Goal: Task Accomplishment & Management: Manage account settings

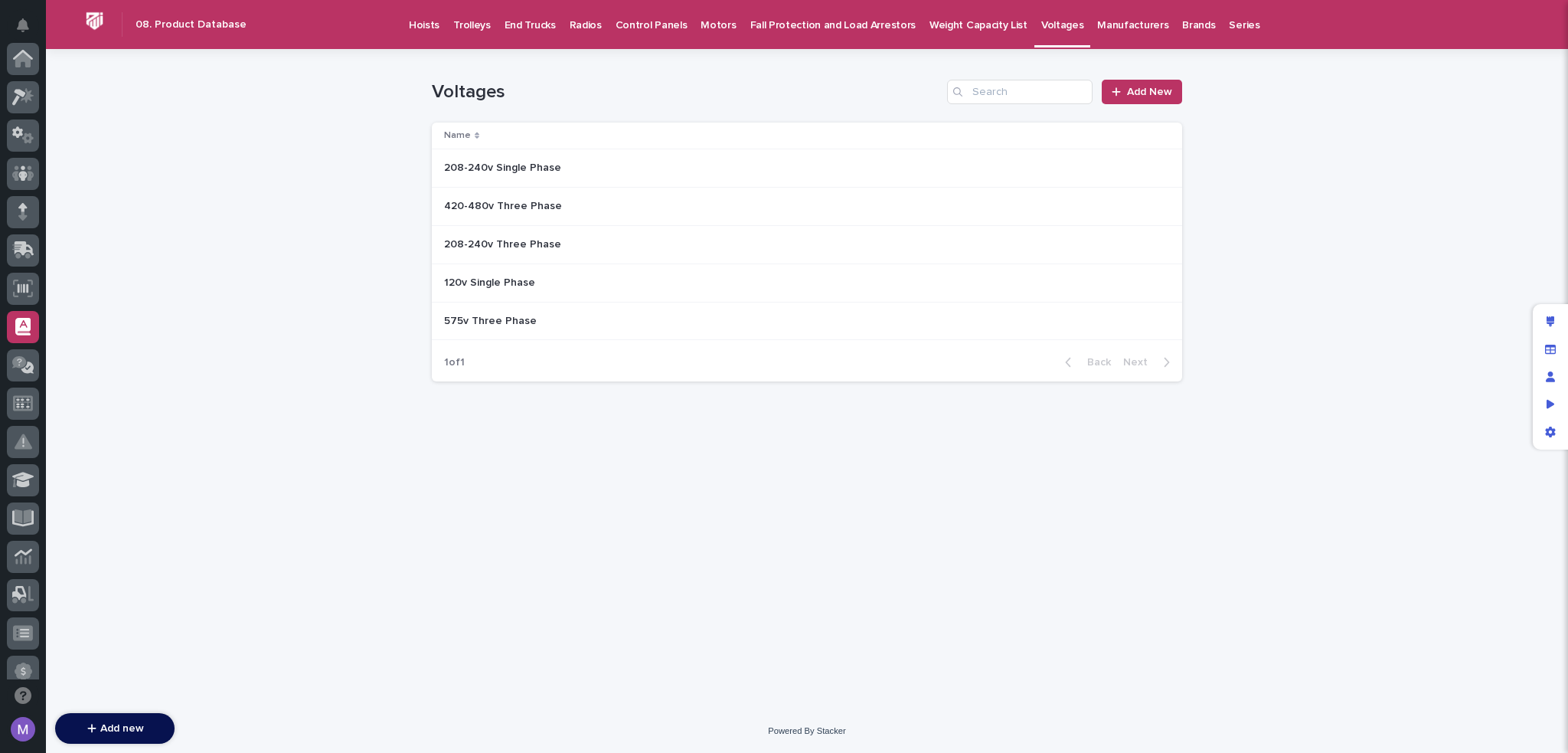
scroll to position [268, 0]
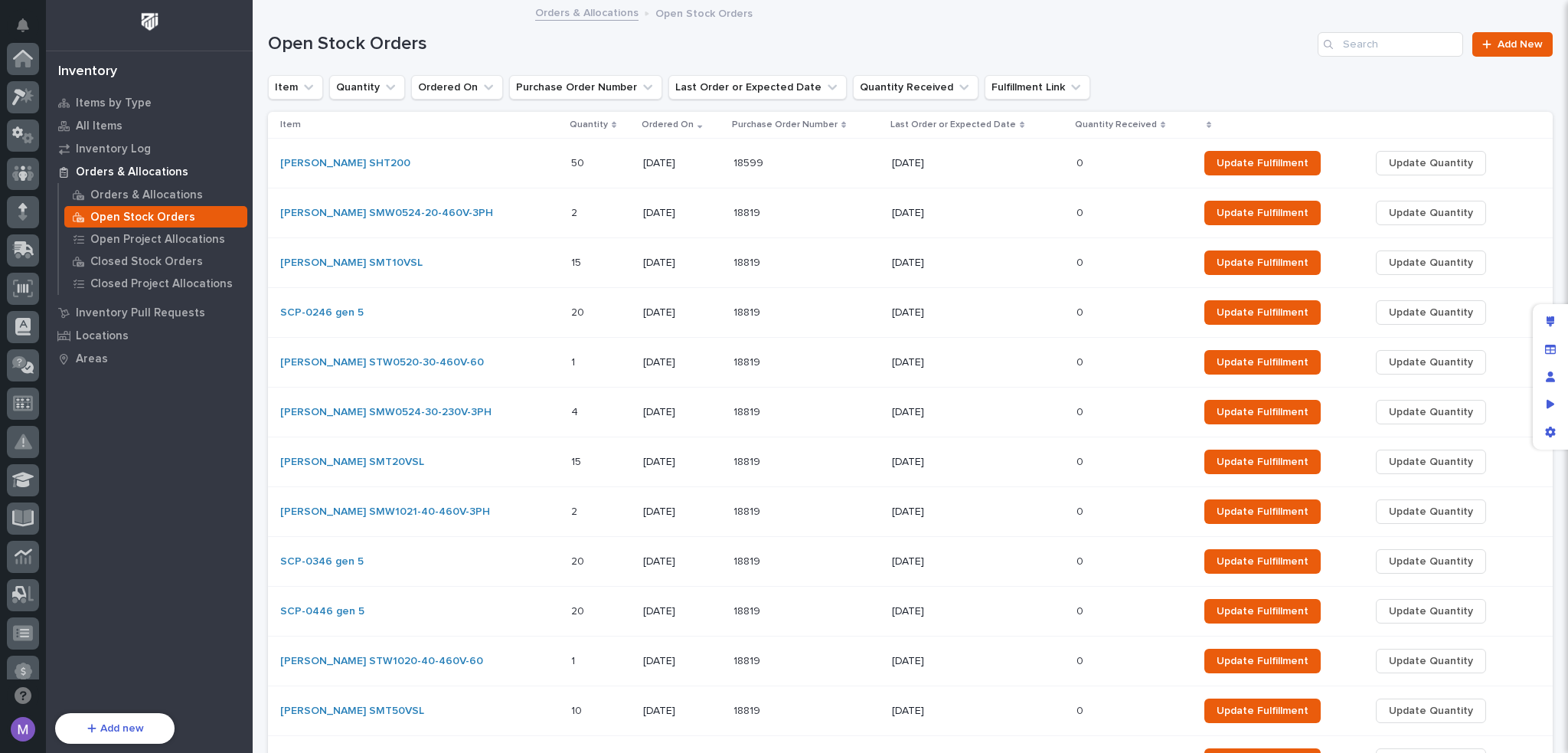
scroll to position [551, 0]
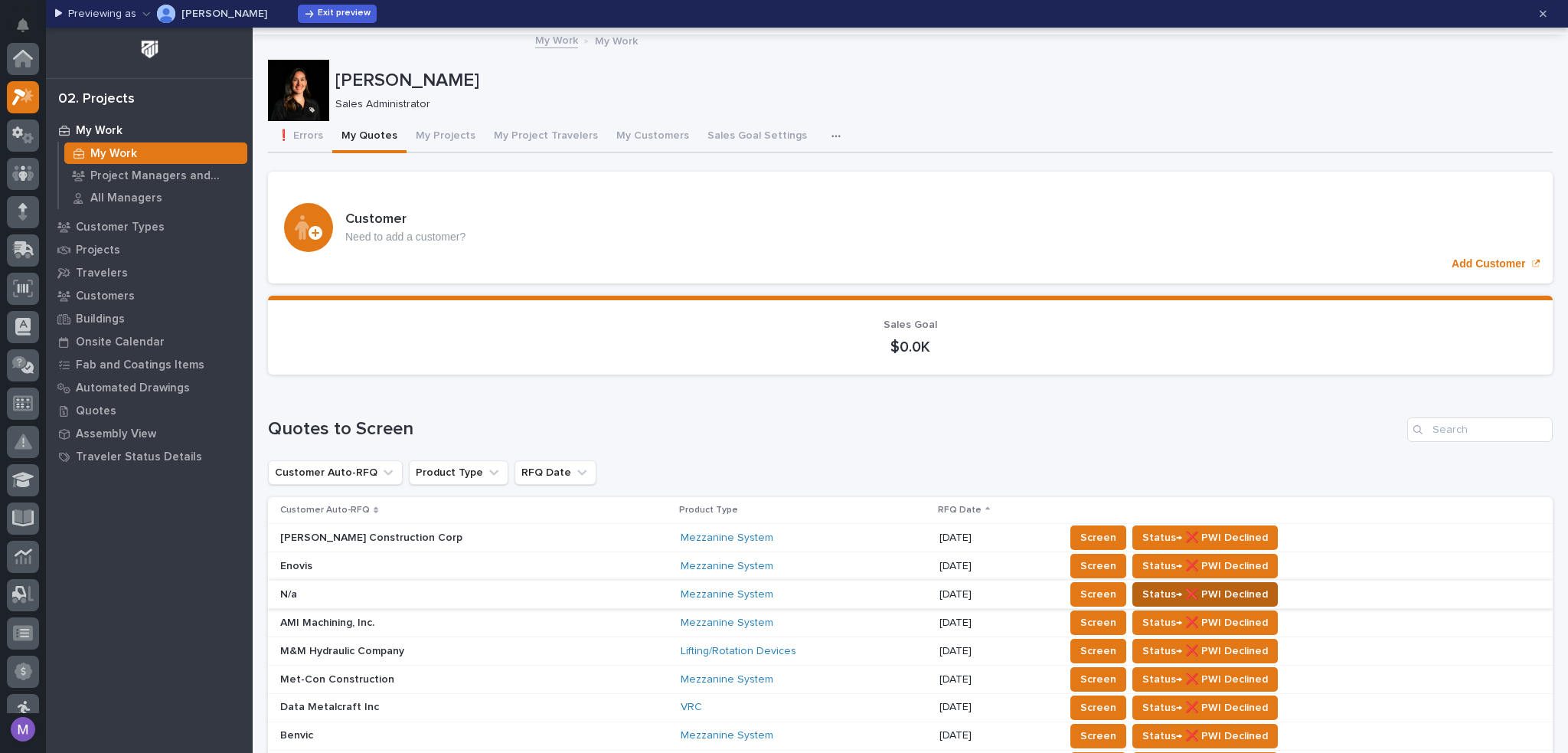
scroll to position [38, 0]
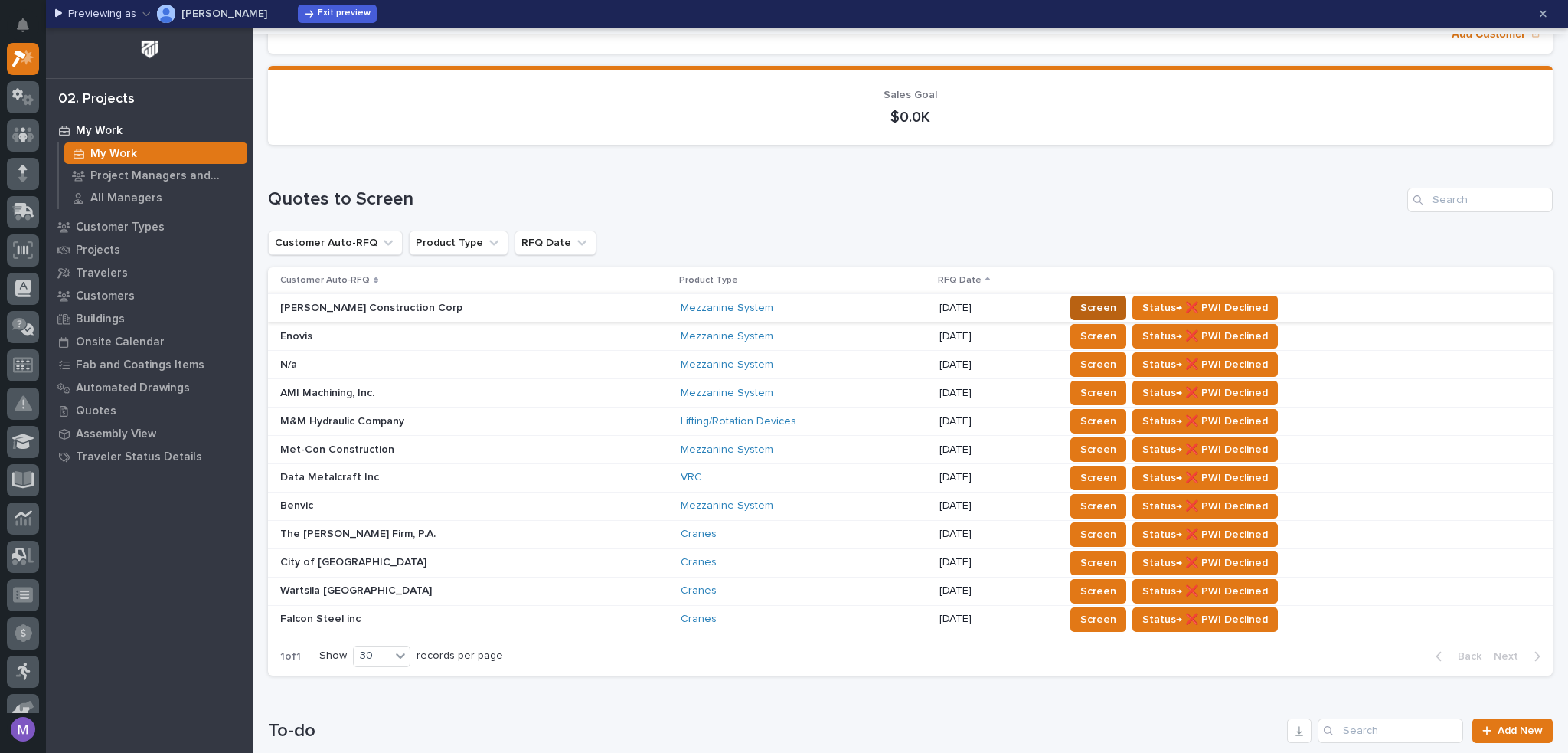
click at [1091, 304] on span "Screen" at bounding box center [1098, 308] width 36 height 19
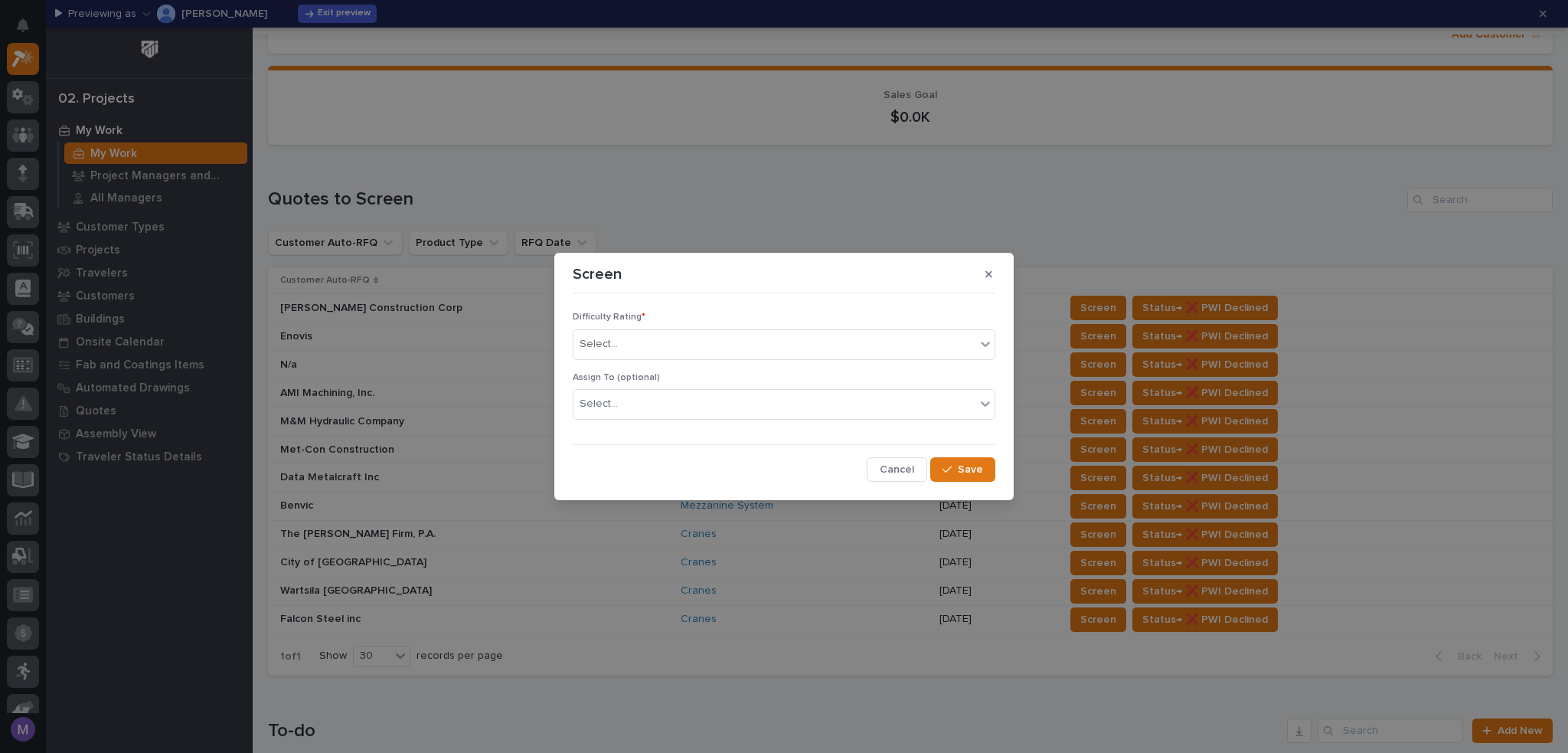
click at [981, 272] on button "button" at bounding box center [989, 274] width 26 height 25
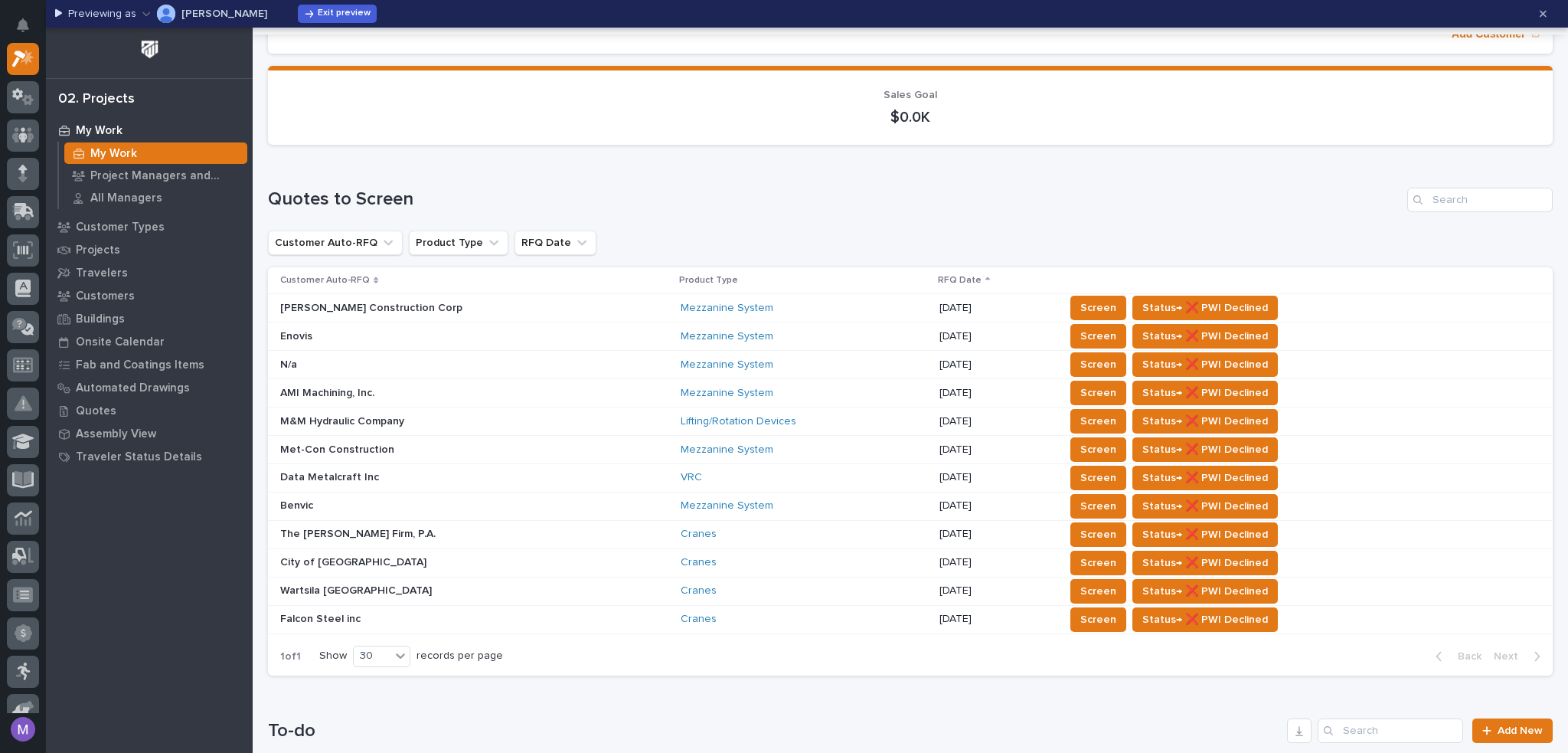
click at [342, 24] on div "Previewing as Michelle Moore Exit preview" at bounding box center [807, 14] width 1523 height 28
click at [340, 19] on span "Exit preview" at bounding box center [344, 14] width 53 height 12
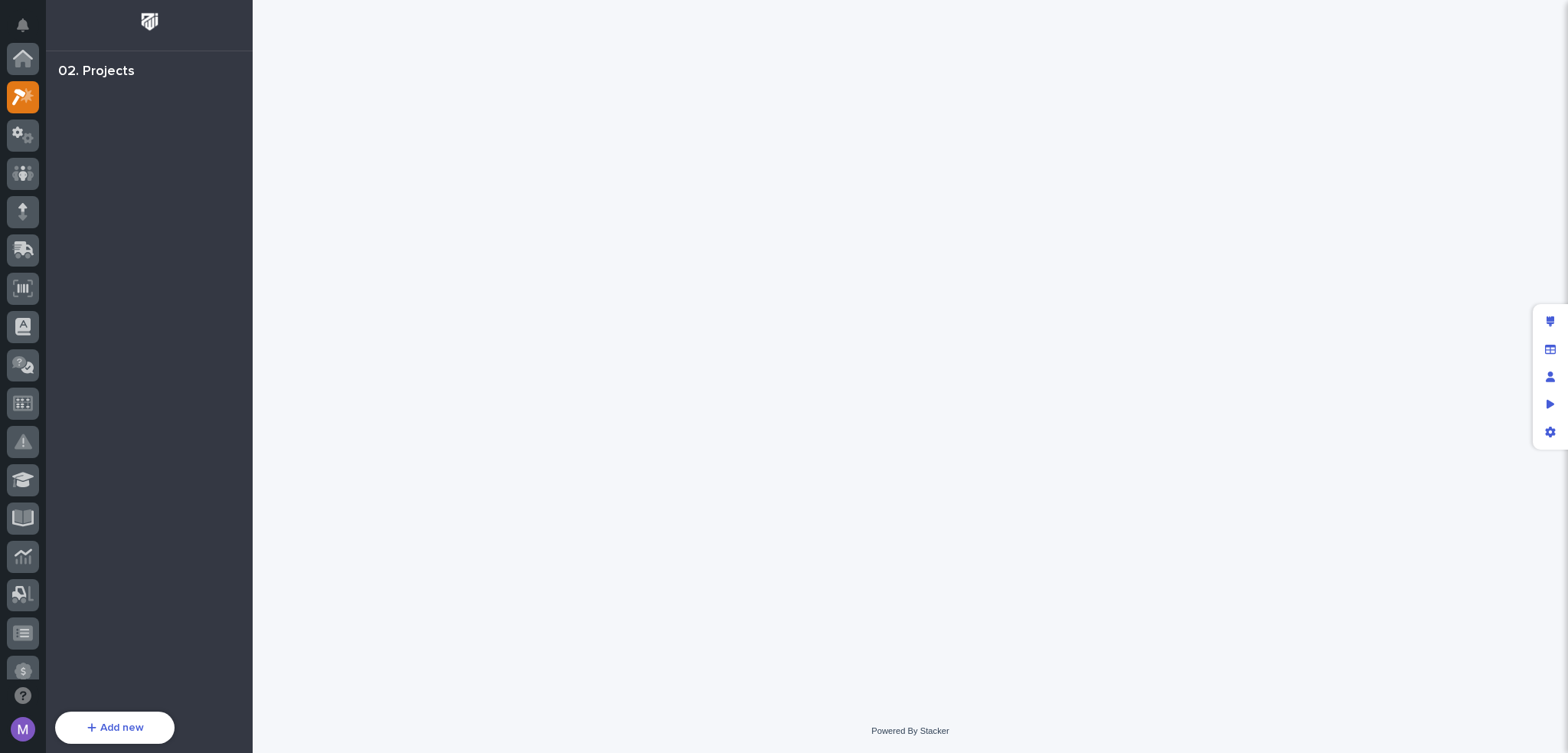
scroll to position [38, 0]
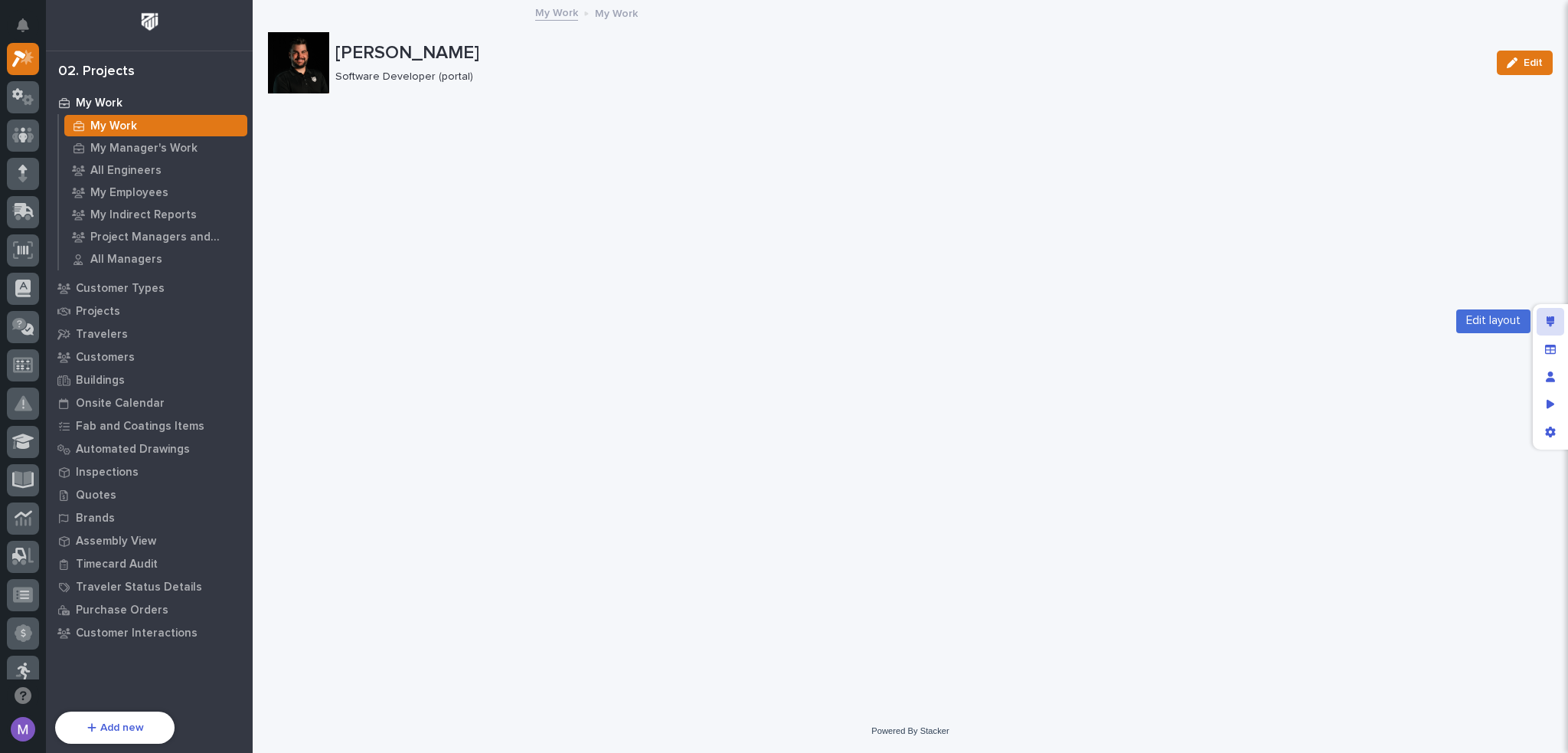
click at [1544, 321] on div "Edit layout" at bounding box center [1550, 321] width 28 height 28
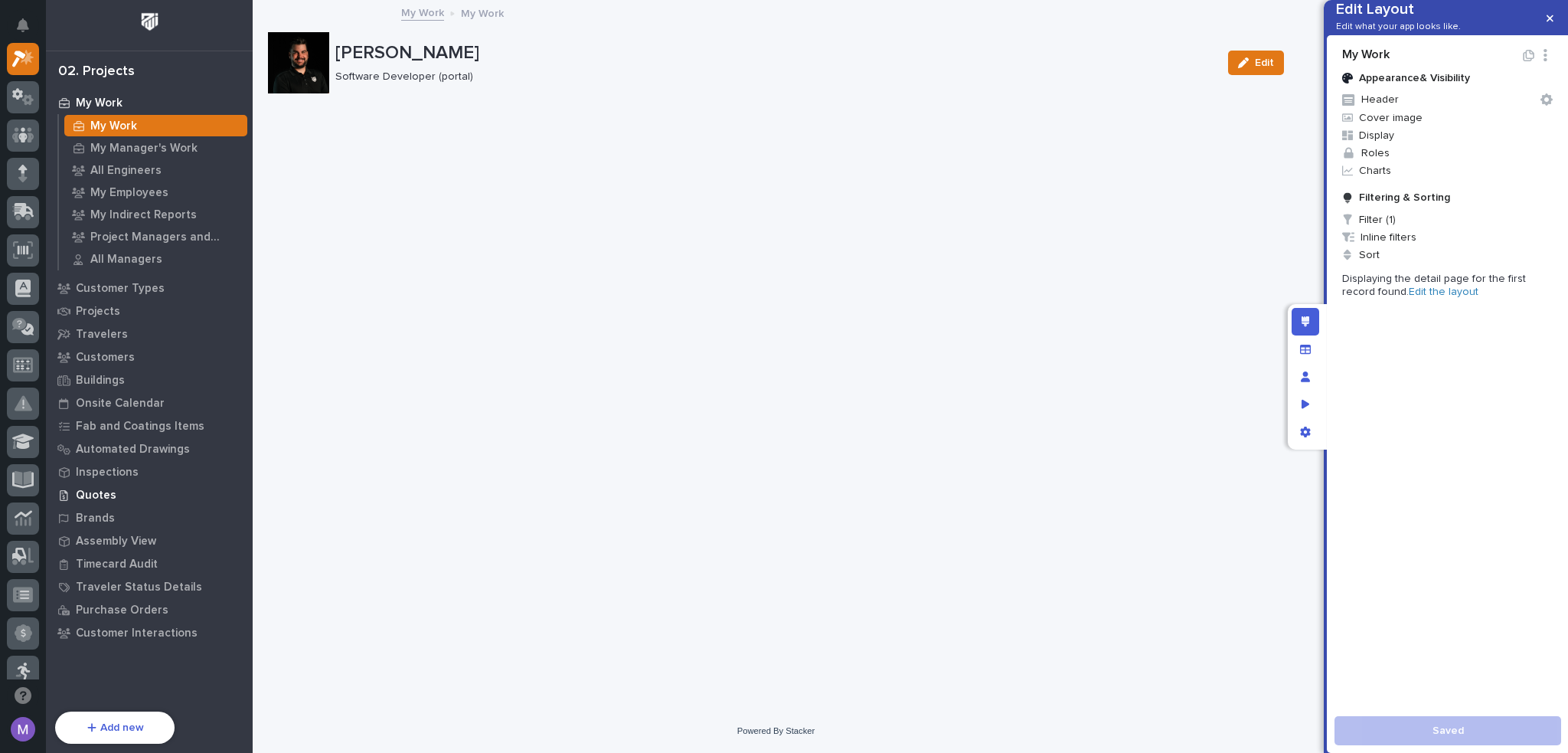
click at [100, 496] on p "Quotes" at bounding box center [96, 496] width 40 height 14
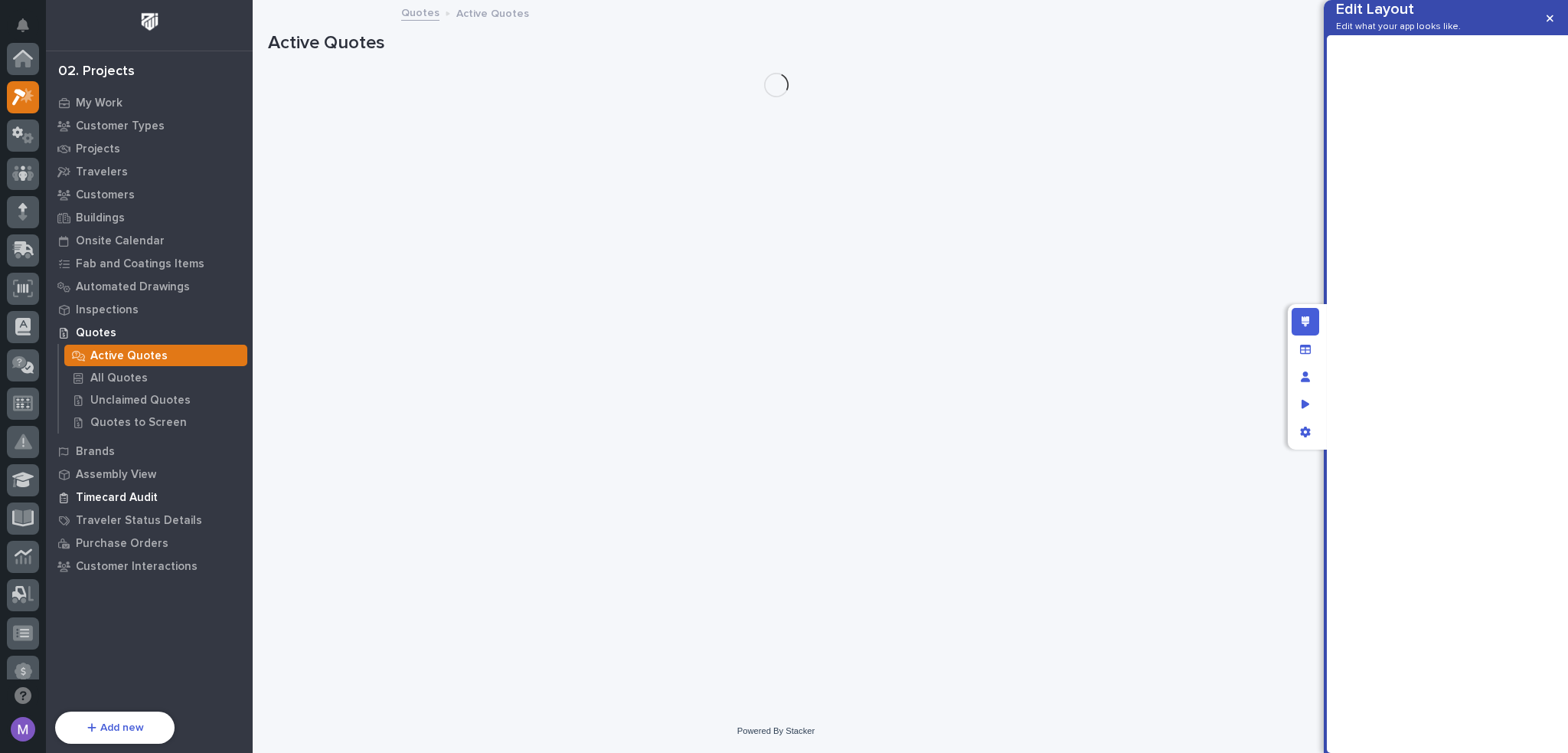
scroll to position [38, 0]
click at [135, 414] on div "Quotes to Screen" at bounding box center [156, 422] width 183 height 22
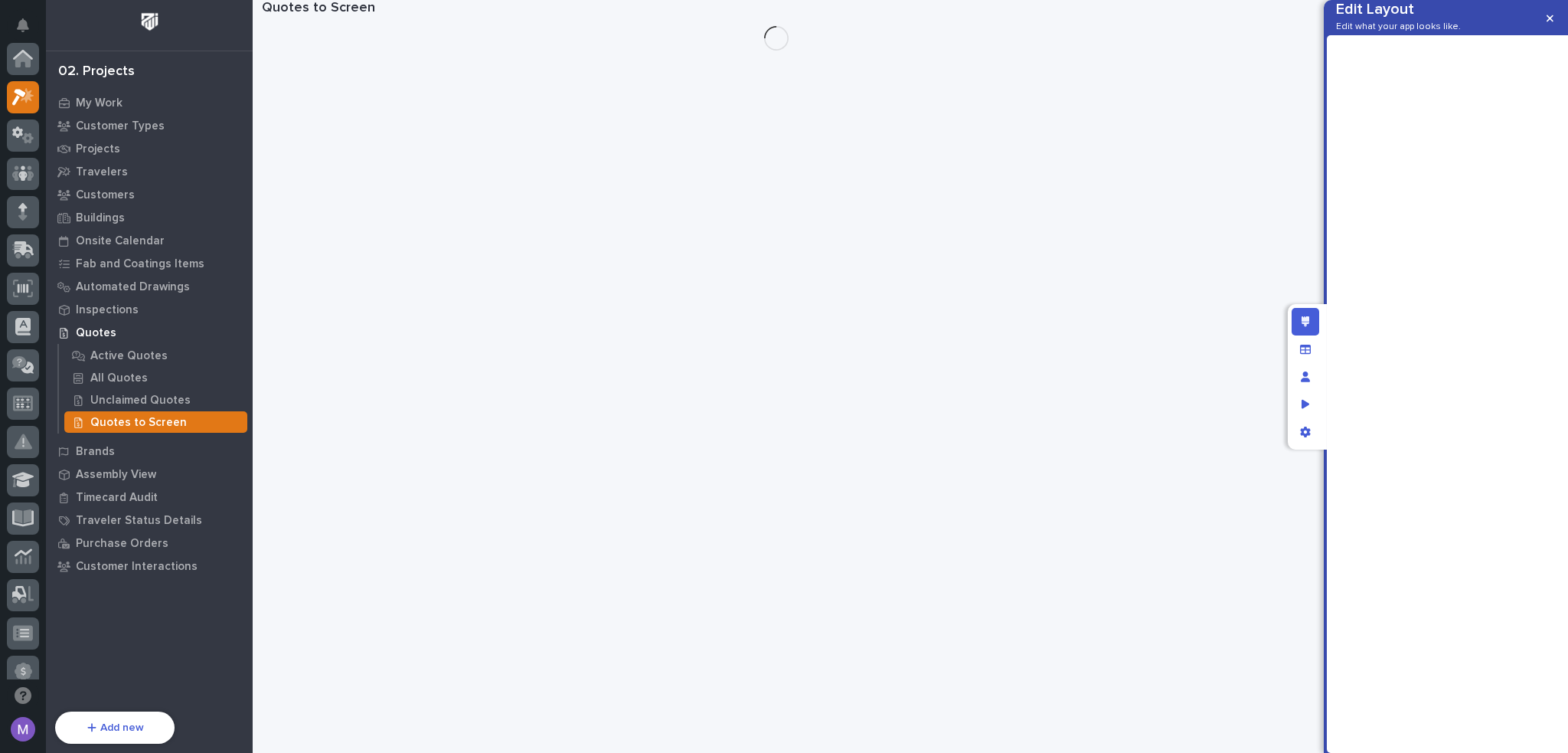
scroll to position [38, 0]
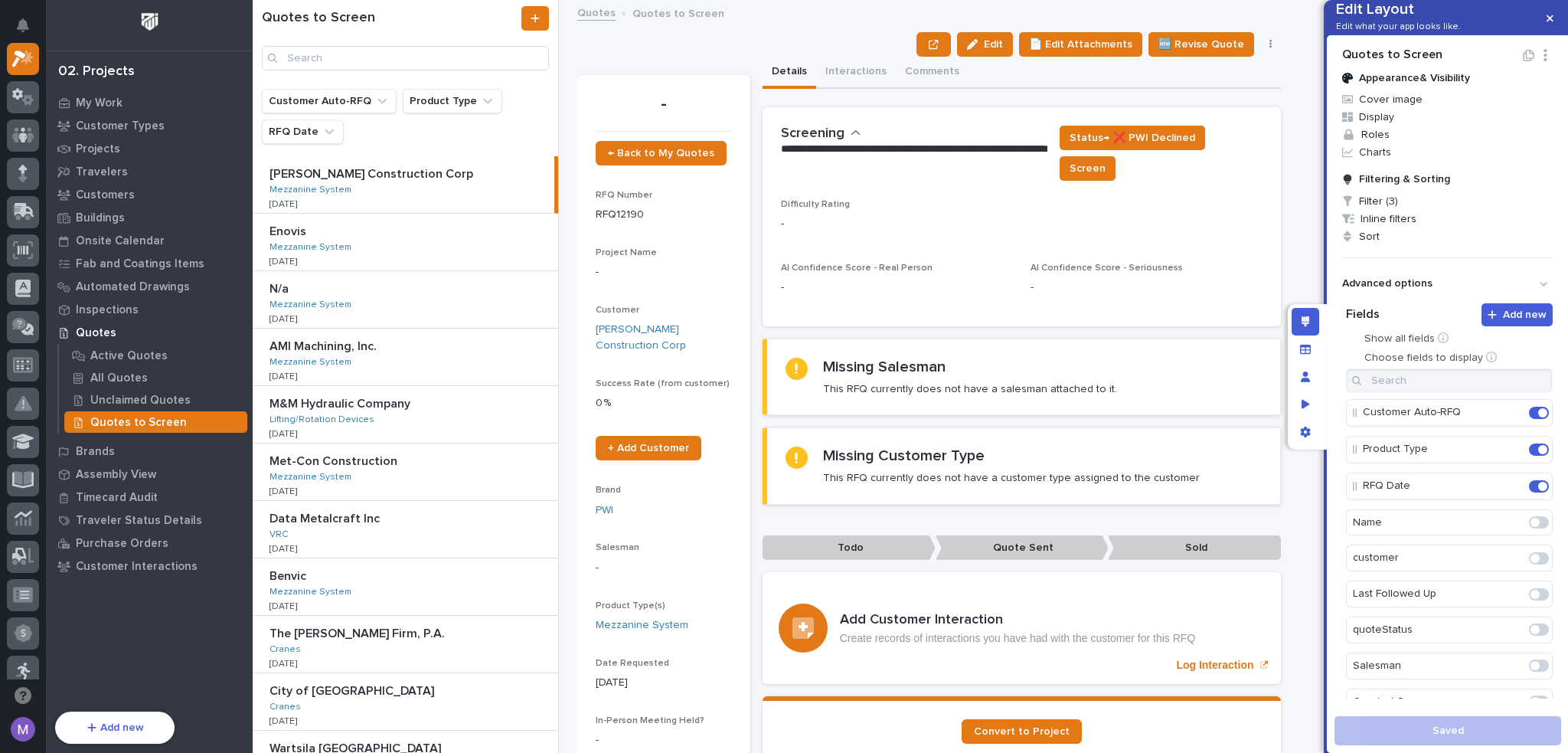
click at [610, 15] on link "Quotes" at bounding box center [596, 12] width 38 height 18
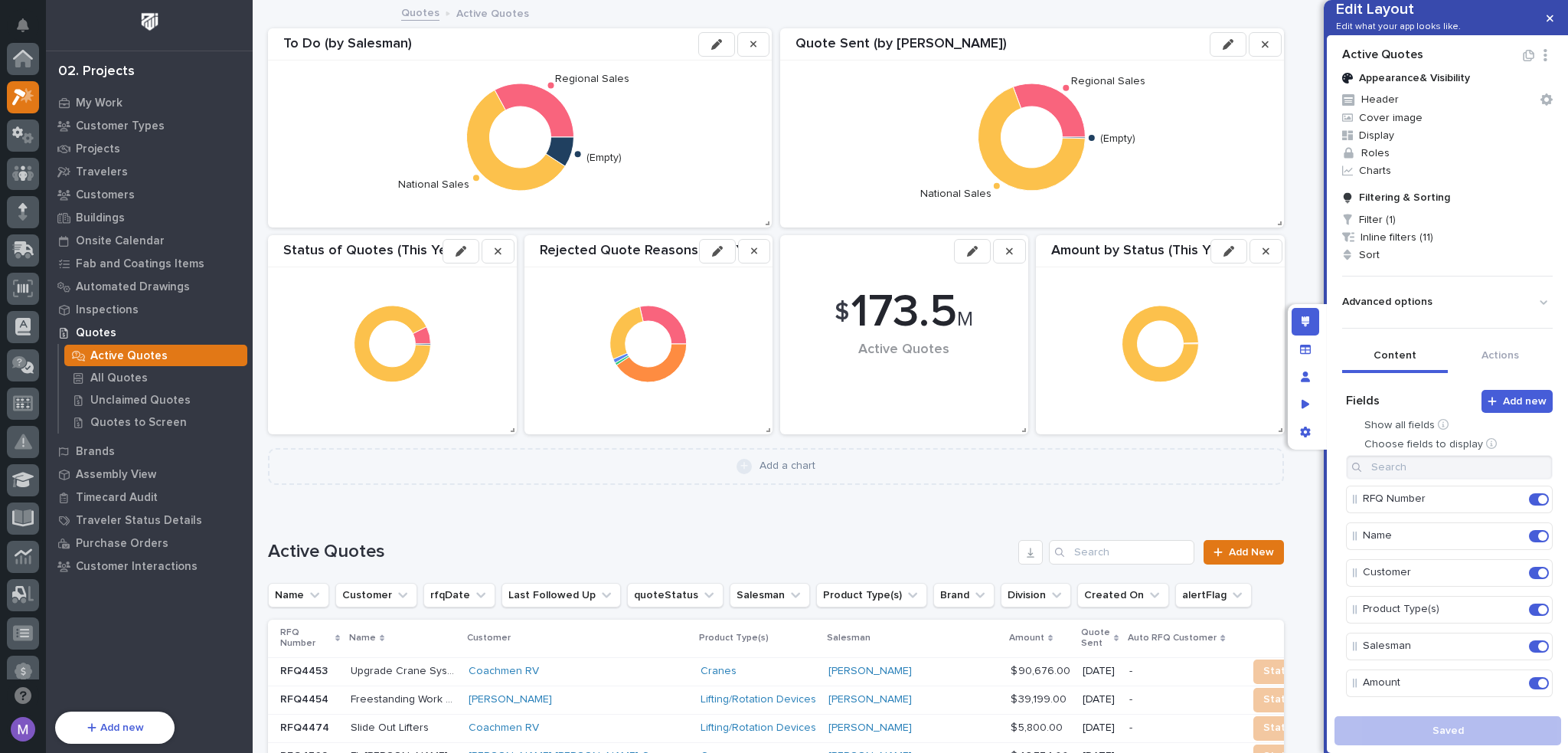
scroll to position [38, 0]
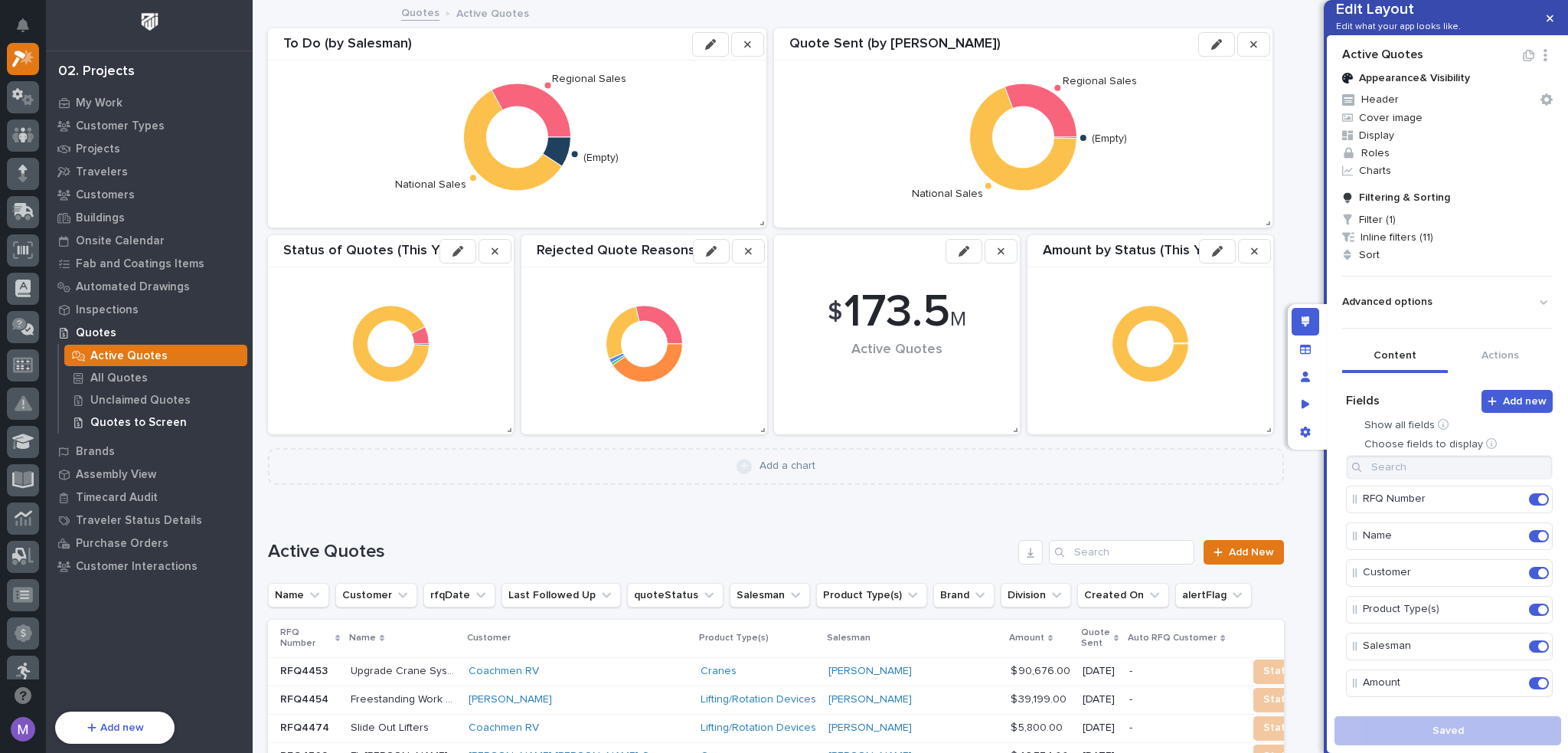
click at [106, 418] on p "Quotes to Screen" at bounding box center [139, 423] width 97 height 14
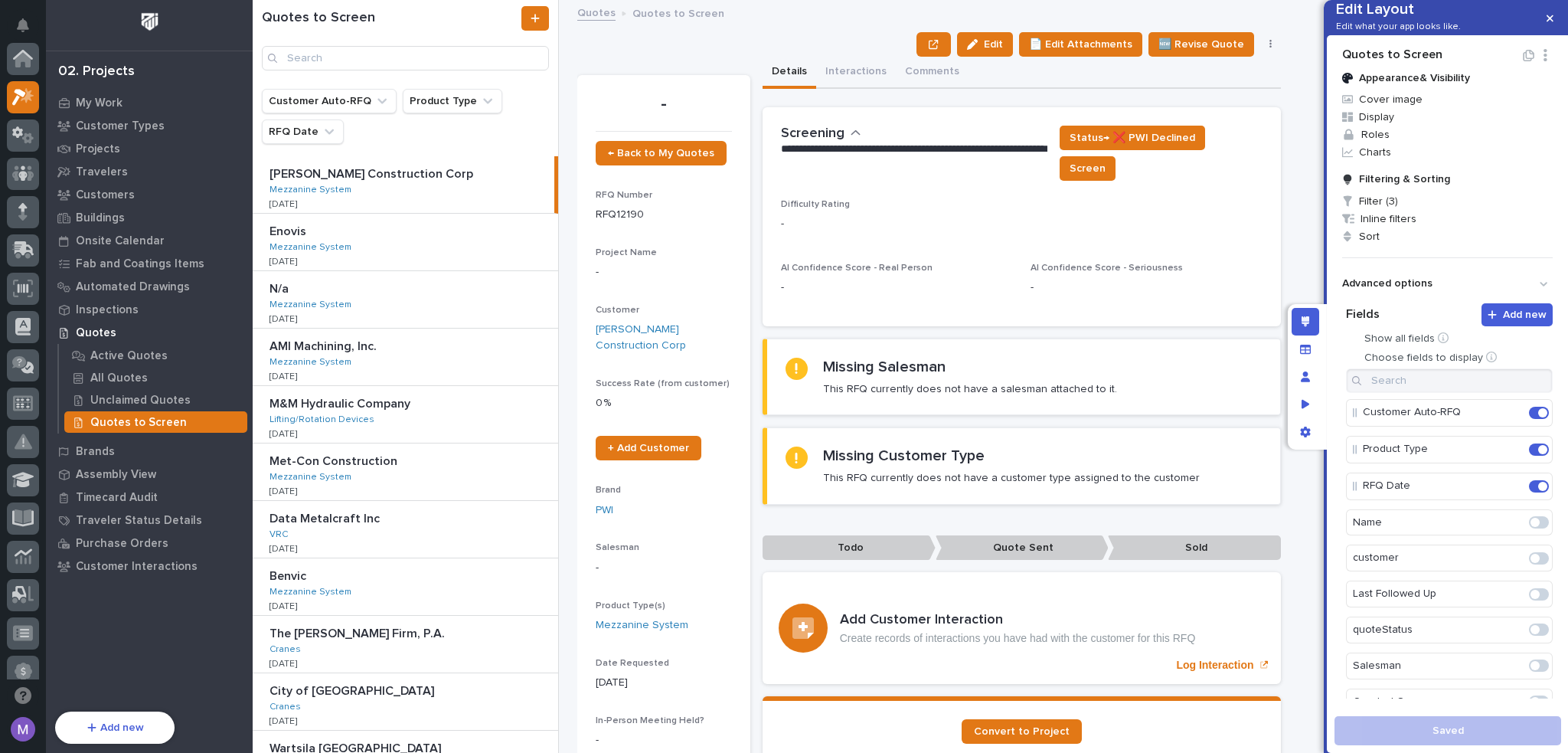
scroll to position [38, 0]
click at [600, 11] on link "Quotes" at bounding box center [596, 12] width 38 height 18
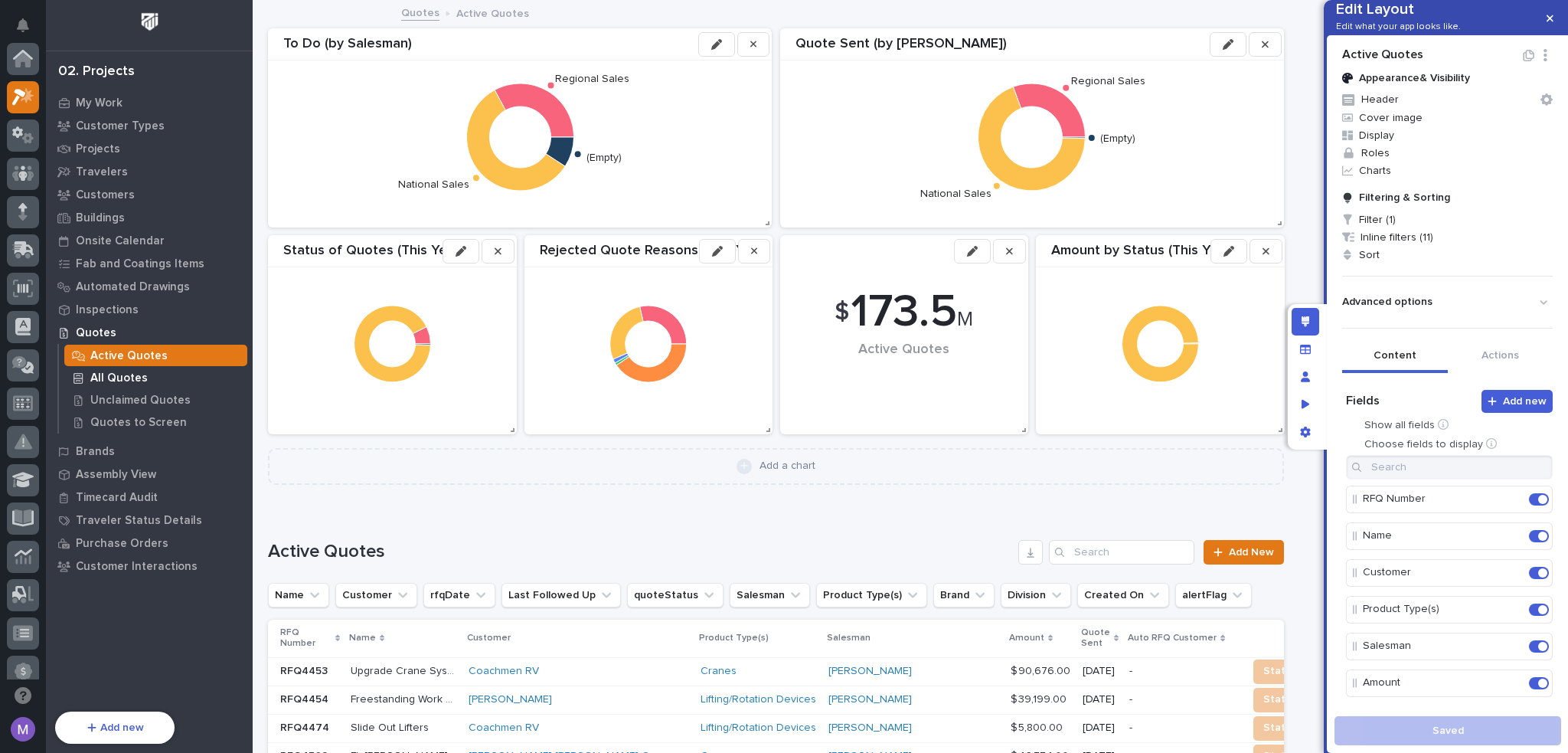
scroll to position [38, 0]
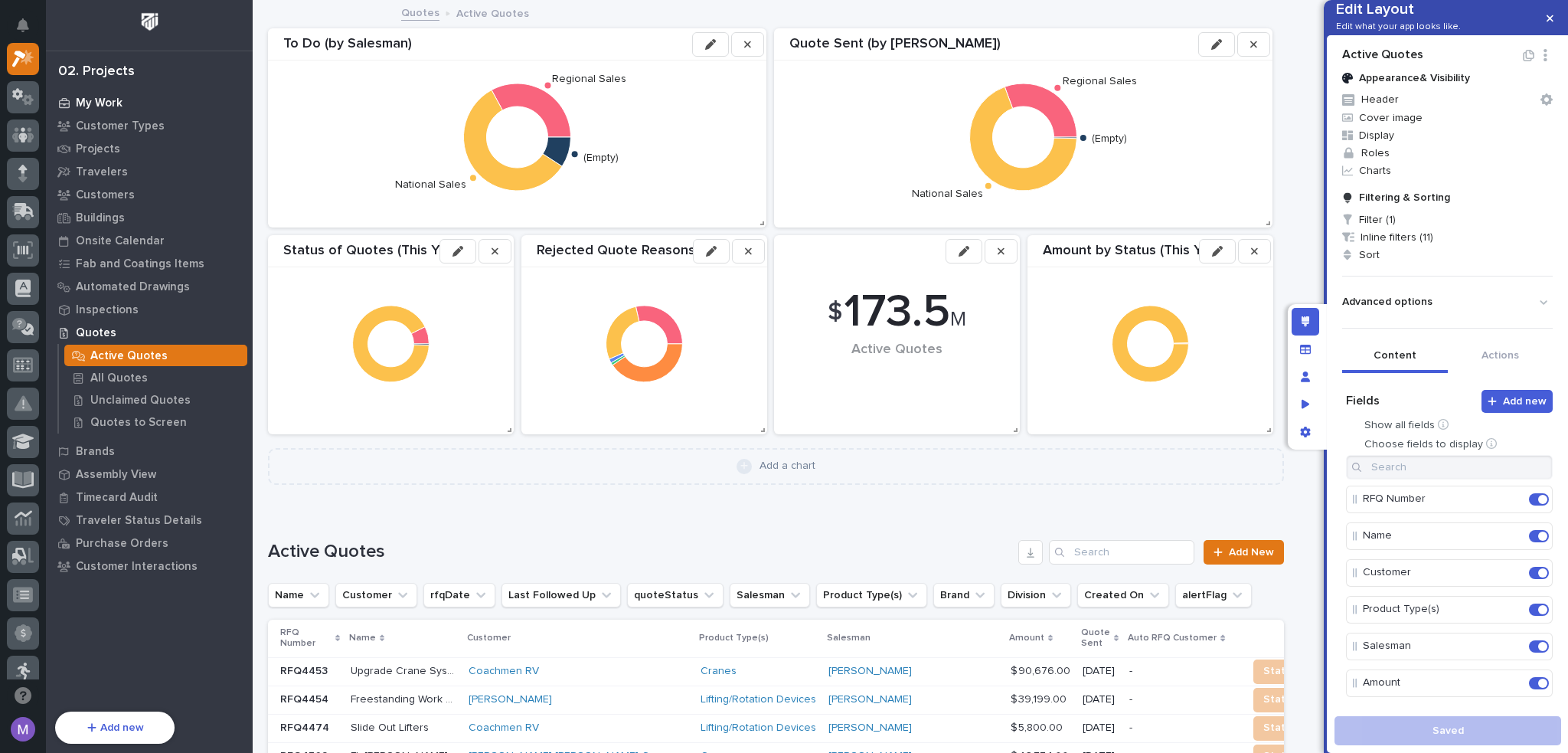
click at [135, 106] on div "My Work" at bounding box center [150, 103] width 199 height 22
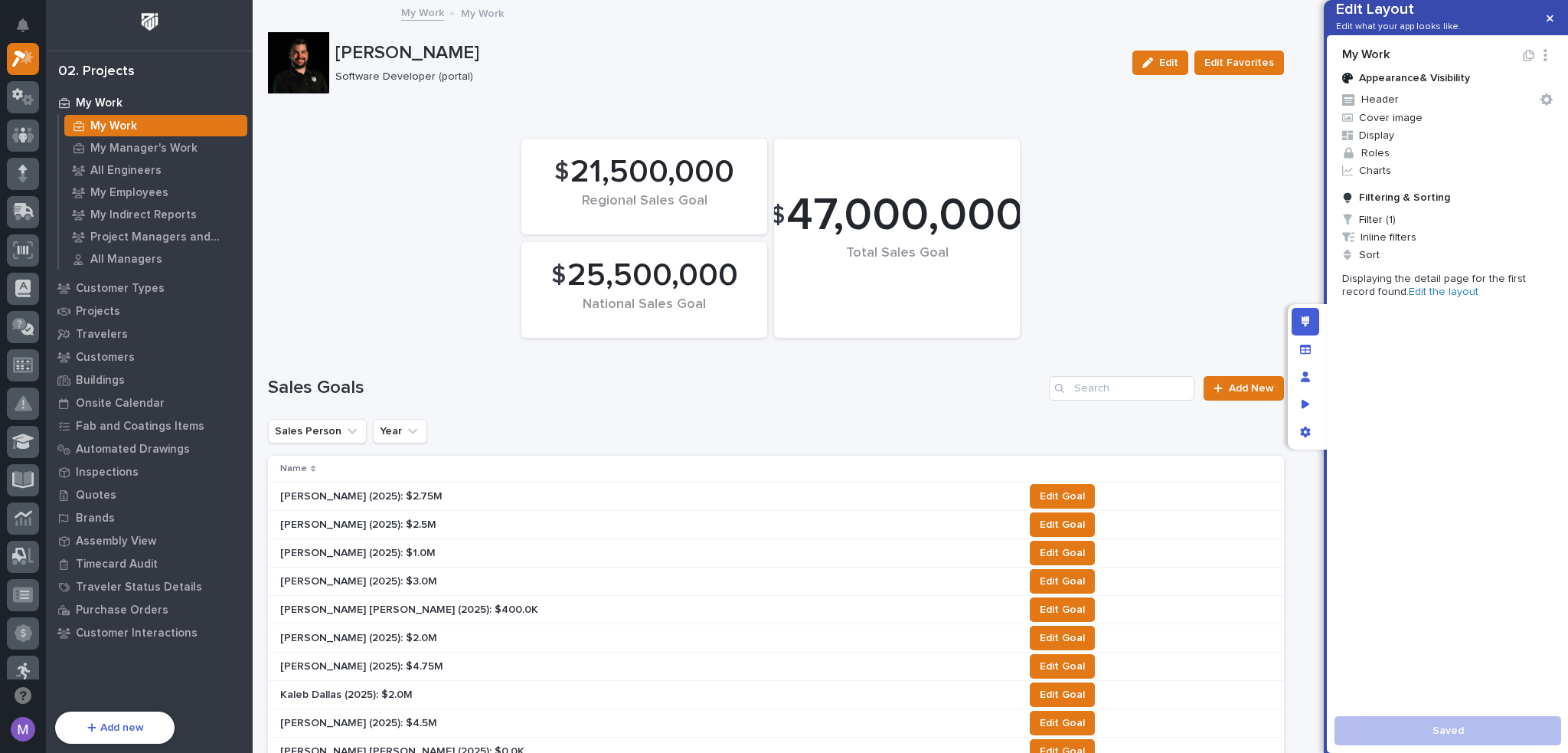
scroll to position [383, 0]
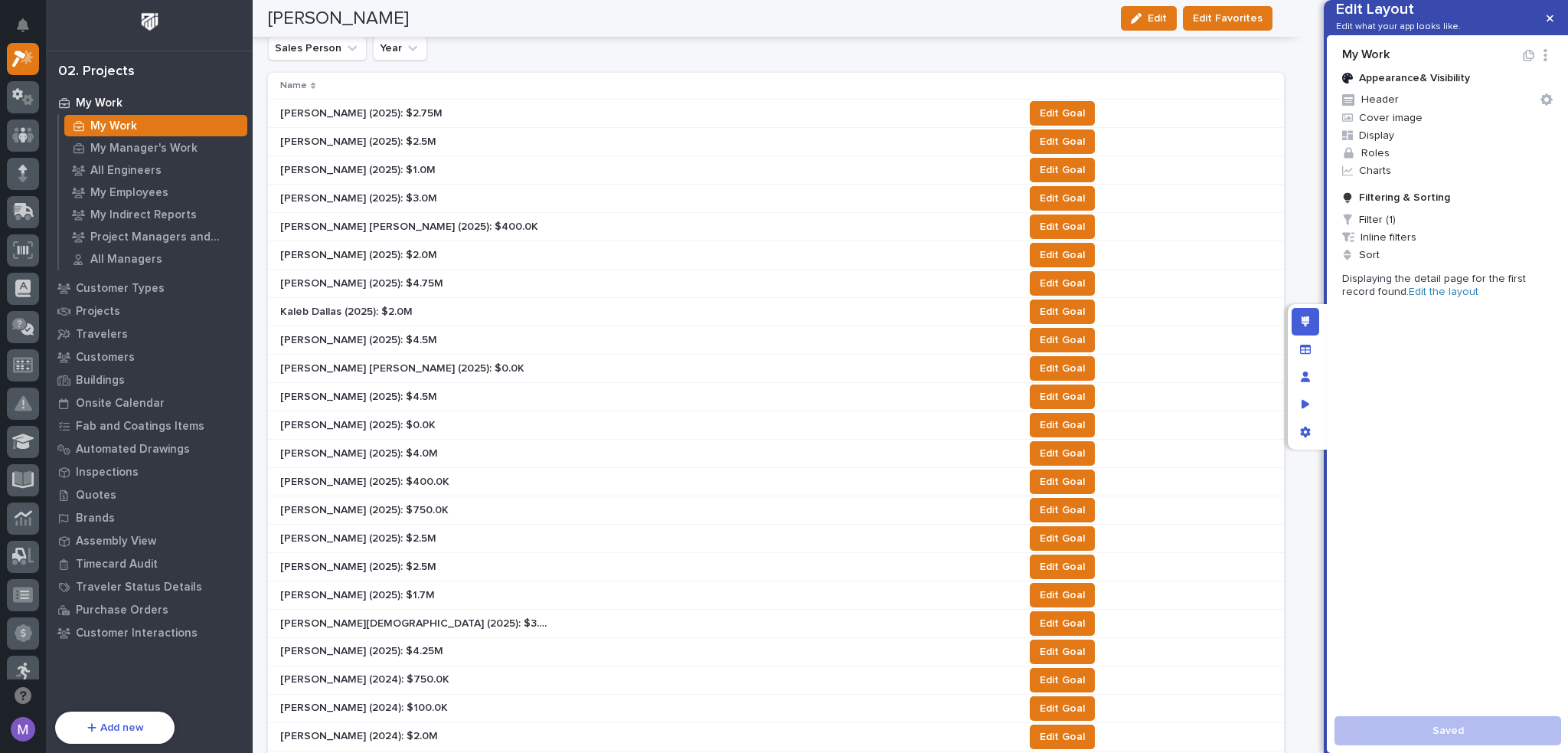
click at [1407, 299] on p "Displaying the detail page for the first record found. Edit the layout" at bounding box center [1448, 286] width 211 height 26
click at [1409, 297] on link "Edit the layout" at bounding box center [1444, 292] width 70 height 11
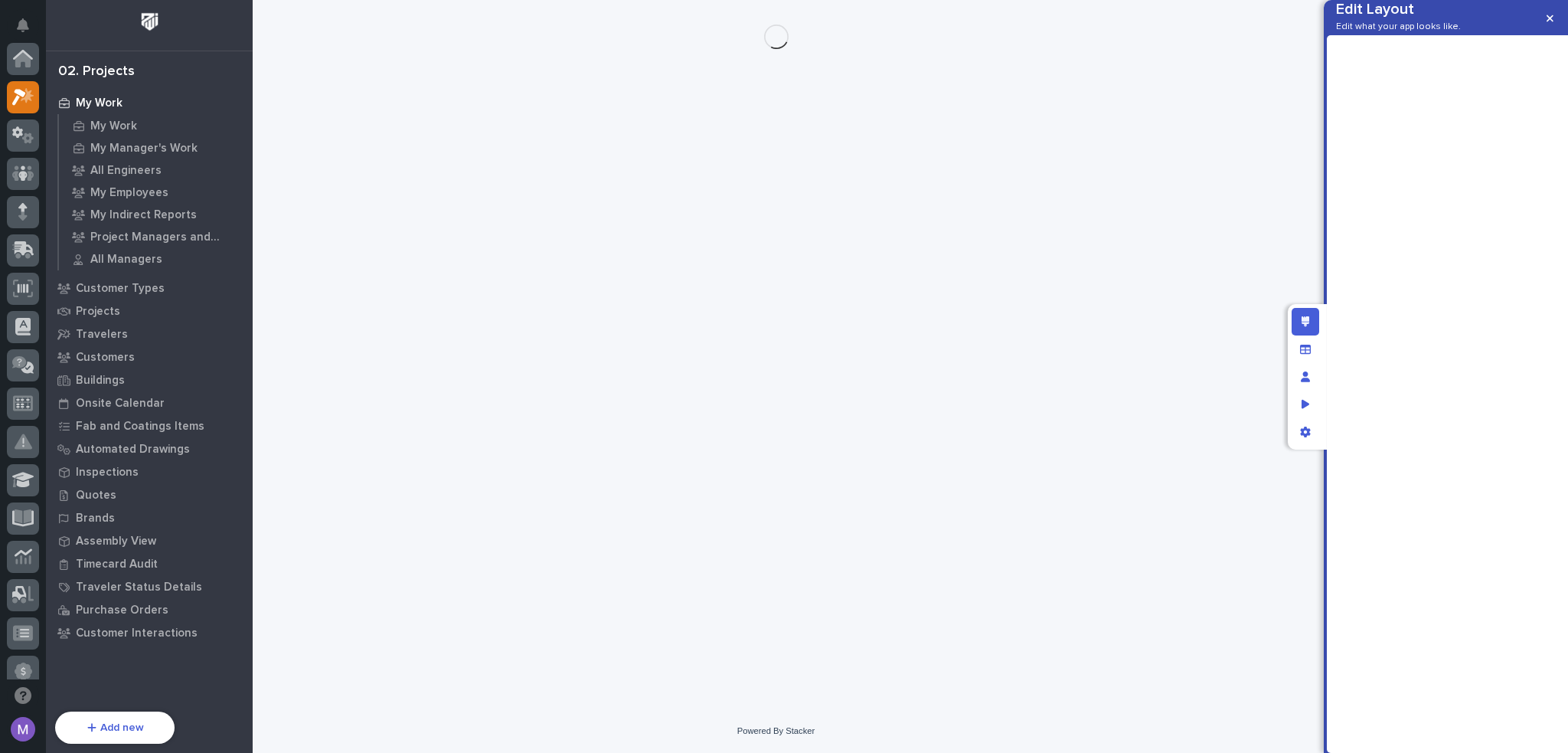
scroll to position [38, 0]
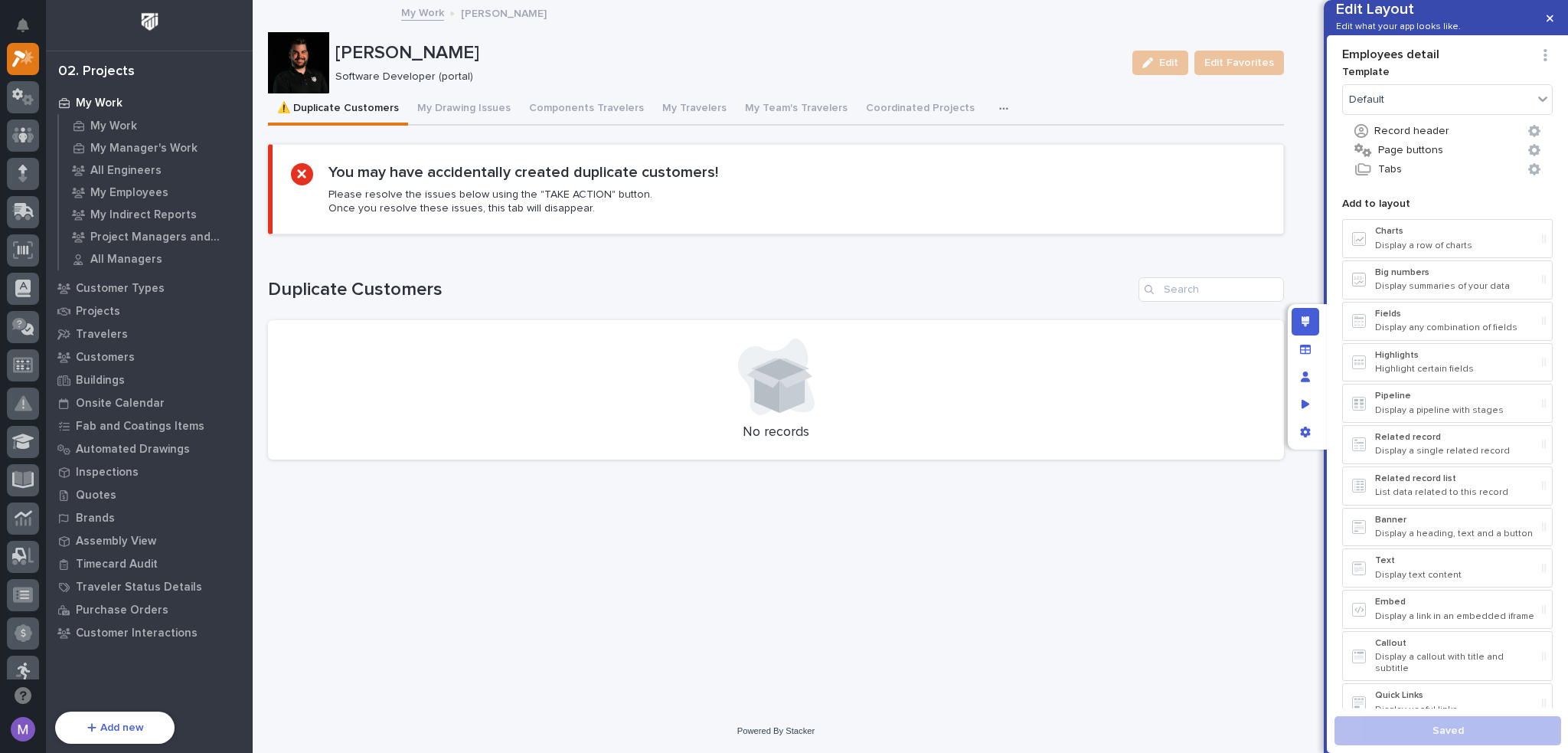
click at [999, 107] on icon "button" at bounding box center [1003, 108] width 9 height 2
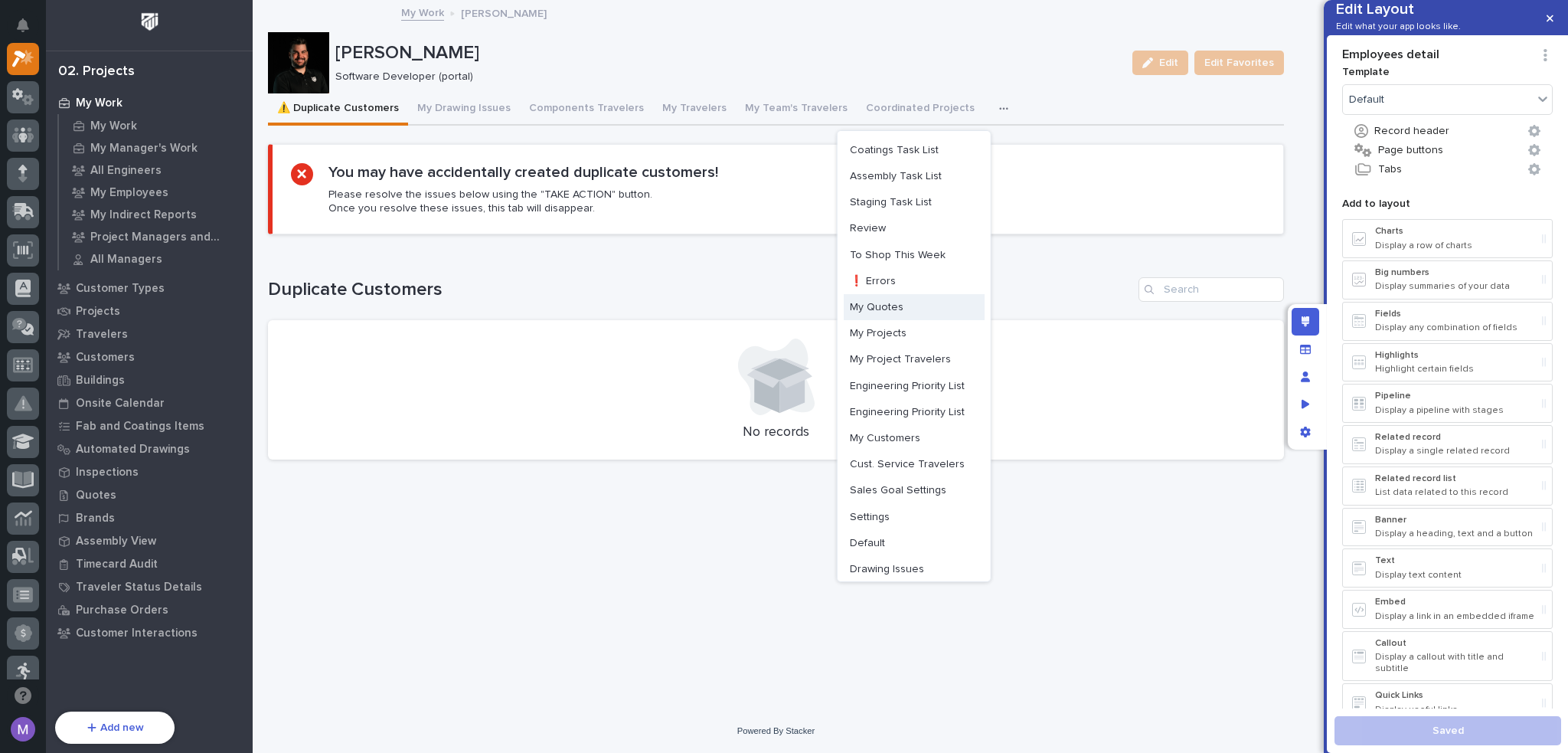
click at [908, 314] on button "My Quotes" at bounding box center [914, 307] width 141 height 26
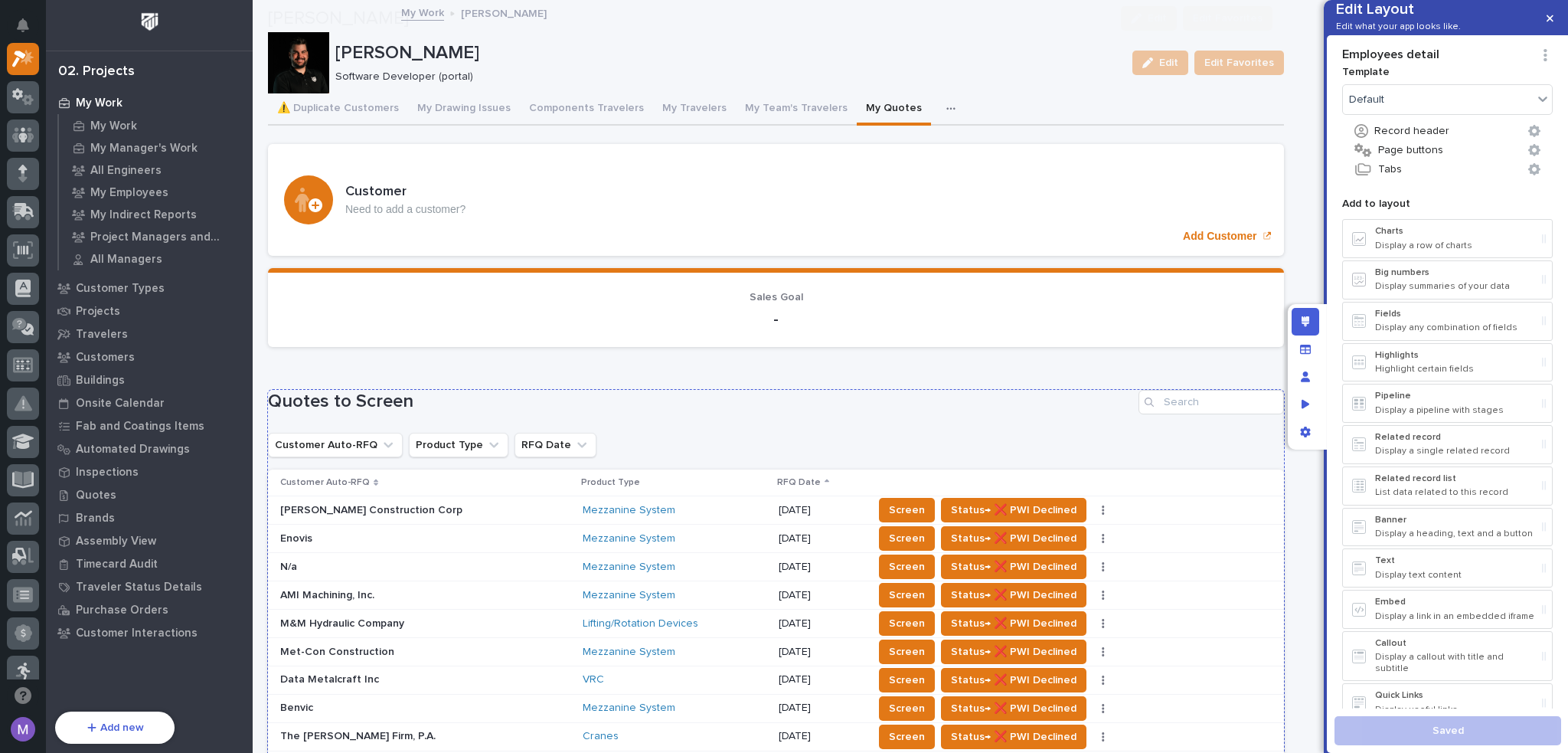
scroll to position [153, 0]
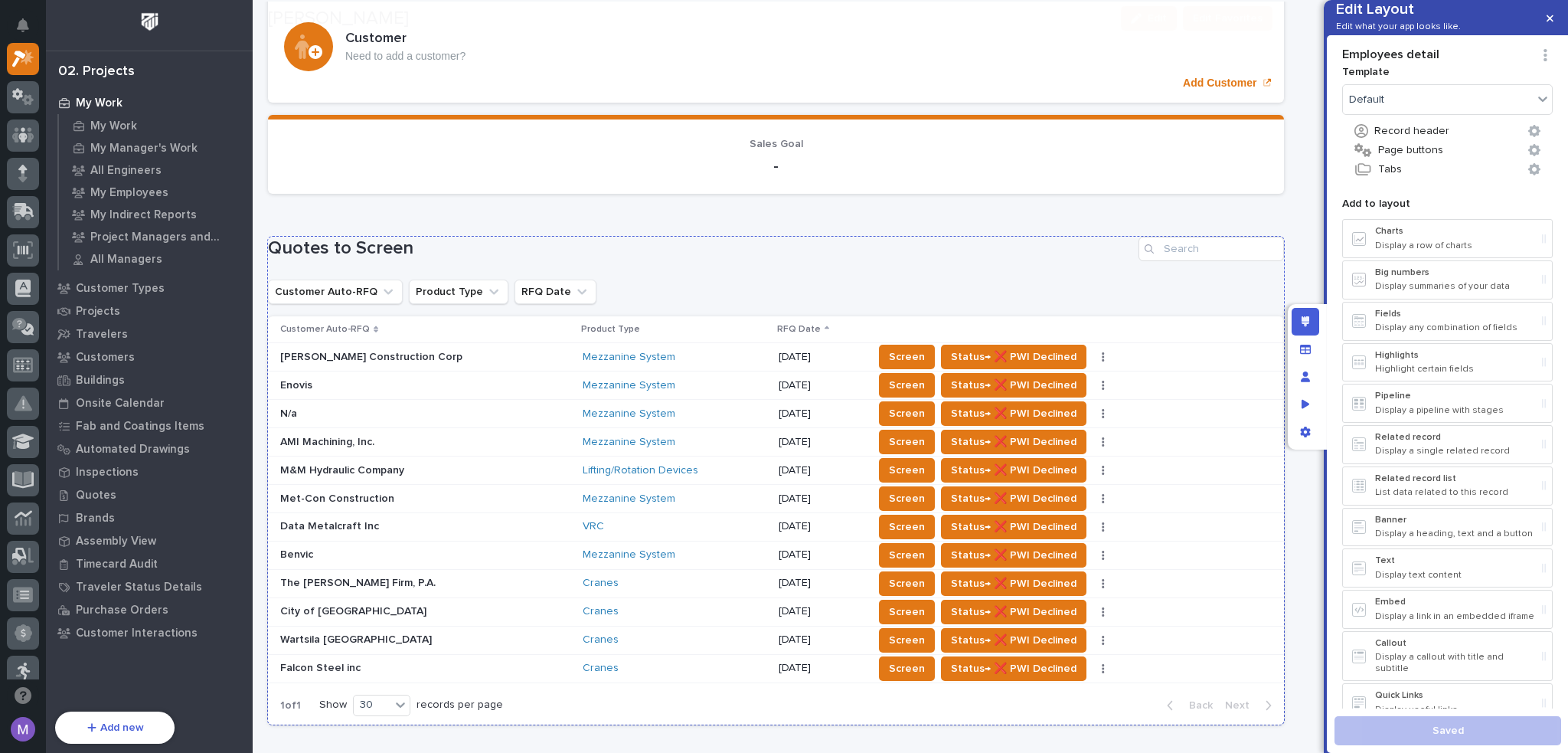
click at [821, 257] on h1 "Quotes to Screen" at bounding box center [700, 248] width 864 height 23
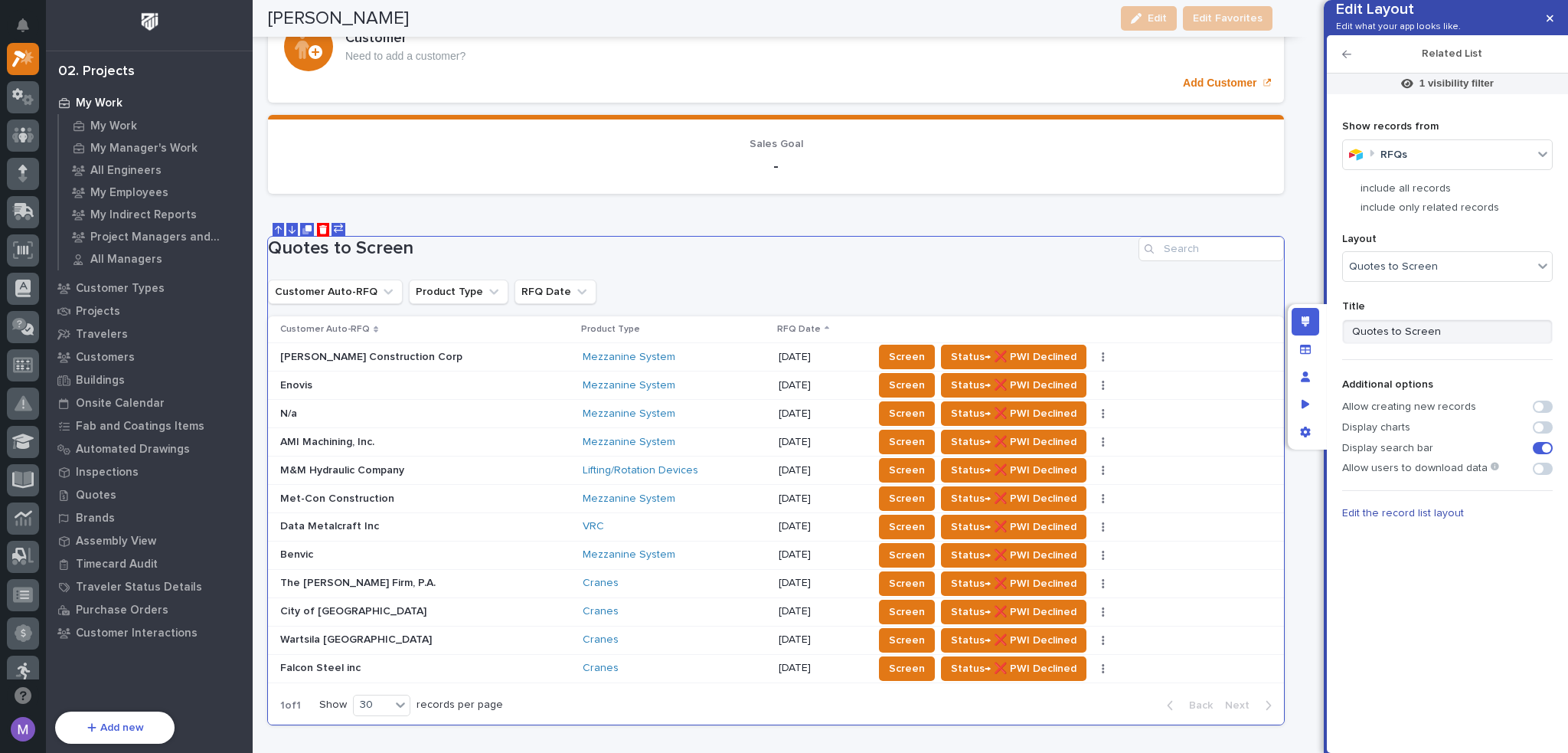
click at [1125, 206] on div "Loading... Saving… Quotes to Screen Customer Auto-RFQ Product Type RFQ Date Cus…" at bounding box center [776, 471] width 1016 height 530
click at [1348, 60] on icon "button" at bounding box center [1346, 54] width 9 height 11
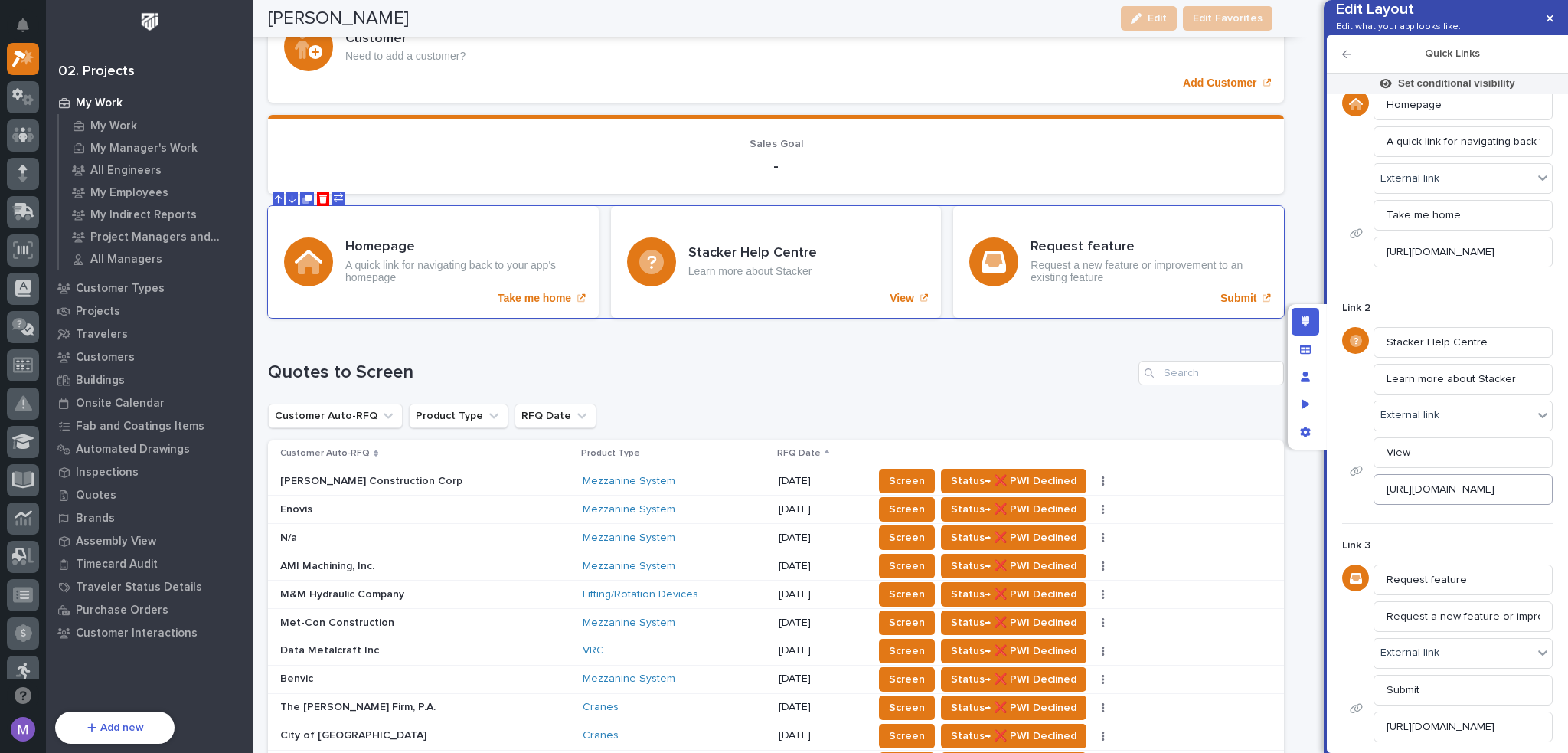
scroll to position [76, 0]
click at [1456, 717] on input "https://feedback.stackerhq.com/feature-requests" at bounding box center [1464, 723] width 179 height 31
click at [1452, 682] on input "Submit" at bounding box center [1464, 686] width 179 height 31
click at [1431, 613] on input "Request a new feature or improvement to an existing feature" at bounding box center [1464, 613] width 179 height 31
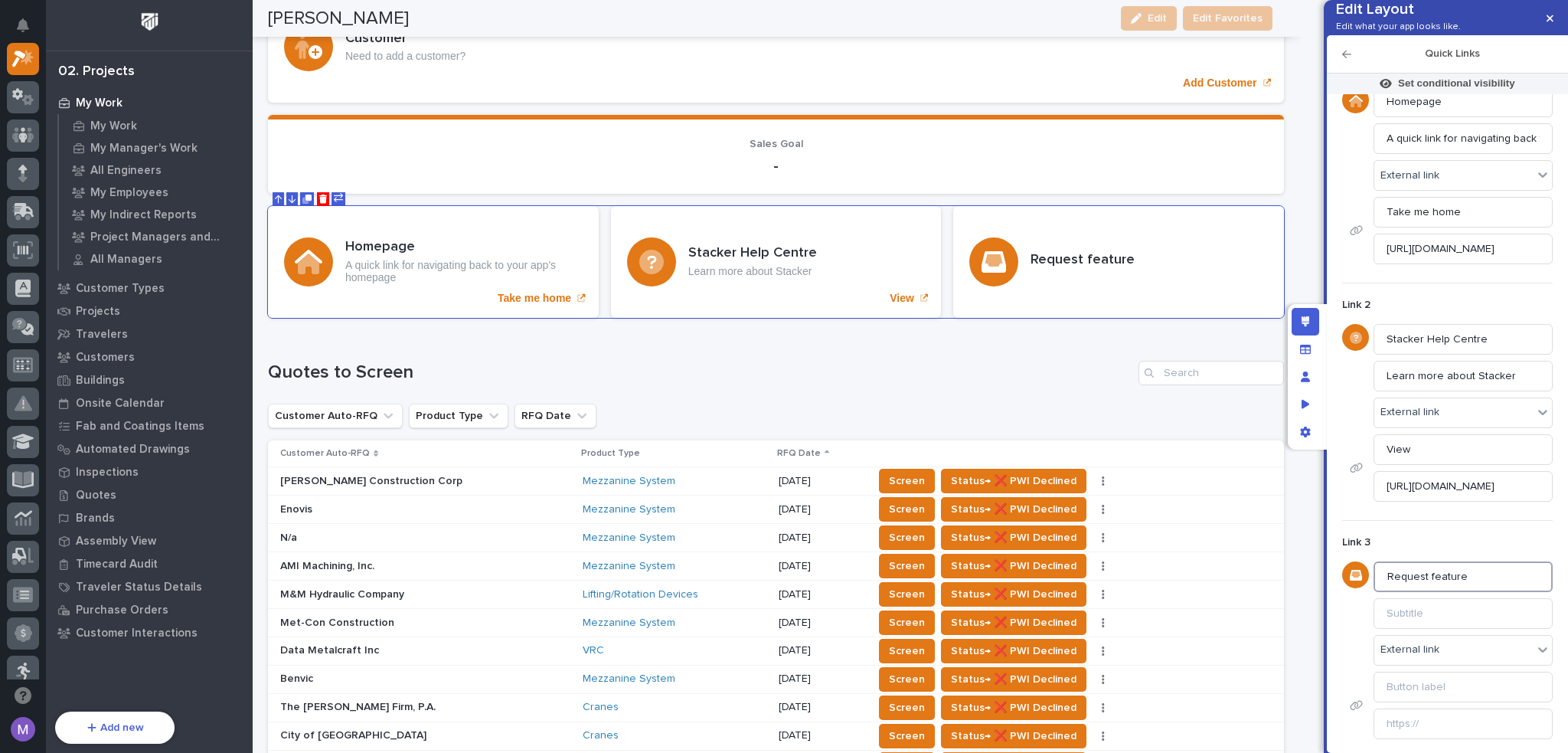
click at [1457, 562] on input "Request feature" at bounding box center [1464, 577] width 179 height 31
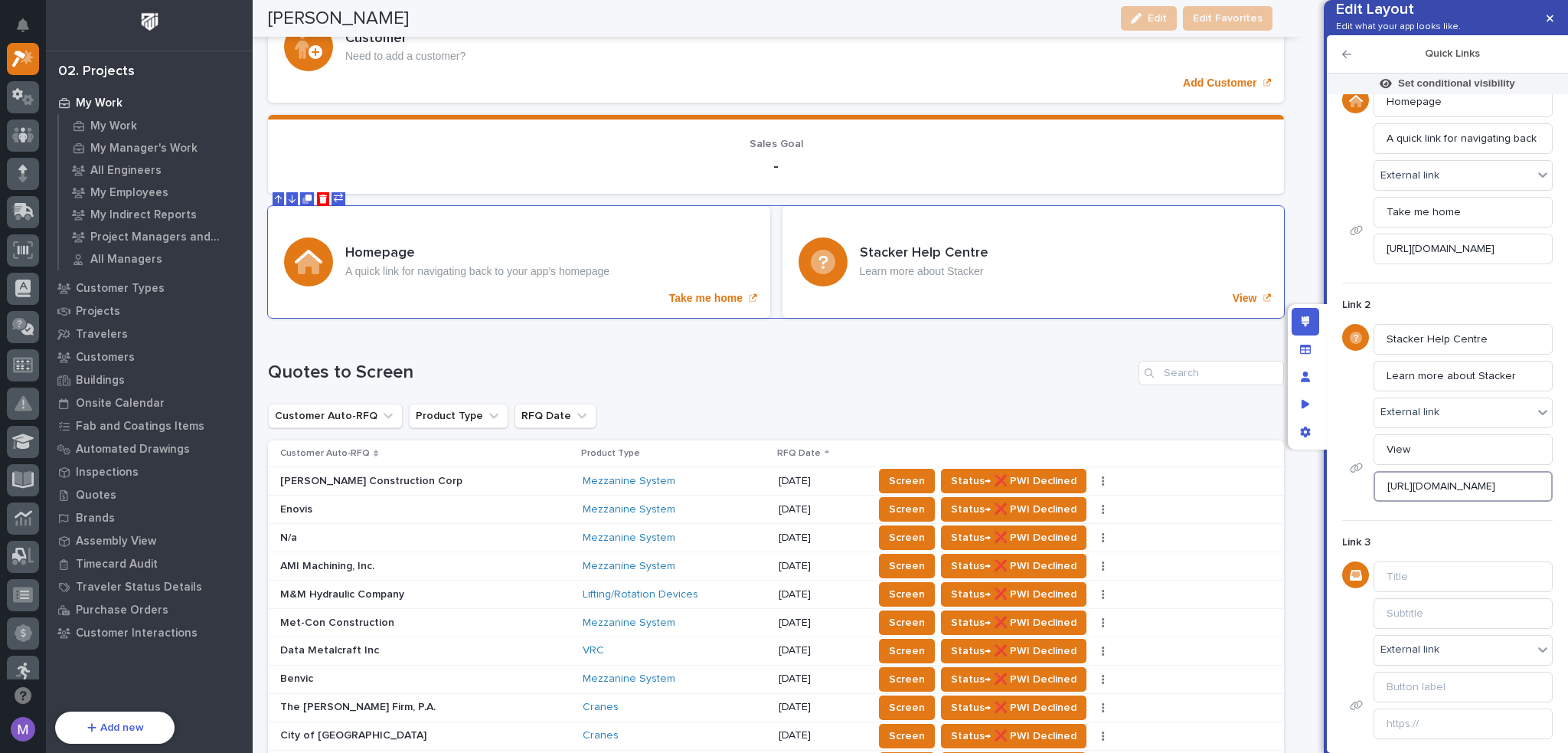
click at [1493, 490] on input "https://docs.stackerhq.com/stacker-classic" at bounding box center [1464, 486] width 179 height 31
click at [1491, 458] on input "View" at bounding box center [1464, 449] width 179 height 31
click at [1502, 373] on input "Learn more about Stacker" at bounding box center [1464, 376] width 179 height 31
click at [1494, 342] on input "Stacker Help Centre" at bounding box center [1464, 339] width 179 height 31
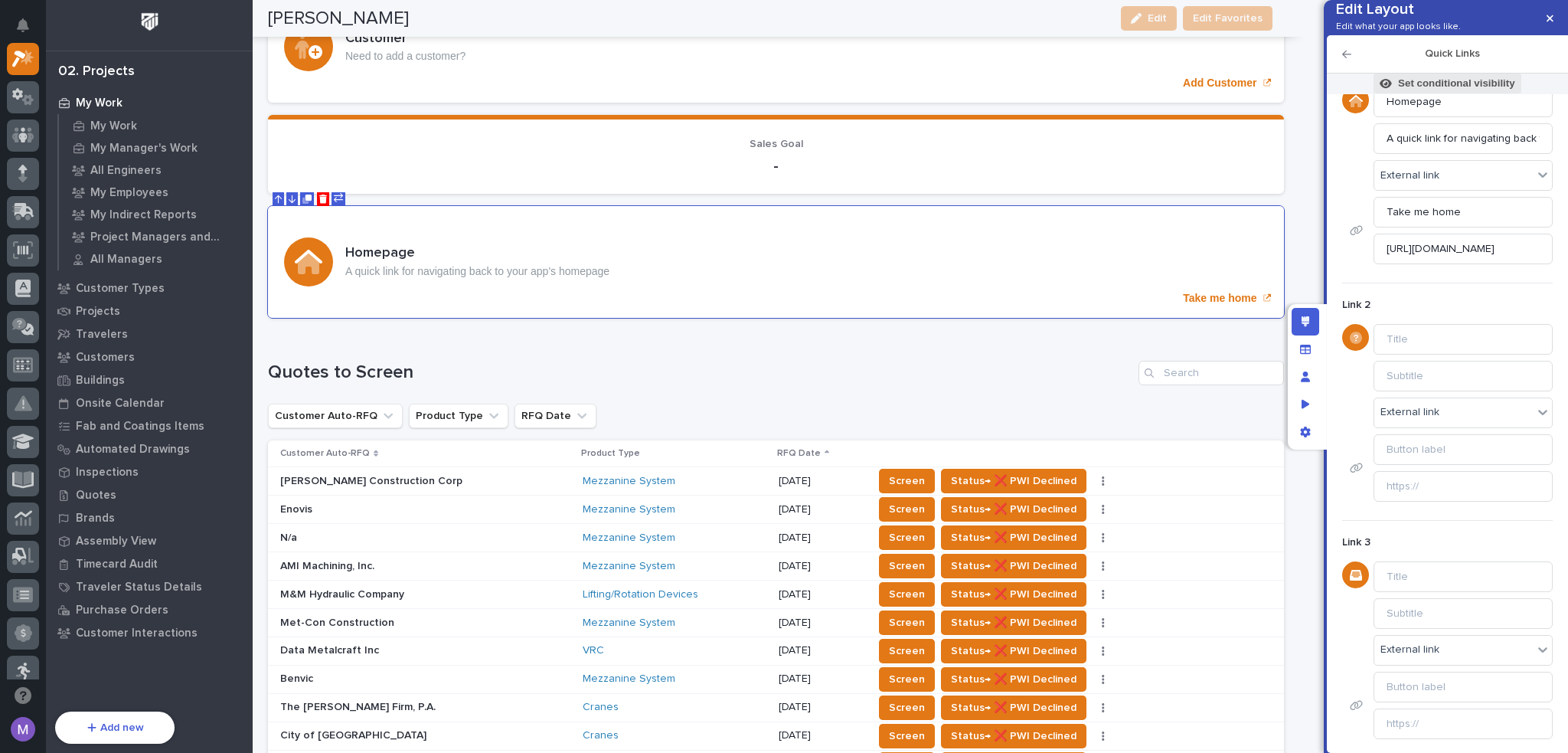
click at [1406, 91] on p "Set conditional visibility" at bounding box center [1457, 84] width 117 height 14
click at [1367, 215] on span "Add Filter" at bounding box center [1365, 211] width 48 height 14
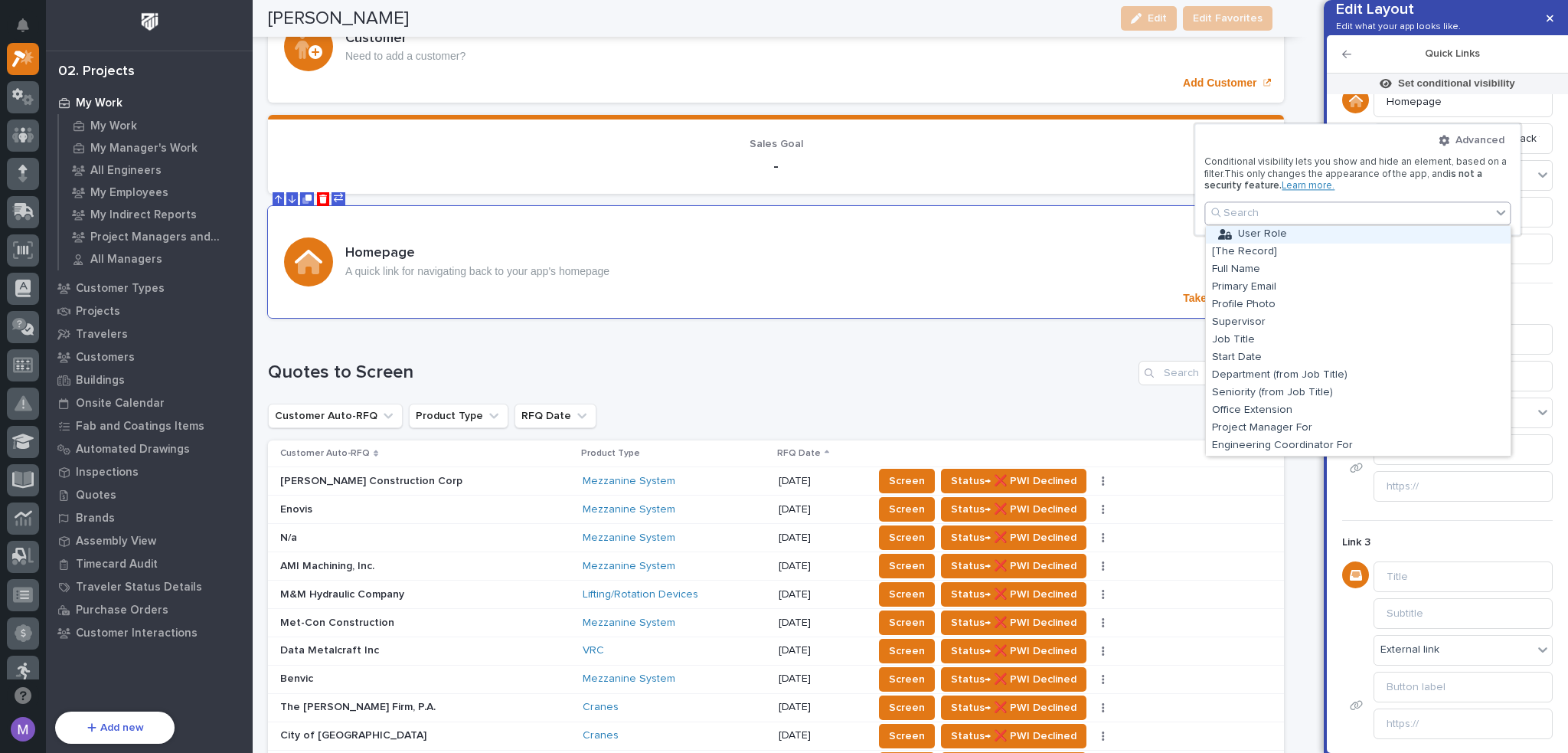
click at [1301, 236] on div "User Role" at bounding box center [1358, 235] width 305 height 18
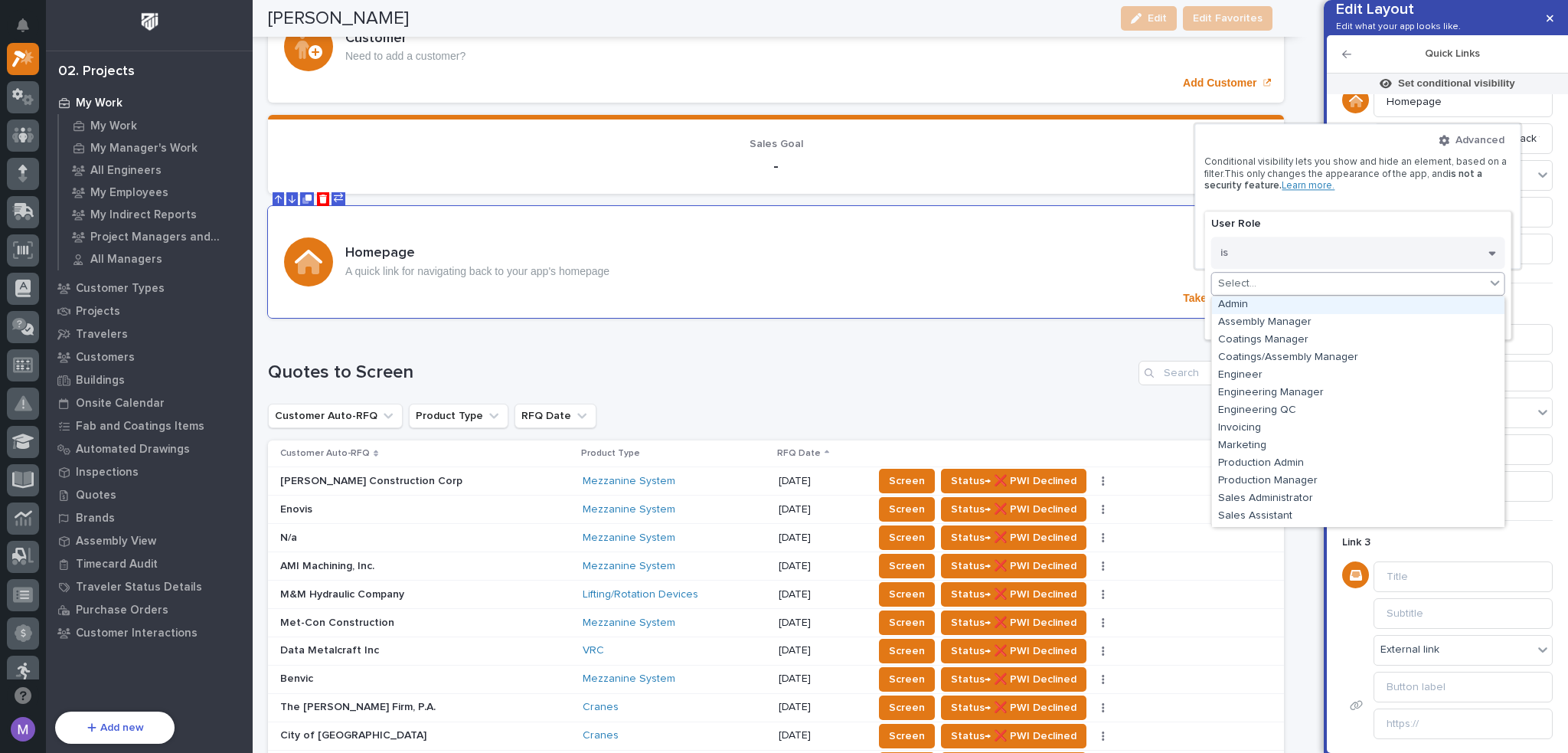
click at [1284, 282] on div "Select..." at bounding box center [1348, 284] width 273 height 23
click at [1281, 305] on div "Admin" at bounding box center [1358, 306] width 293 height 18
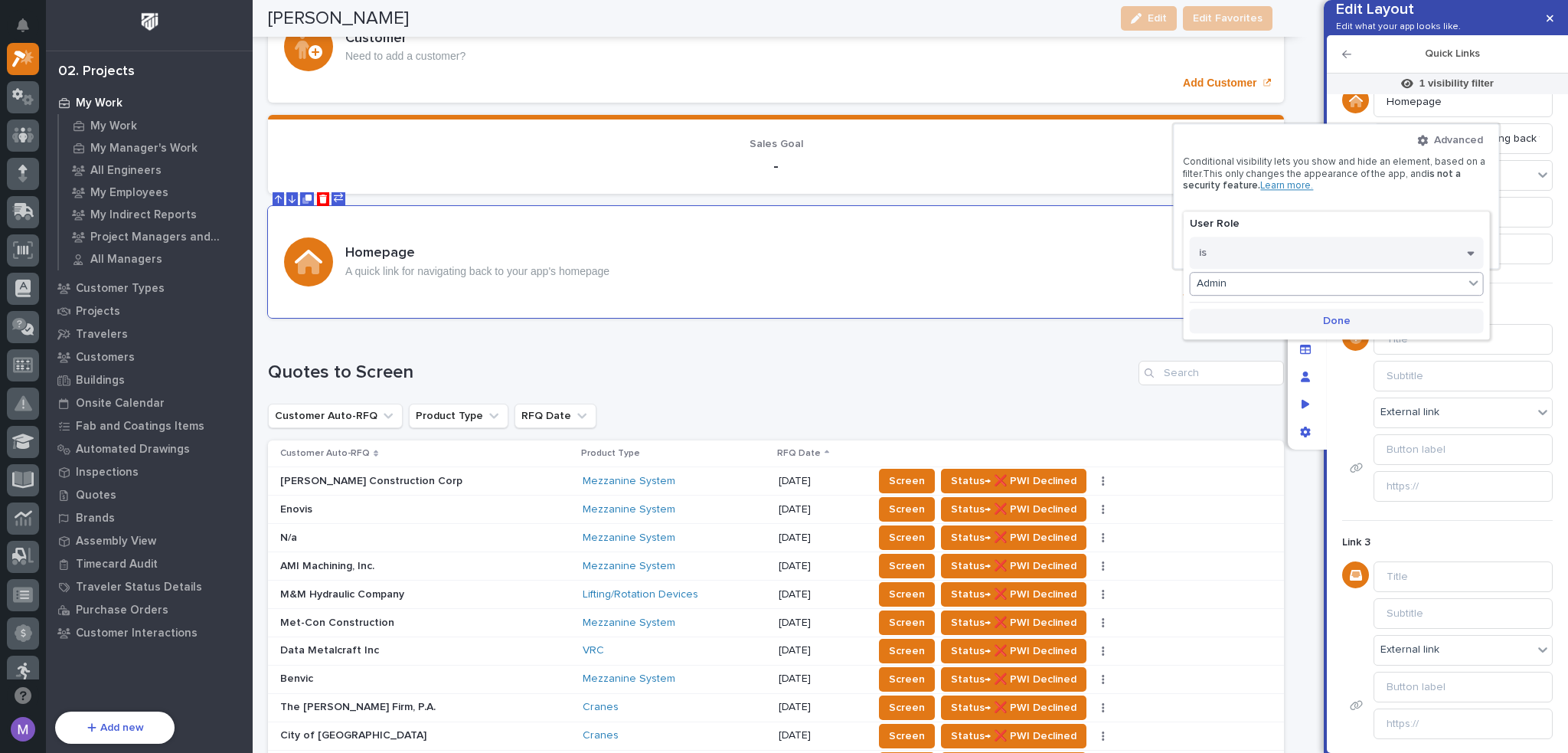
click at [1340, 326] on span "Done" at bounding box center [1337, 321] width 28 height 14
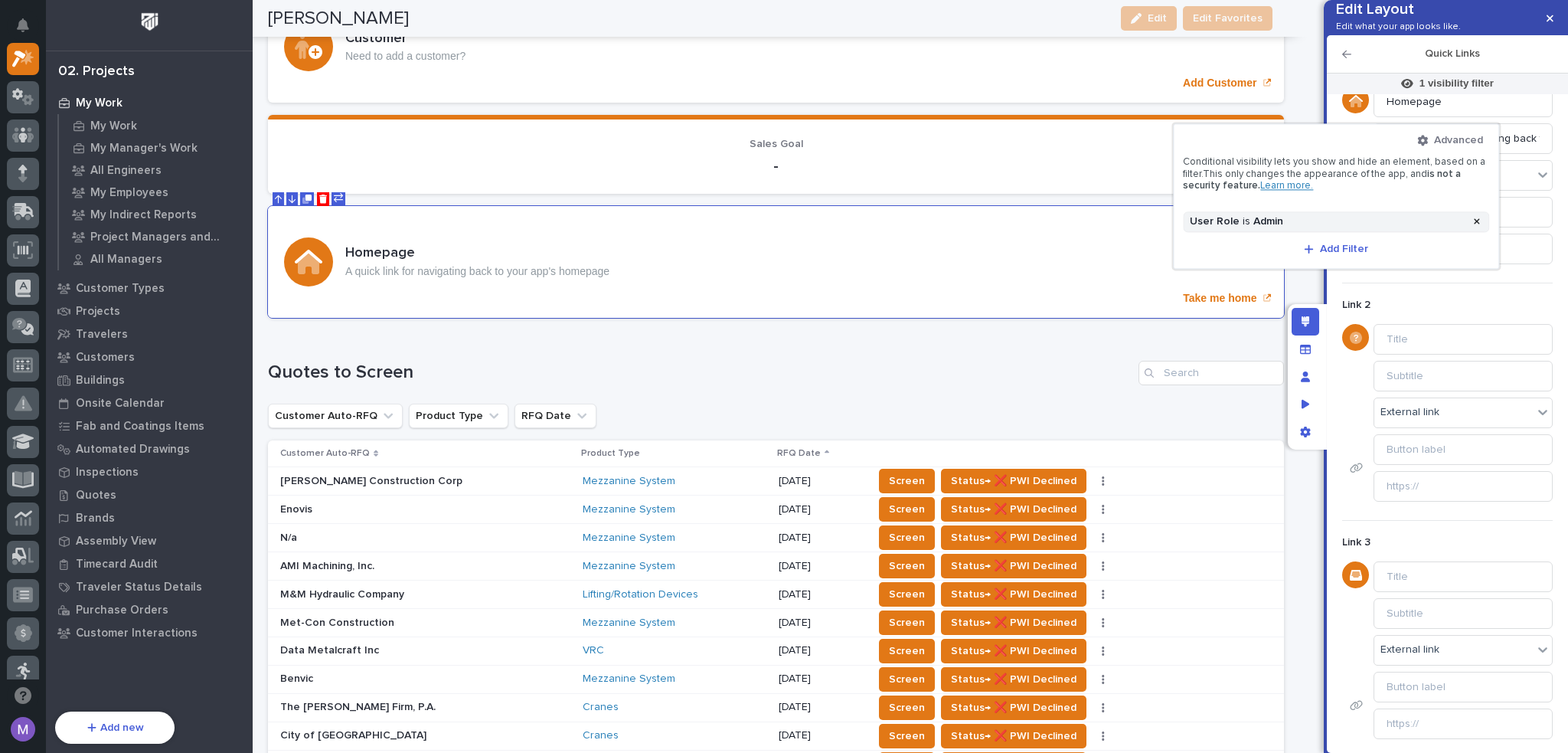
click at [1336, 341] on div at bounding box center [784, 376] width 1568 height 753
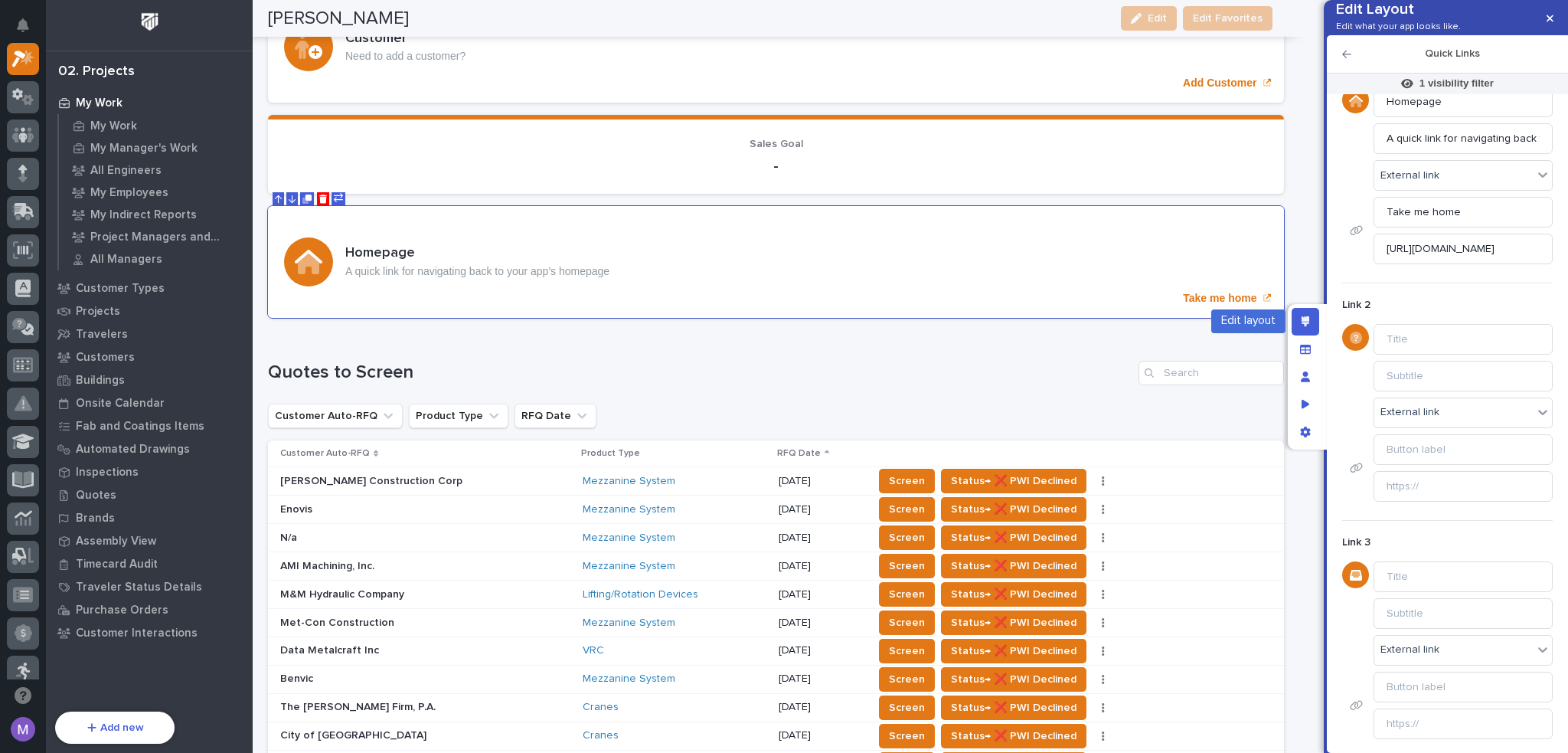
click at [1294, 315] on div "Edit layout" at bounding box center [1306, 321] width 28 height 28
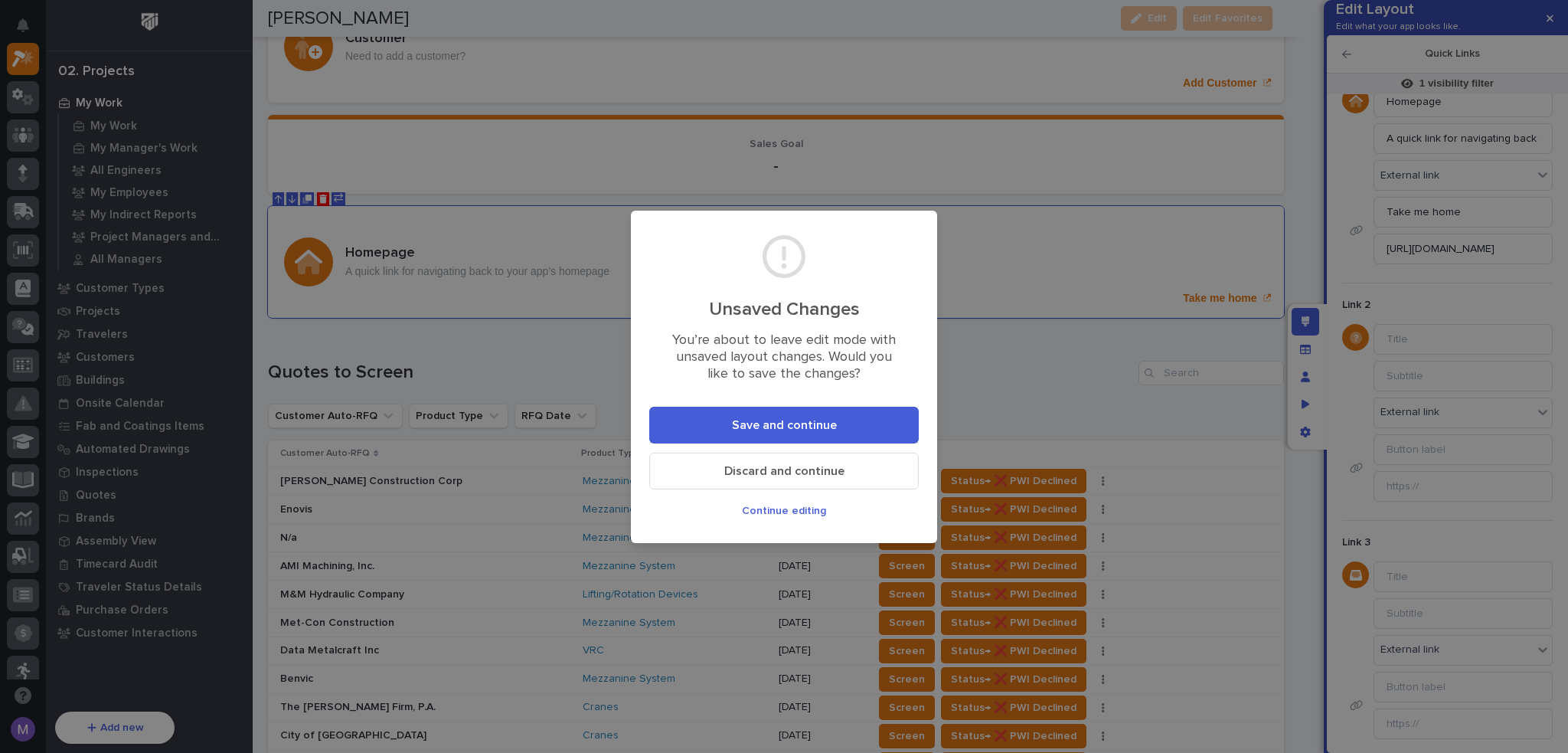
click at [888, 414] on button "Save and continue" at bounding box center [784, 425] width 270 height 36
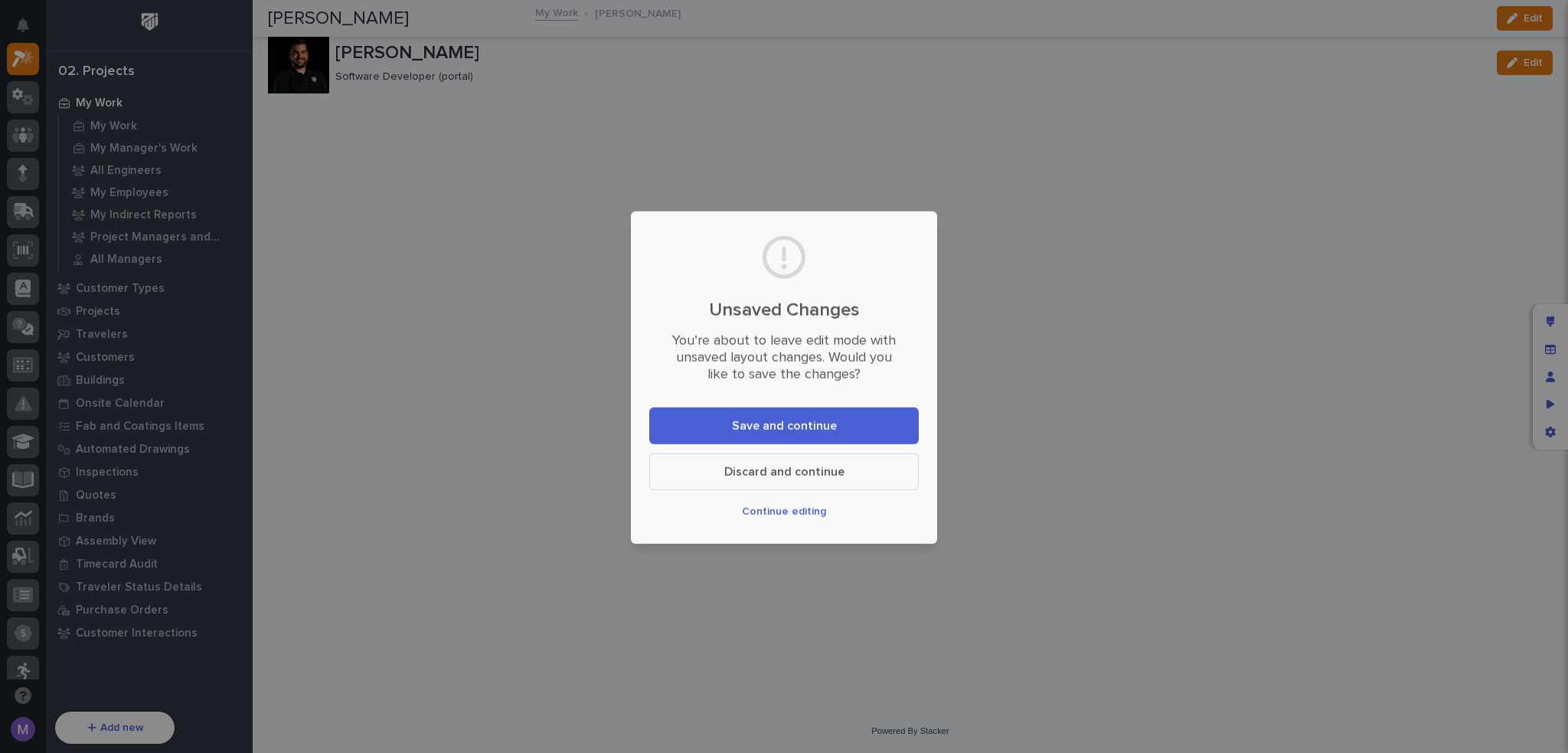
scroll to position [0, 0]
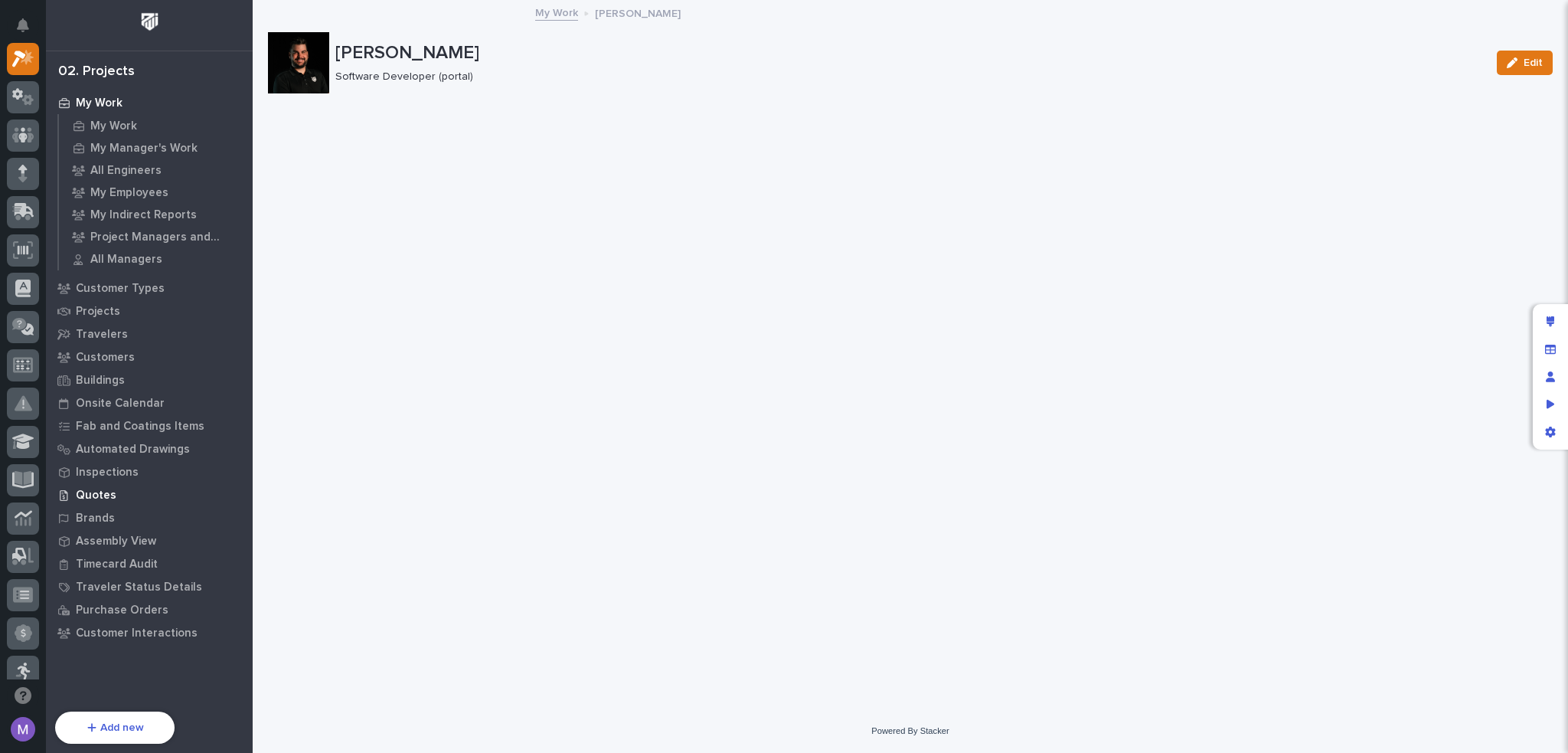
click at [102, 495] on p "Quotes" at bounding box center [96, 496] width 40 height 14
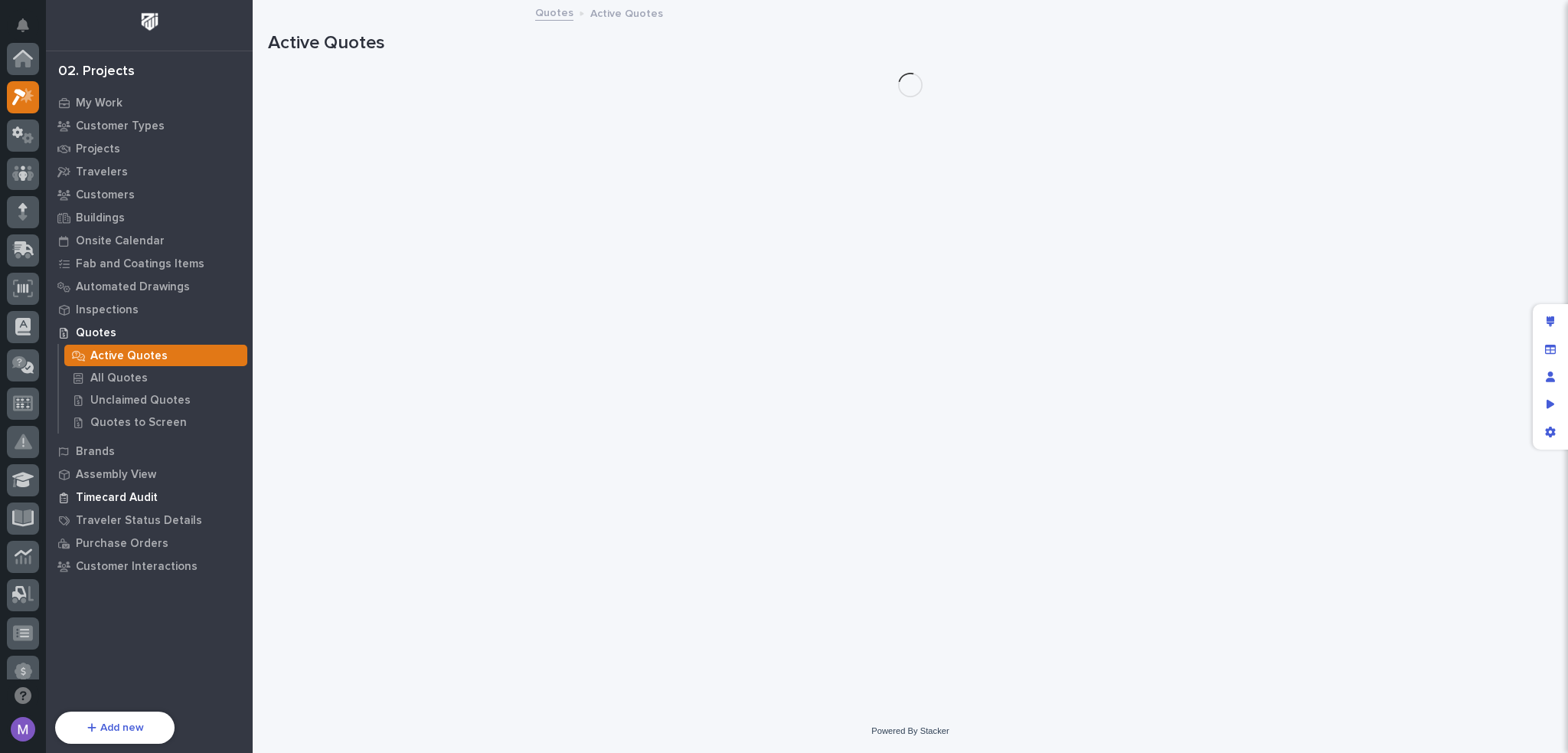
scroll to position [38, 0]
click at [152, 427] on p "Quotes to Screen" at bounding box center [139, 423] width 97 height 14
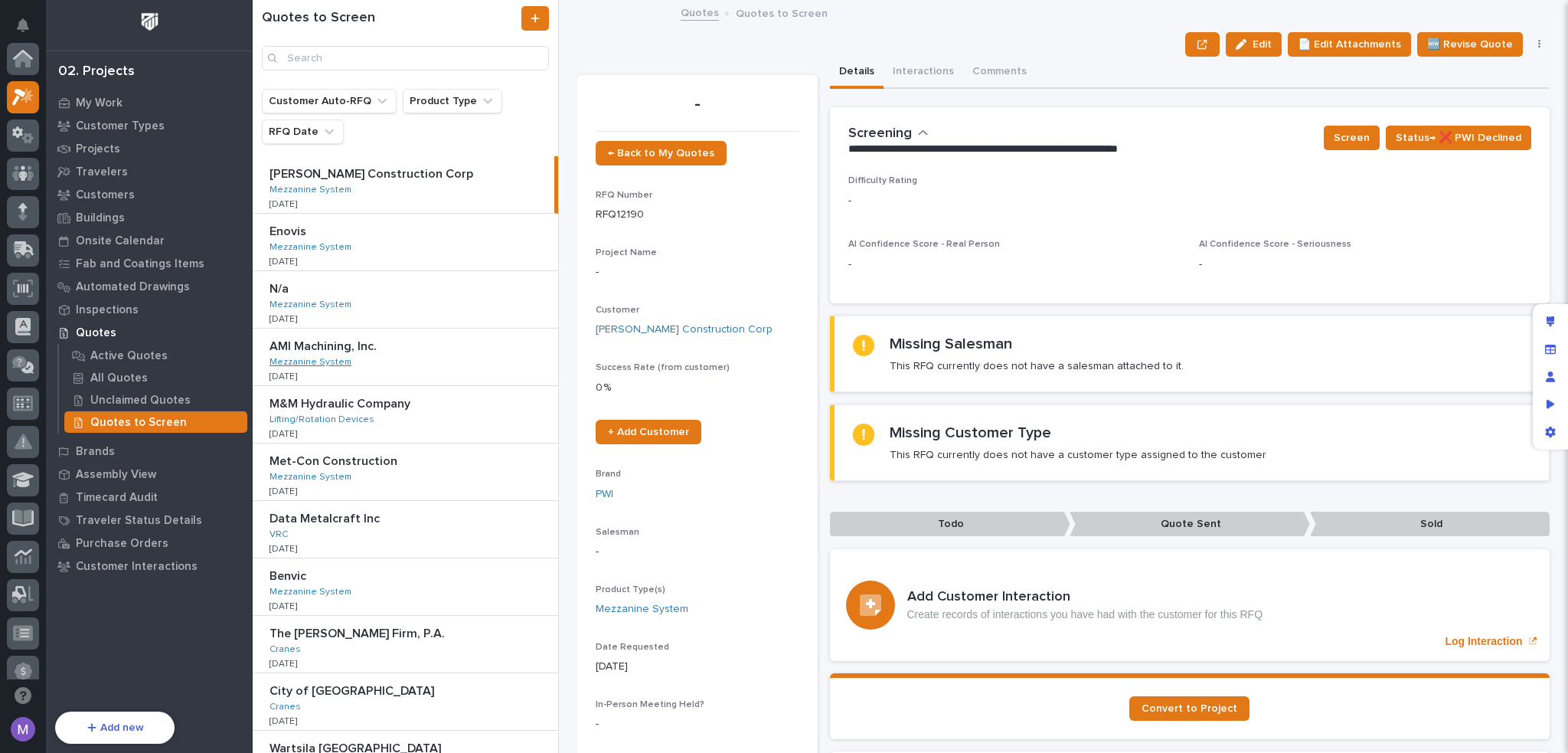
scroll to position [38, 0]
click at [1371, 11] on div "Quotes Quotes to Screen" at bounding box center [1063, 14] width 766 height 22
click at [122, 108] on div "My Work" at bounding box center [150, 103] width 199 height 22
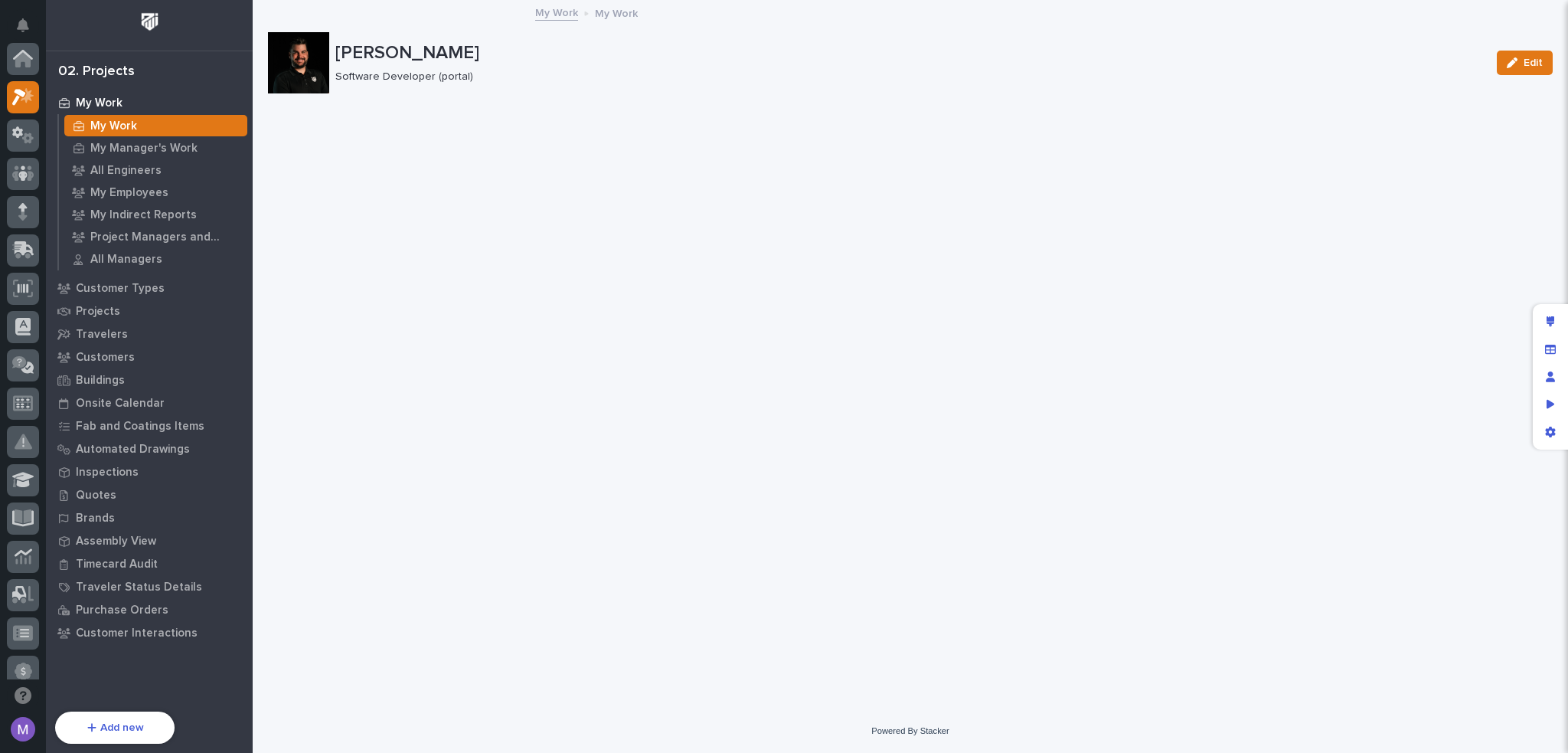
scroll to position [38, 0]
click at [1543, 324] on div "Edit layout" at bounding box center [1550, 321] width 28 height 28
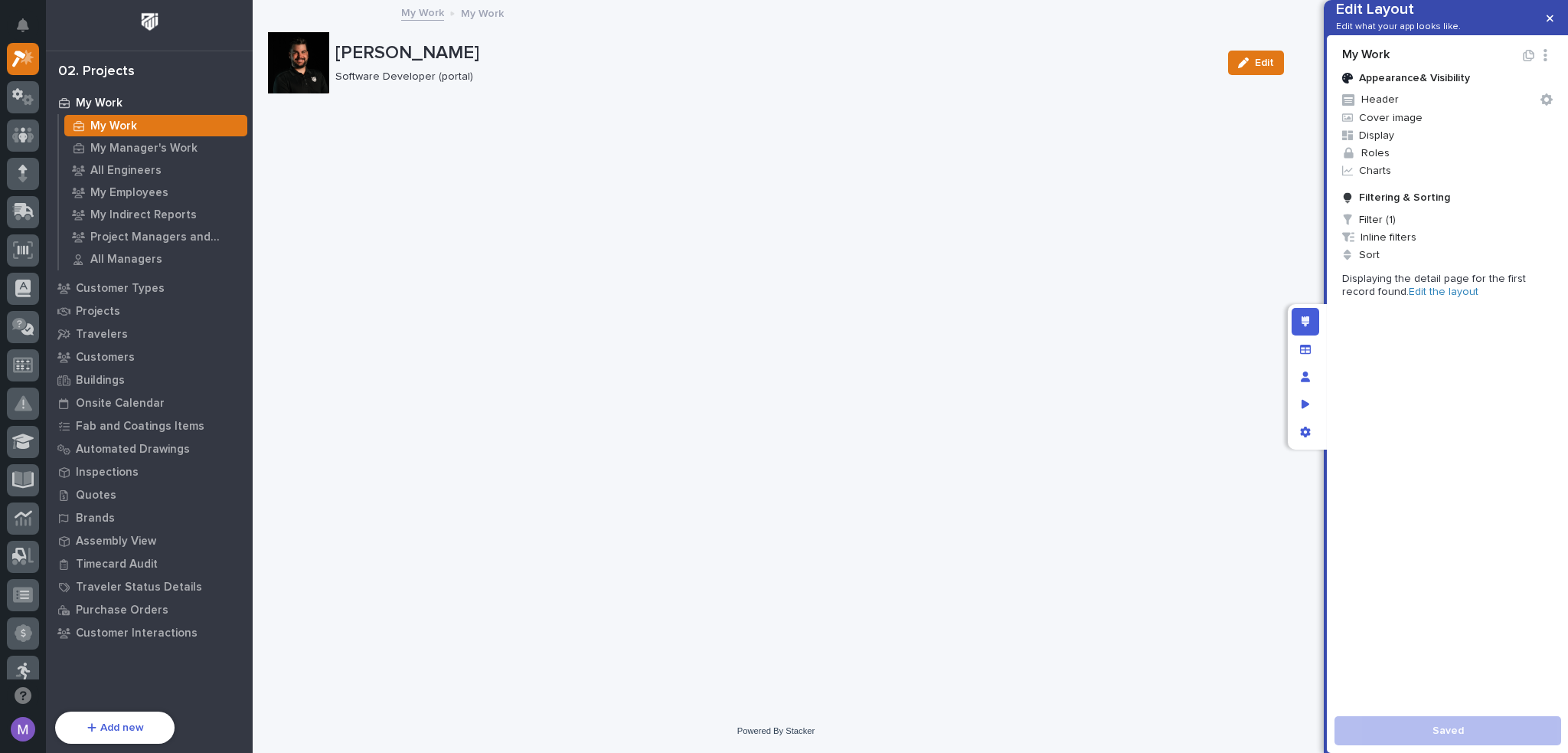
click at [1424, 297] on link "Edit the layout" at bounding box center [1444, 292] width 70 height 11
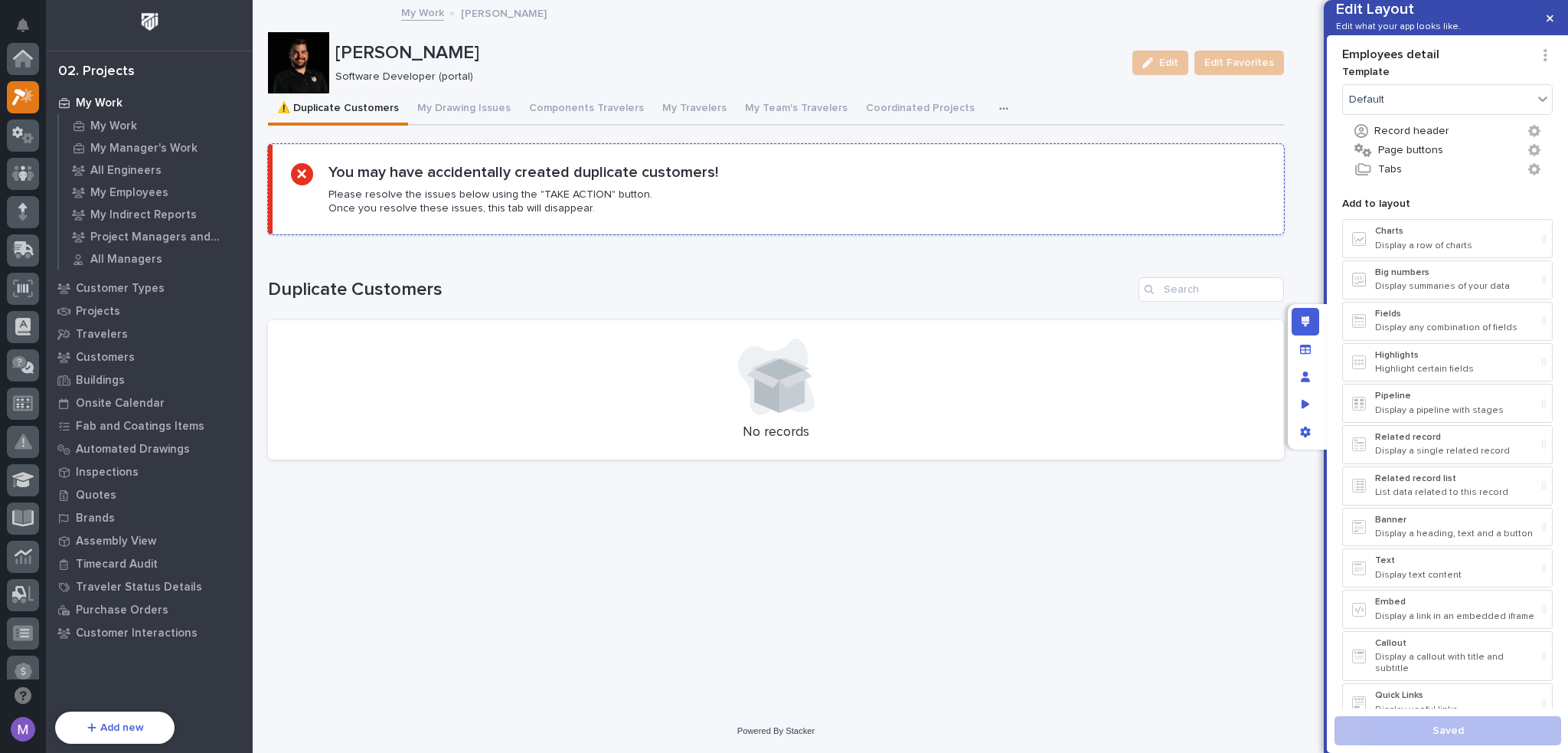
scroll to position [38, 0]
click at [999, 106] on icon "button" at bounding box center [1003, 108] width 9 height 11
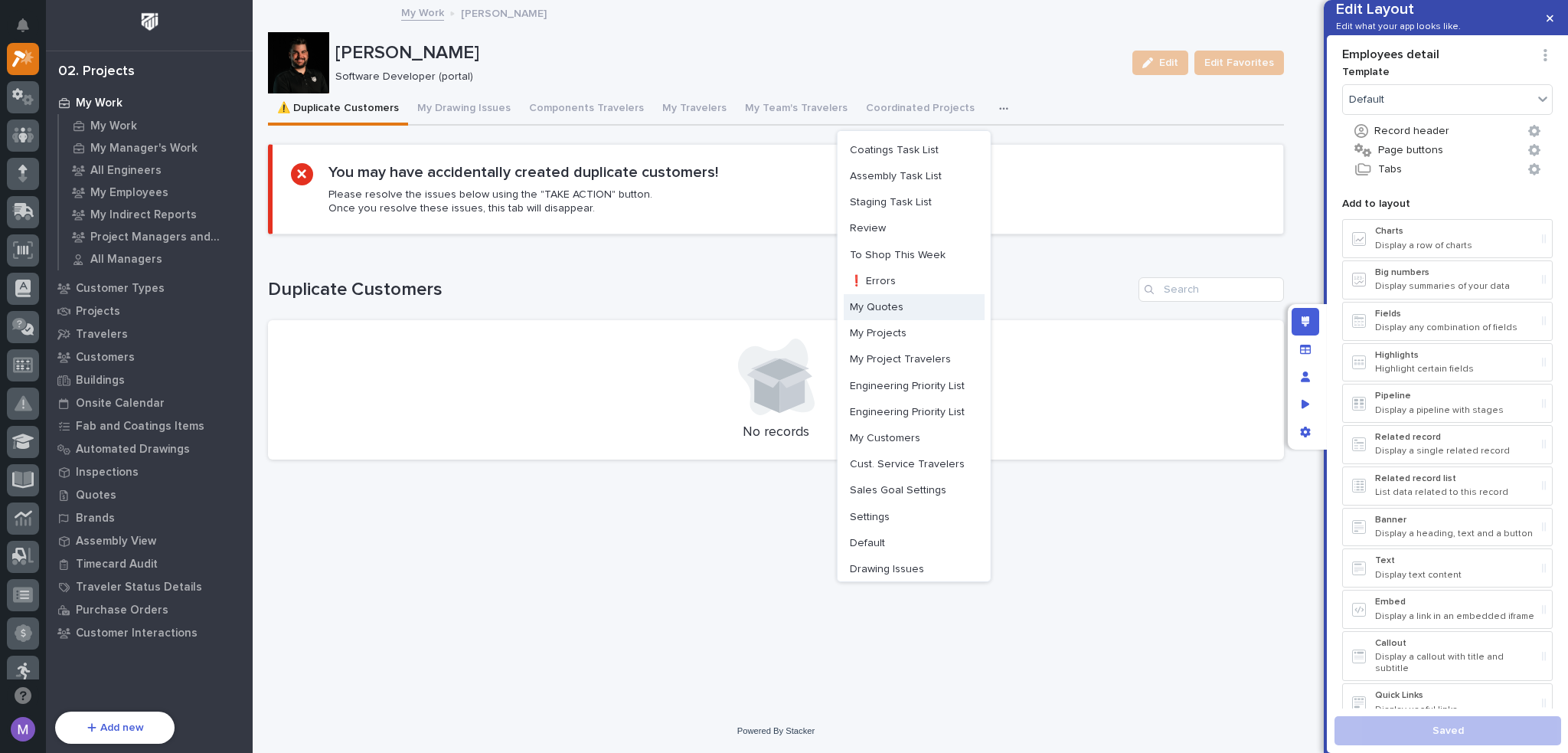
click at [898, 311] on button "My Quotes" at bounding box center [914, 307] width 141 height 26
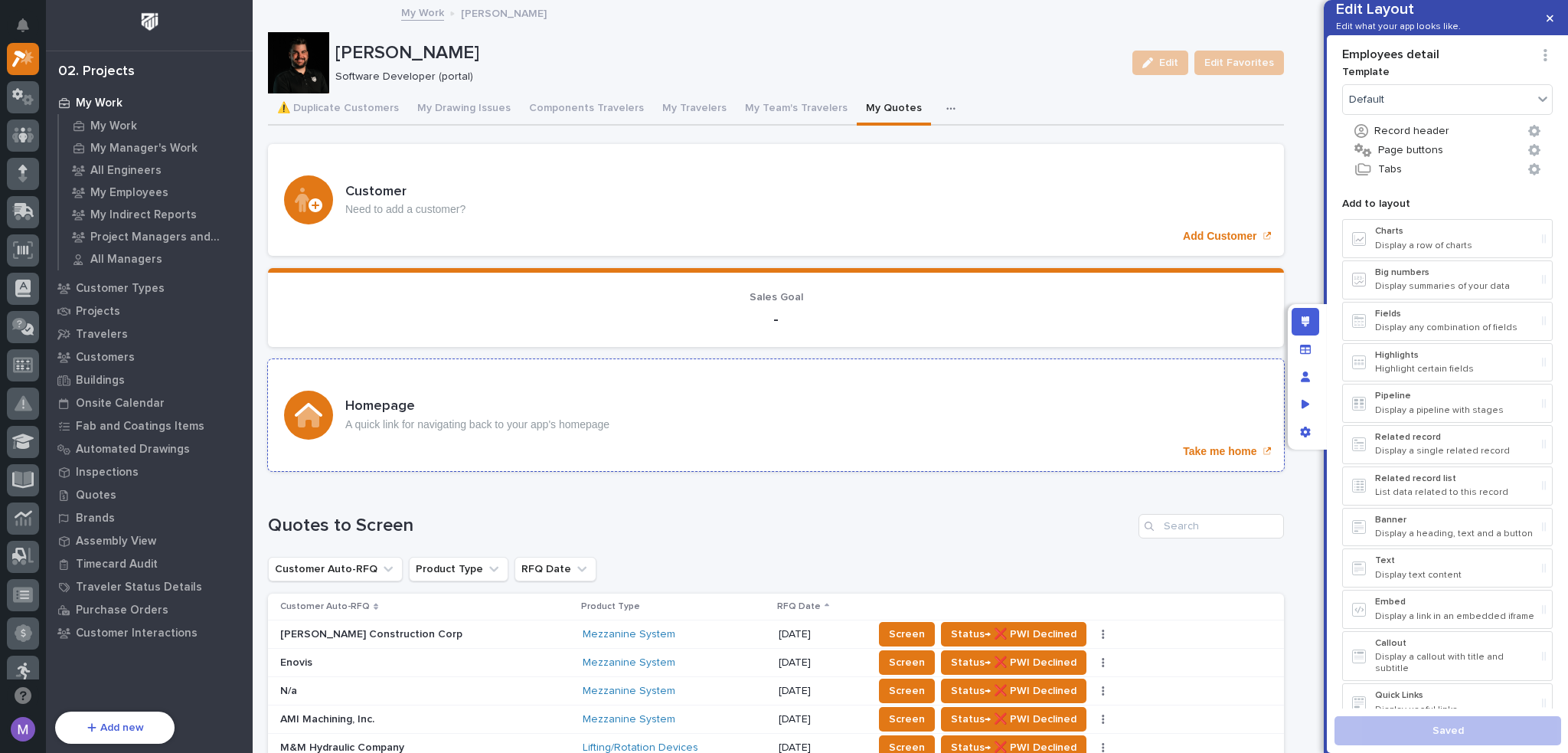
click at [644, 395] on div "Homepage A quick link for navigating back to your app's homepage Take me home" at bounding box center [776, 414] width 1016 height 111
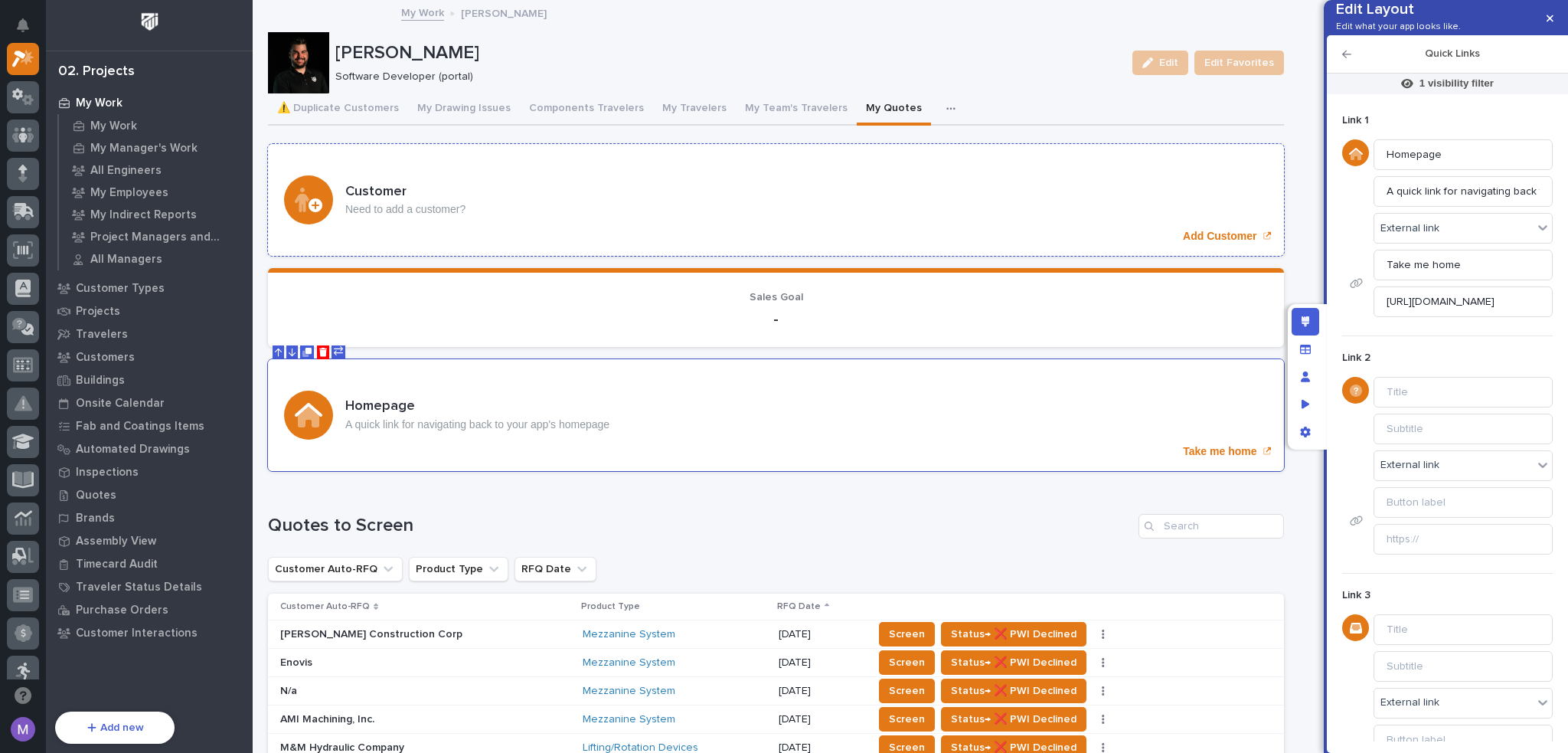
click at [939, 194] on div "Customer Need to add a customer? Add Customer" at bounding box center [776, 199] width 1016 height 111
click at [1449, 476] on div "External link" at bounding box center [1454, 465] width 159 height 23
click at [1437, 519] on div "Internal link" at bounding box center [1458, 518] width 167 height 27
click at [1442, 517] on input "Link 2" at bounding box center [1464, 502] width 179 height 31
click at [1444, 550] on div "Select..." at bounding box center [1454, 538] width 159 height 23
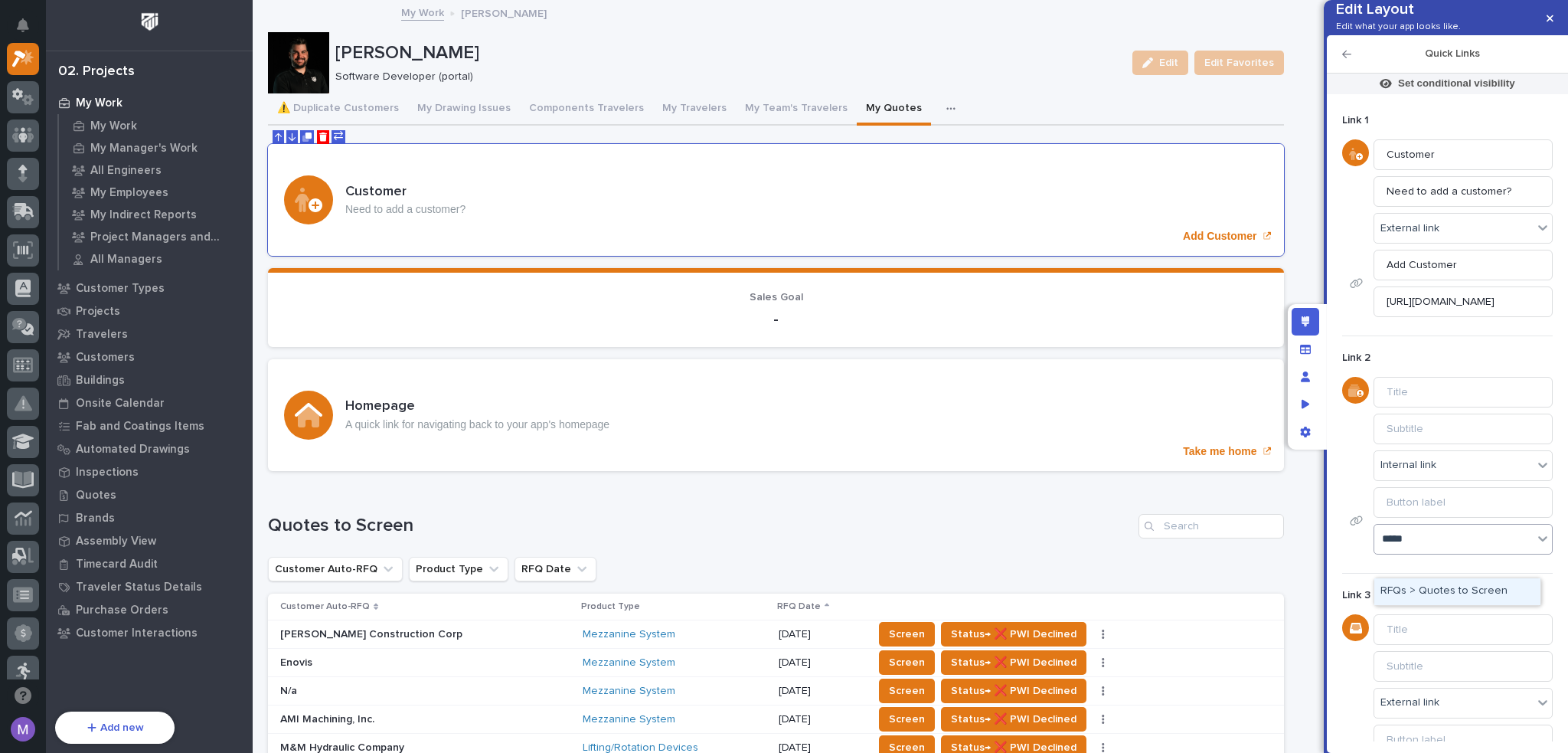
type input "******"
click at [1488, 603] on div "RFQs > Quotes to Screen" at bounding box center [1458, 591] width 167 height 27
click at [1409, 407] on input "Link 2" at bounding box center [1464, 391] width 179 height 31
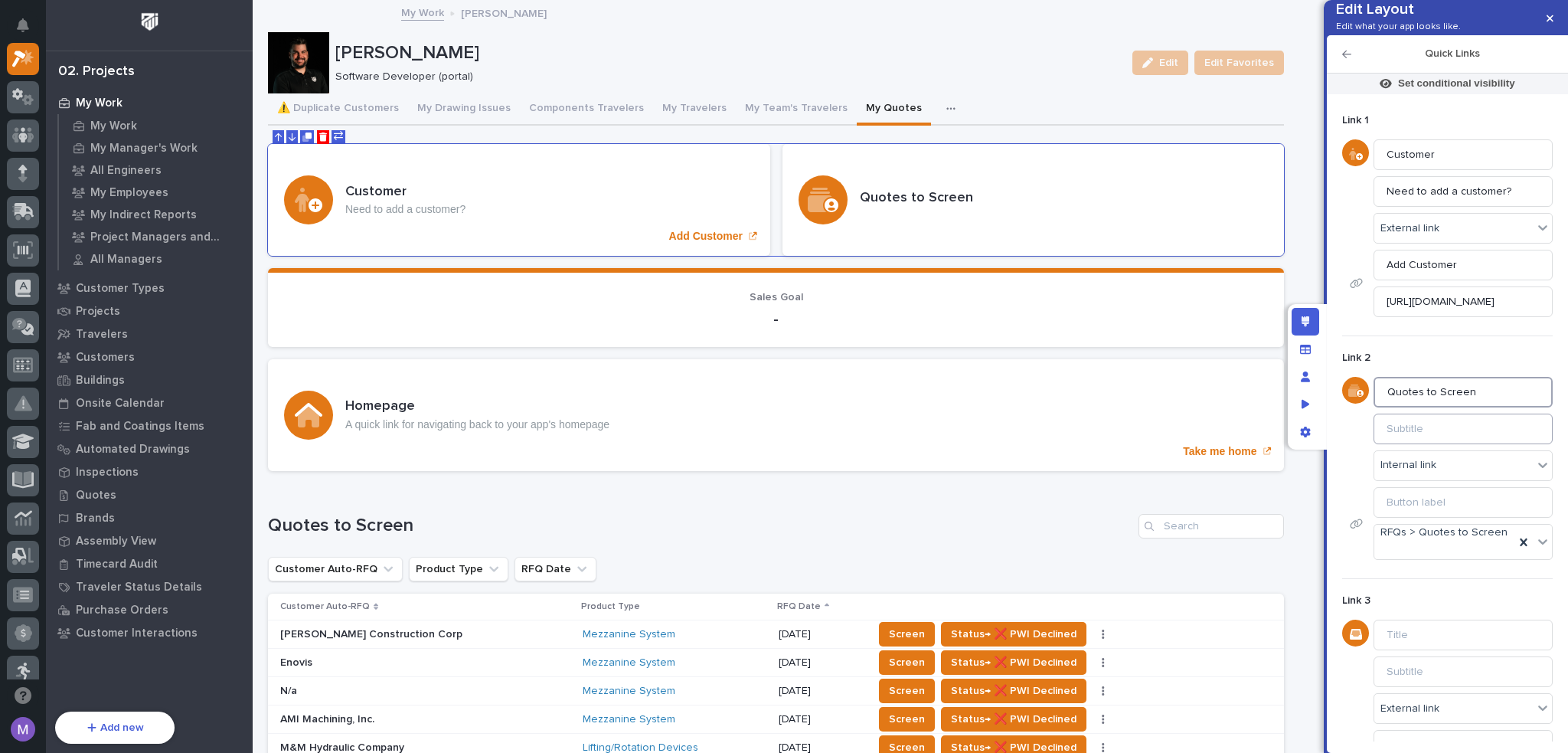
type input "Quotes to Screen"
click at [1424, 445] on input "Link 2" at bounding box center [1464, 429] width 179 height 31
click at [1443, 517] on input "Link 2" at bounding box center [1464, 502] width 179 height 31
type input "View Quotes to Screen"
click at [1423, 445] on input "Link 2" at bounding box center [1464, 429] width 179 height 31
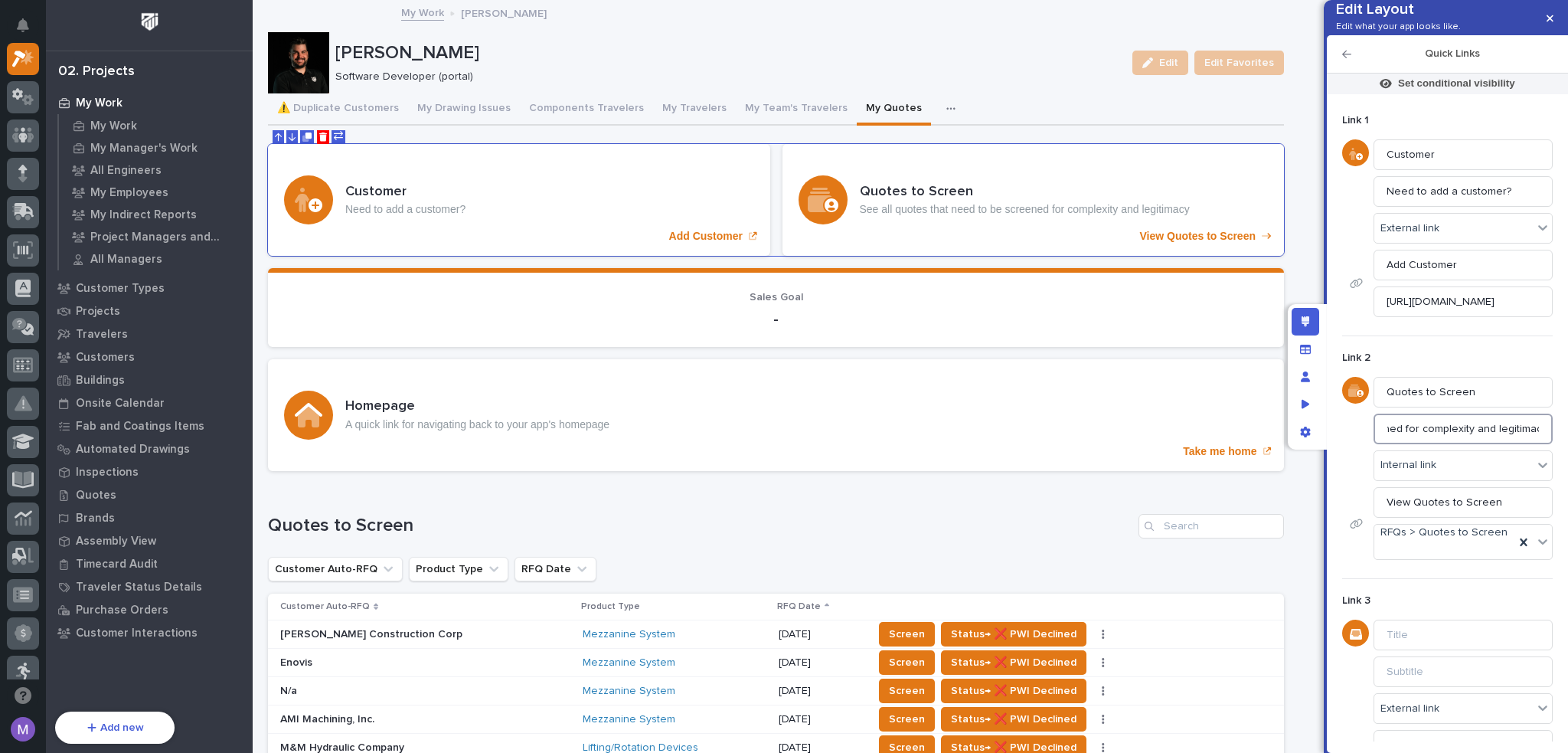
scroll to position [0, 188]
type input "See all quotes that need to be screened for complexity and legitimacy."
drag, startPoint x: 1496, startPoint y: 524, endPoint x: 1388, endPoint y: 523, distance: 108.0
click at [1388, 517] on input "View Quotes to Screen" at bounding box center [1464, 502] width 179 height 31
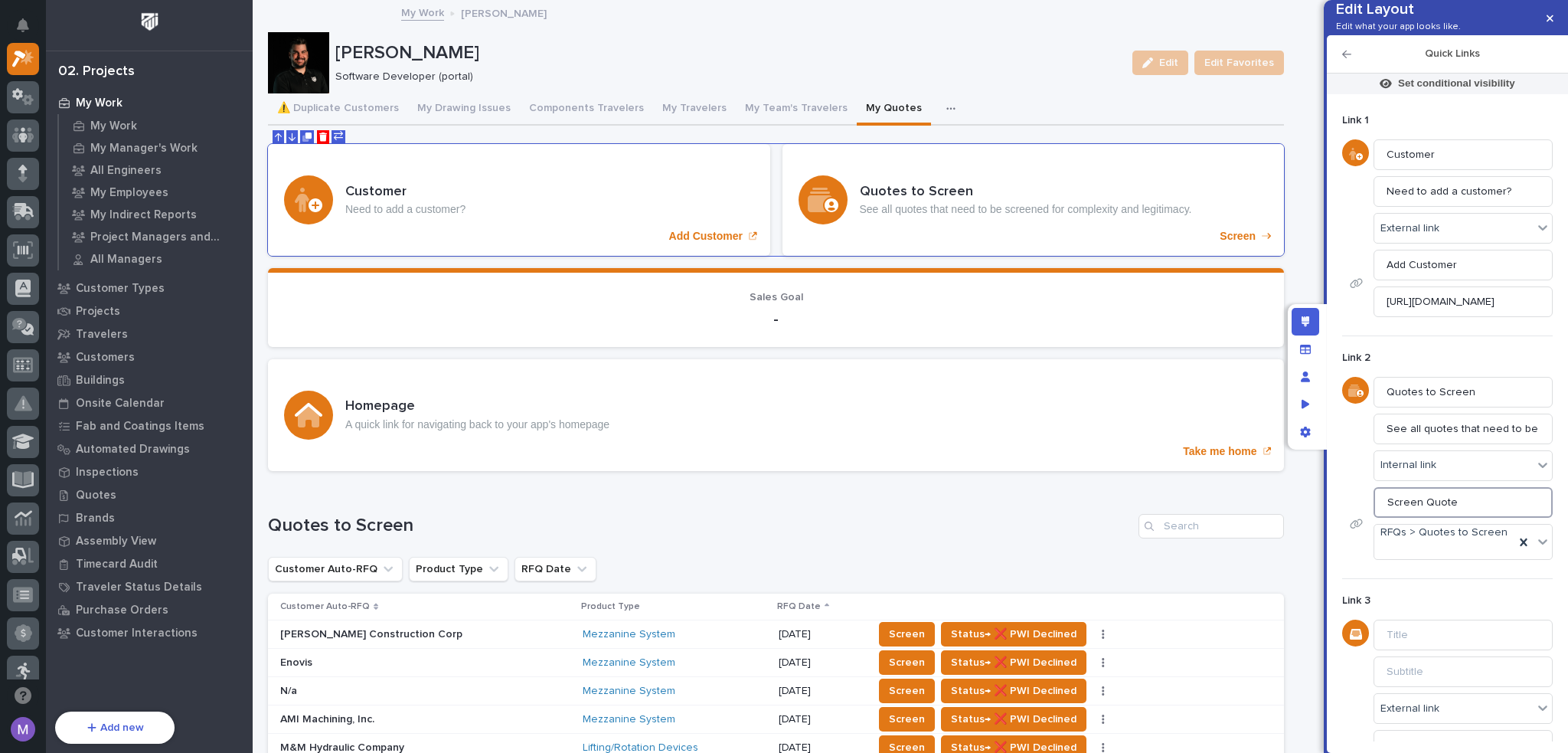
type input "Screen Quotes"
click at [860, 372] on div "Homepage A quick link for navigating back to your app's homepage Take me home" at bounding box center [776, 414] width 1016 height 111
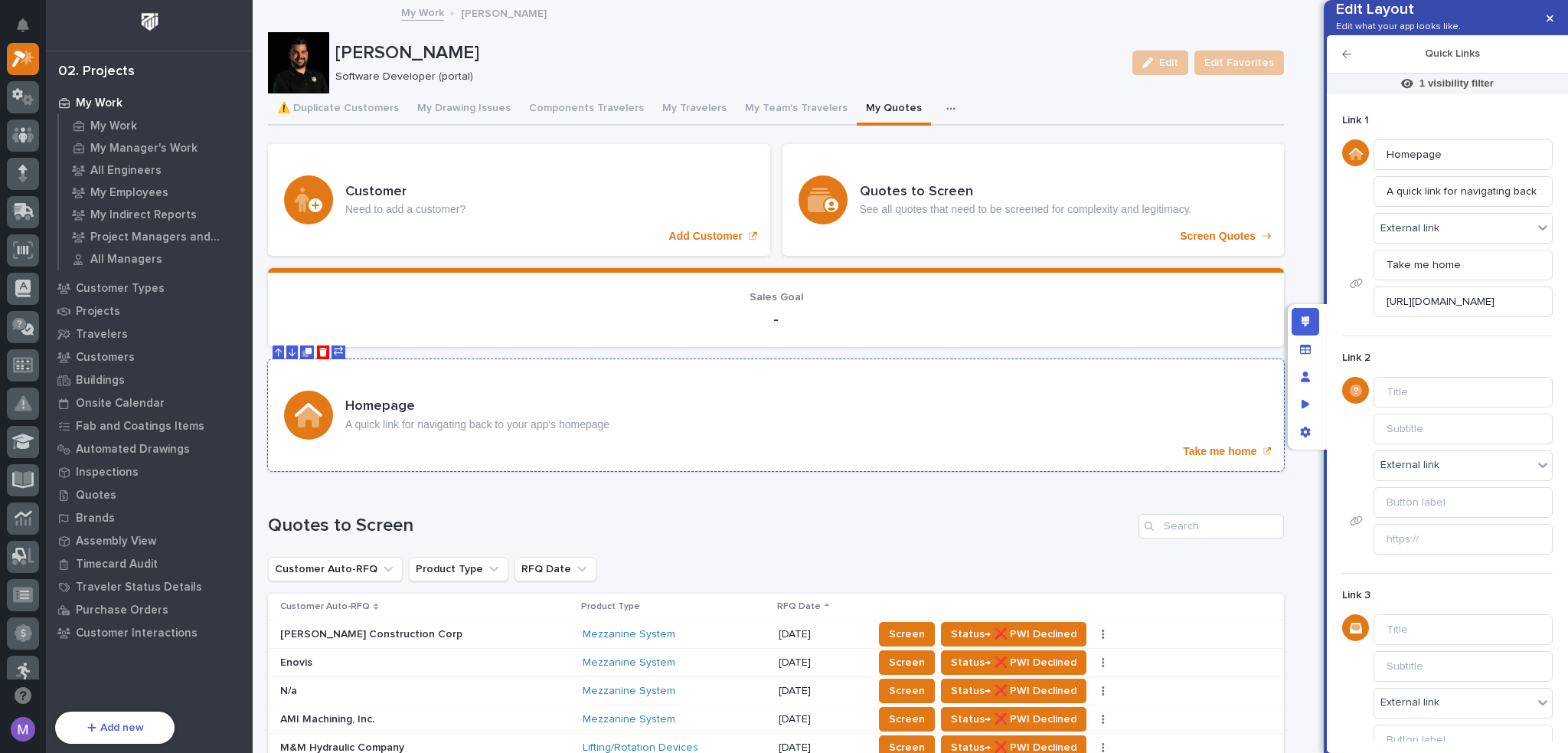
click at [587, 379] on div "Homepage A quick link for navigating back to your app's homepage Take me home" at bounding box center [776, 414] width 1016 height 111
click at [326, 349] on icon "Delete" at bounding box center [323, 352] width 9 height 9
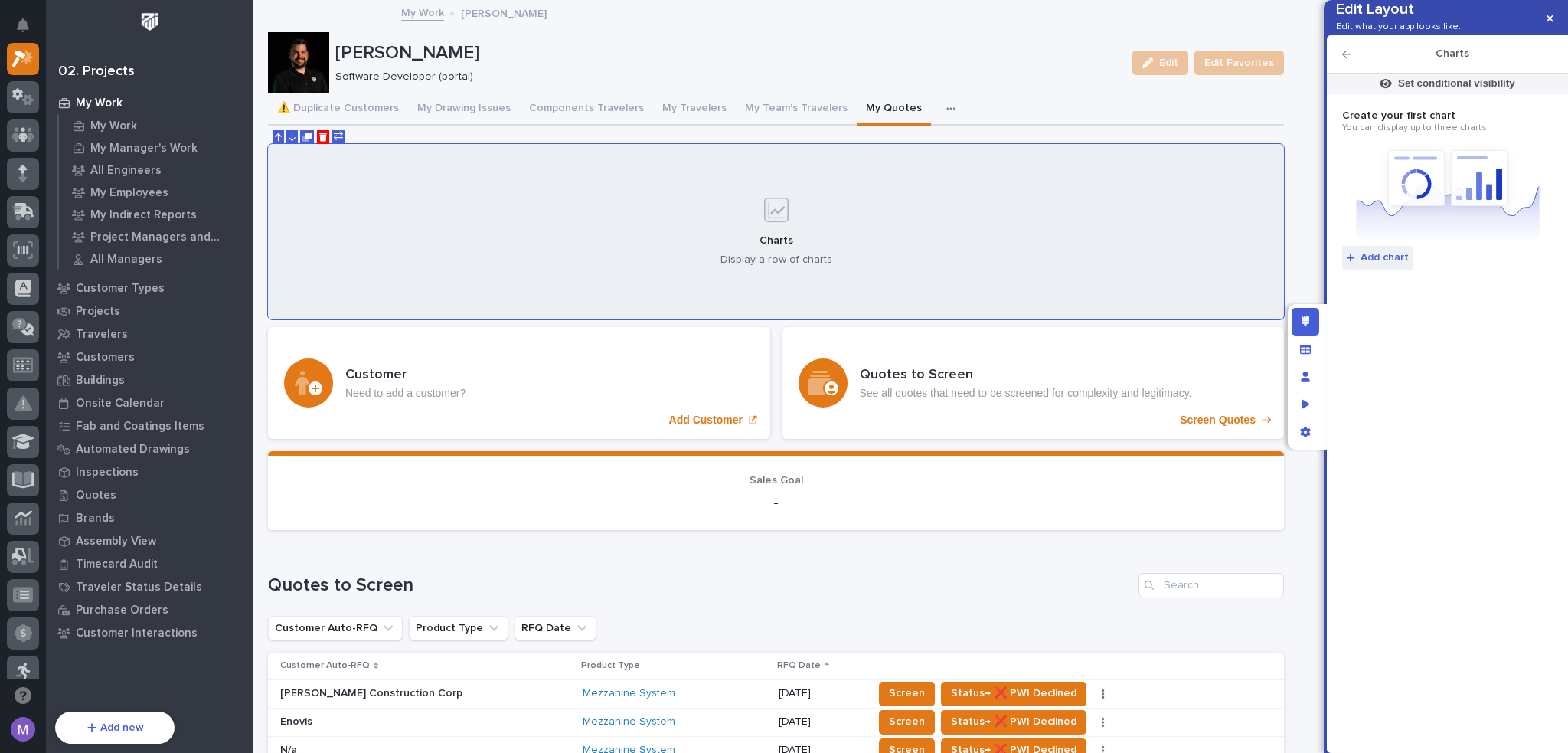
click at [1390, 264] on span "Add chart" at bounding box center [1385, 257] width 48 height 14
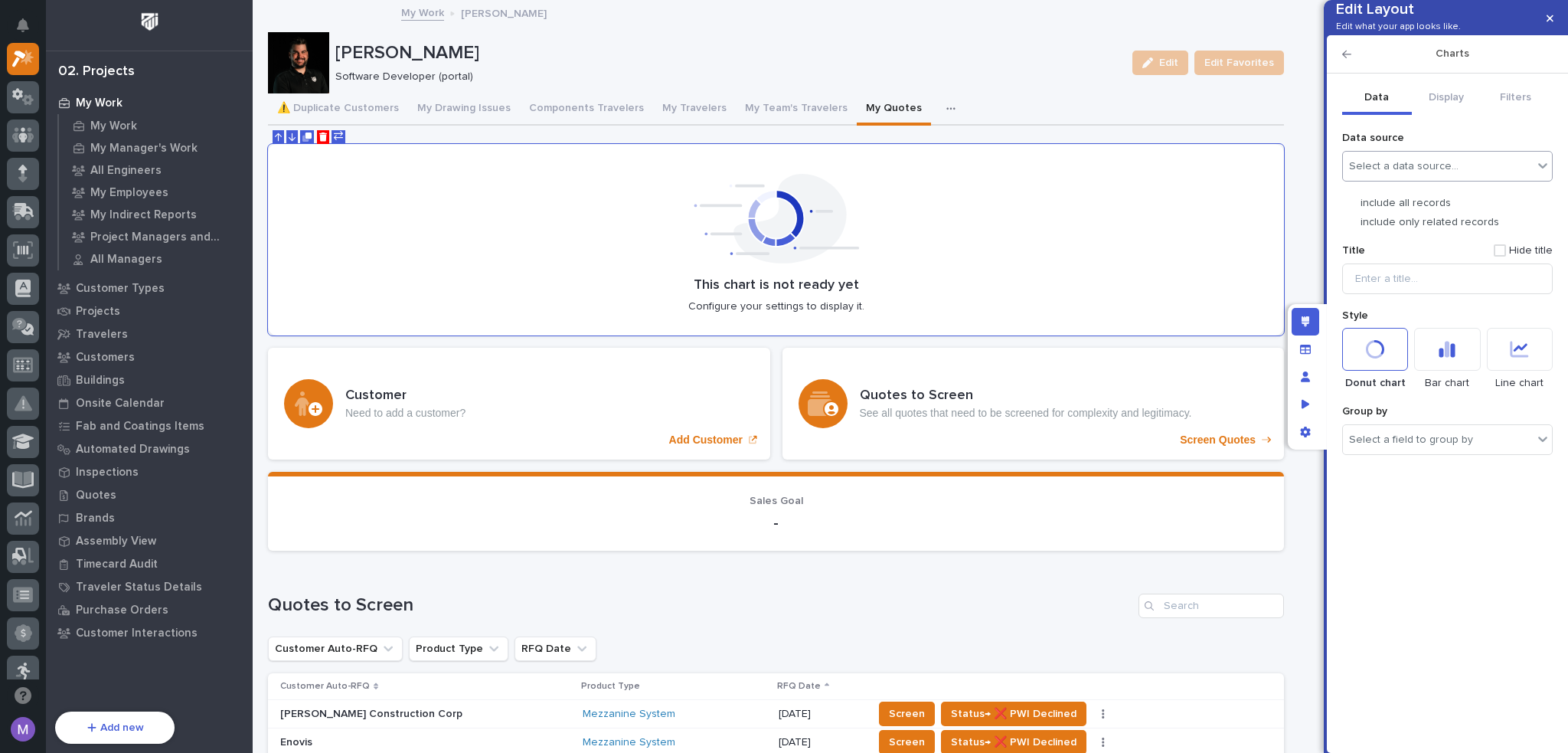
click at [1397, 173] on div "Select a data source…" at bounding box center [1403, 166] width 109 height 13
type input "******"
click at [1446, 304] on div "Employees" at bounding box center [1448, 305] width 197 height 13
click at [1378, 229] on p "include only related records" at bounding box center [1430, 222] width 139 height 13
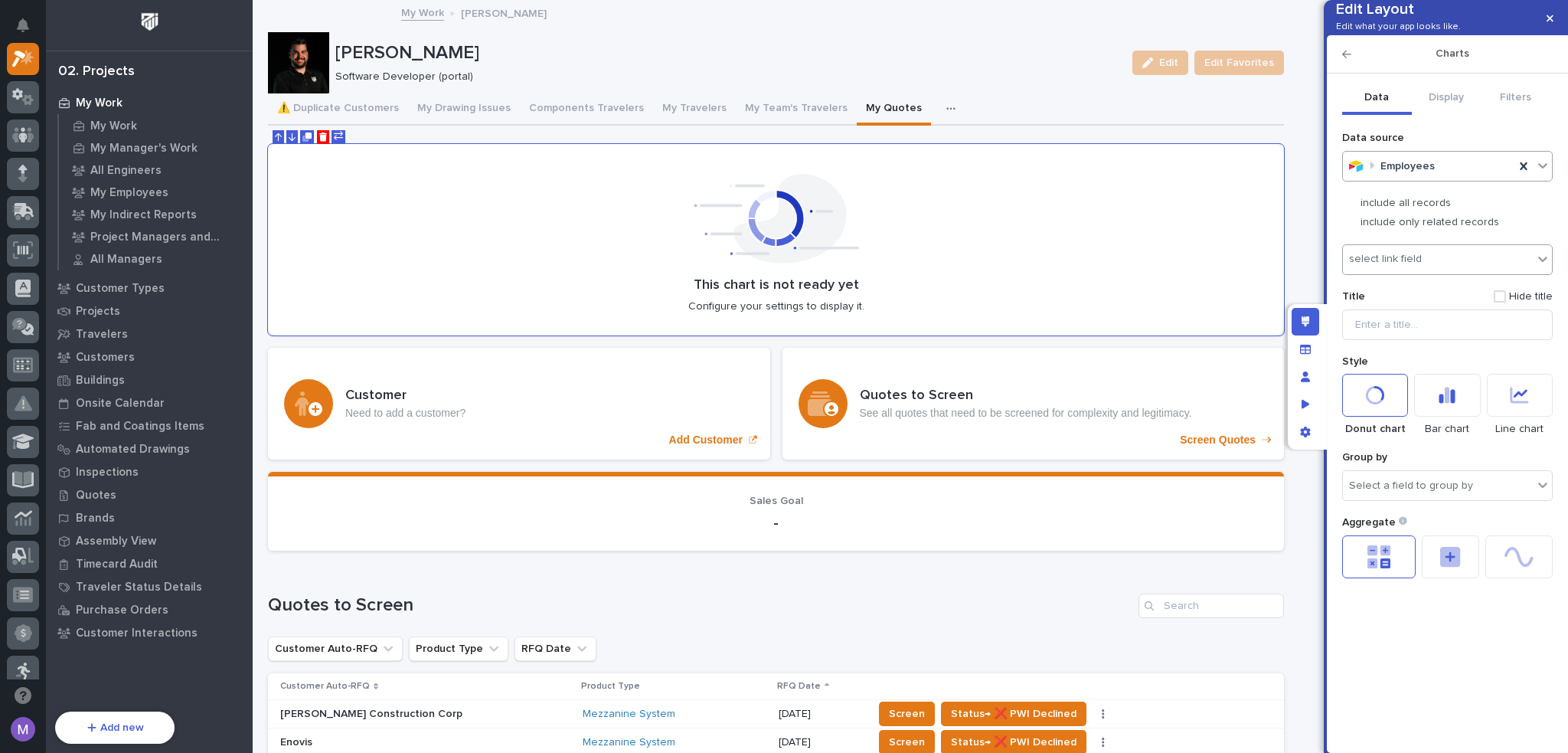
click at [1399, 266] on div "select link field" at bounding box center [1386, 258] width 73 height 13
click at [1410, 317] on div "Employees → Employees" at bounding box center [1458, 312] width 229 height 27
click at [1443, 115] on button "Display" at bounding box center [1447, 99] width 70 height 33
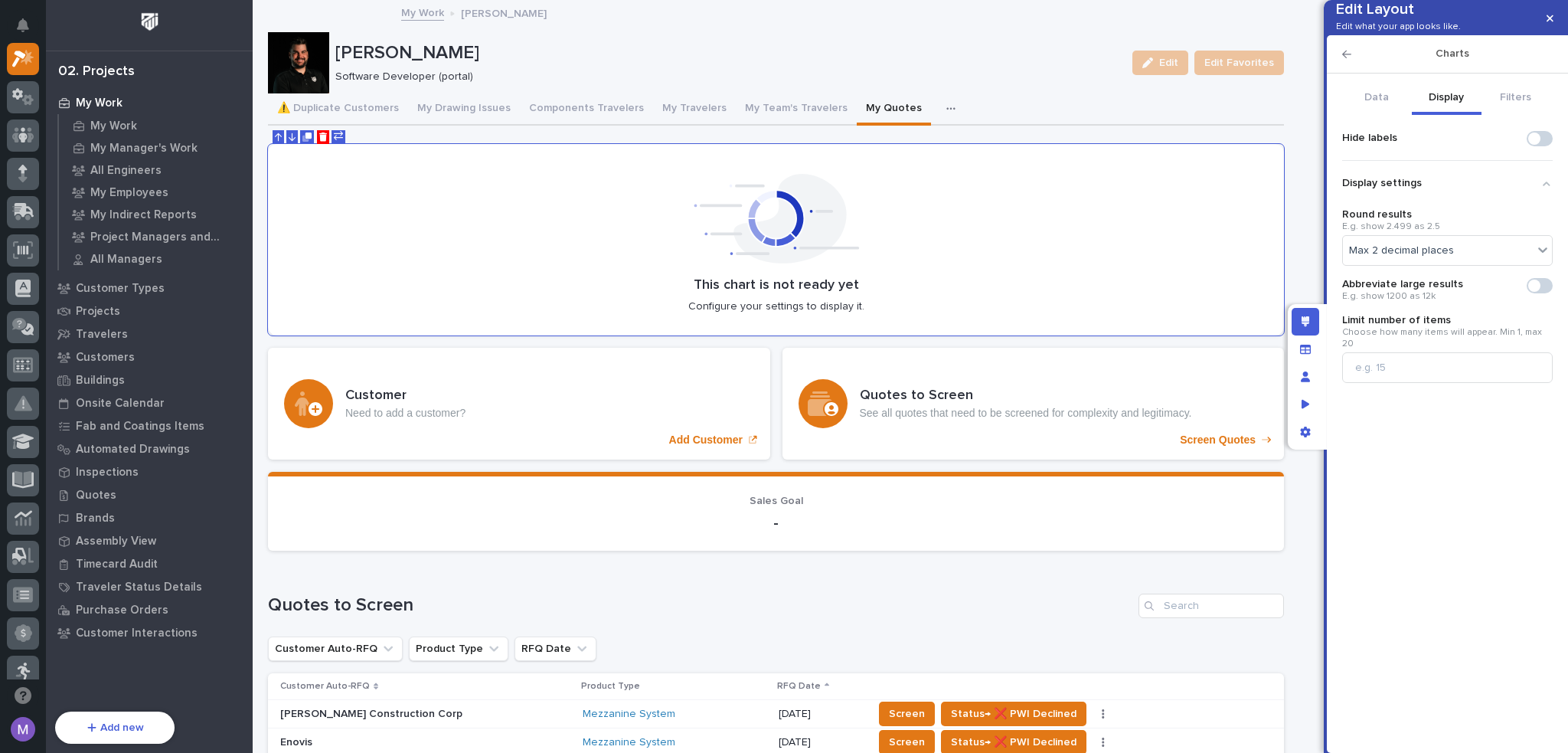
click at [1534, 196] on div "Display settings" at bounding box center [1448, 183] width 211 height 26
click at [1393, 115] on button "Data" at bounding box center [1377, 99] width 70 height 33
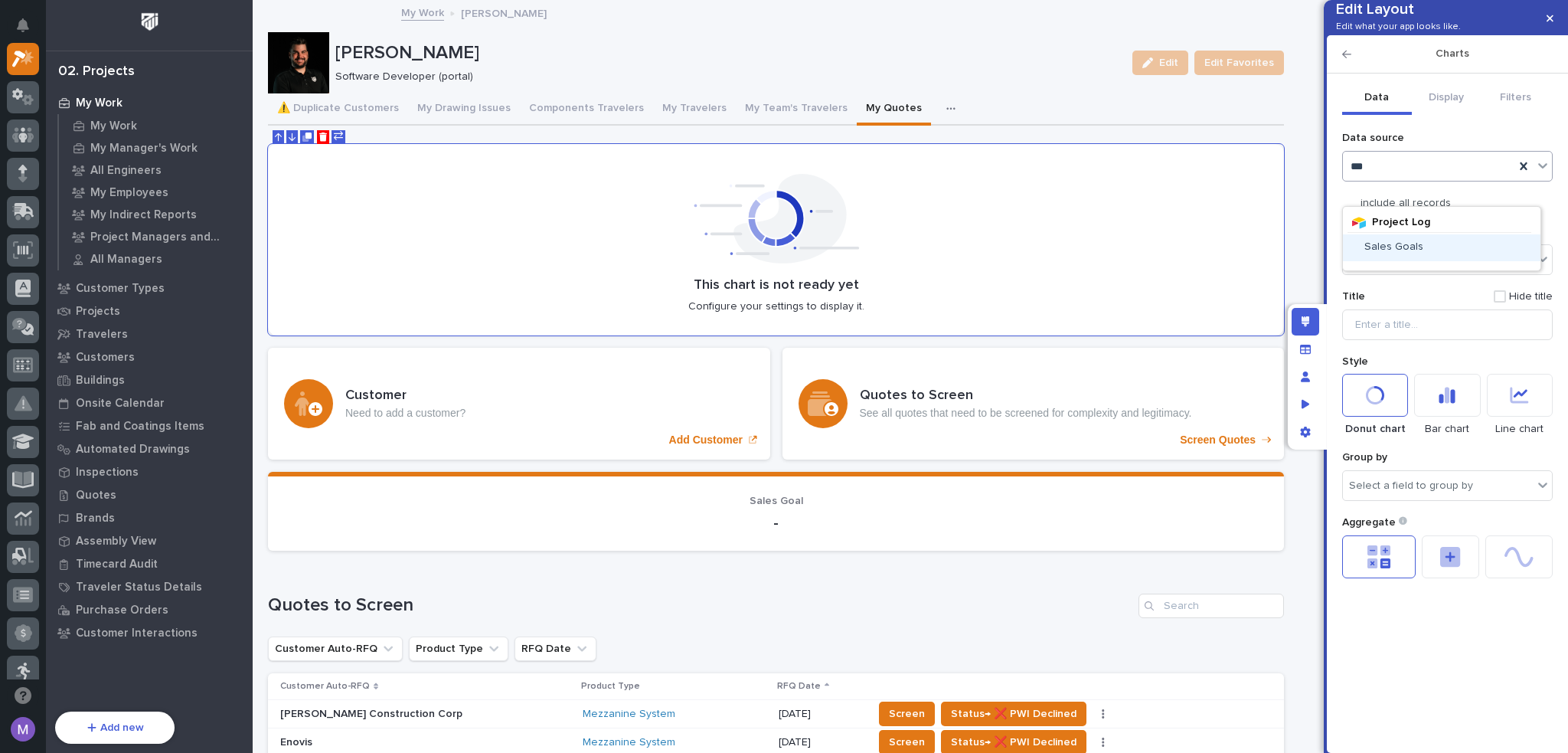
type input "****"
click at [1427, 256] on div "Sales Goals" at bounding box center [1442, 247] width 197 height 27
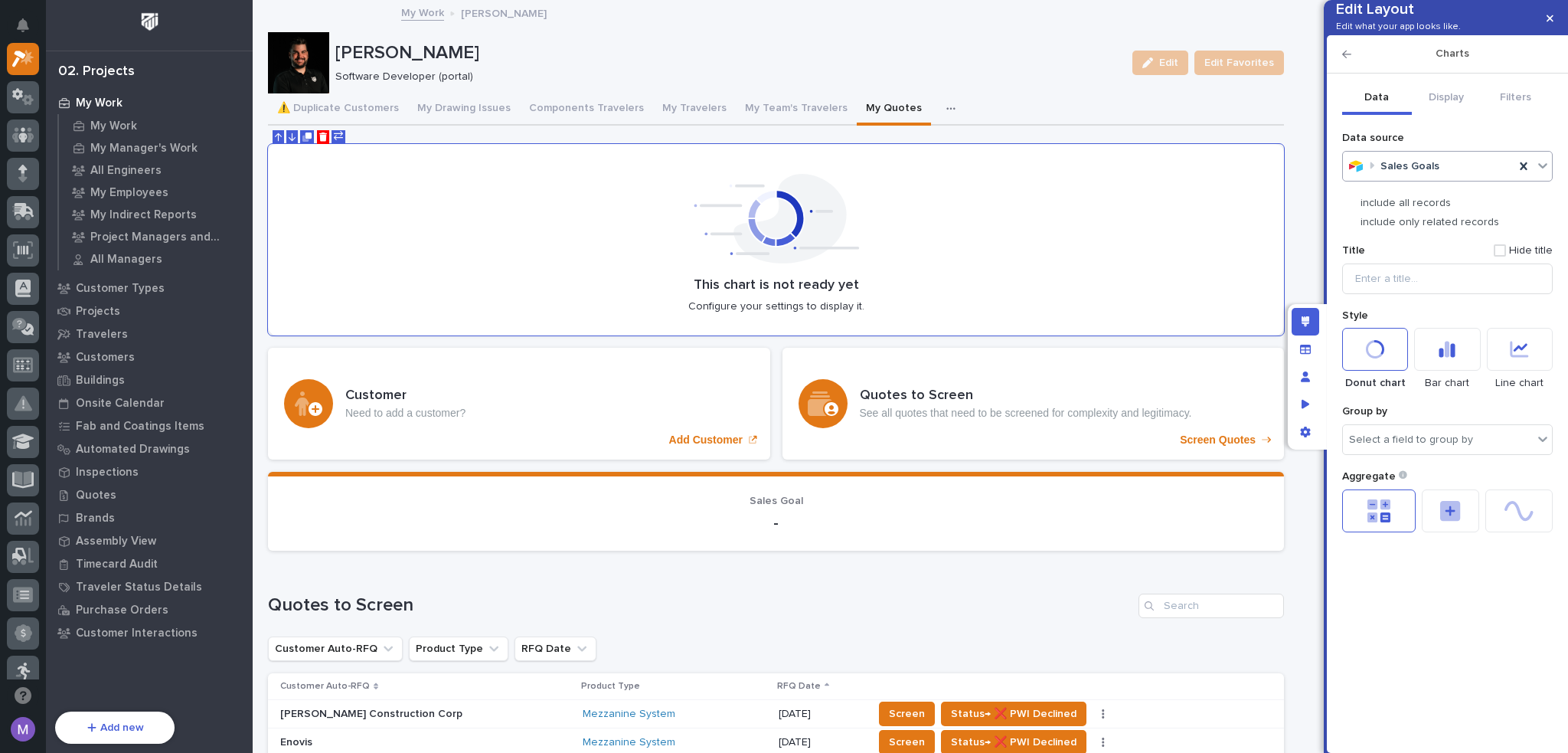
click at [1426, 229] on p "include only related records" at bounding box center [1430, 222] width 139 height 13
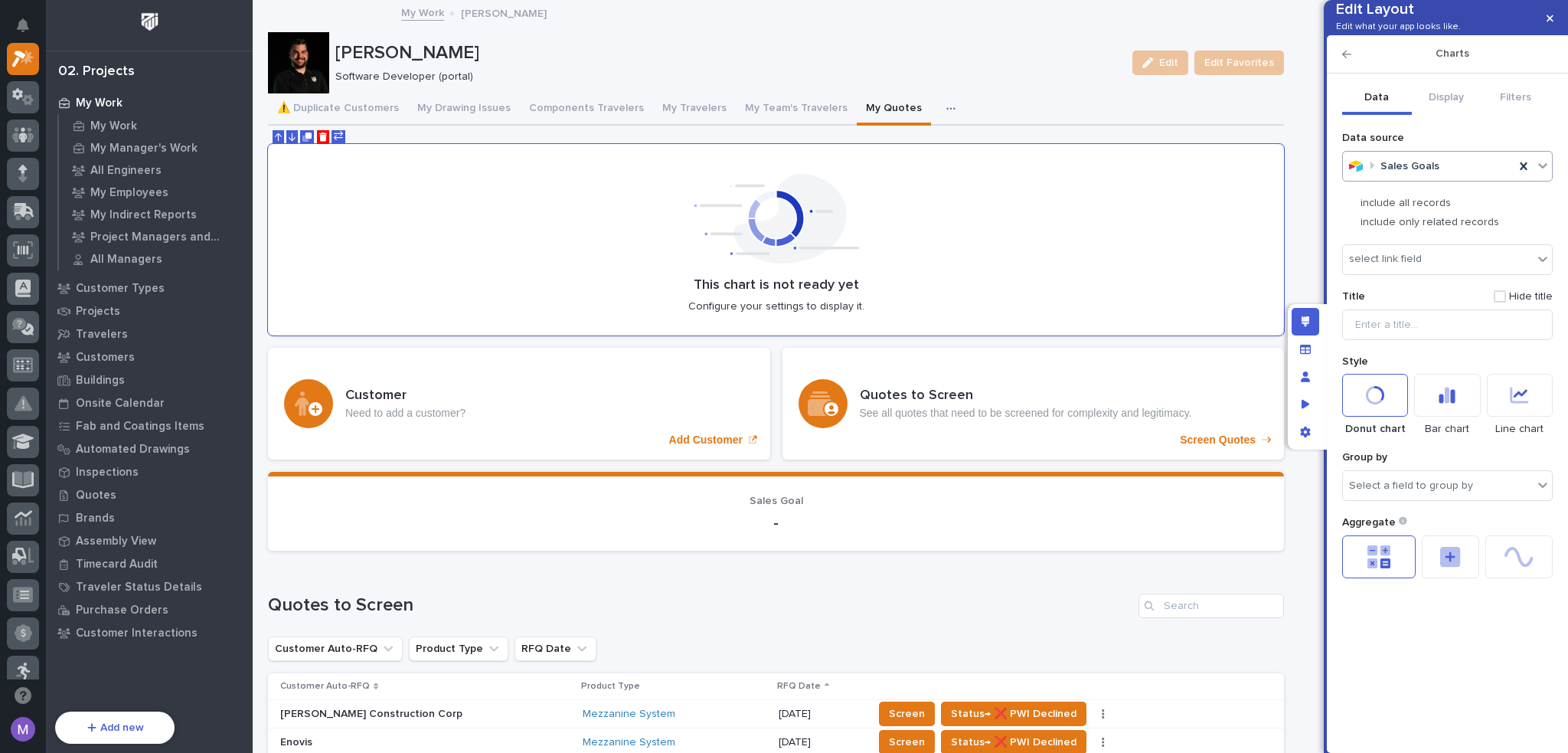
click at [1430, 299] on div "Data source Sales Goals include all records include only related records select…" at bounding box center [1448, 354] width 211 height 458
click at [1430, 275] on div "select link field" at bounding box center [1448, 259] width 211 height 31
click at [1430, 309] on div "Employees → Sales Goals" at bounding box center [1458, 312] width 229 height 27
click at [1437, 115] on button "Display" at bounding box center [1447, 99] width 70 height 33
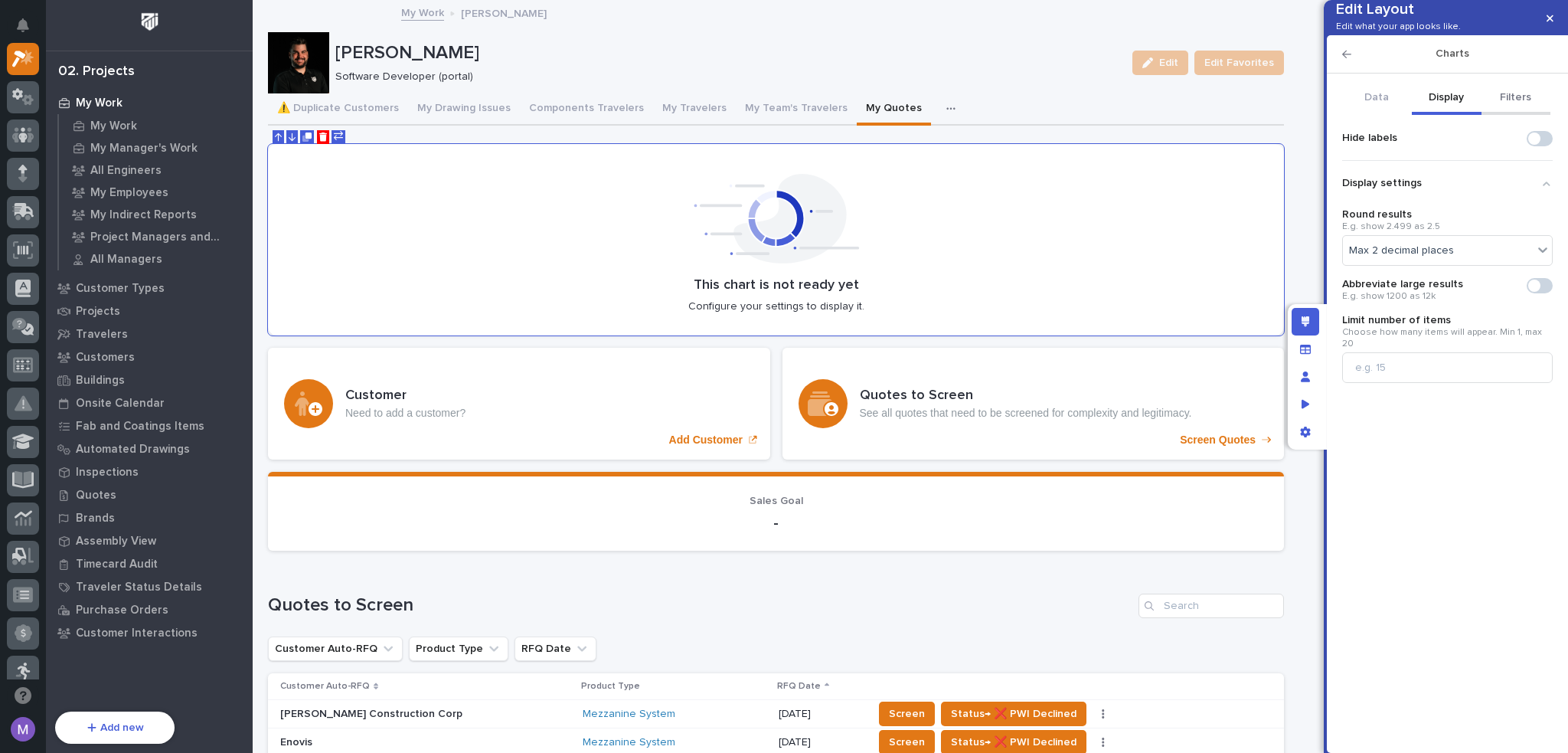
click at [1513, 115] on button "Filters" at bounding box center [1517, 99] width 70 height 33
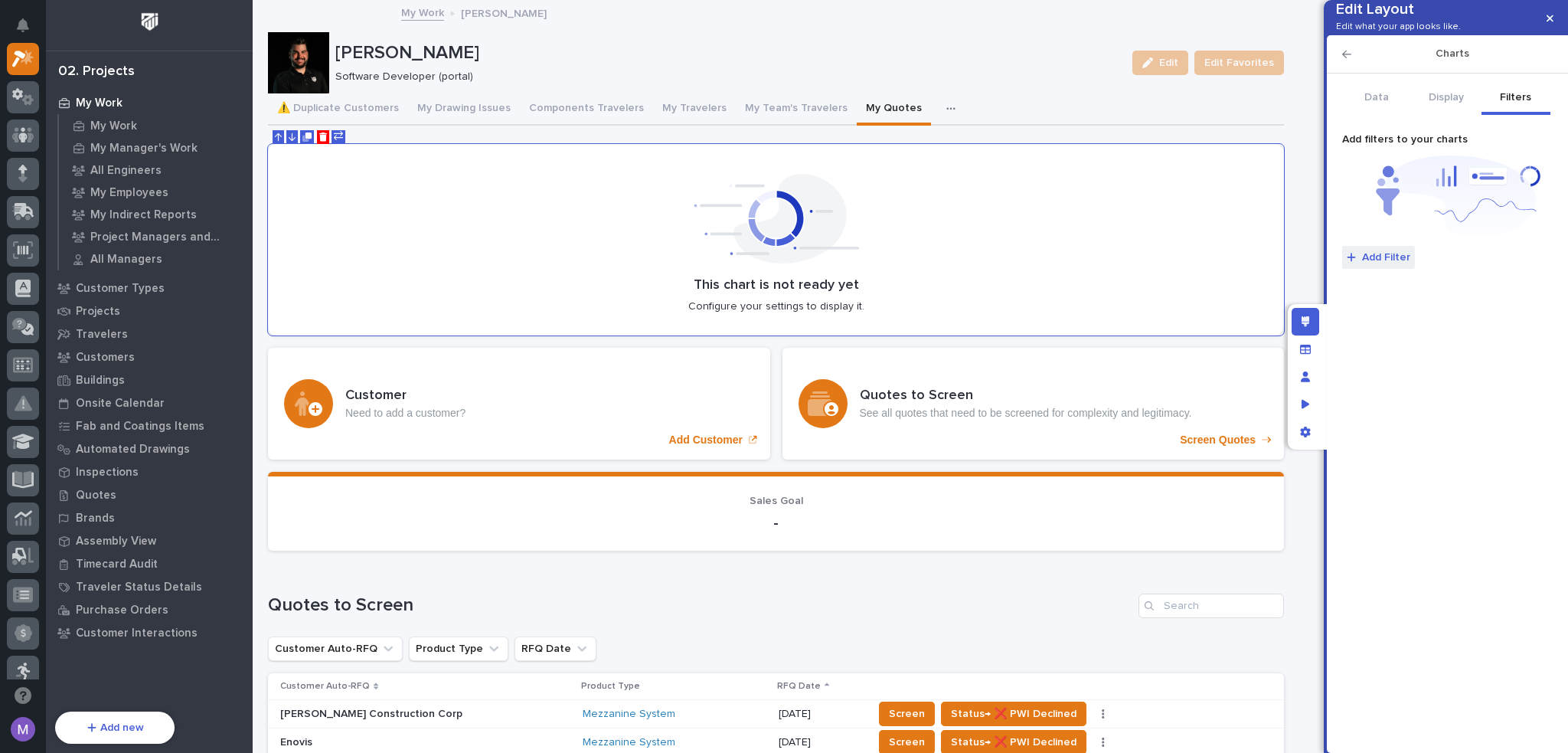
click at [1403, 264] on span "Add Filter" at bounding box center [1386, 257] width 48 height 14
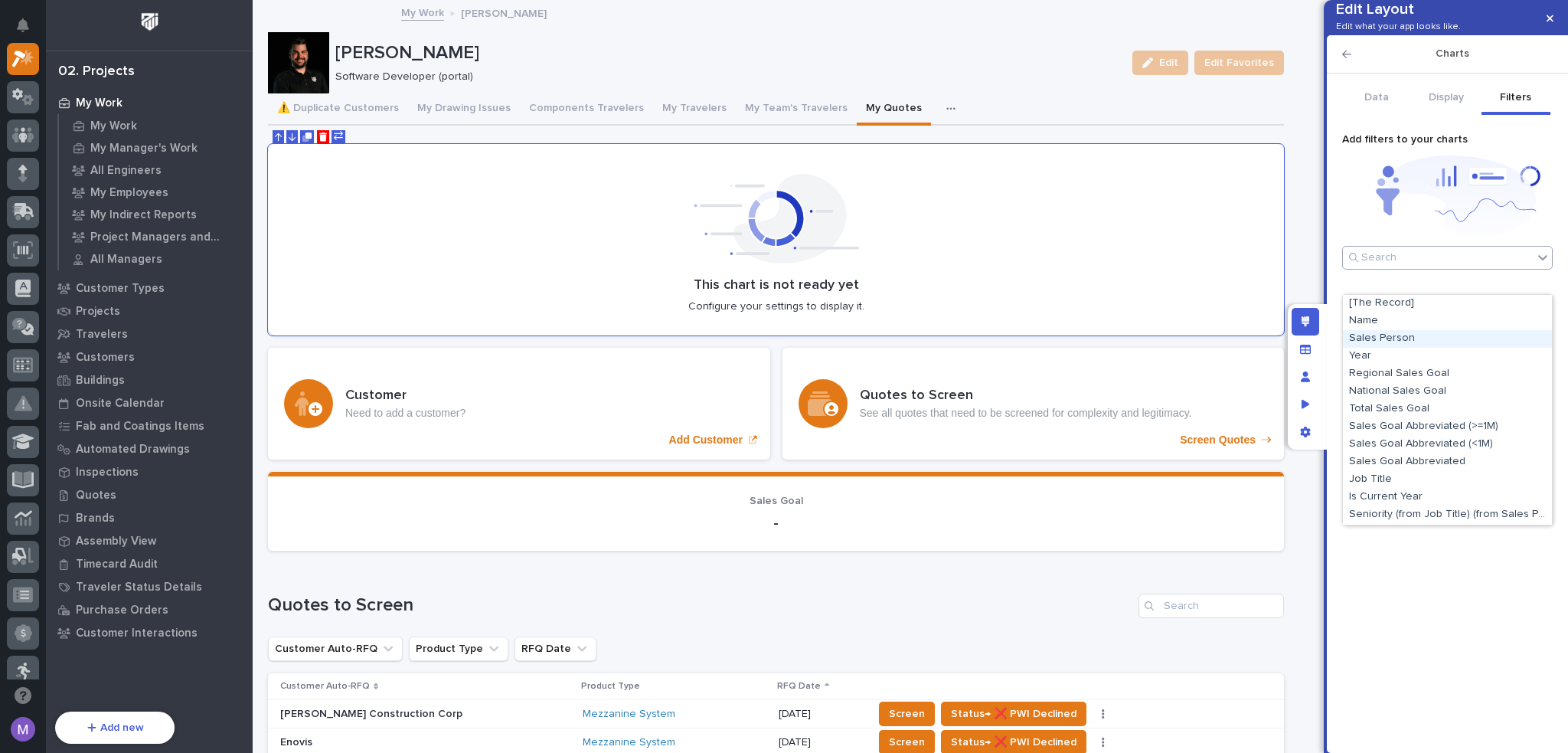
scroll to position [17, 0]
click at [1416, 480] on div "Is Current Year" at bounding box center [1448, 481] width 209 height 18
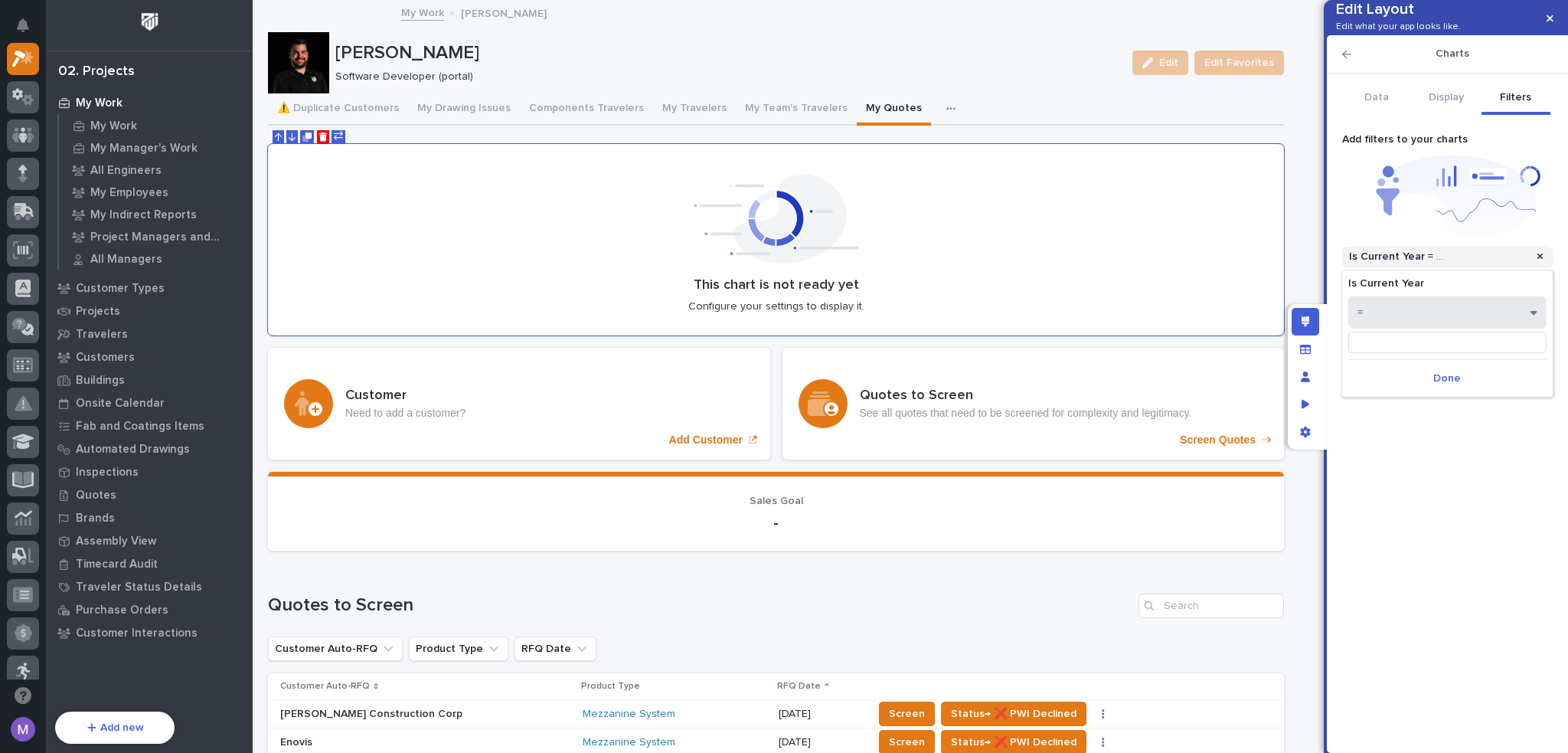
click at [1418, 317] on button "=" at bounding box center [1447, 312] width 198 height 33
click at [1377, 419] on div ">" at bounding box center [1448, 418] width 197 height 27
click at [1388, 336] on input at bounding box center [1447, 342] width 198 height 22
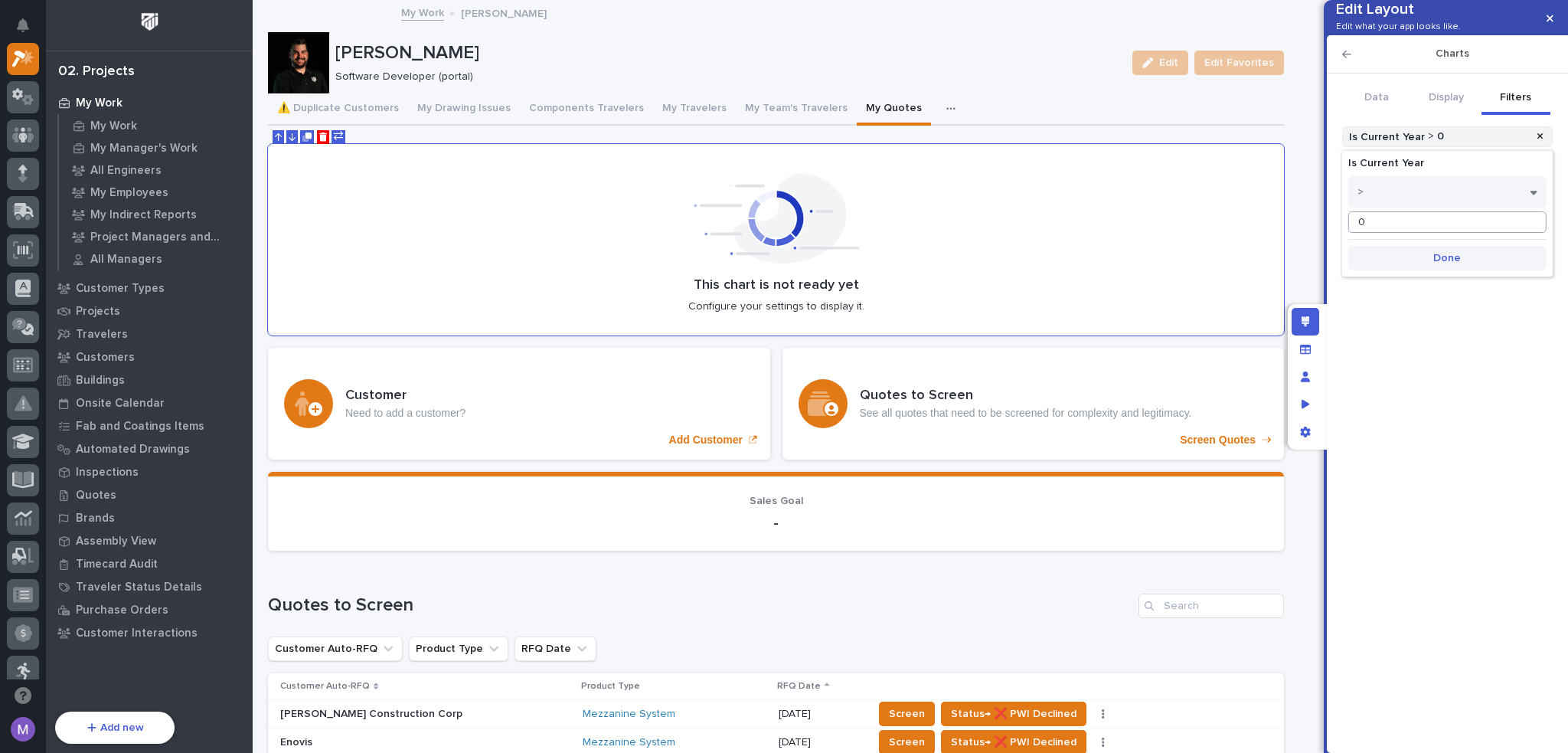
type input "0"
click at [1453, 260] on span "Done" at bounding box center [1448, 258] width 28 height 14
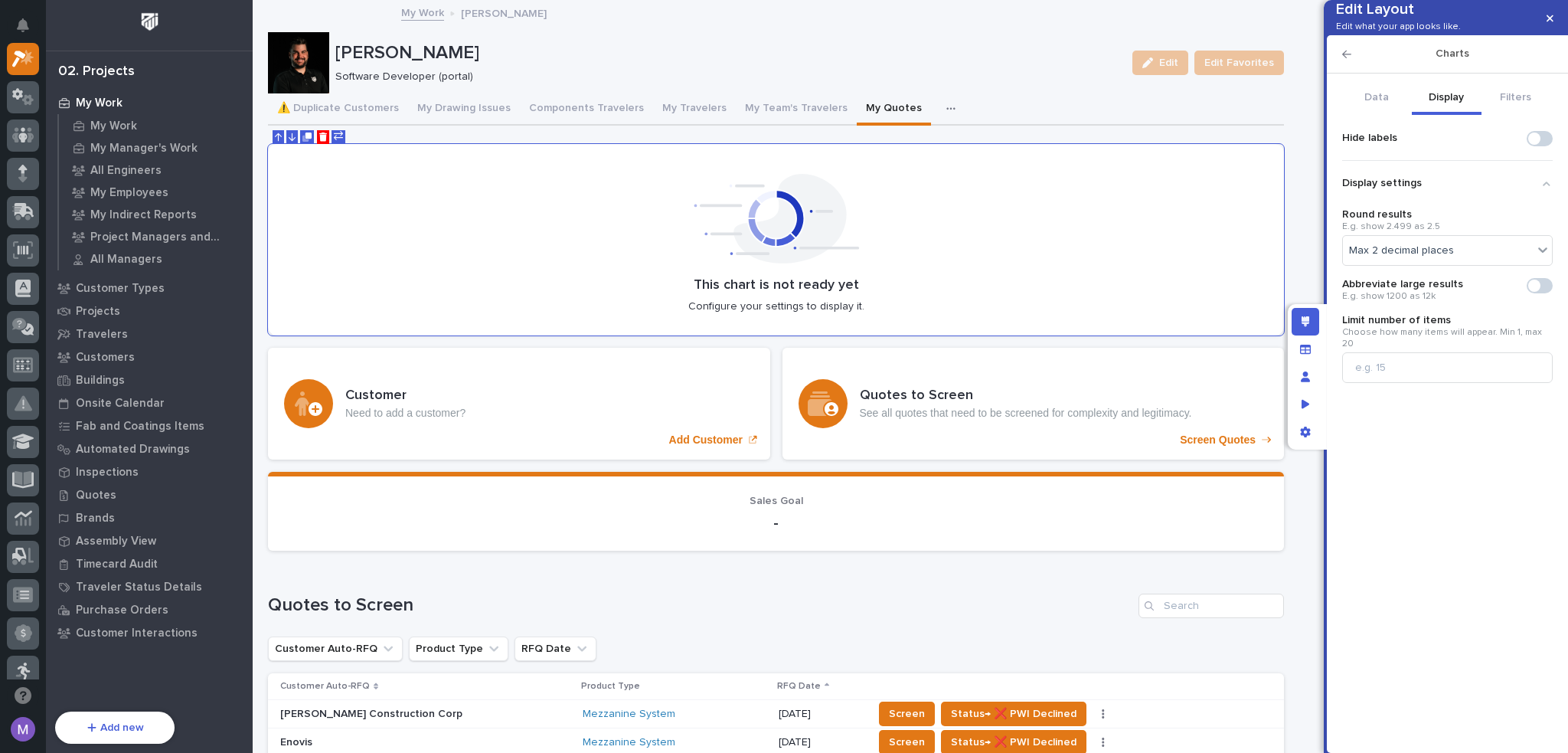
click at [1443, 115] on button "Display" at bounding box center [1447, 99] width 70 height 33
click at [1454, 259] on div "Max 2 decimal places" at bounding box center [1438, 250] width 190 height 16
click at [1433, 331] on div "Whole number" at bounding box center [1448, 330] width 209 height 27
click at [1449, 266] on div "Whole number" at bounding box center [1448, 250] width 211 height 31
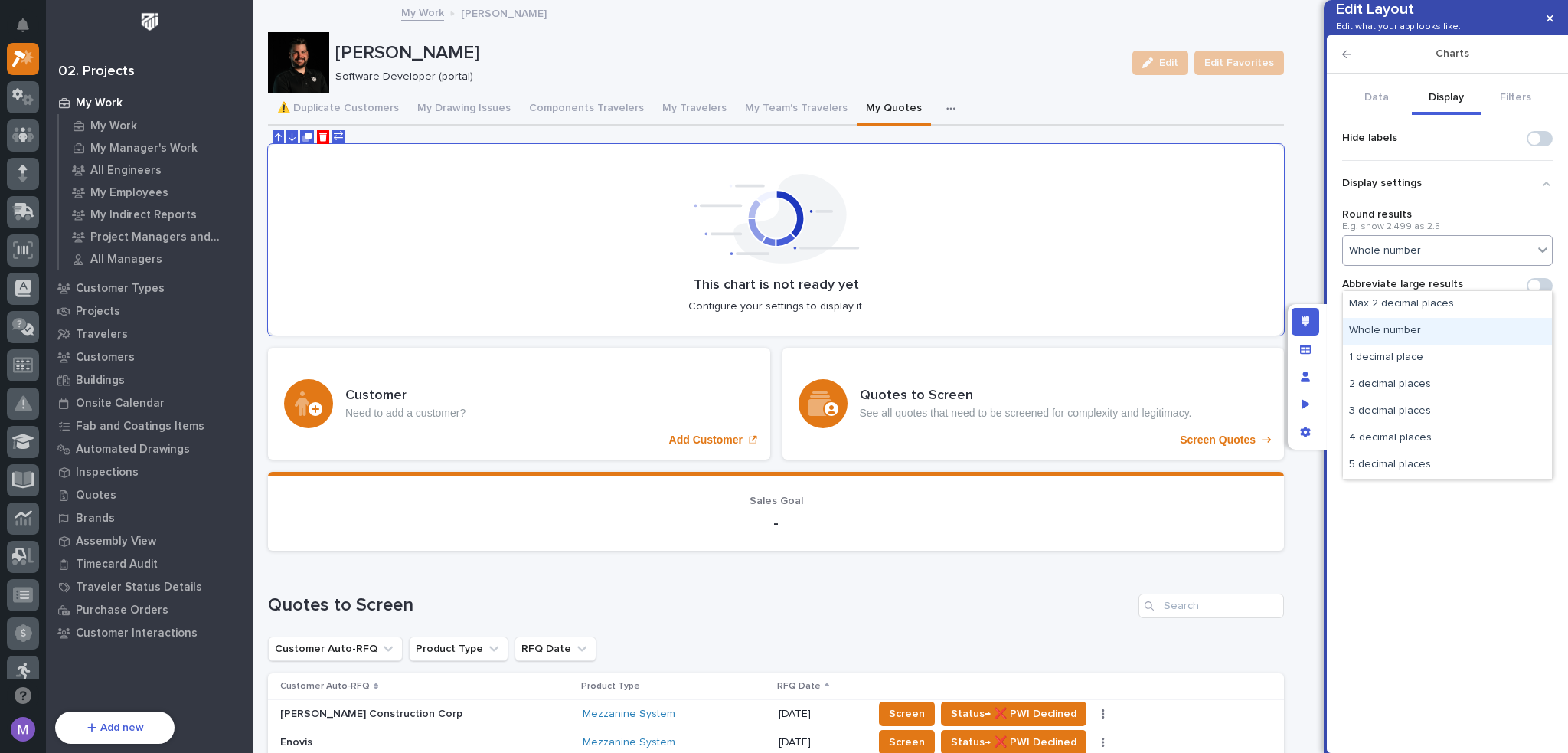
click at [1451, 338] on div "Whole number" at bounding box center [1448, 330] width 209 height 27
click at [1542, 294] on span at bounding box center [1539, 286] width 26 height 16
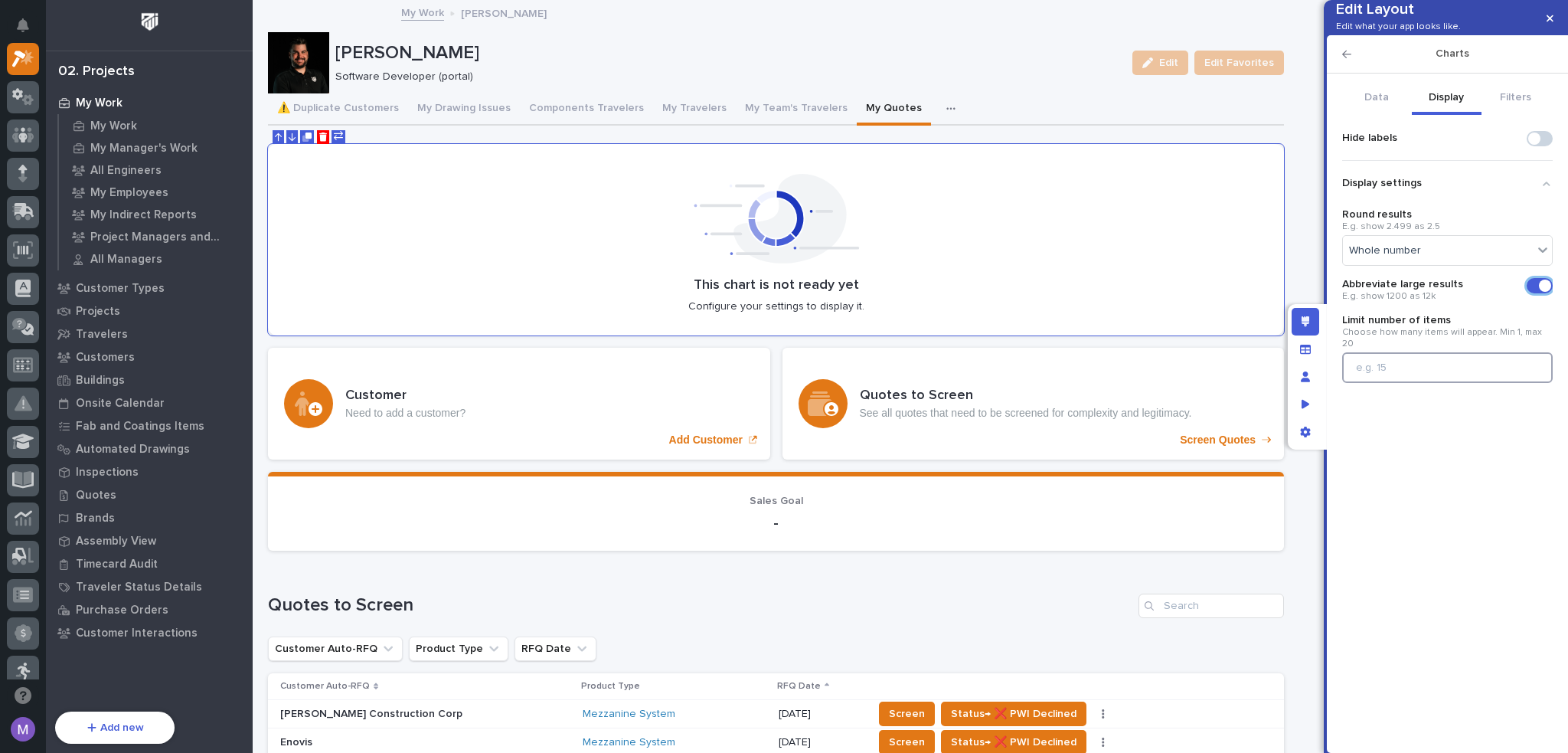
click at [1466, 383] on input "Limit number of items" at bounding box center [1448, 367] width 211 height 31
type input "1"
click at [1390, 115] on button "Data" at bounding box center [1377, 99] width 70 height 33
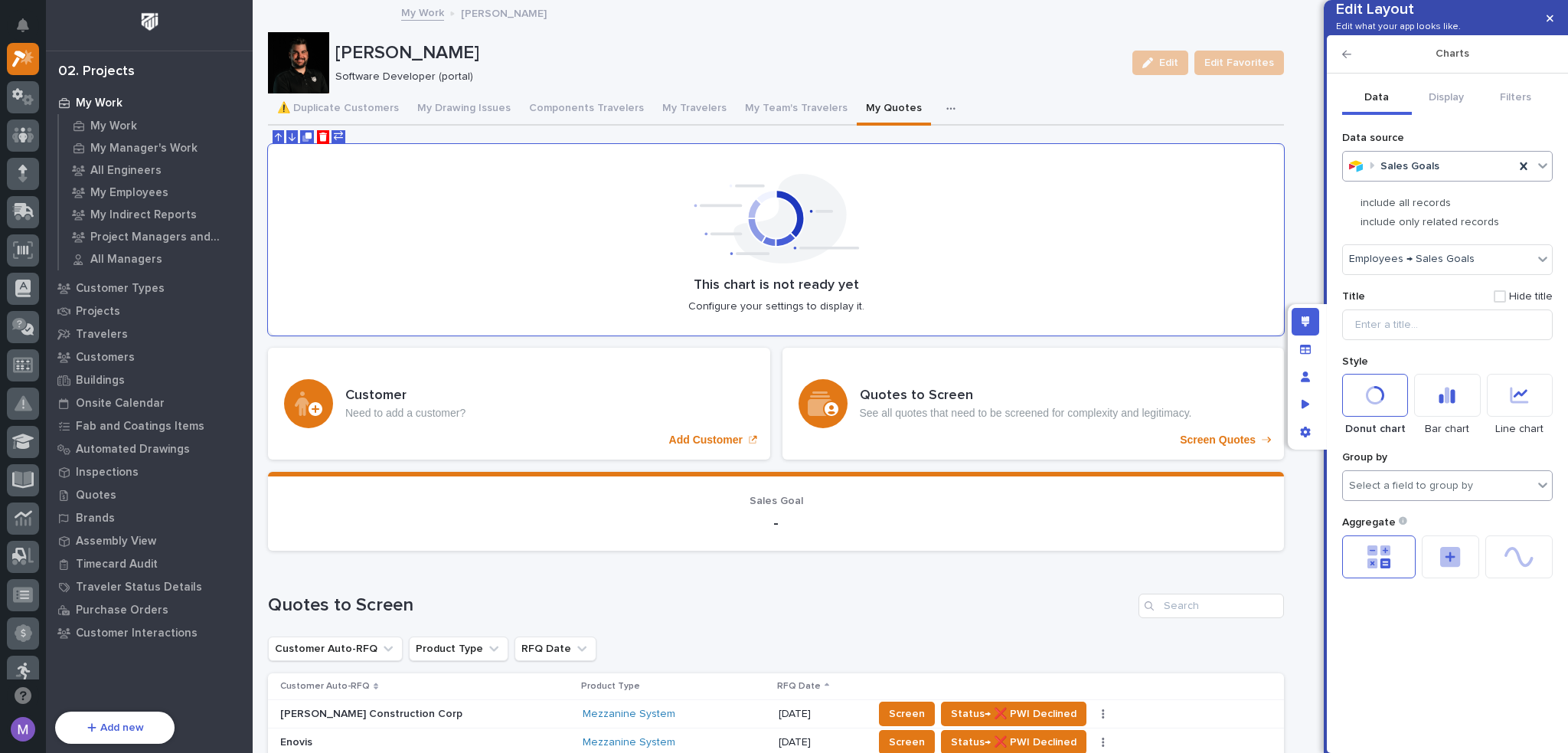
click at [1431, 493] on div "Select a field to group by" at bounding box center [1411, 485] width 124 height 13
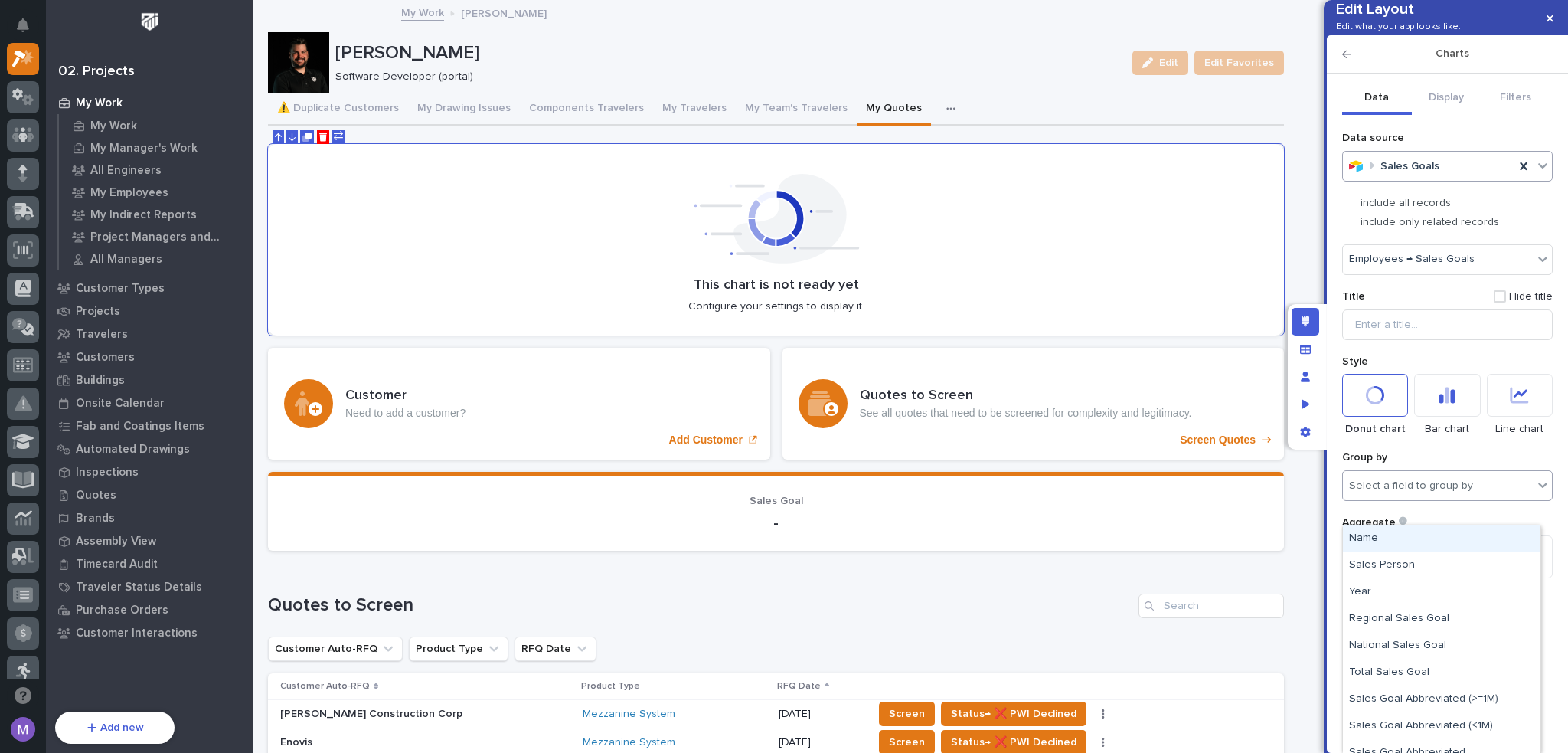
click at [1434, 497] on div "Select a field to group by" at bounding box center [1438, 486] width 190 height 23
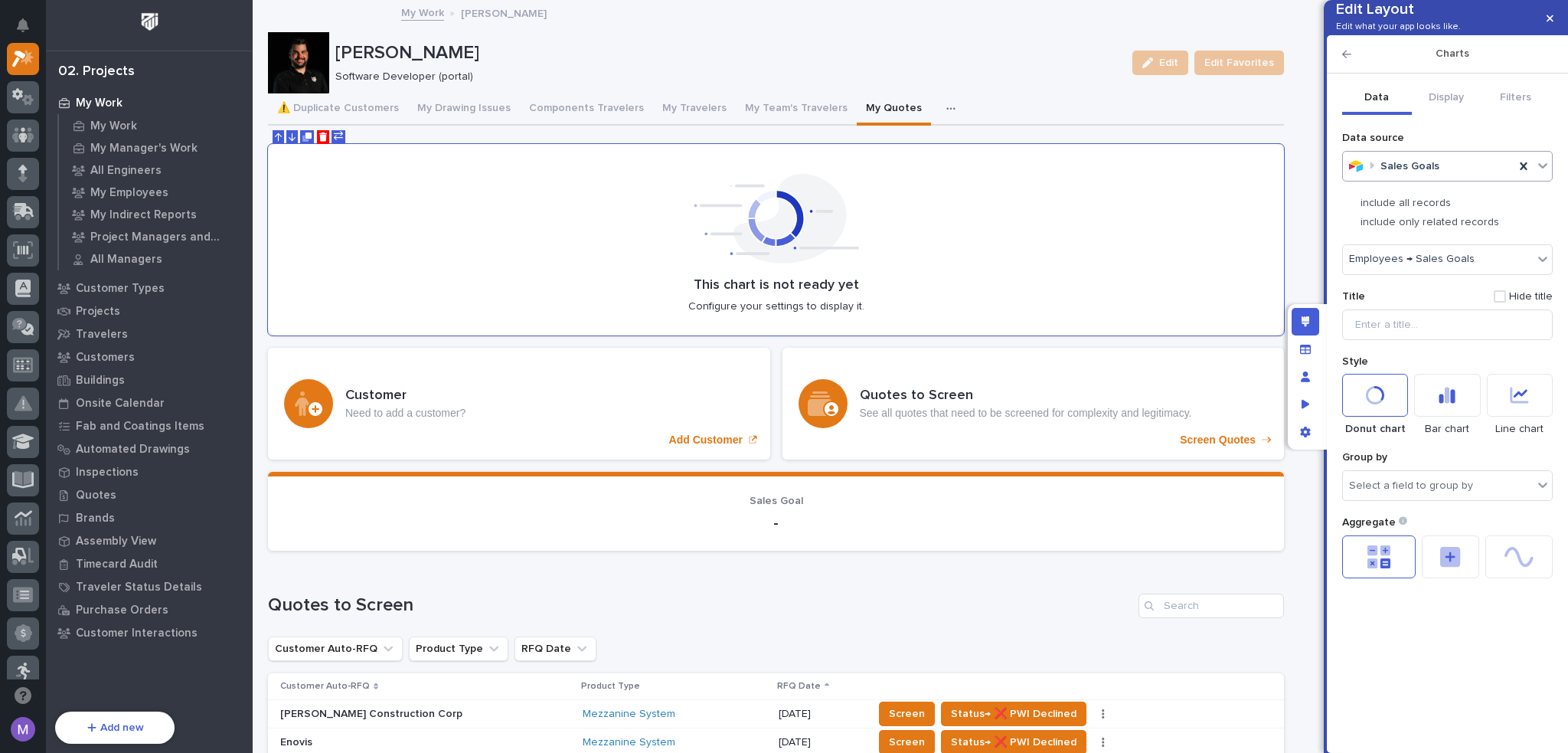
click at [1478, 369] on label "Style" at bounding box center [1448, 362] width 211 height 13
click at [1455, 579] on div at bounding box center [1451, 557] width 57 height 43
click at [1421, 641] on div "Select data source" at bounding box center [1396, 634] width 94 height 13
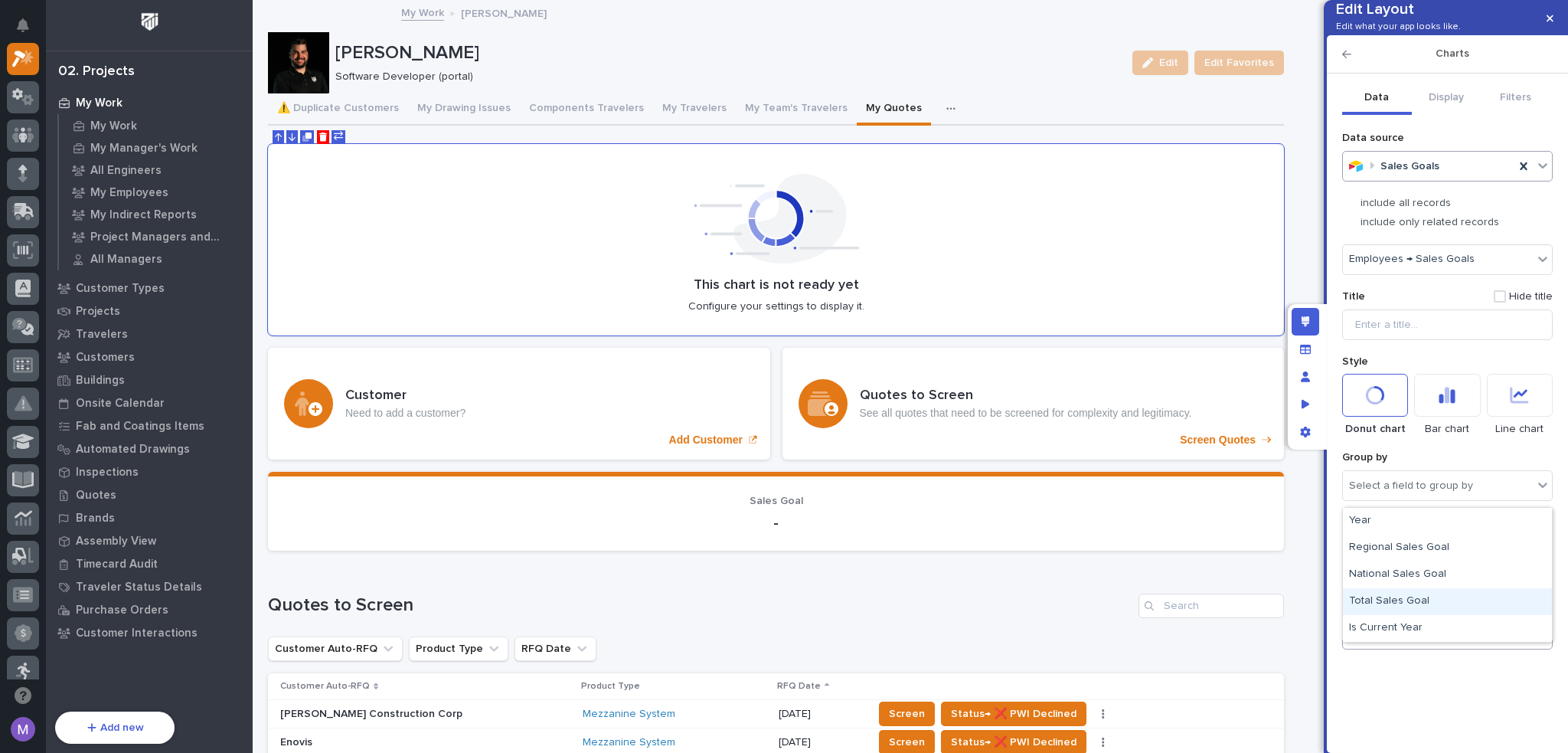
click at [1426, 599] on div "Total Sales Goal" at bounding box center [1448, 601] width 209 height 27
click at [1462, 417] on div at bounding box center [1447, 395] width 66 height 43
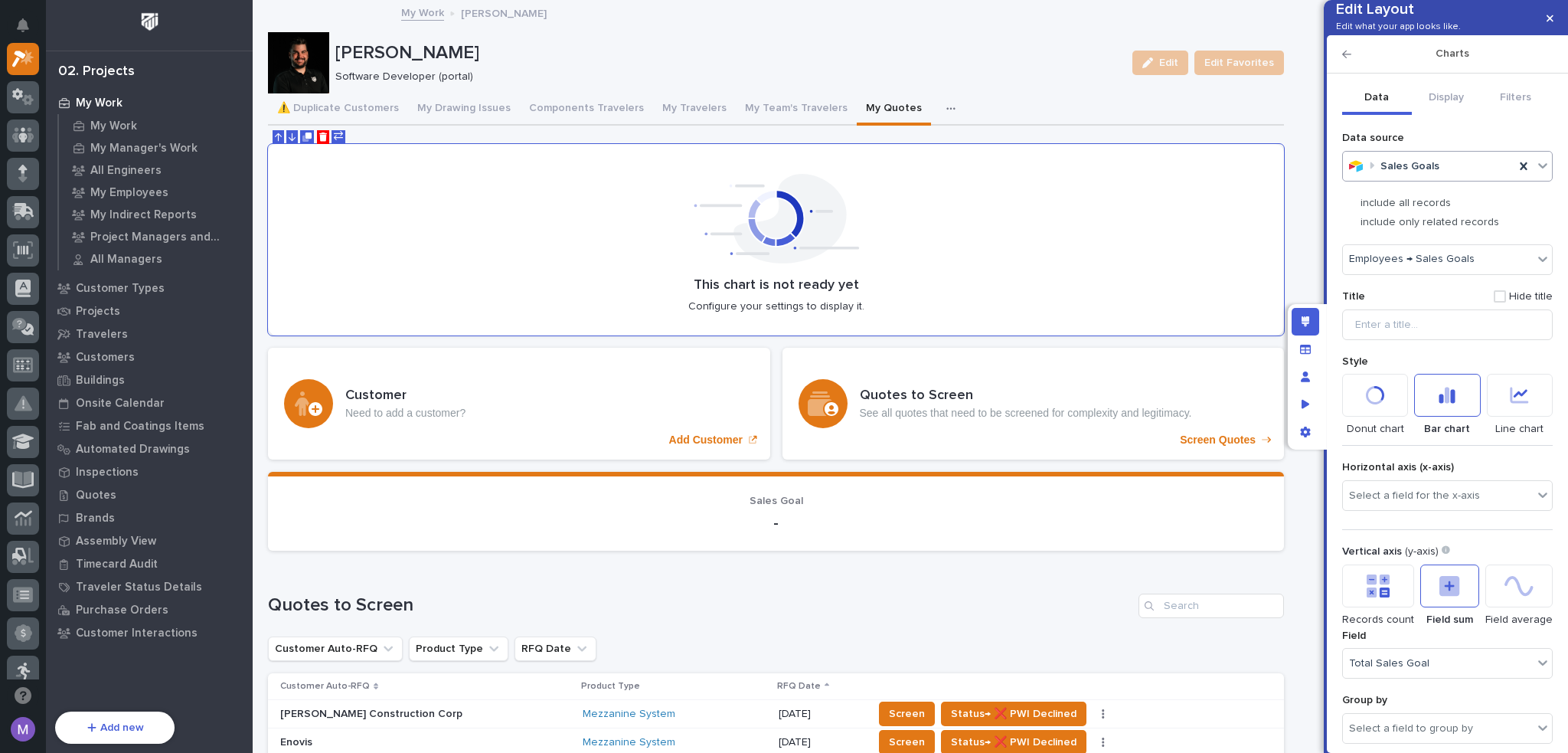
click at [1508, 407] on icon at bounding box center [1520, 394] width 24 height 23
click at [1449, 403] on icon at bounding box center [1448, 397] width 16 height 14
click at [1380, 400] on icon at bounding box center [1380, 393] width 11 height 15
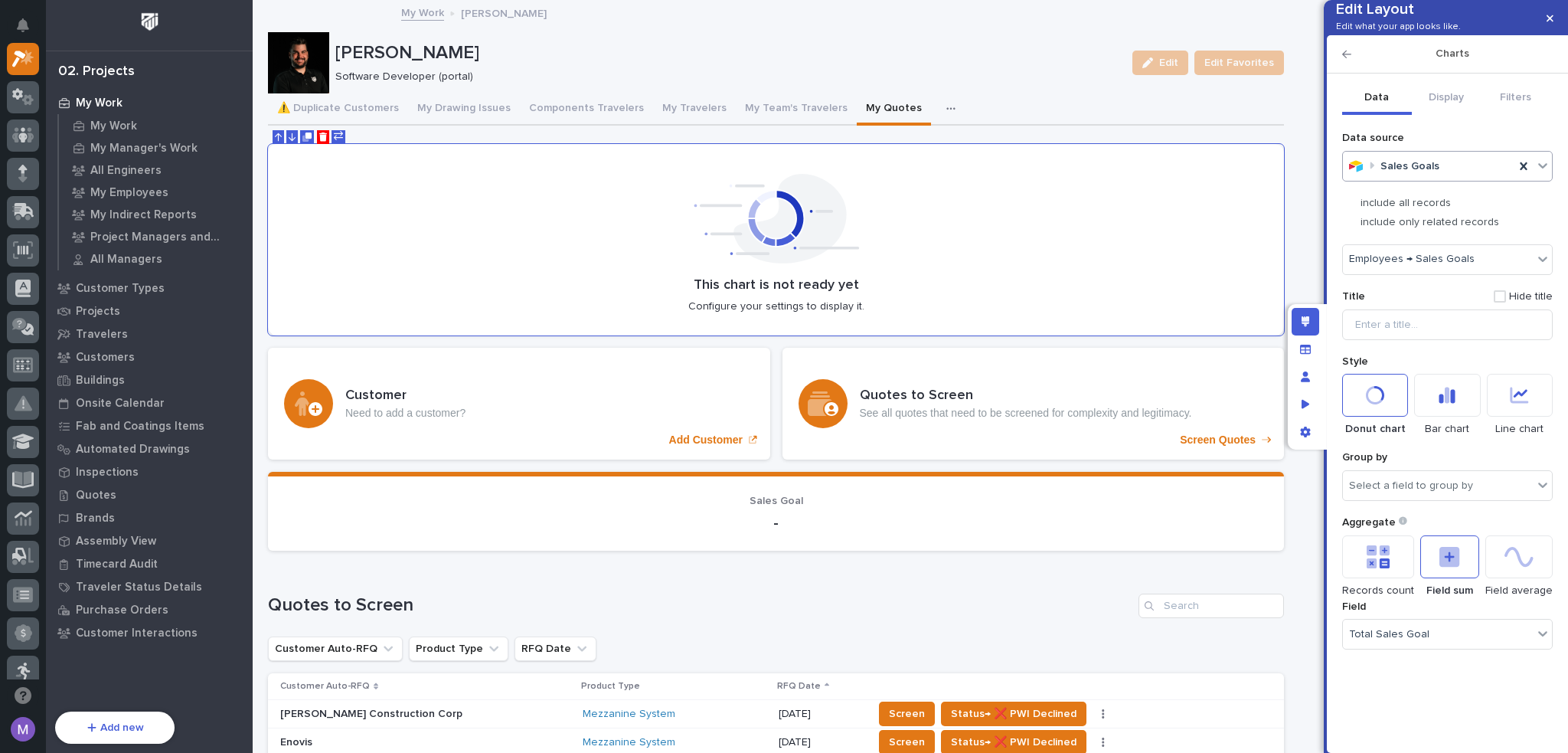
click at [1346, 60] on icon "button" at bounding box center [1346, 54] width 9 height 11
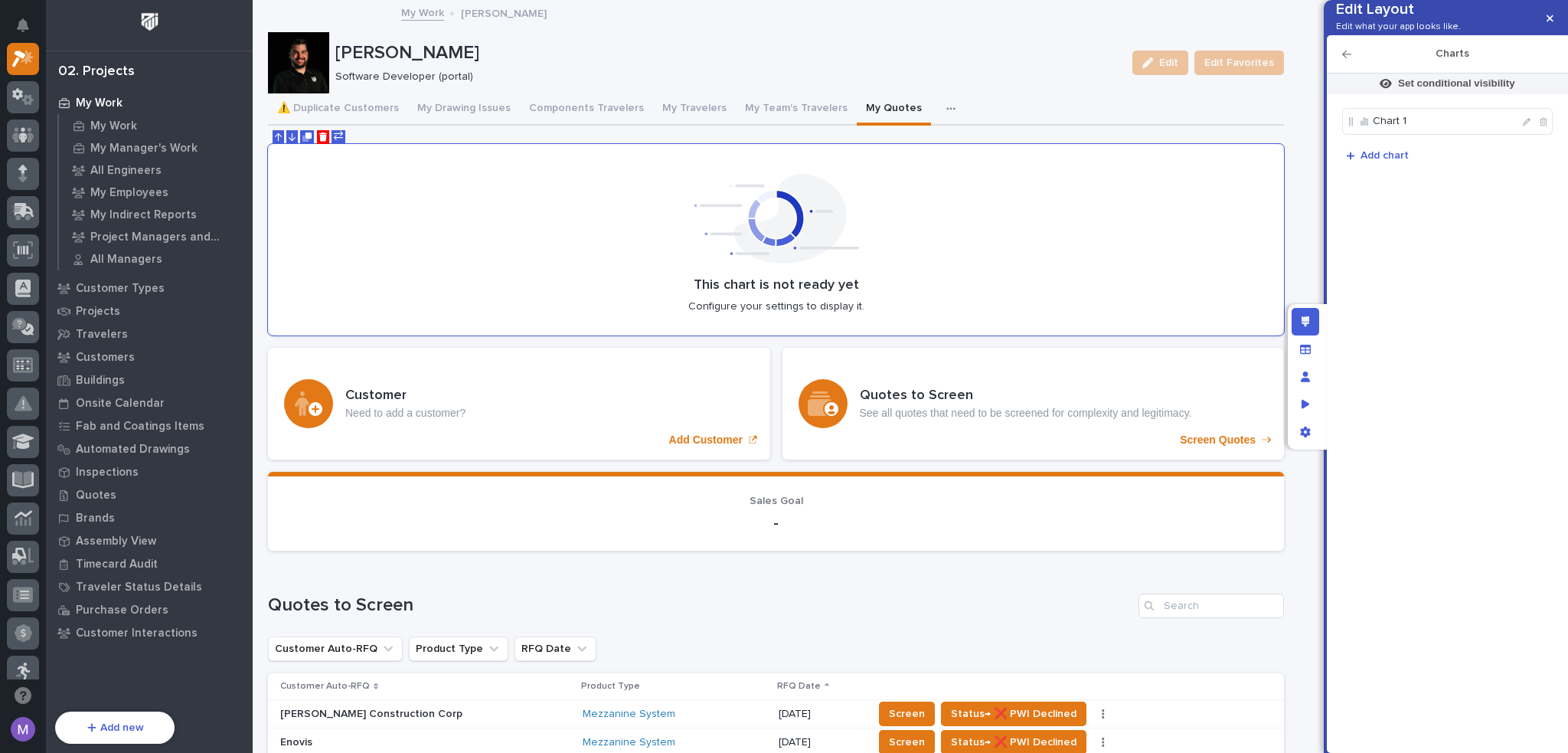
click at [1348, 60] on icon "button" at bounding box center [1346, 54] width 9 height 11
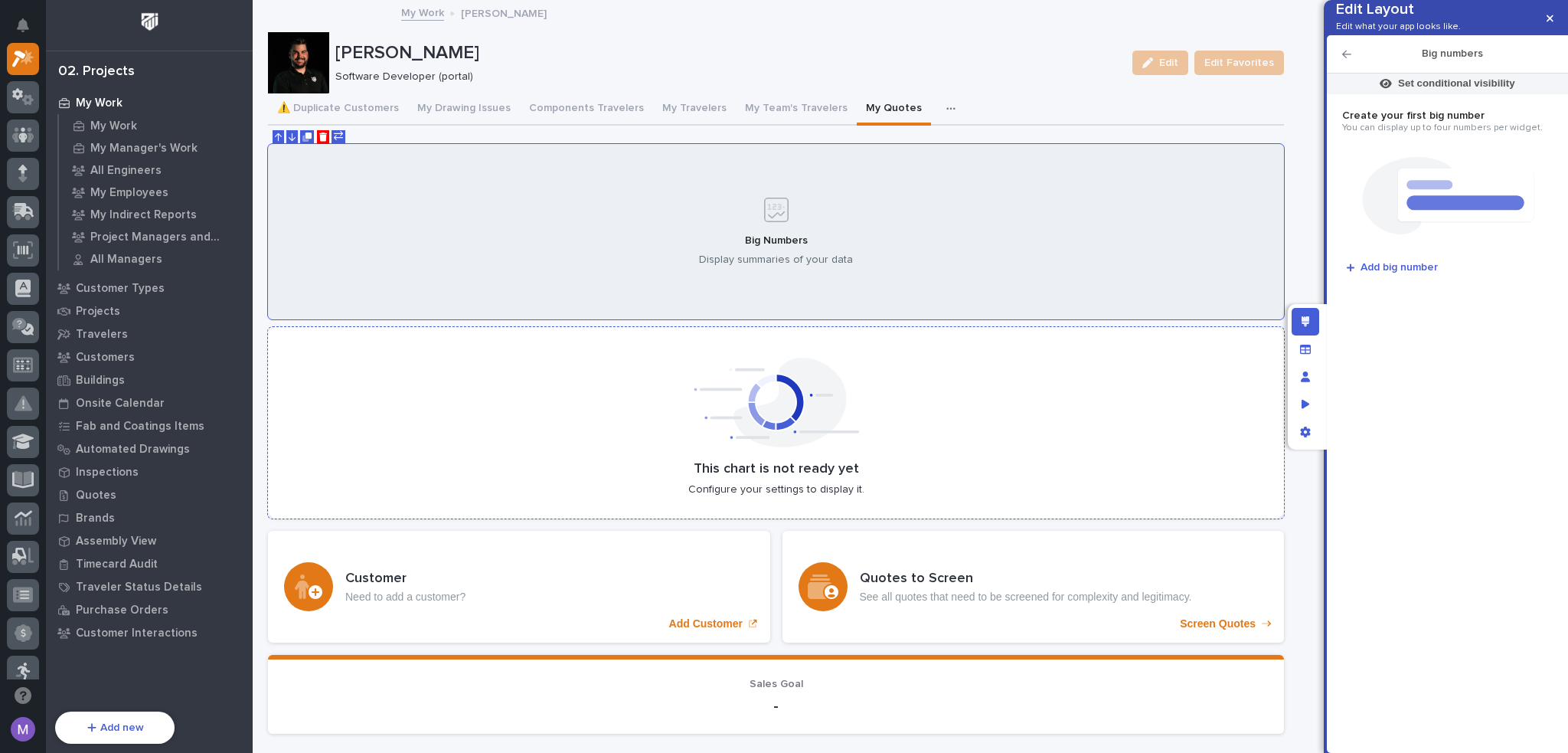
click at [621, 376] on icon at bounding box center [777, 398] width 974 height 98
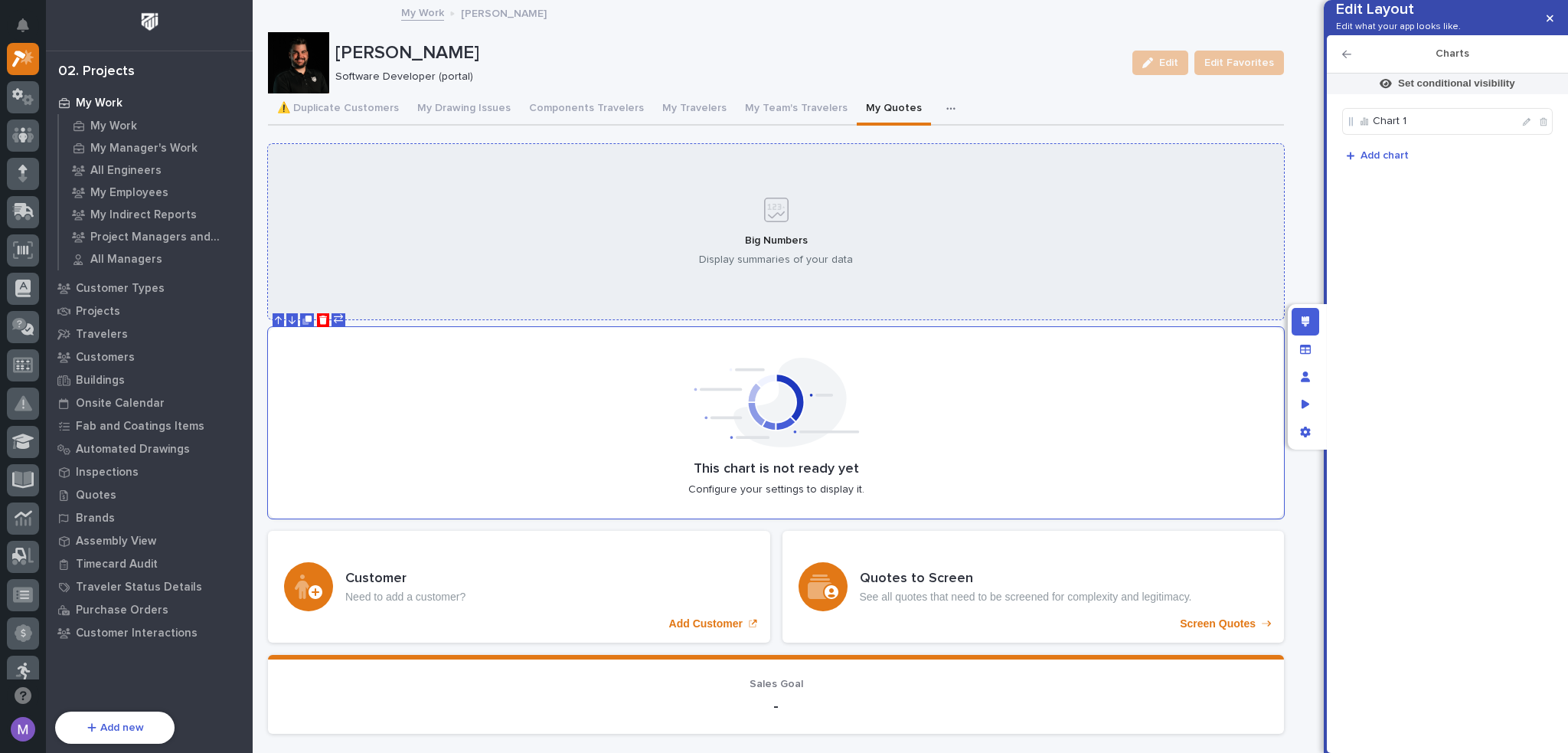
click at [837, 244] on div "Big Numbers Display summaries of your data" at bounding box center [776, 232] width 1016 height 176
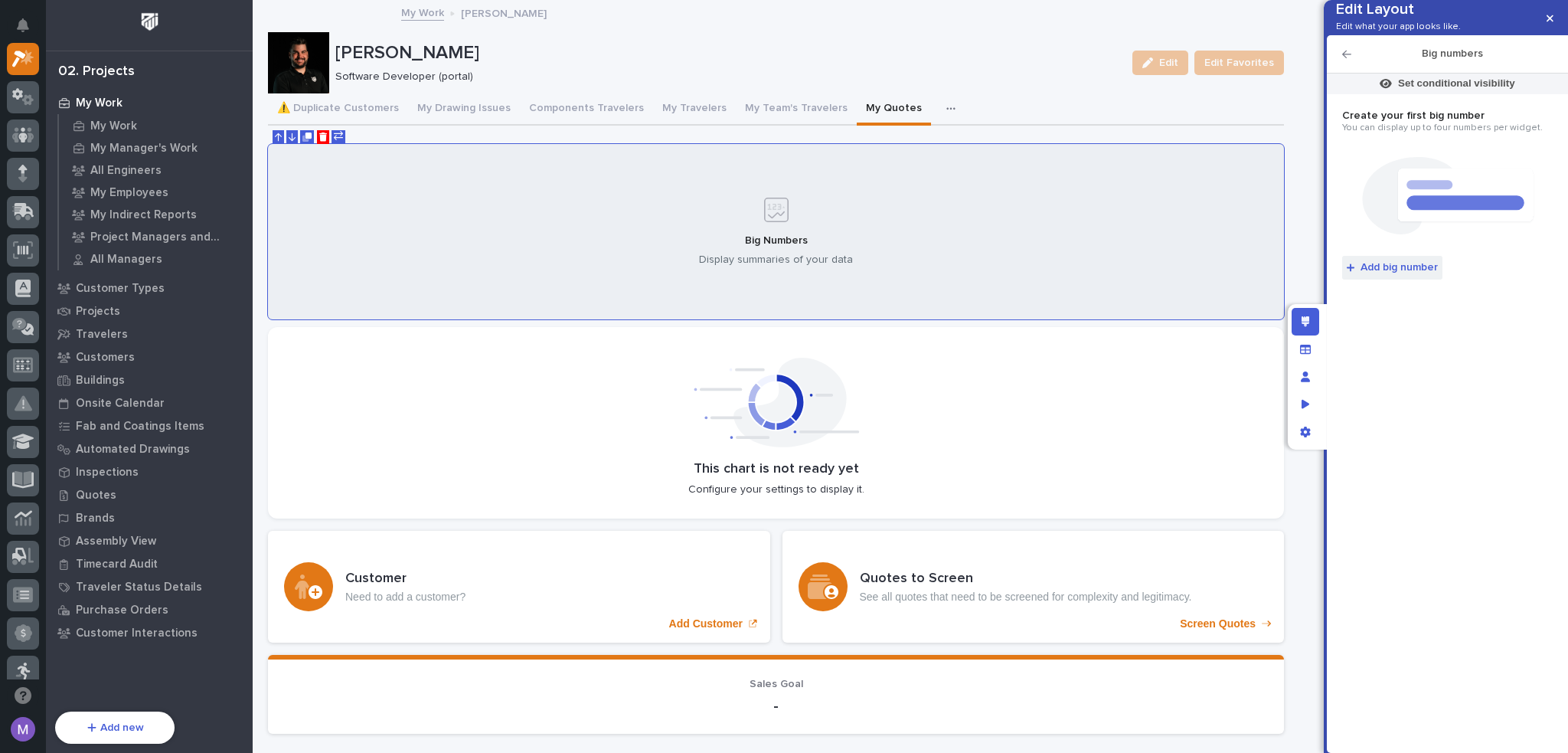
click at [1406, 274] on span "Add big number" at bounding box center [1399, 267] width 77 height 14
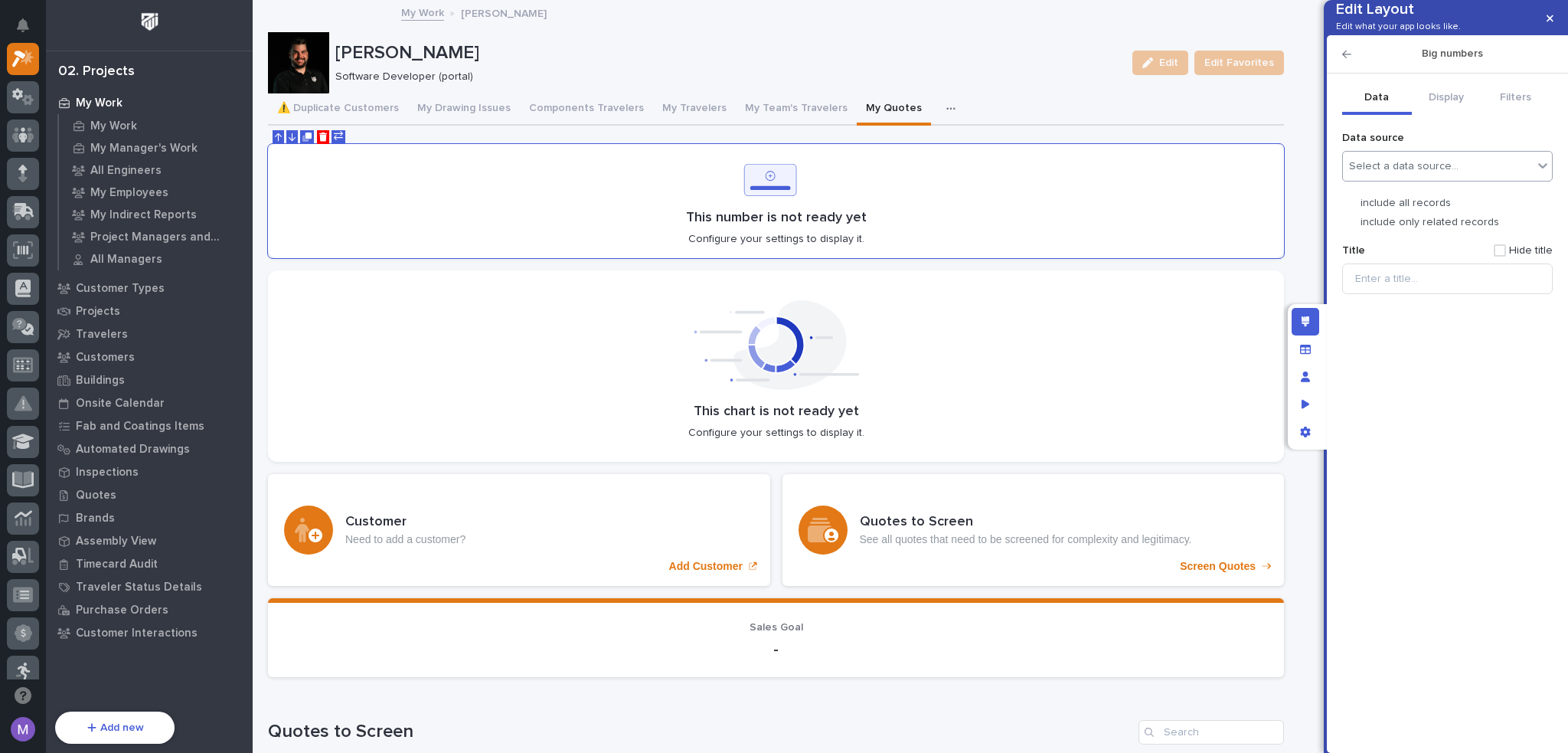
click at [1410, 173] on div "Select a data source…" at bounding box center [1403, 166] width 109 height 13
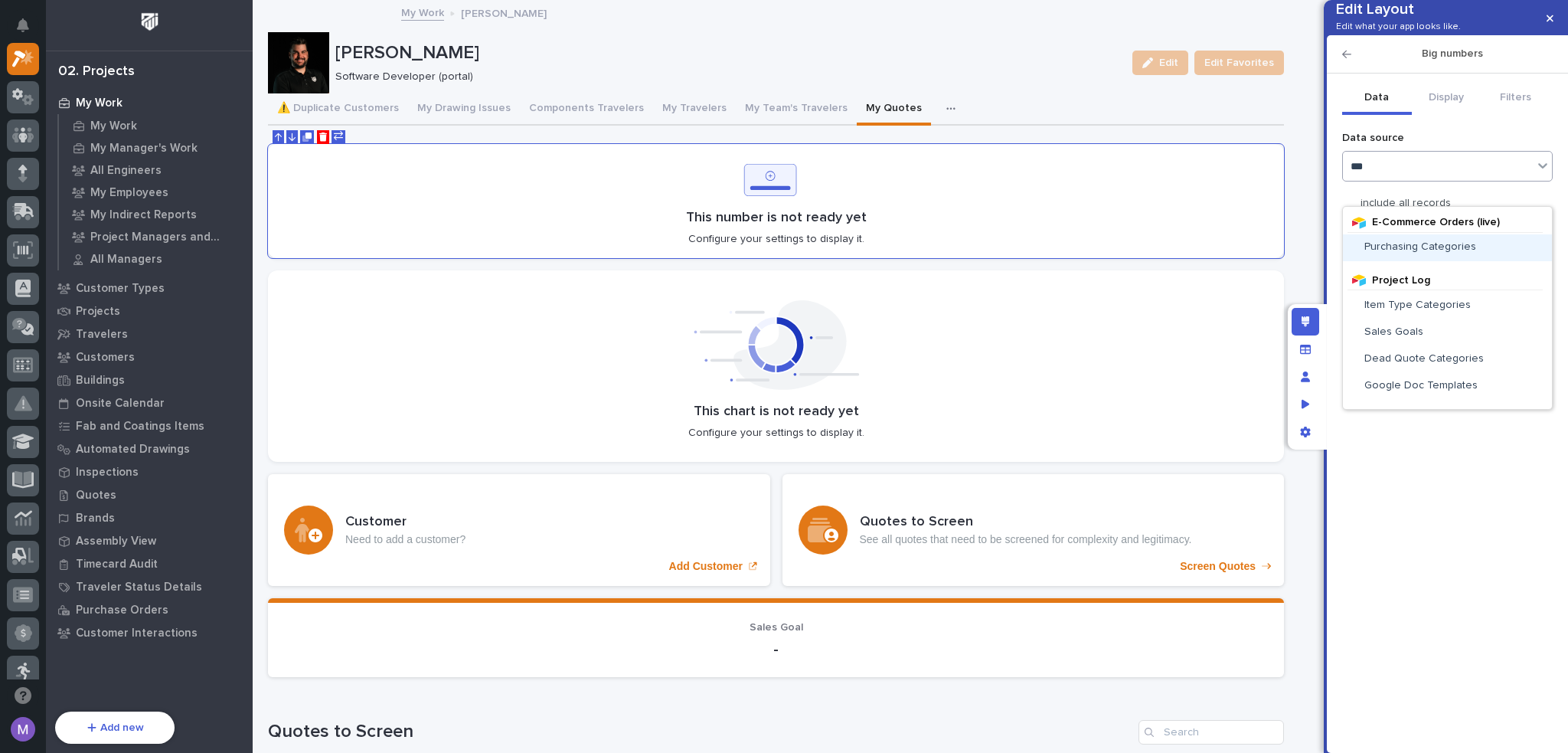
type input "****"
click at [1420, 253] on div "Sales Goals" at bounding box center [1448, 247] width 209 height 27
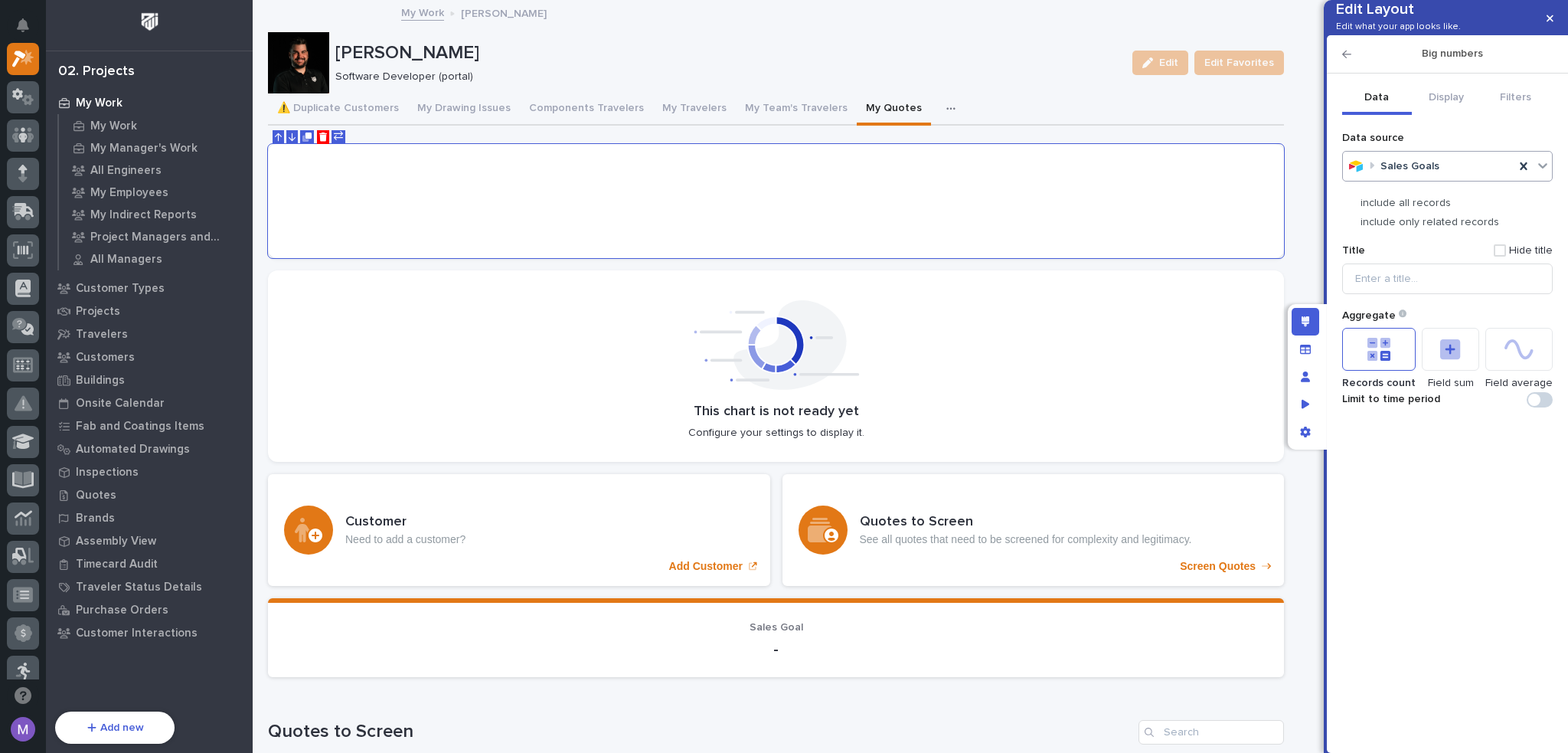
click at [1415, 229] on p "include only related records" at bounding box center [1430, 222] width 139 height 13
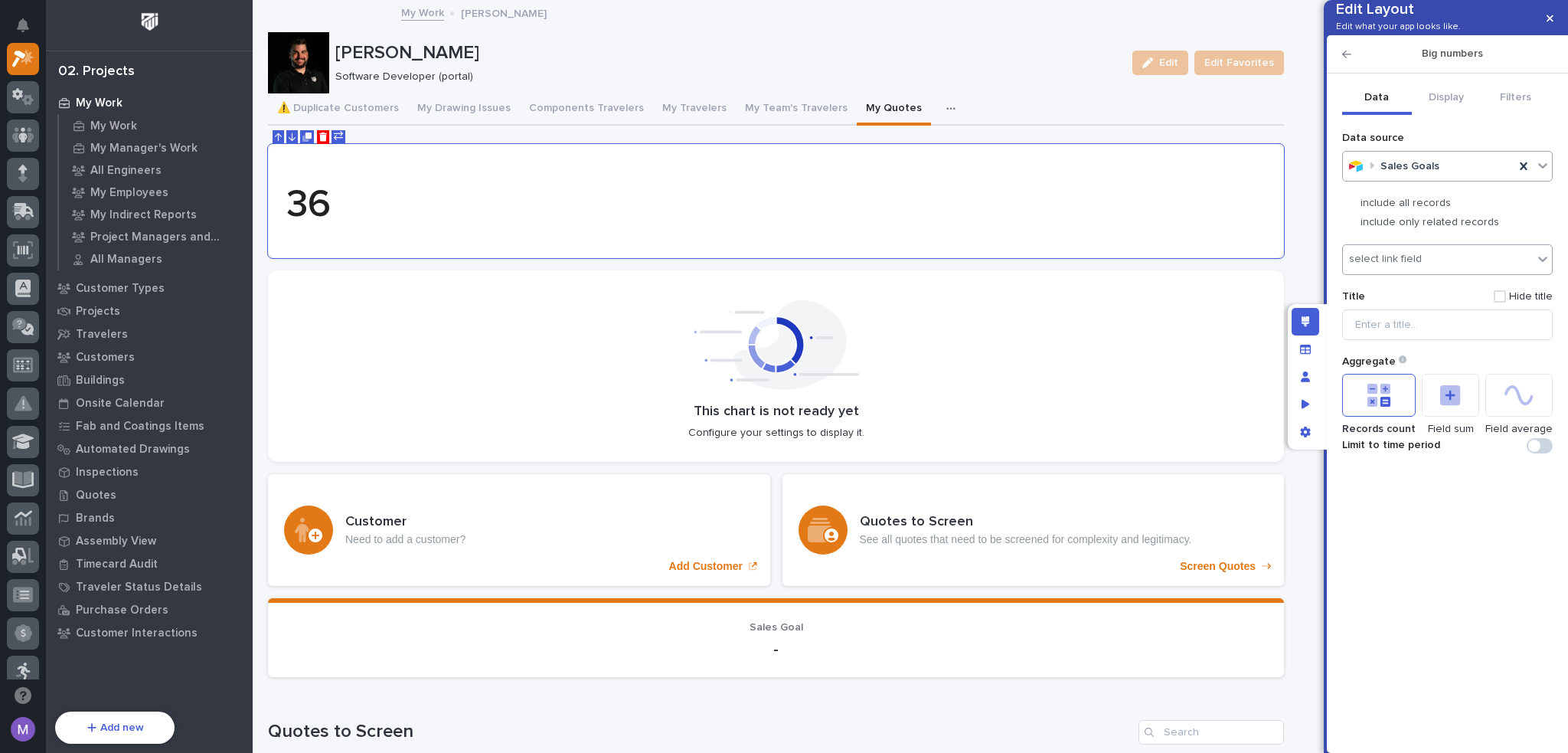
click at [1412, 270] on div "select link field" at bounding box center [1438, 259] width 190 height 23
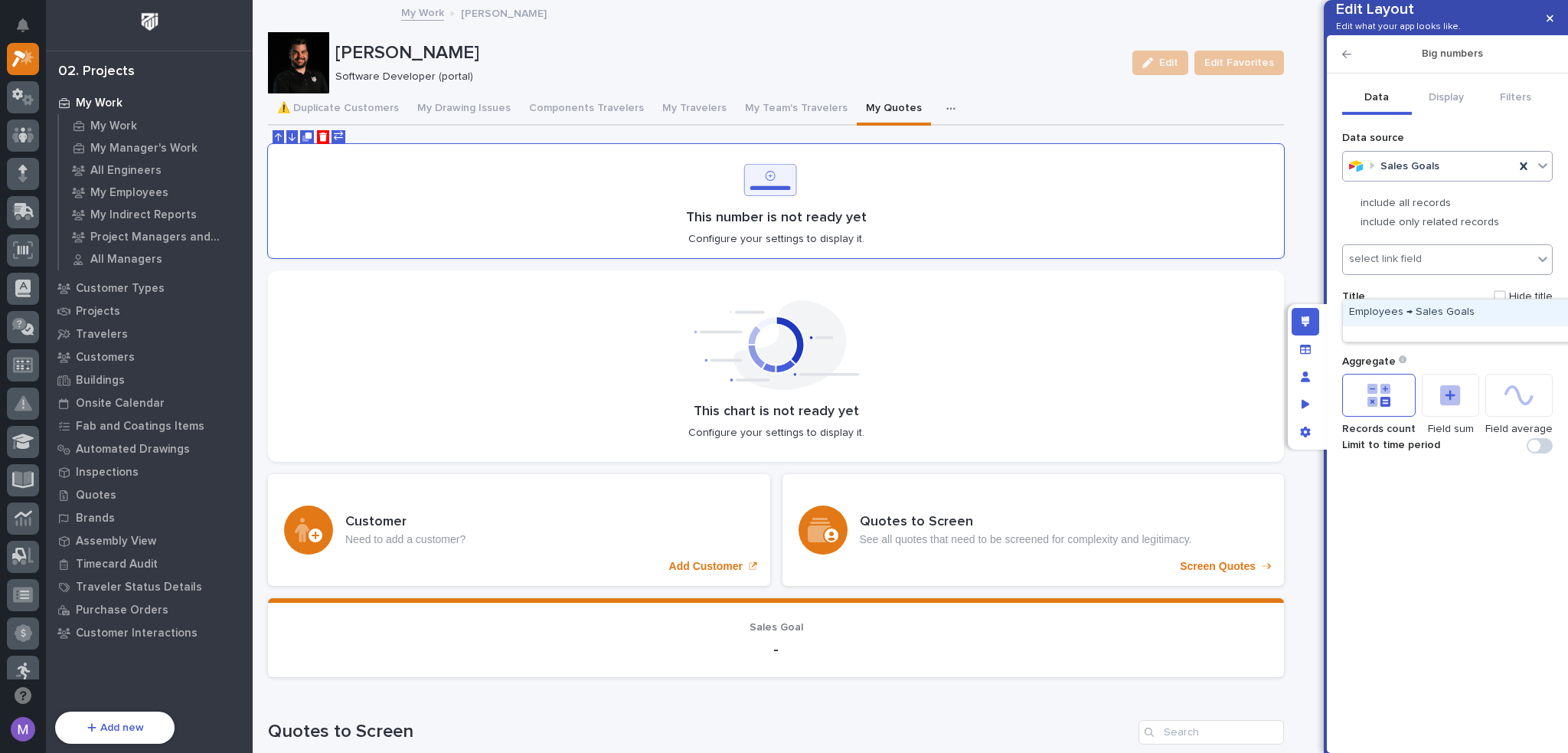
click at [1412, 316] on div "Employees → Sales Goals" at bounding box center [1458, 312] width 229 height 27
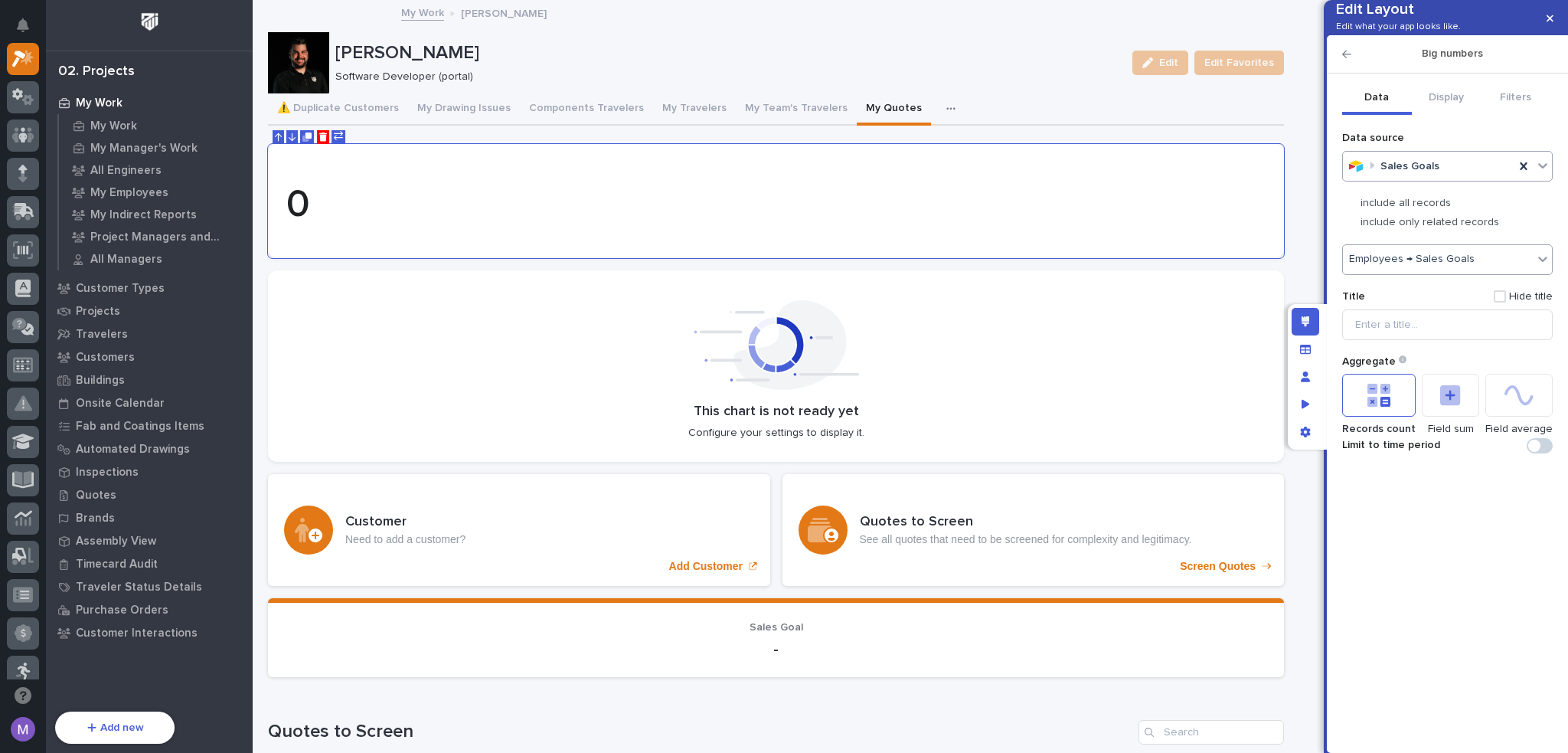
click at [1450, 400] on icon at bounding box center [1451, 395] width 10 height 10
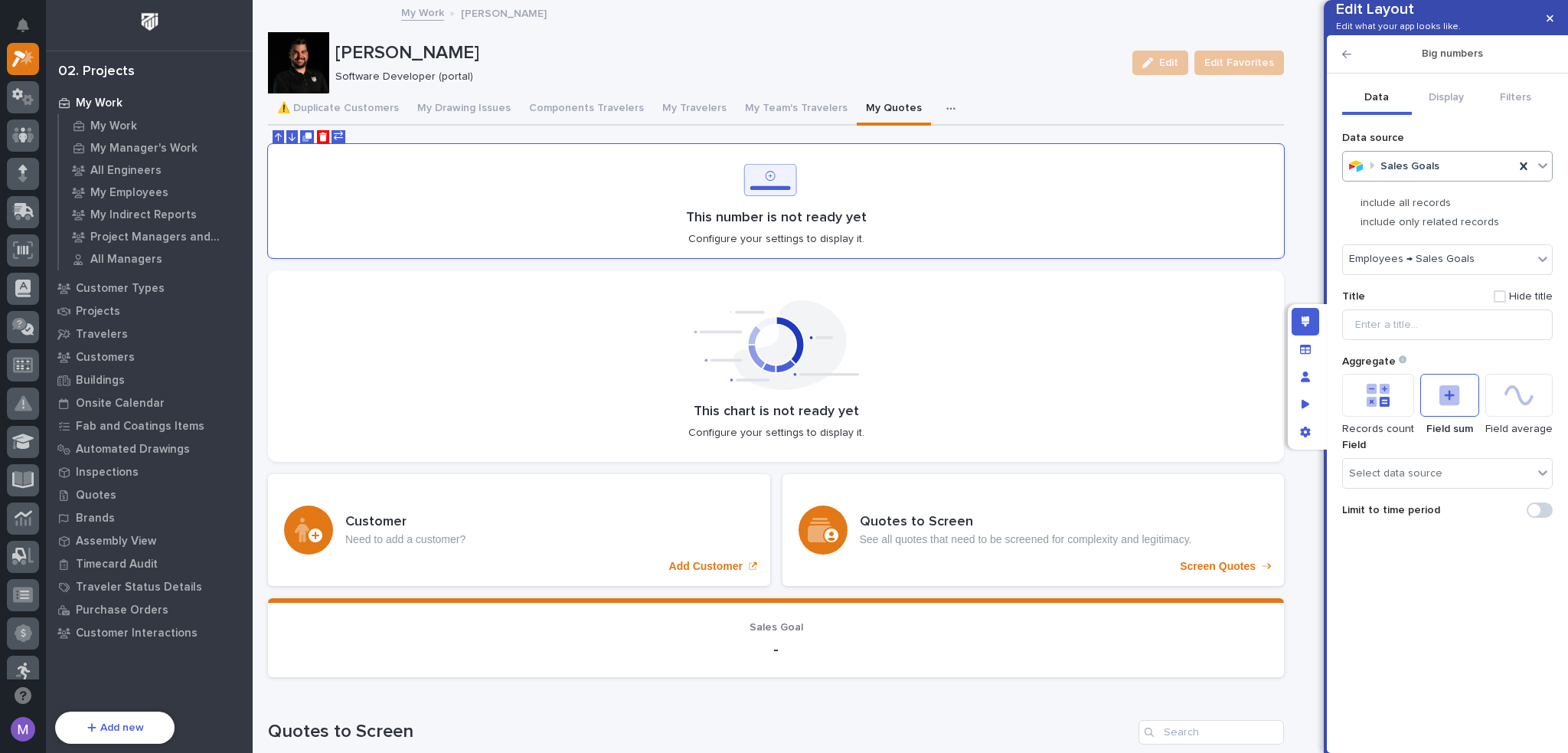
click at [1379, 407] on icon at bounding box center [1379, 396] width 21 height 21
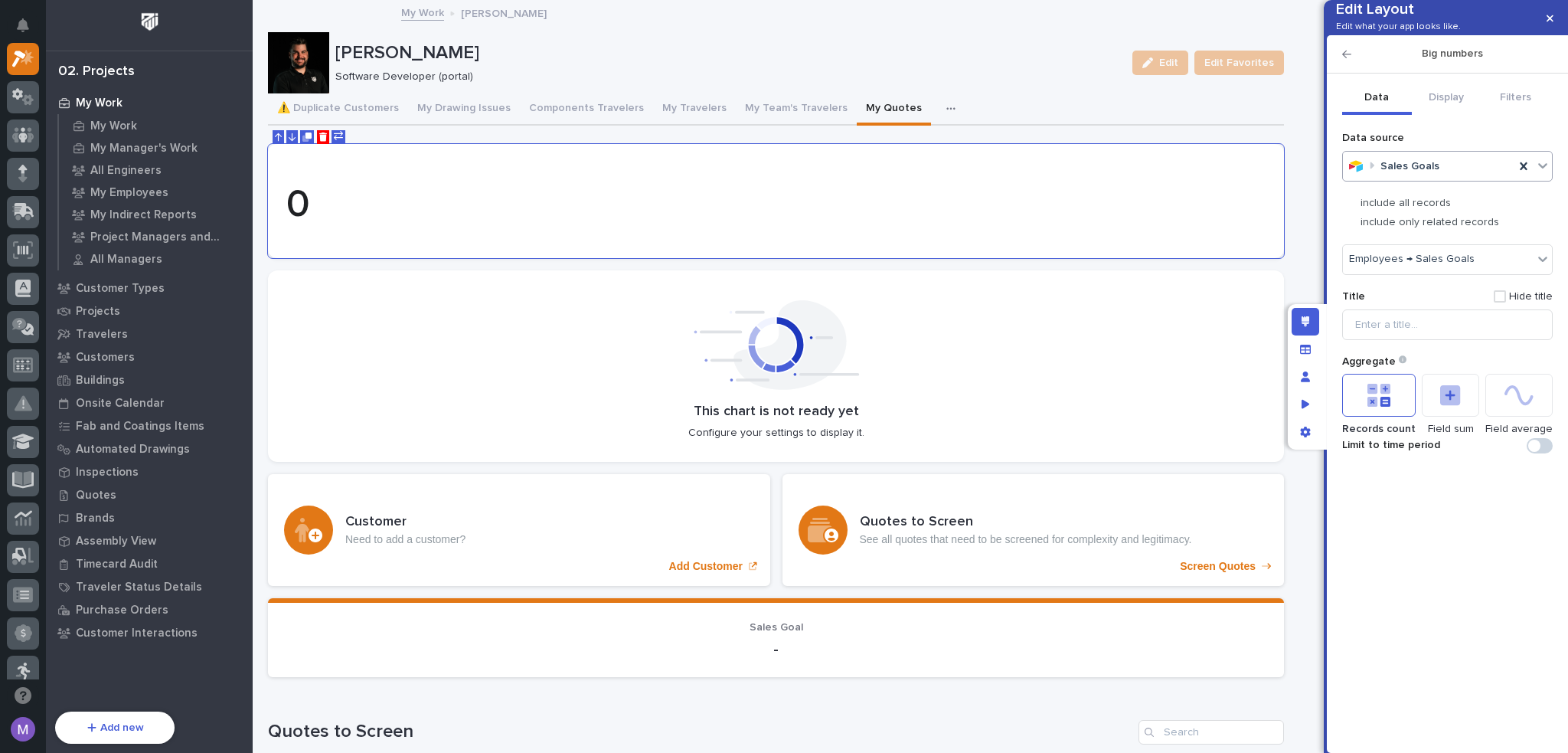
click at [1441, 405] on icon at bounding box center [1451, 395] width 20 height 20
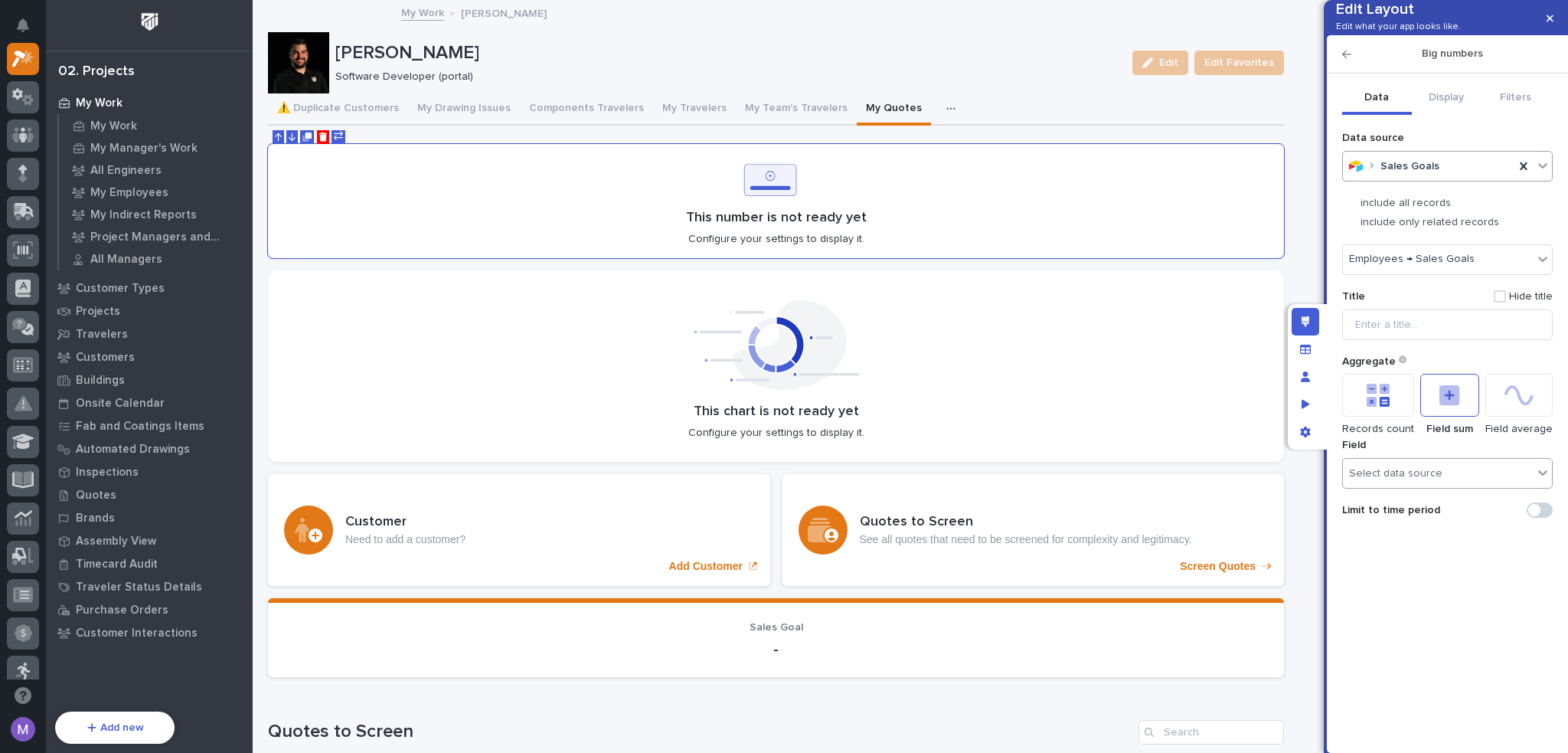
click at [1449, 485] on div "Select data source" at bounding box center [1438, 473] width 190 height 23
click at [1432, 609] on div "Total Sales Goal" at bounding box center [1448, 606] width 209 height 27
click at [1445, 115] on button "Display" at bounding box center [1447, 99] width 70 height 33
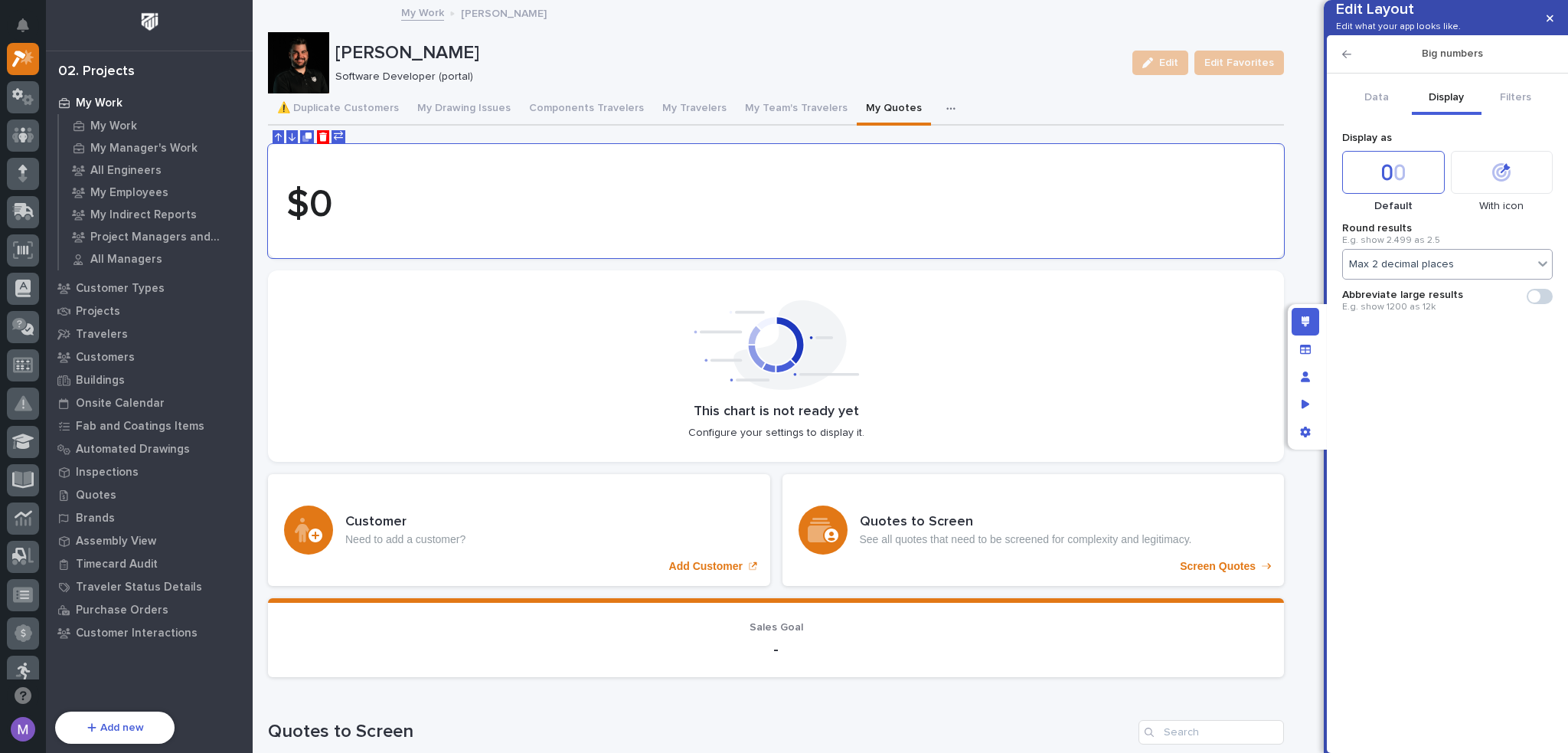
click at [1462, 273] on div "Max 2 decimal places" at bounding box center [1438, 264] width 190 height 16
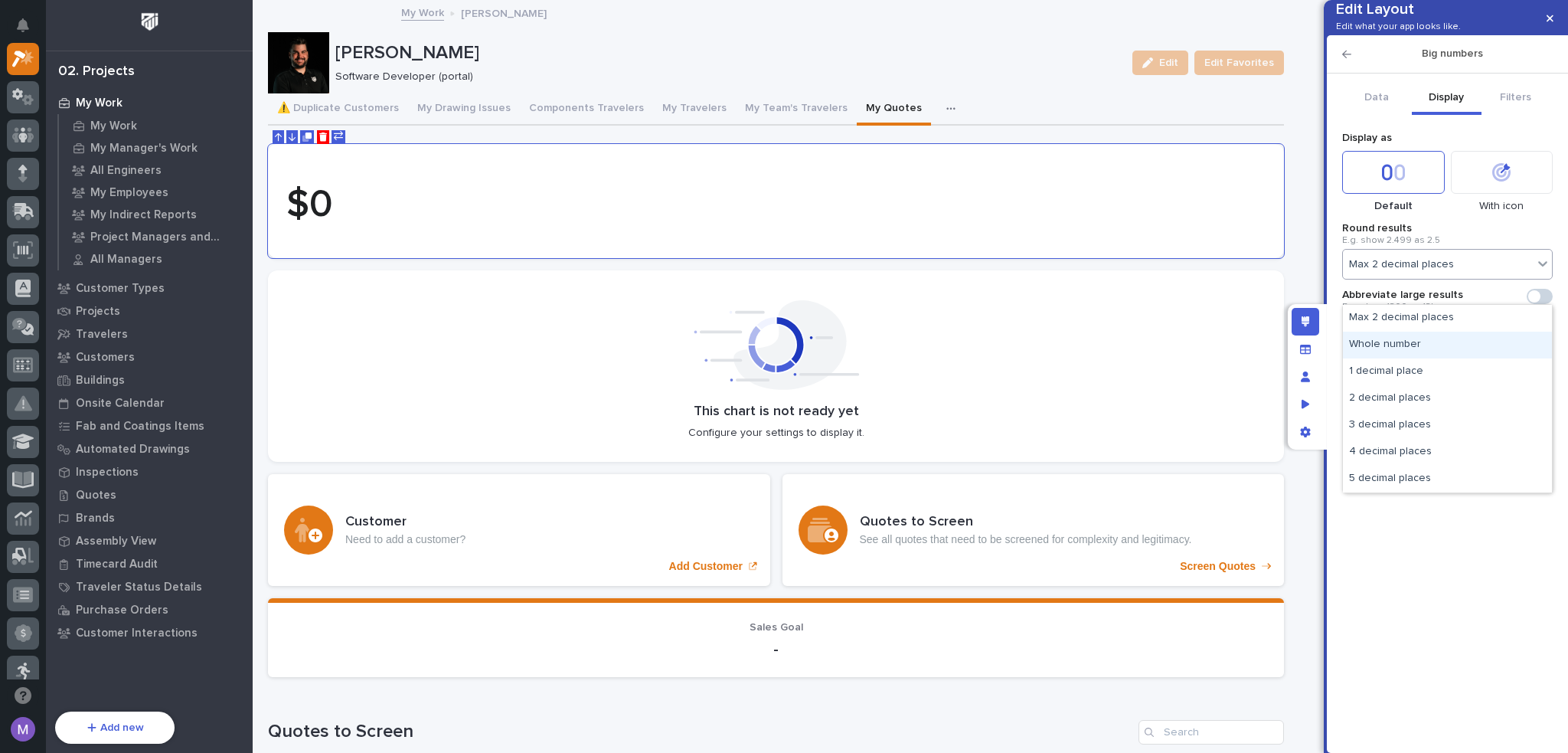
click at [1407, 343] on div "Whole number" at bounding box center [1448, 344] width 209 height 27
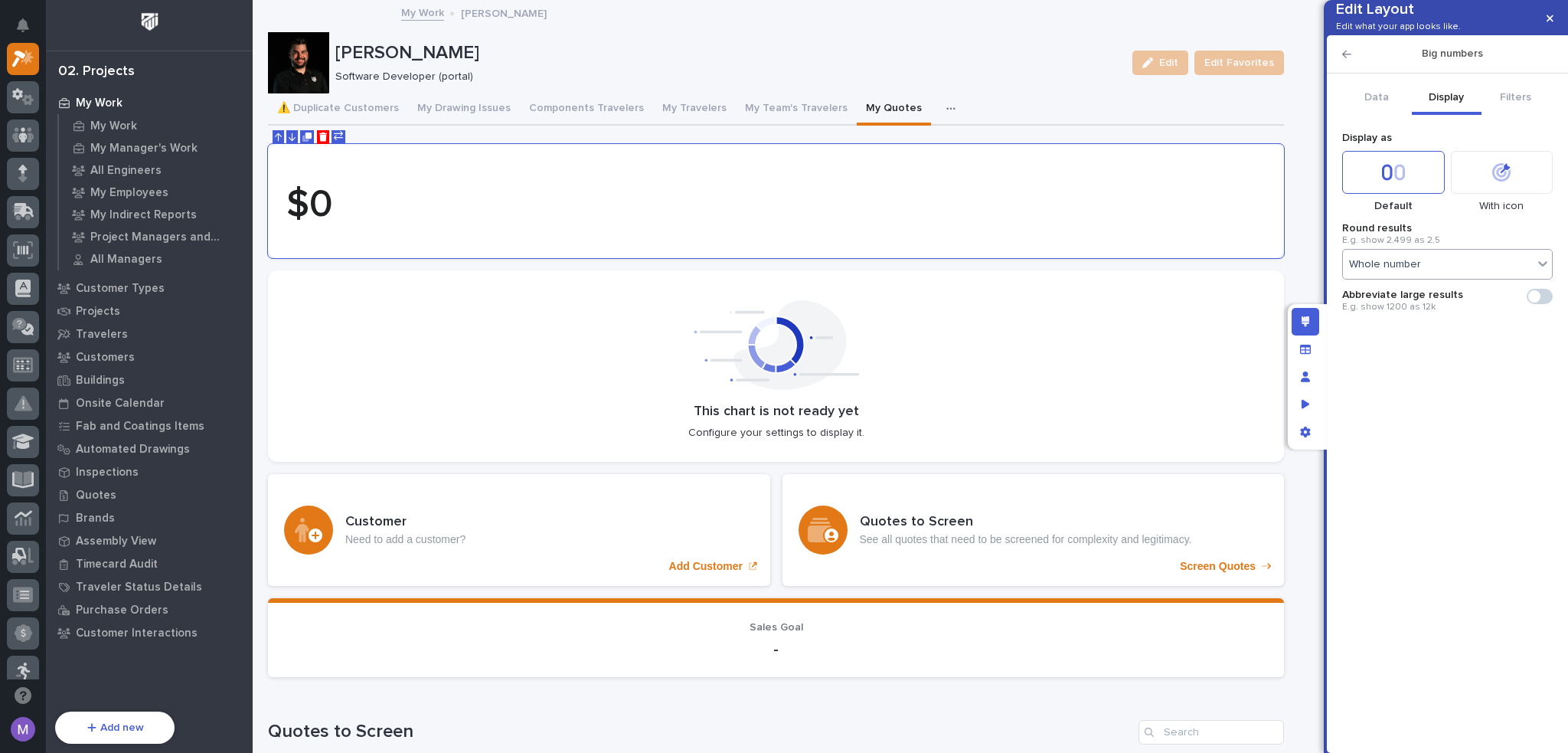
click at [1536, 303] on span at bounding box center [1534, 296] width 12 height 12
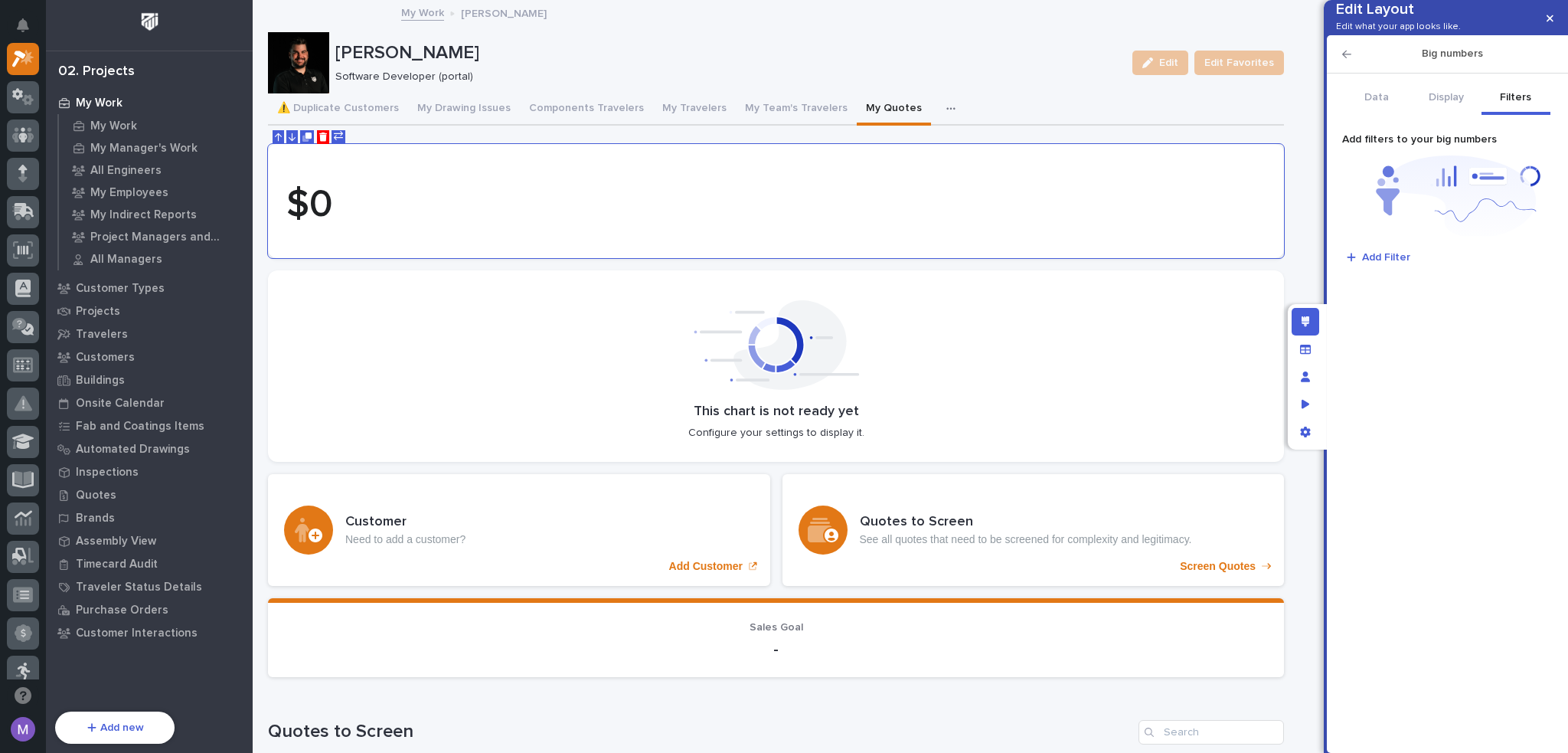
click at [1513, 115] on button "Filters" at bounding box center [1517, 99] width 70 height 33
click at [1398, 264] on span "Add Filter" at bounding box center [1386, 257] width 48 height 14
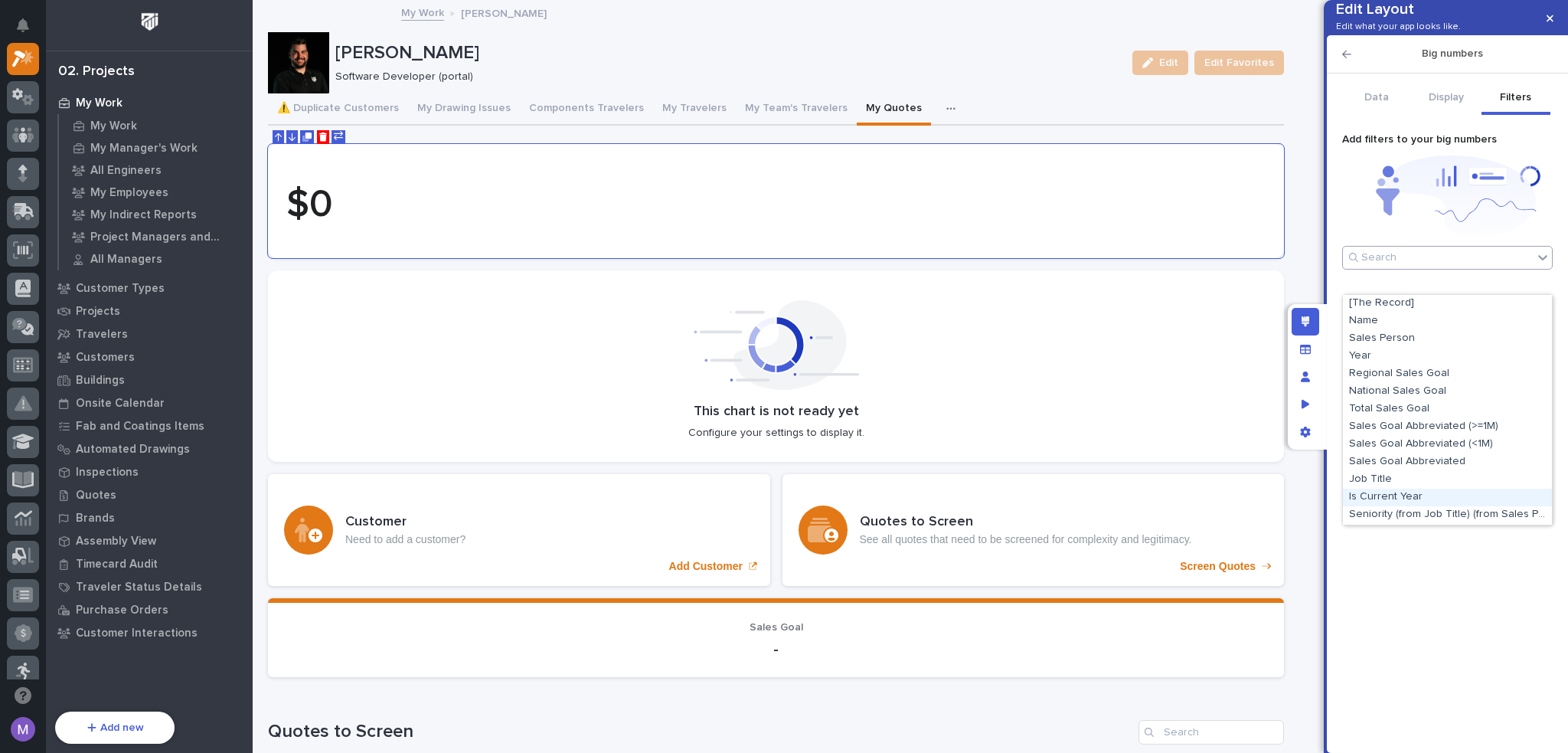
click at [1418, 500] on div "Is Current Year" at bounding box center [1448, 498] width 209 height 18
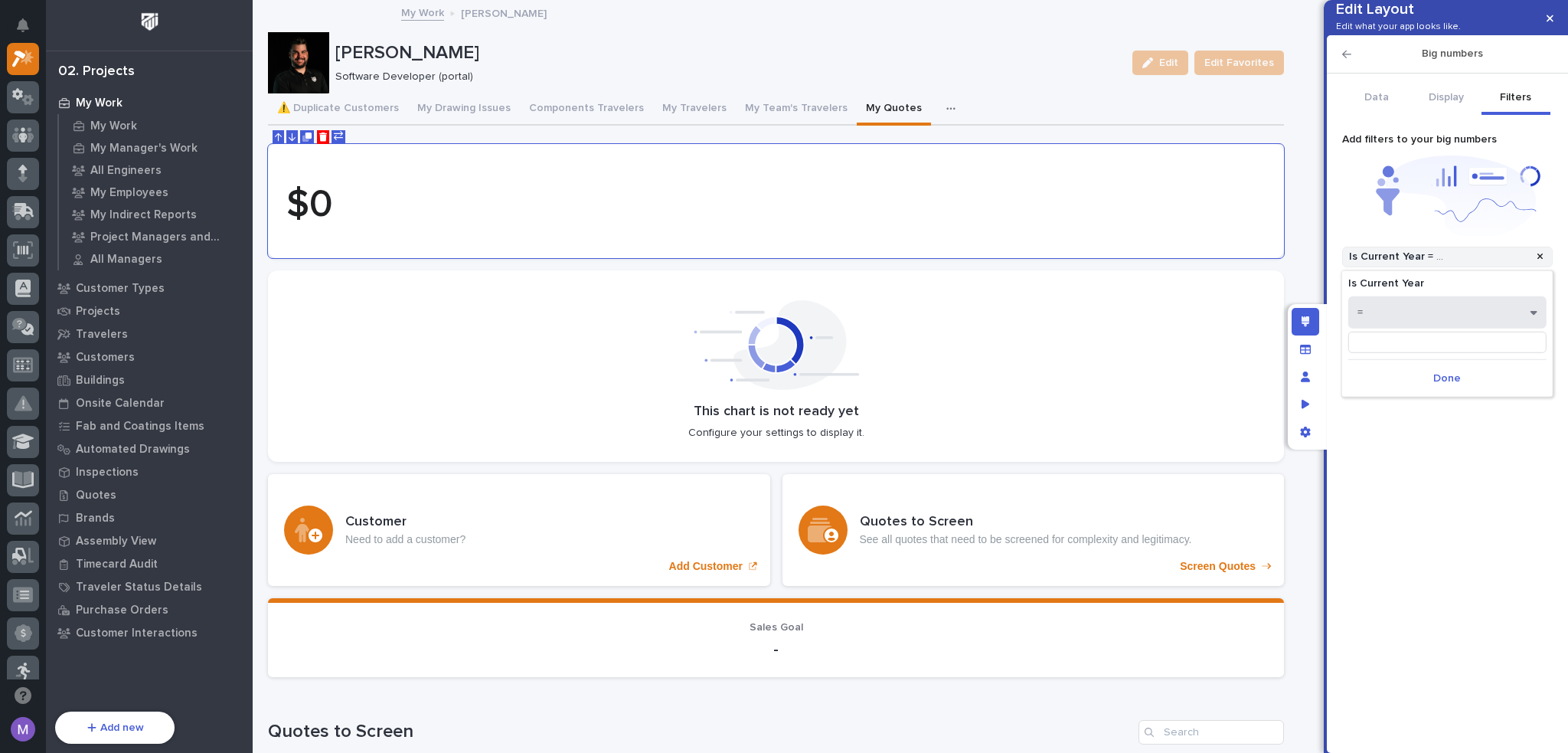
click at [1424, 321] on button "=" at bounding box center [1447, 312] width 198 height 33
click at [1402, 420] on div ">" at bounding box center [1448, 418] width 197 height 27
click at [1414, 349] on input at bounding box center [1447, 342] width 198 height 22
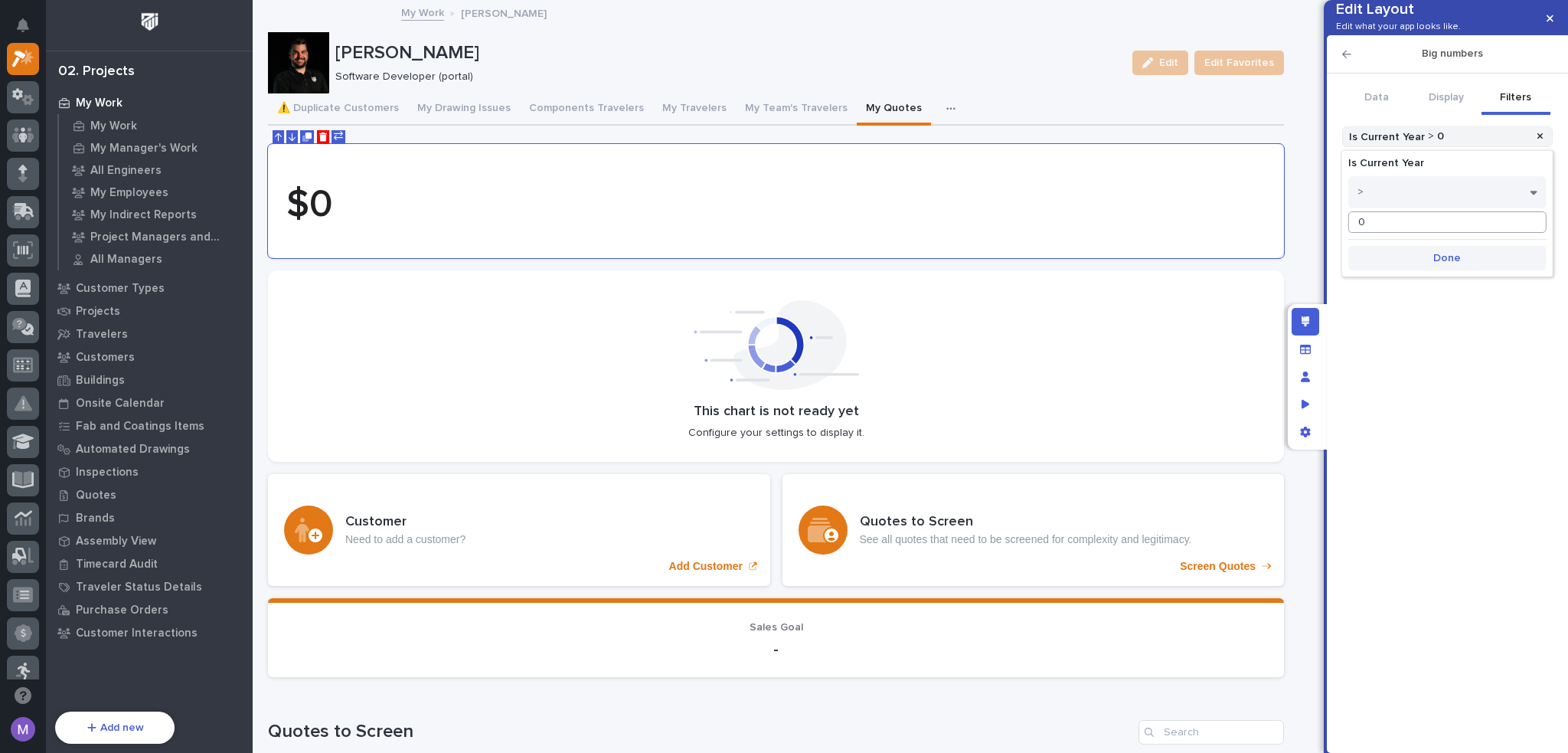
type input "0"
click at [1471, 259] on button "Done" at bounding box center [1447, 257] width 198 height 25
click at [1348, 60] on icon "button" at bounding box center [1346, 54] width 9 height 11
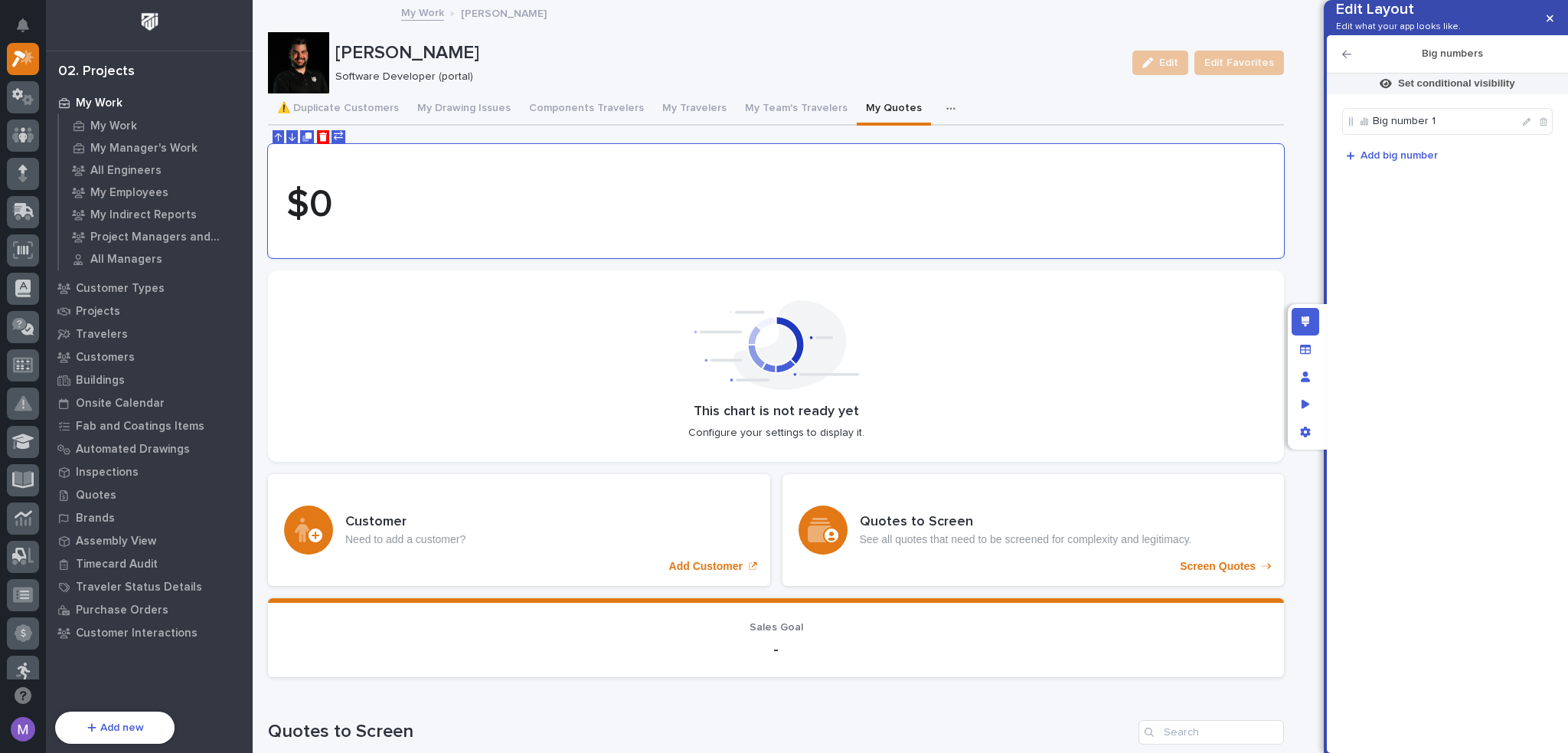
click at [1346, 58] on icon "button" at bounding box center [1346, 54] width 9 height 8
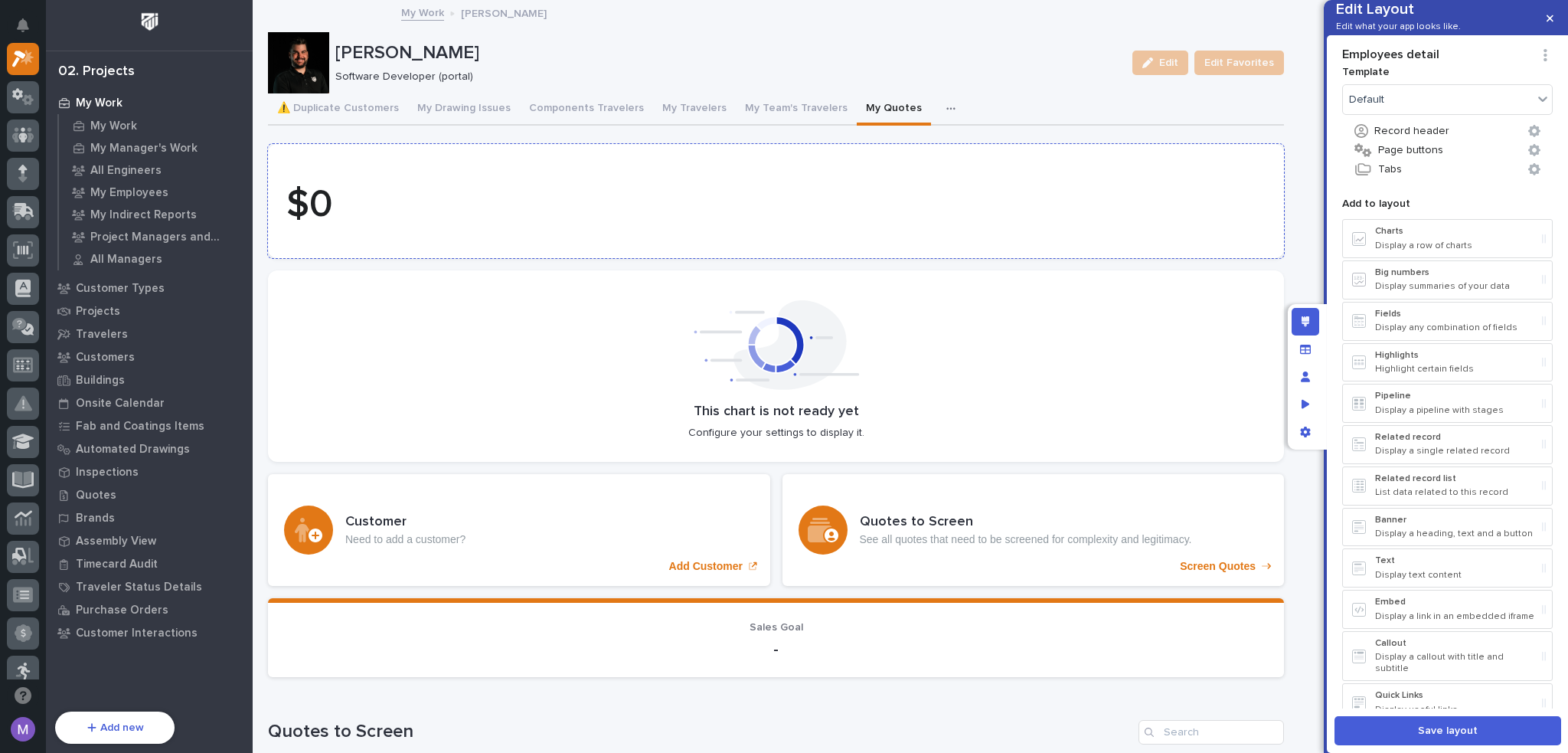
click at [1142, 202] on p "$ 0" at bounding box center [777, 205] width 980 height 46
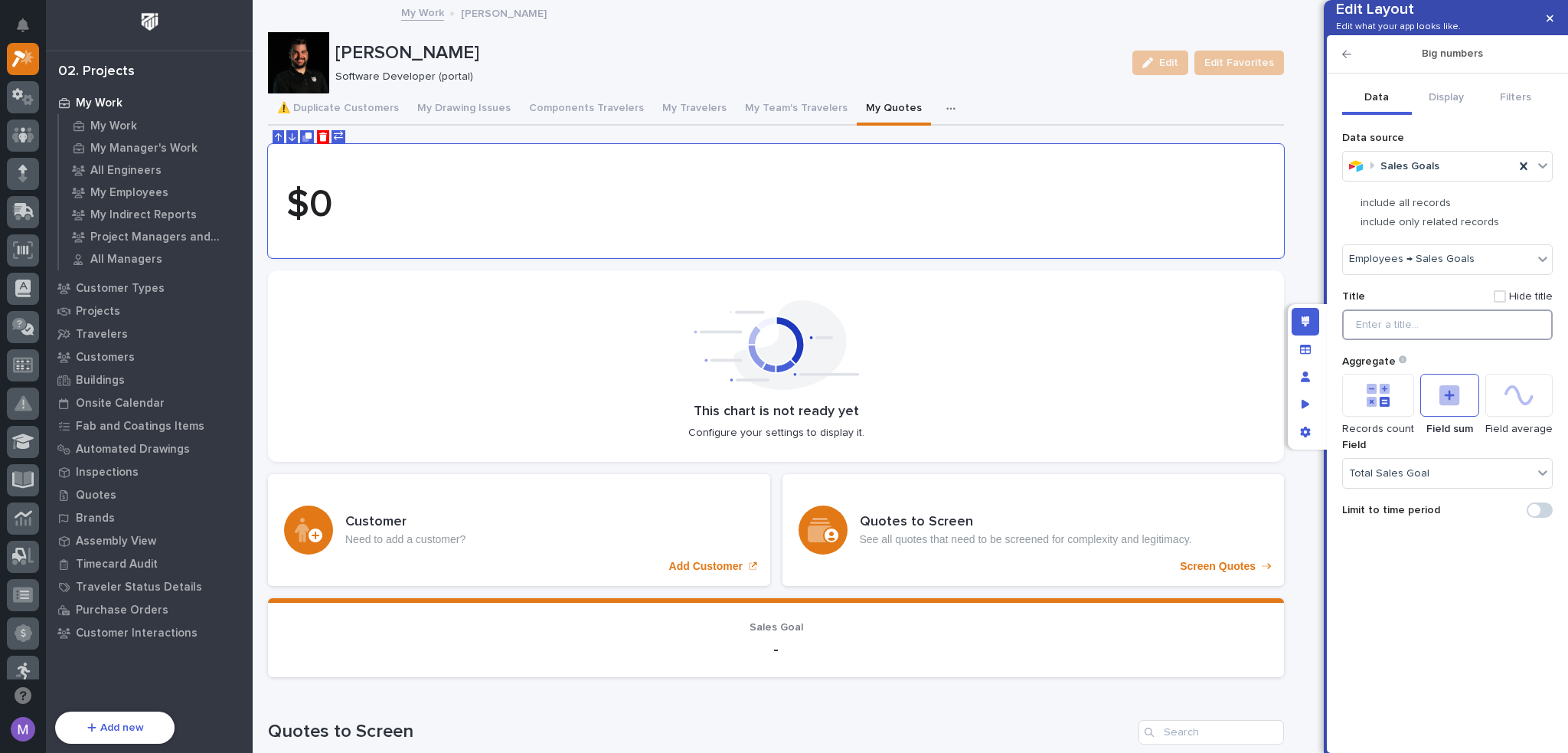
click at [1434, 340] on input "Title" at bounding box center [1448, 324] width 211 height 31
type input "Sales Goal"
click at [1348, 60] on icon "button" at bounding box center [1346, 54] width 9 height 11
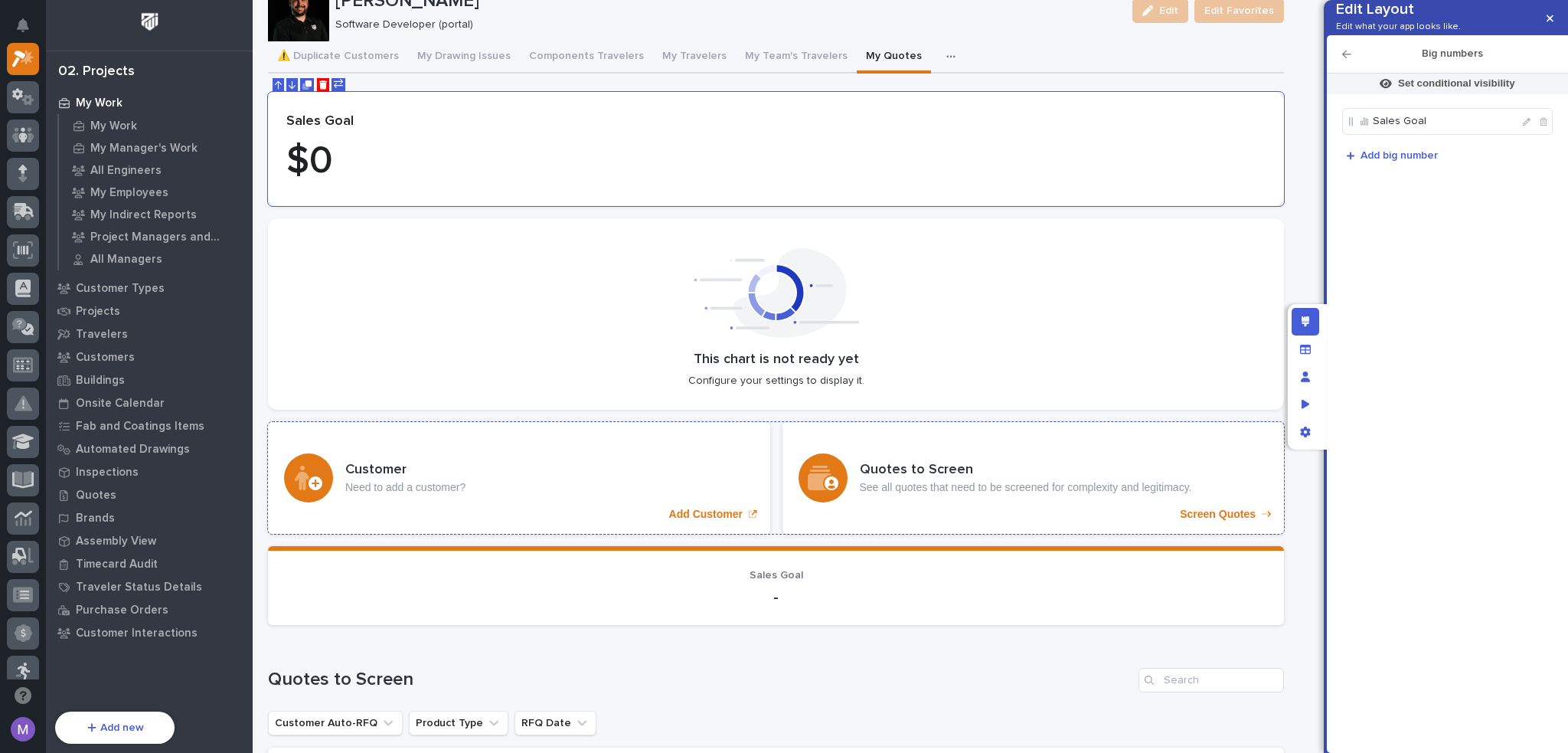
scroll to position [77, 0]
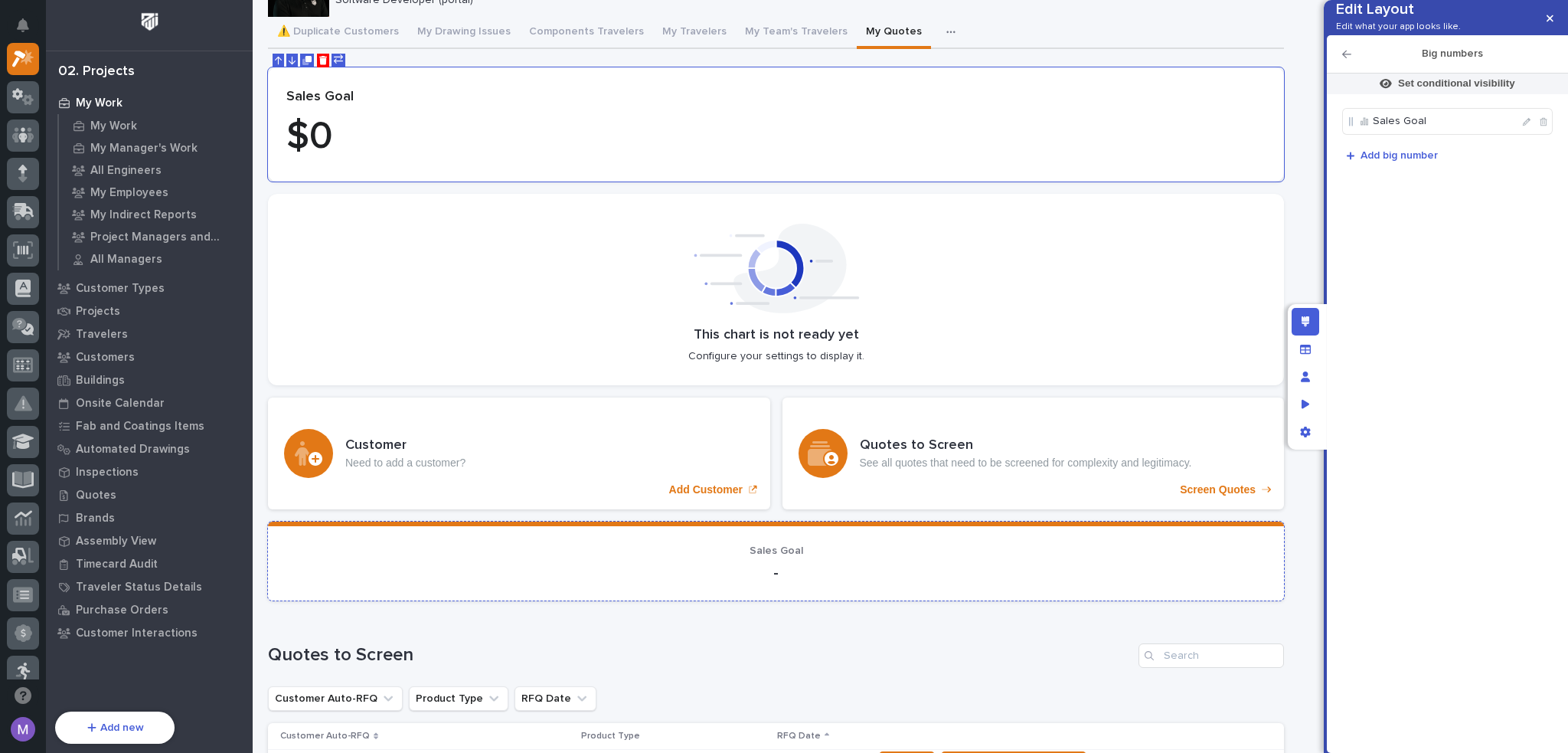
click at [860, 561] on div "-" at bounding box center [777, 572] width 980 height 22
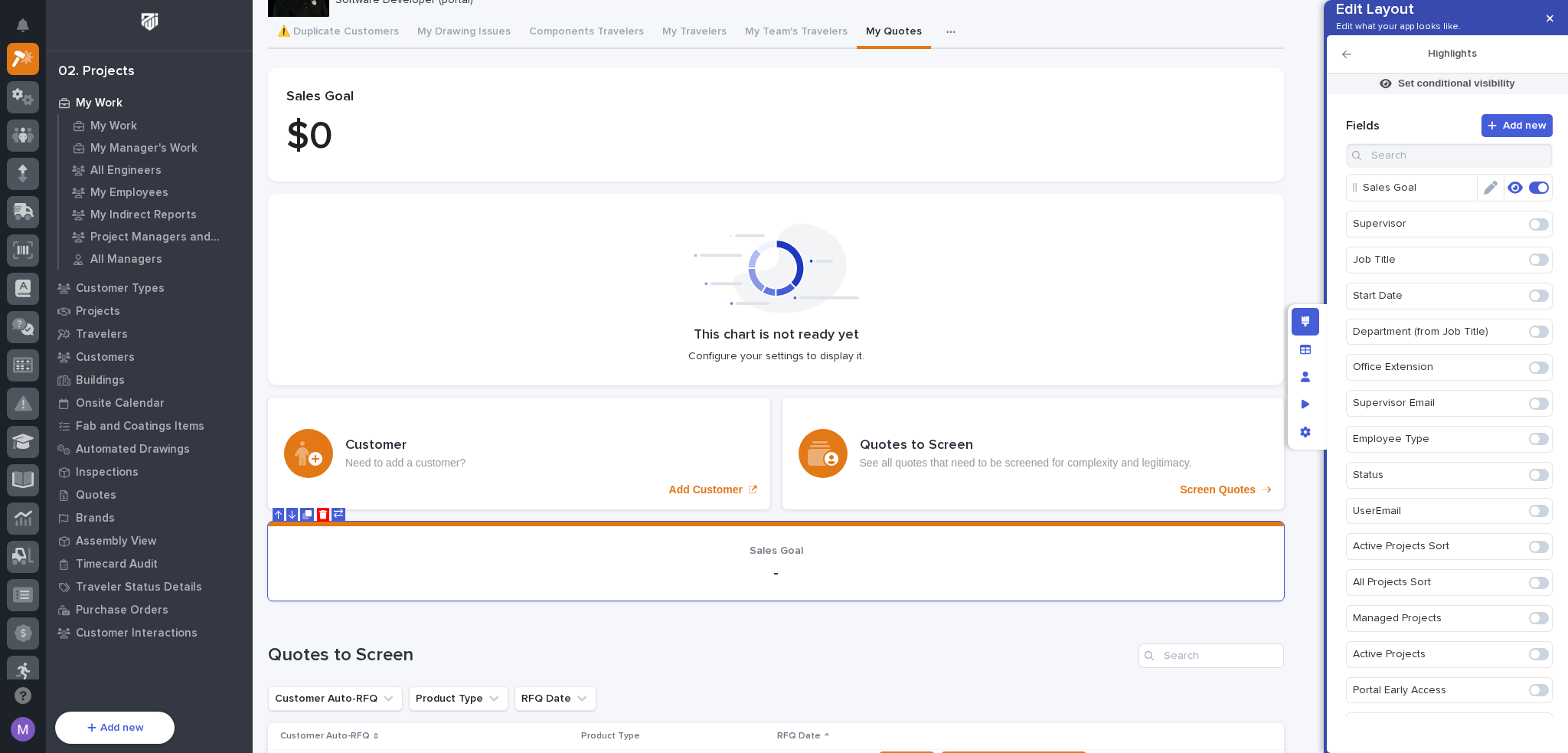
click at [1509, 194] on icon "button" at bounding box center [1516, 187] width 16 height 14
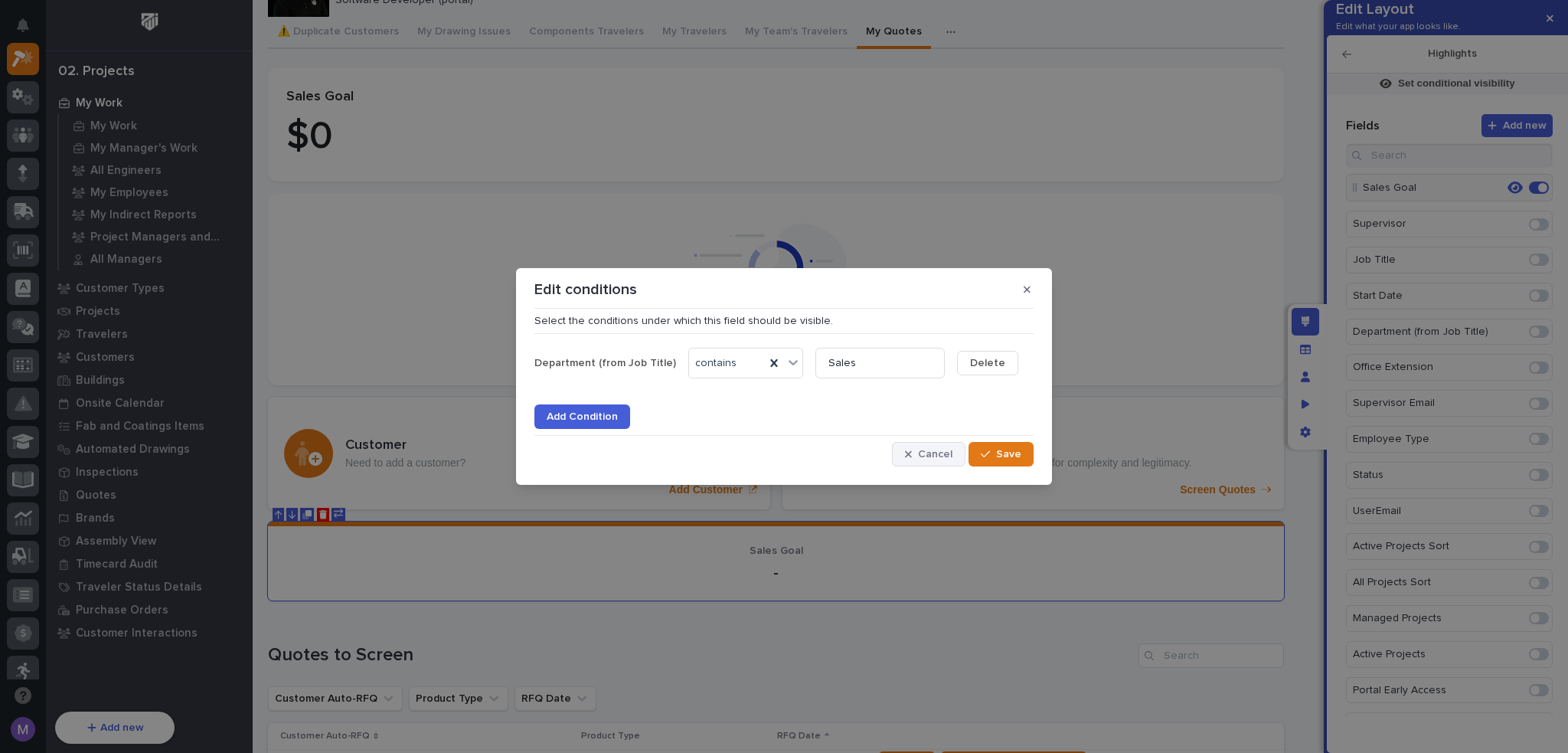
click at [942, 452] on span "Cancel" at bounding box center [935, 454] width 34 height 14
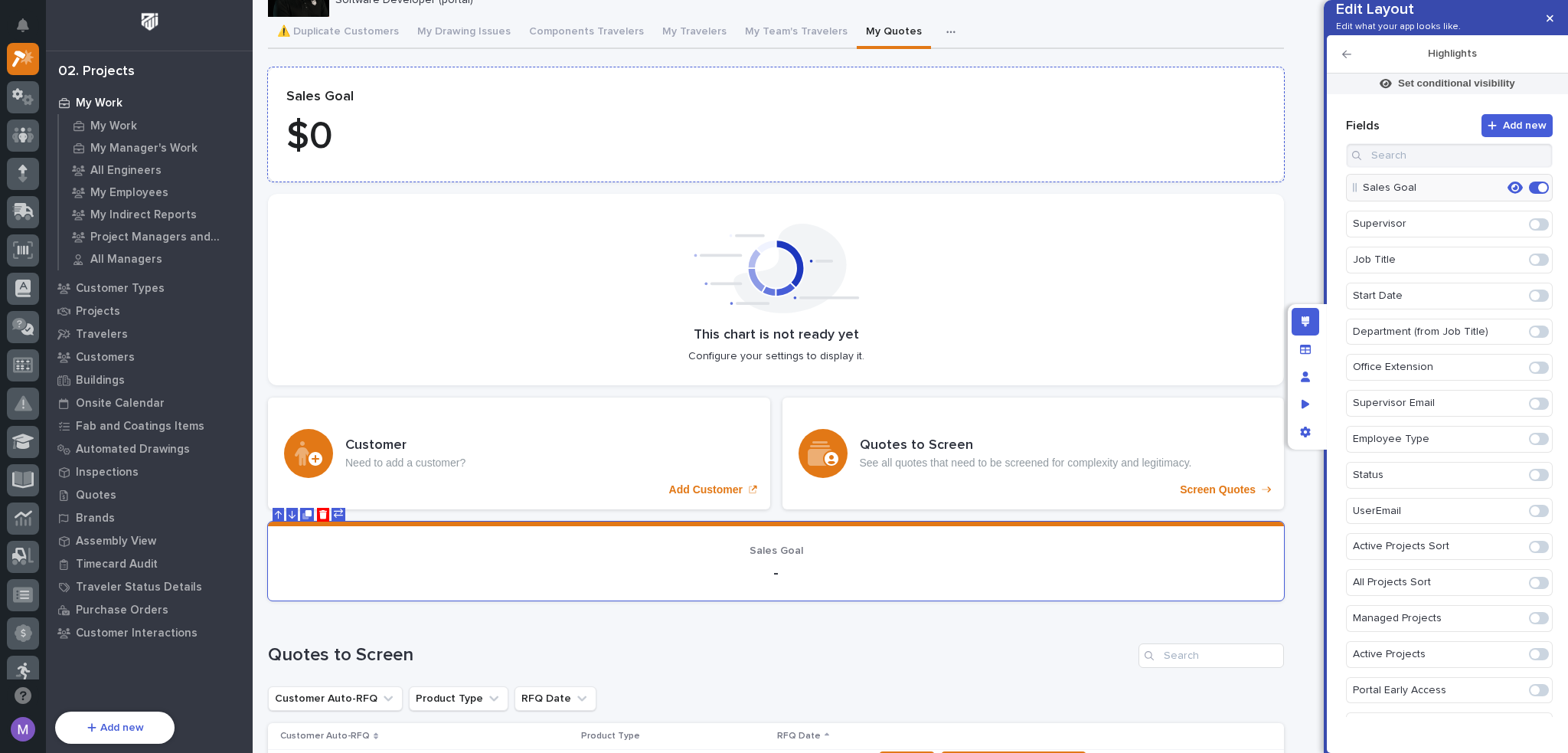
click at [870, 115] on p "$ 0" at bounding box center [777, 137] width 980 height 46
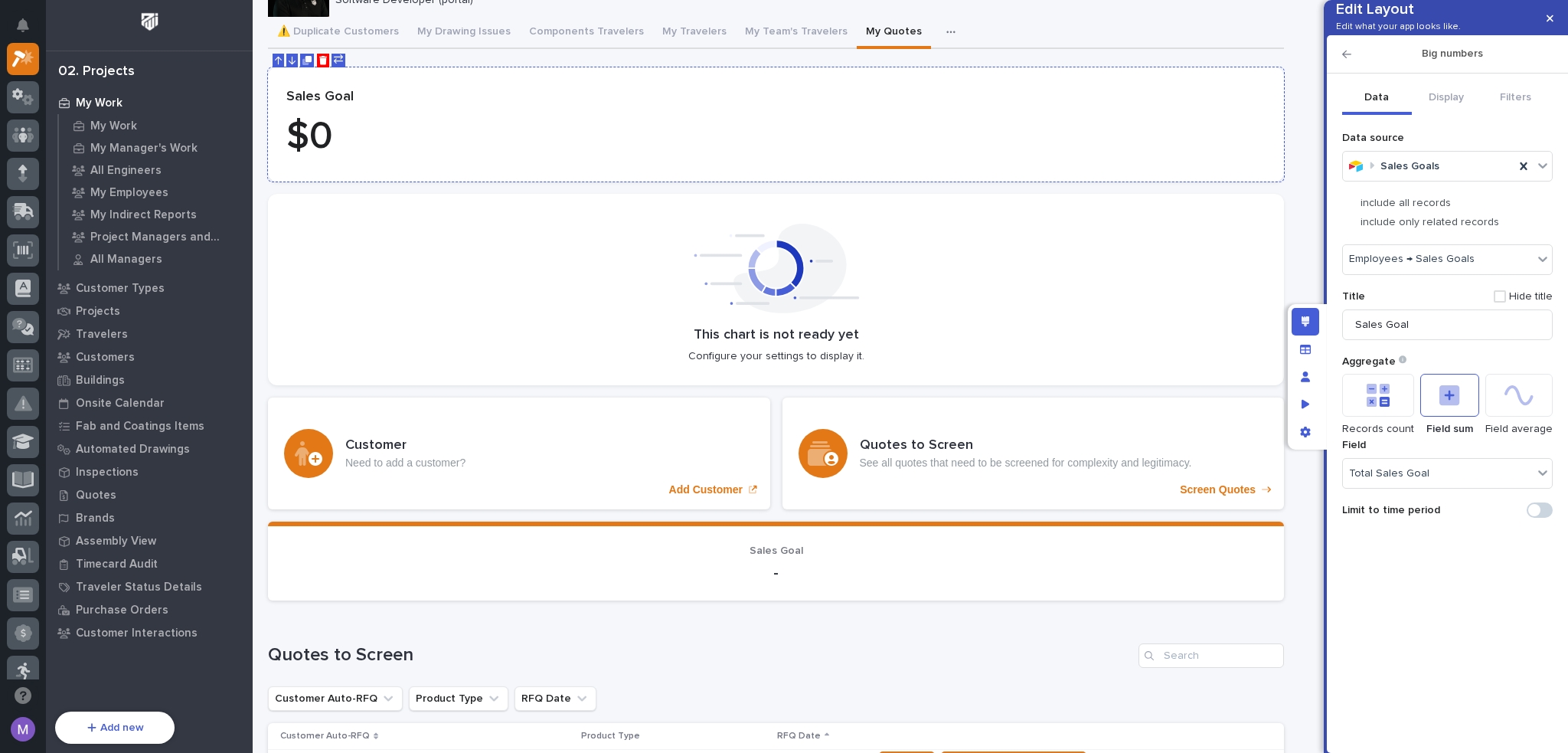
click at [1217, 117] on p "$ 0" at bounding box center [777, 137] width 980 height 46
click at [1342, 60] on icon "button" at bounding box center [1346, 54] width 9 height 11
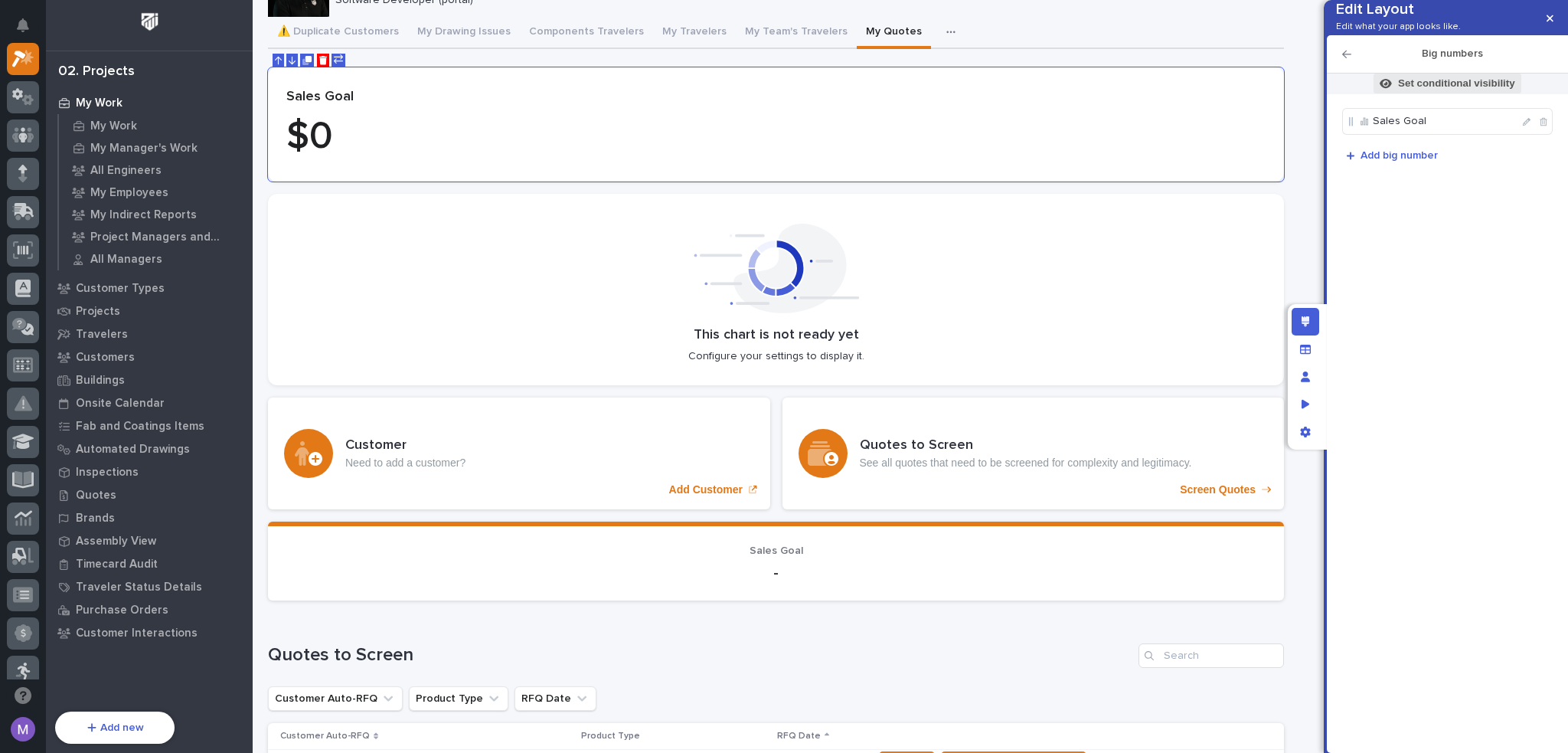
click at [1427, 91] on p "Set conditional visibility" at bounding box center [1457, 84] width 117 height 14
click at [1377, 214] on span "Add Filter" at bounding box center [1365, 211] width 48 height 14
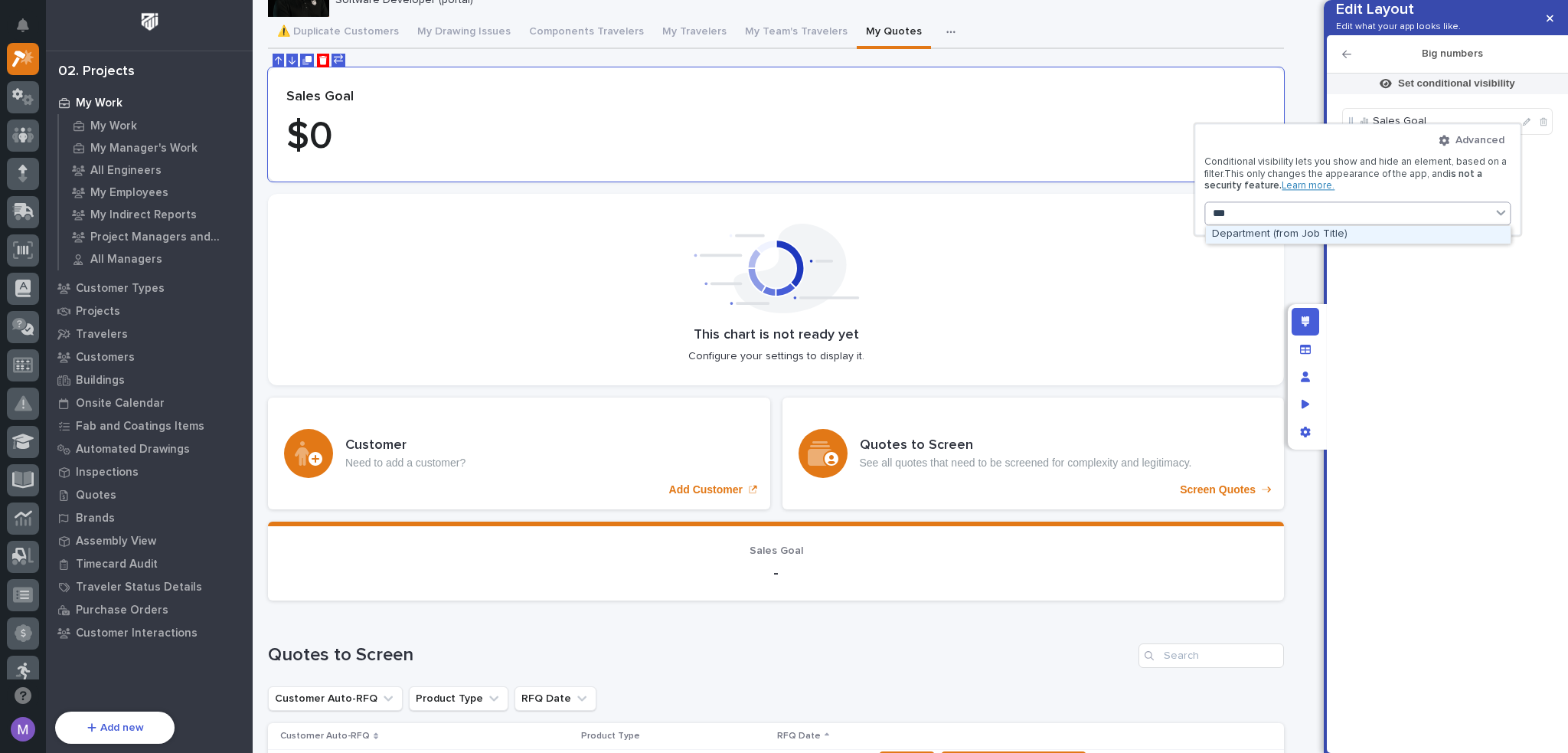
type input "****"
click at [1374, 231] on div "Department (from Job Title)" at bounding box center [1358, 235] width 305 height 18
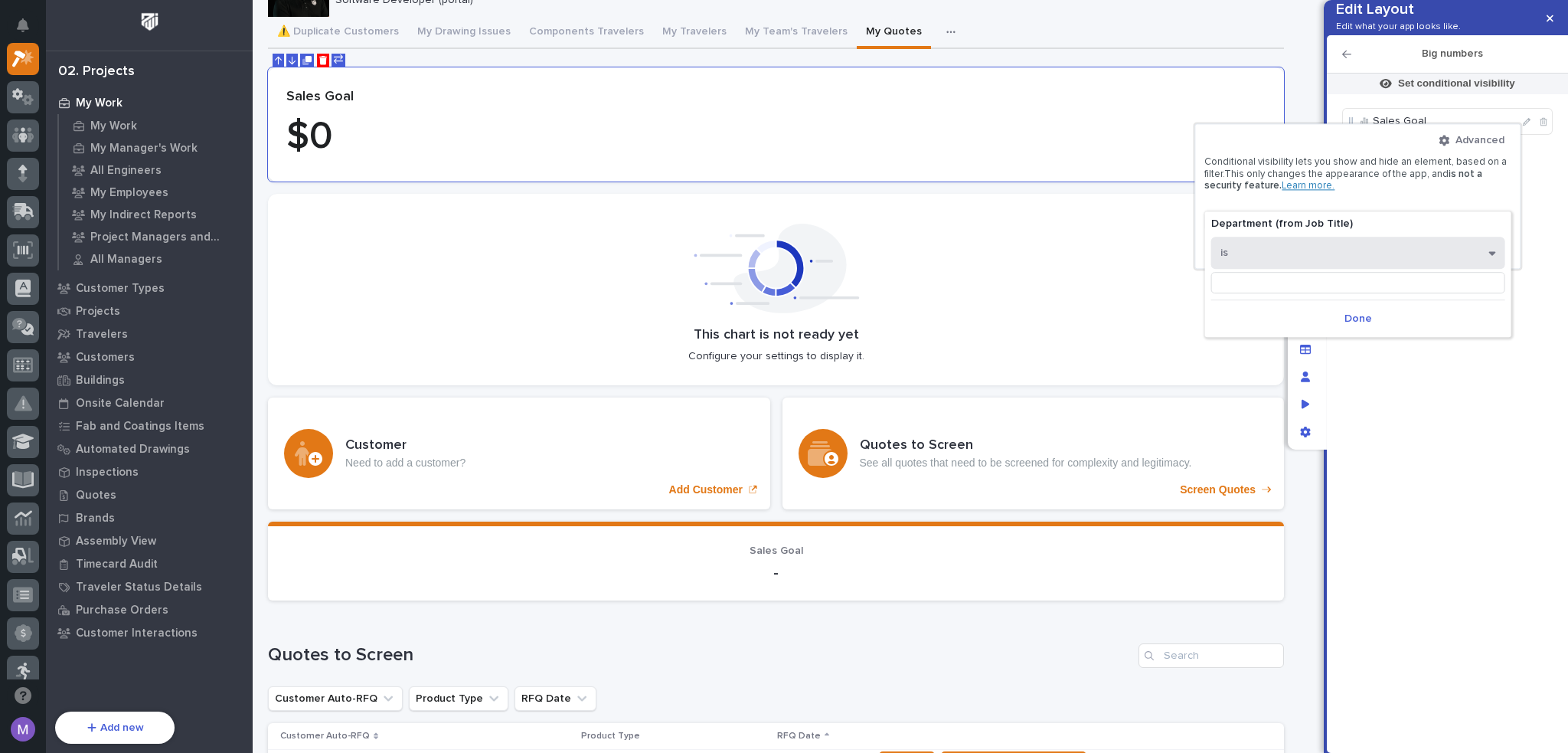
click at [1329, 263] on button "is" at bounding box center [1358, 252] width 294 height 33
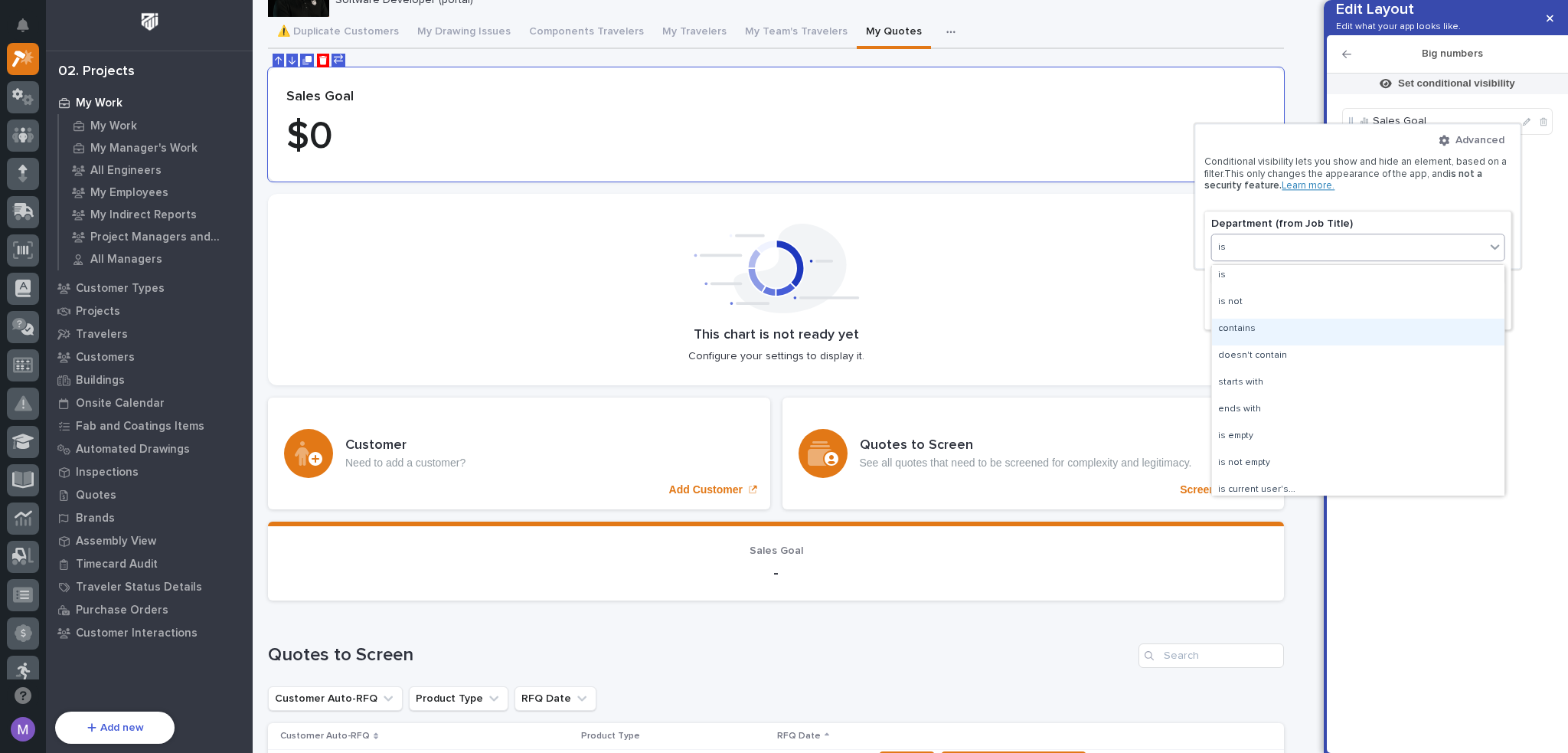
click at [1289, 333] on div "contains" at bounding box center [1358, 331] width 293 height 27
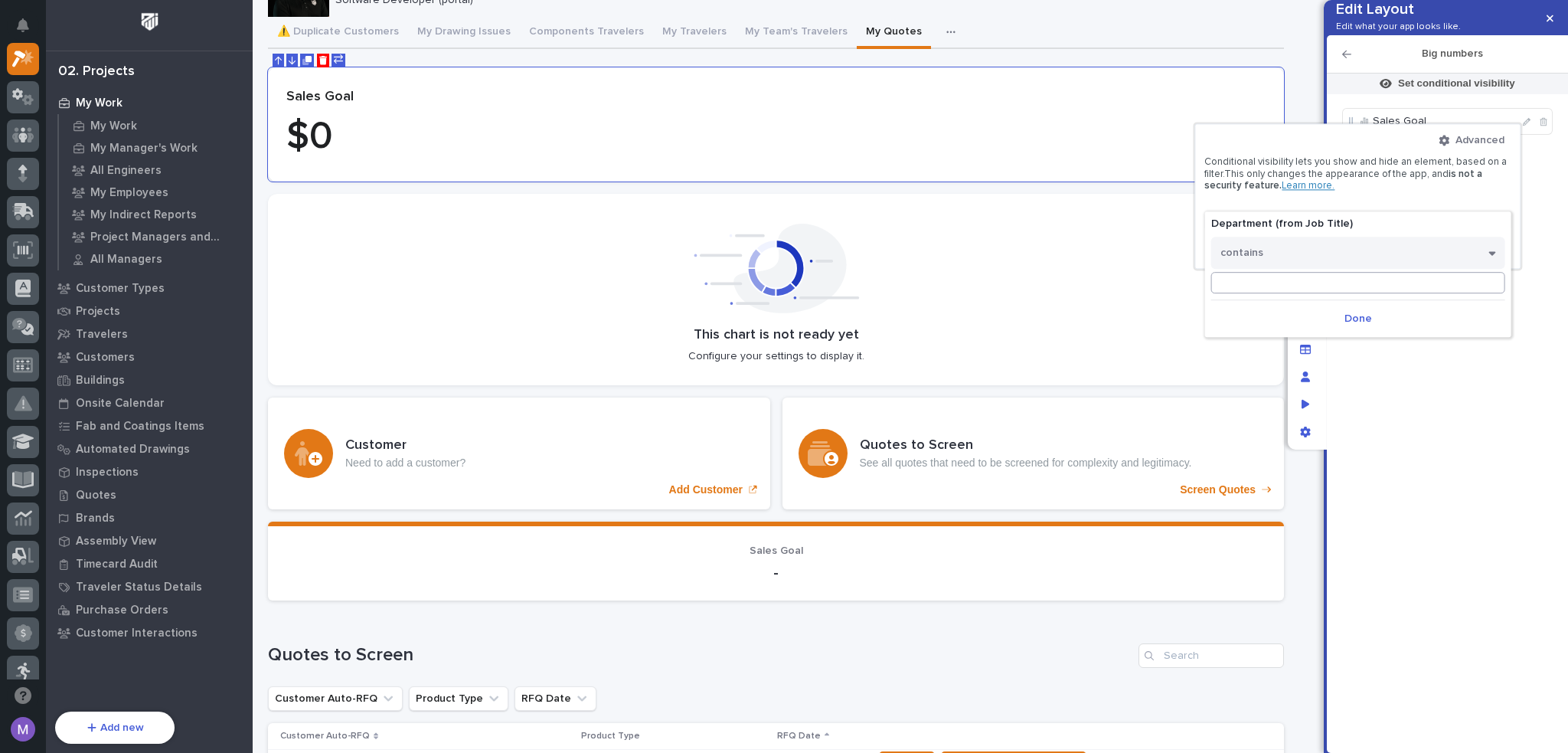
click at [1303, 273] on input at bounding box center [1358, 283] width 294 height 22
type input "sales"
click at [1340, 324] on span "Done" at bounding box center [1337, 318] width 28 height 14
click at [1308, 324] on div at bounding box center [784, 376] width 1568 height 753
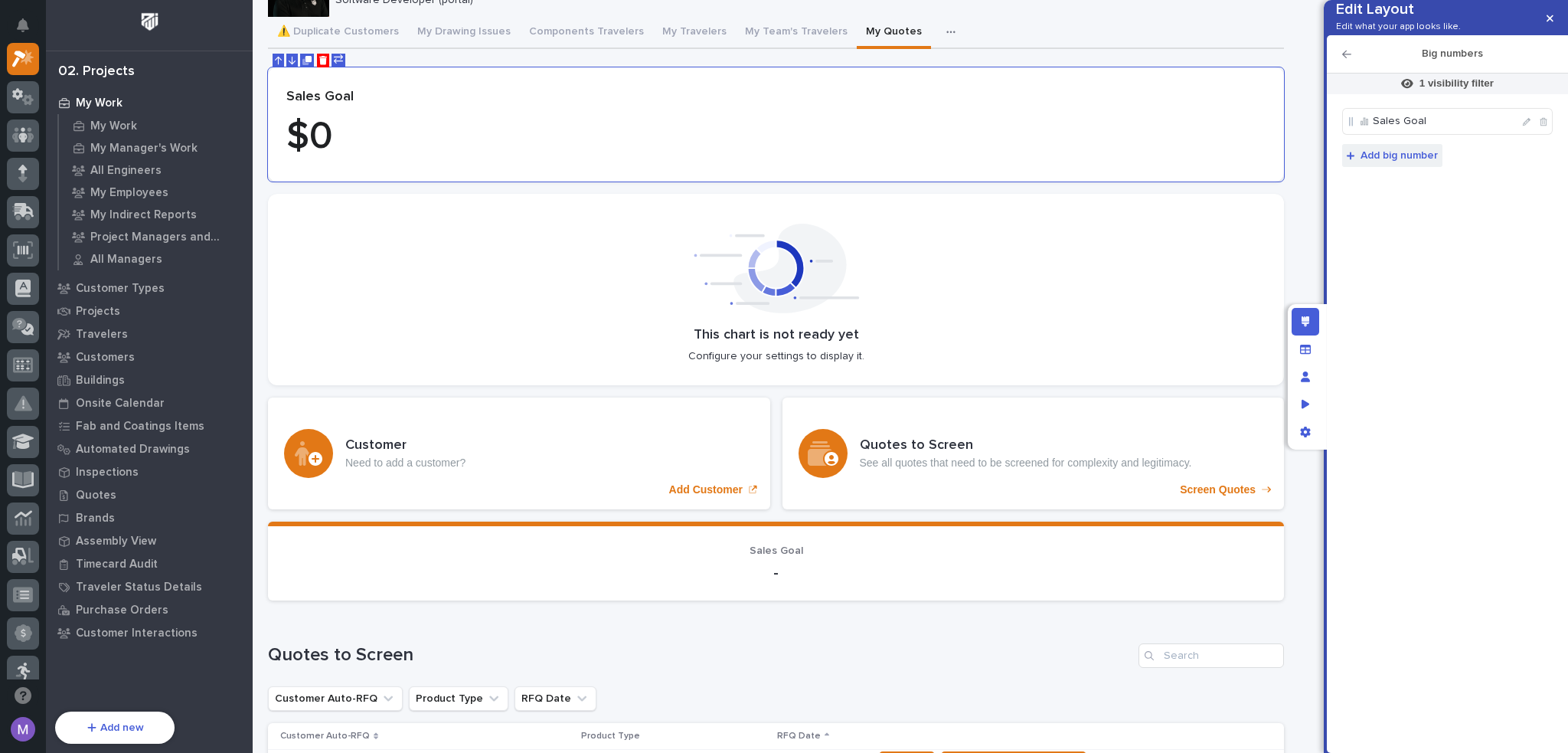
click at [1418, 163] on span "Add big number" at bounding box center [1399, 156] width 77 height 14
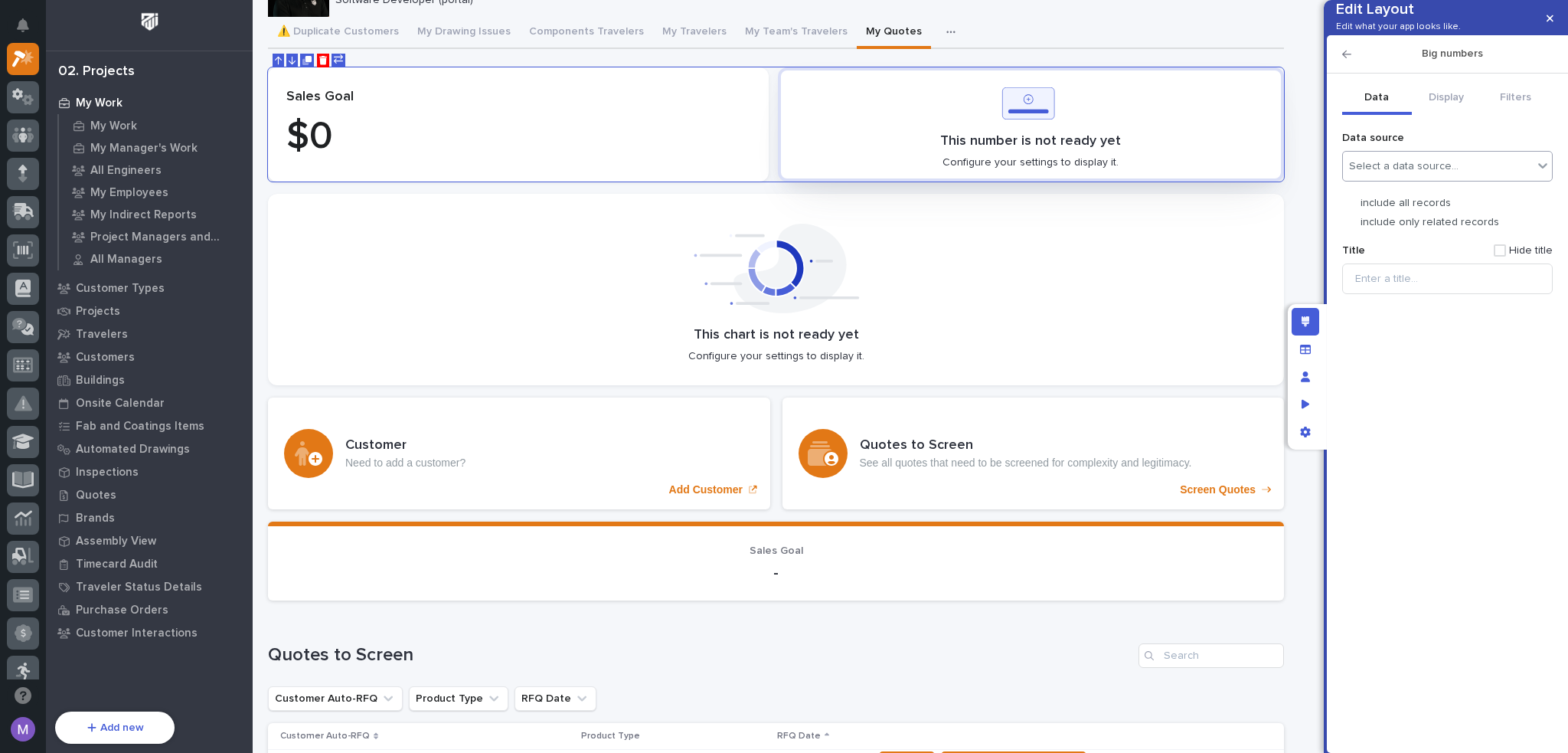
click at [1424, 173] on div "Select a data source…" at bounding box center [1403, 166] width 109 height 13
type input "***"
click at [1408, 307] on div "RFQs" at bounding box center [1448, 305] width 197 height 13
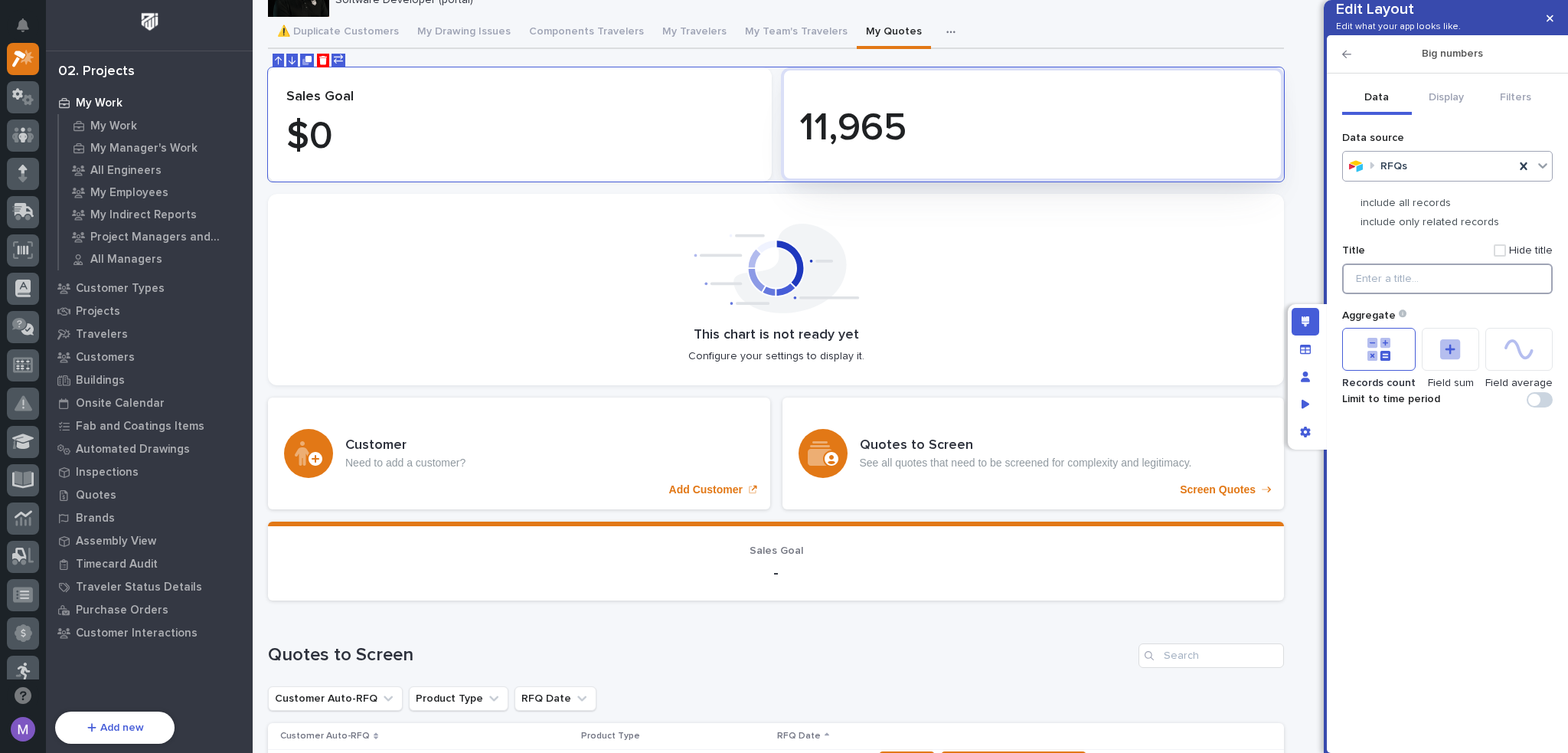
click at [1388, 294] on input "Title" at bounding box center [1448, 278] width 211 height 31
type input "Quotes to Screen"
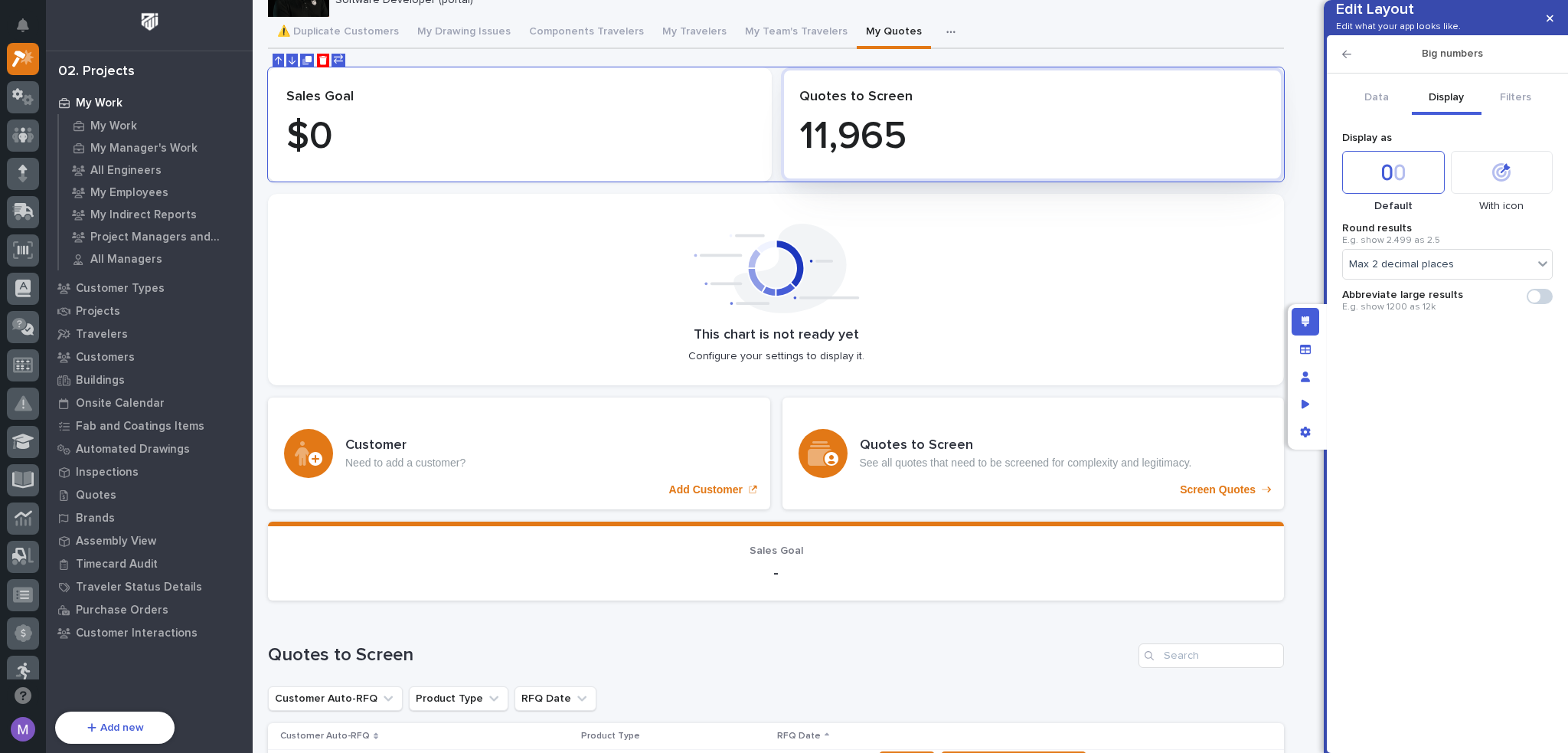
click at [1441, 115] on button "Display" at bounding box center [1447, 99] width 70 height 33
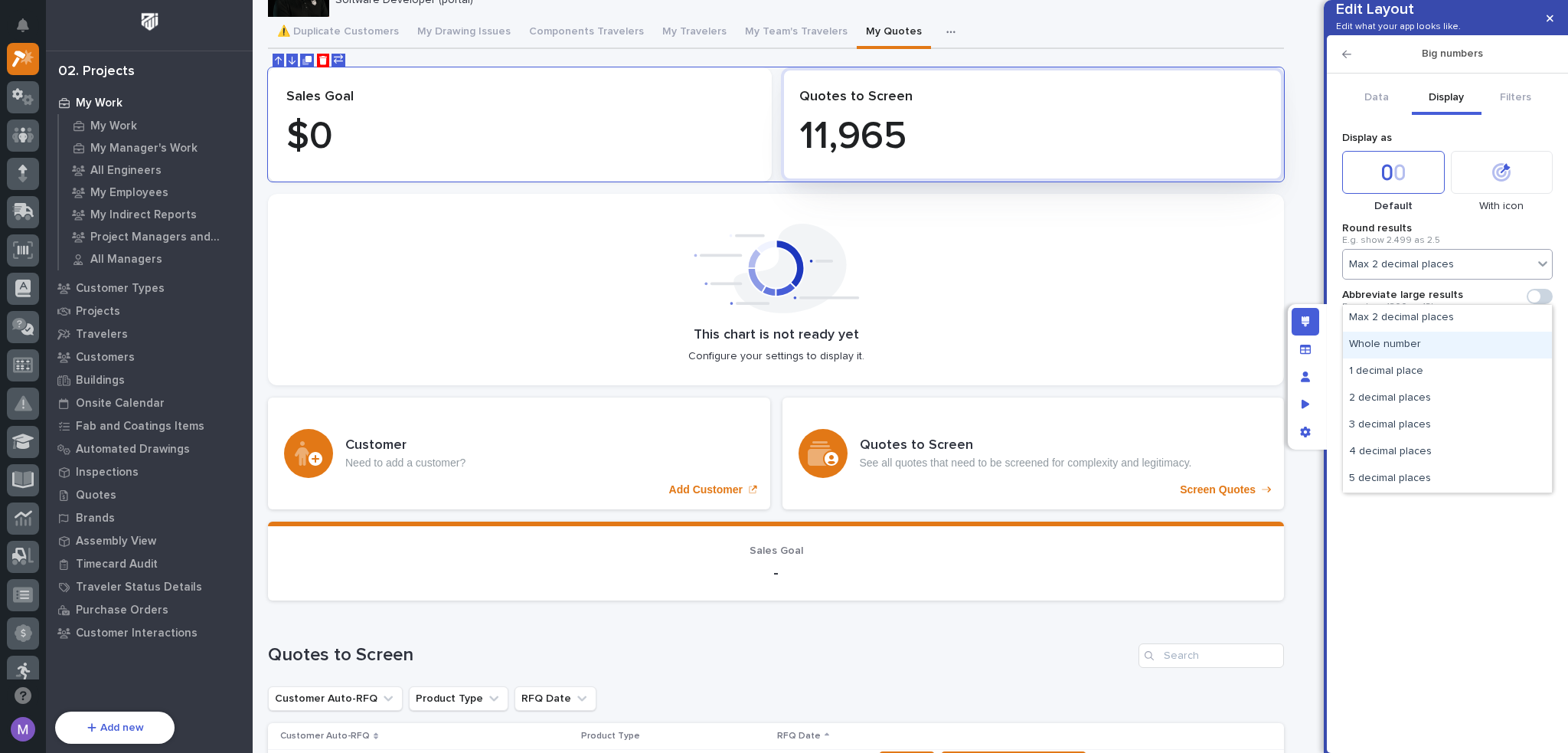
drag, startPoint x: 1436, startPoint y: 287, endPoint x: 1415, endPoint y: 328, distance: 46.1
click at [1412, 338] on div "Whole number" at bounding box center [1448, 344] width 209 height 27
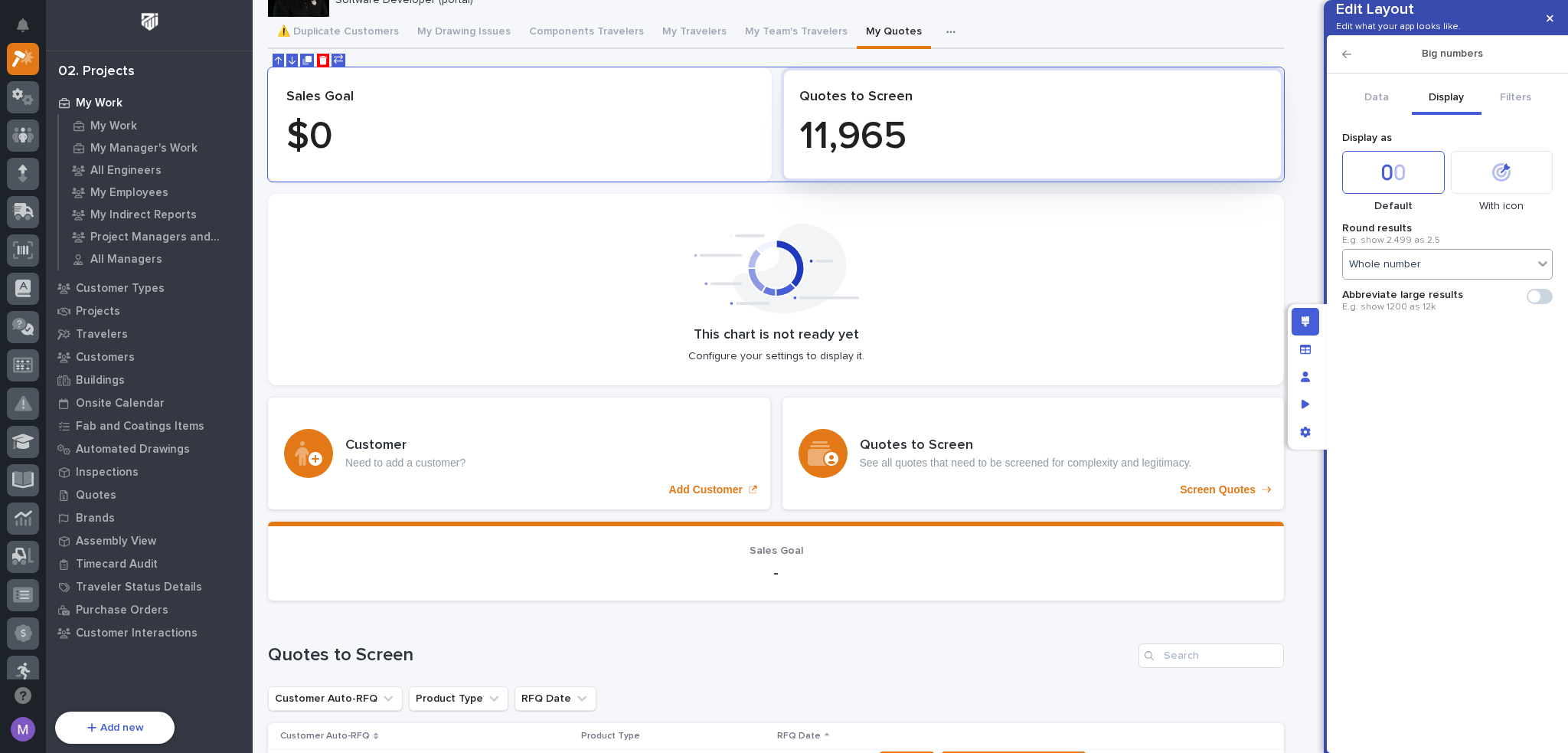
click at [1506, 183] on icon at bounding box center [1501, 171] width 23 height 23
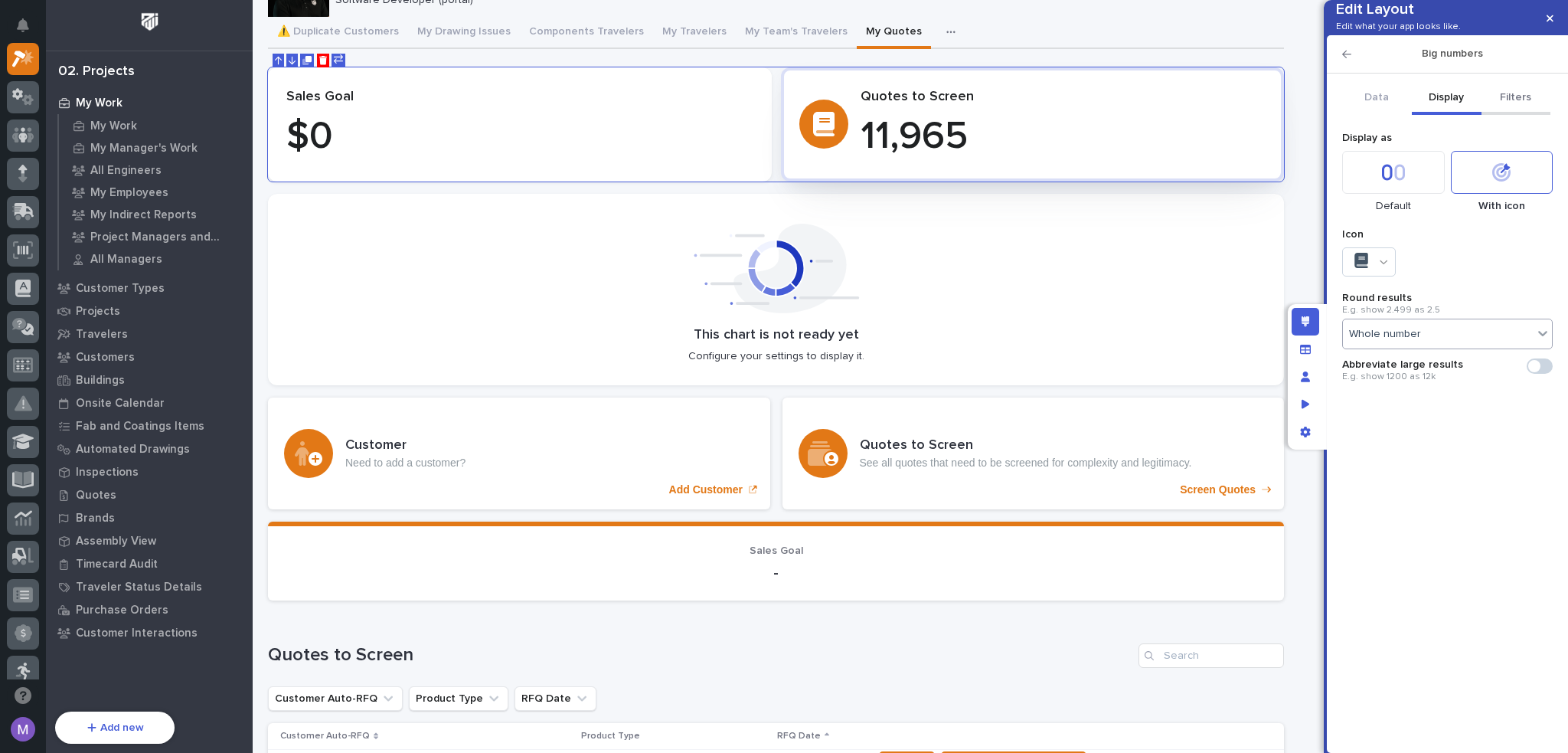
click at [1513, 115] on button "Filters" at bounding box center [1517, 99] width 70 height 33
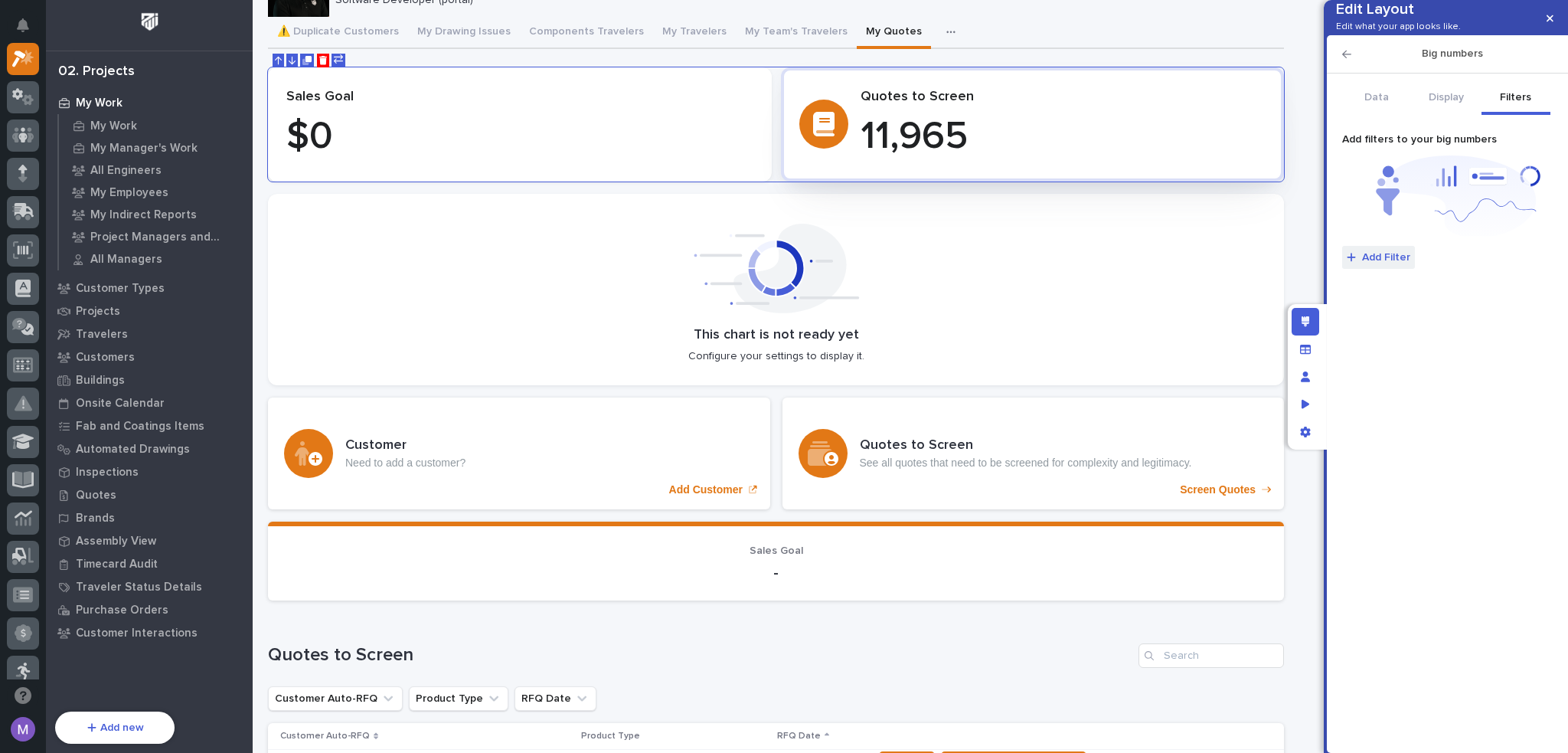
click at [1382, 264] on span "Add Filter" at bounding box center [1386, 257] width 48 height 14
type input "****"
click at [1406, 306] on div "Difficulty Rating" at bounding box center [1448, 304] width 209 height 18
click at [1416, 321] on button "is" at bounding box center [1447, 312] width 198 height 33
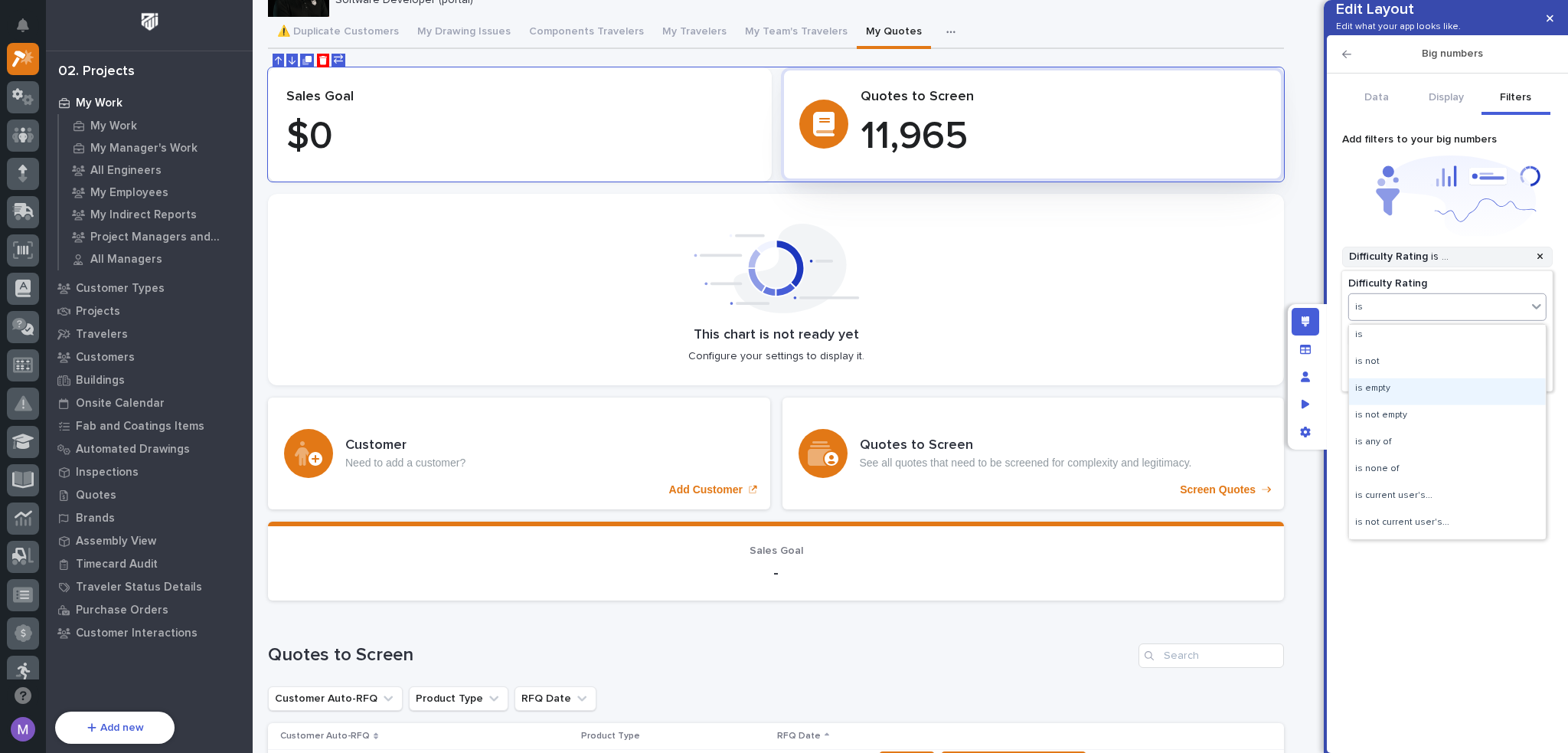
click at [1412, 399] on div "is empty" at bounding box center [1448, 391] width 197 height 27
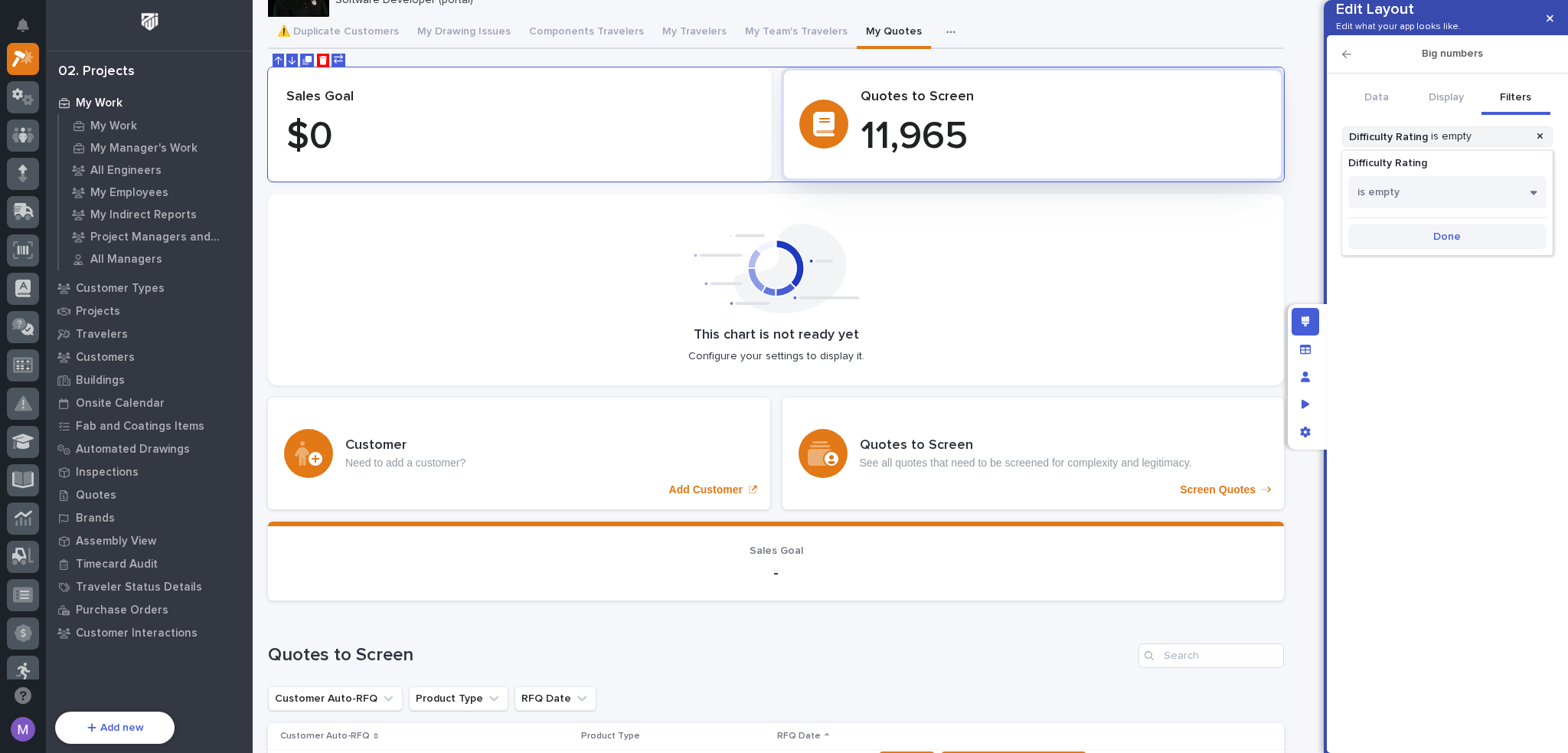
click at [1453, 246] on button "Done" at bounding box center [1447, 237] width 198 height 25
click at [1409, 176] on button "Add Filter" at bounding box center [1379, 165] width 73 height 23
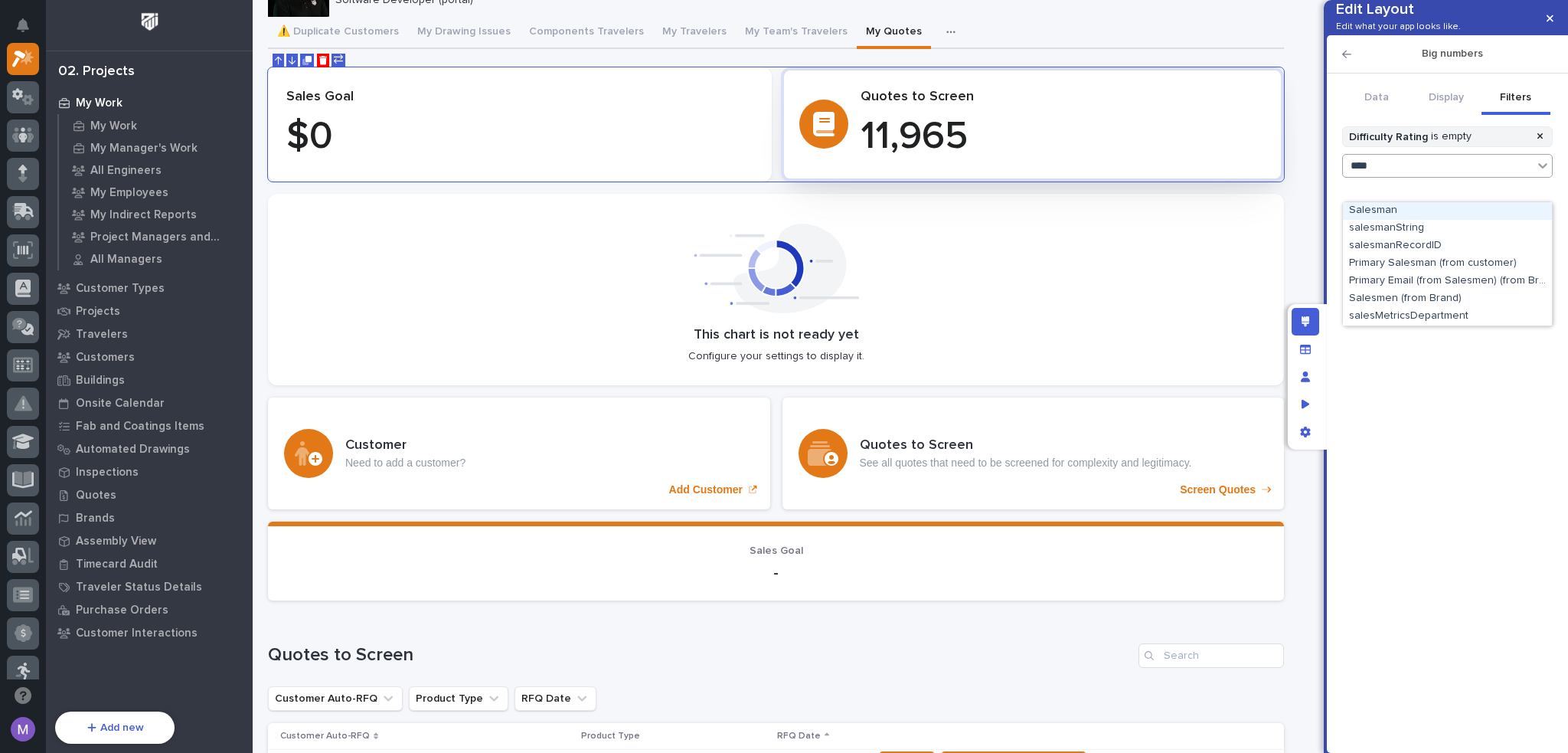
type input "*****"
click at [1409, 207] on div "Salesman" at bounding box center [1448, 211] width 209 height 18
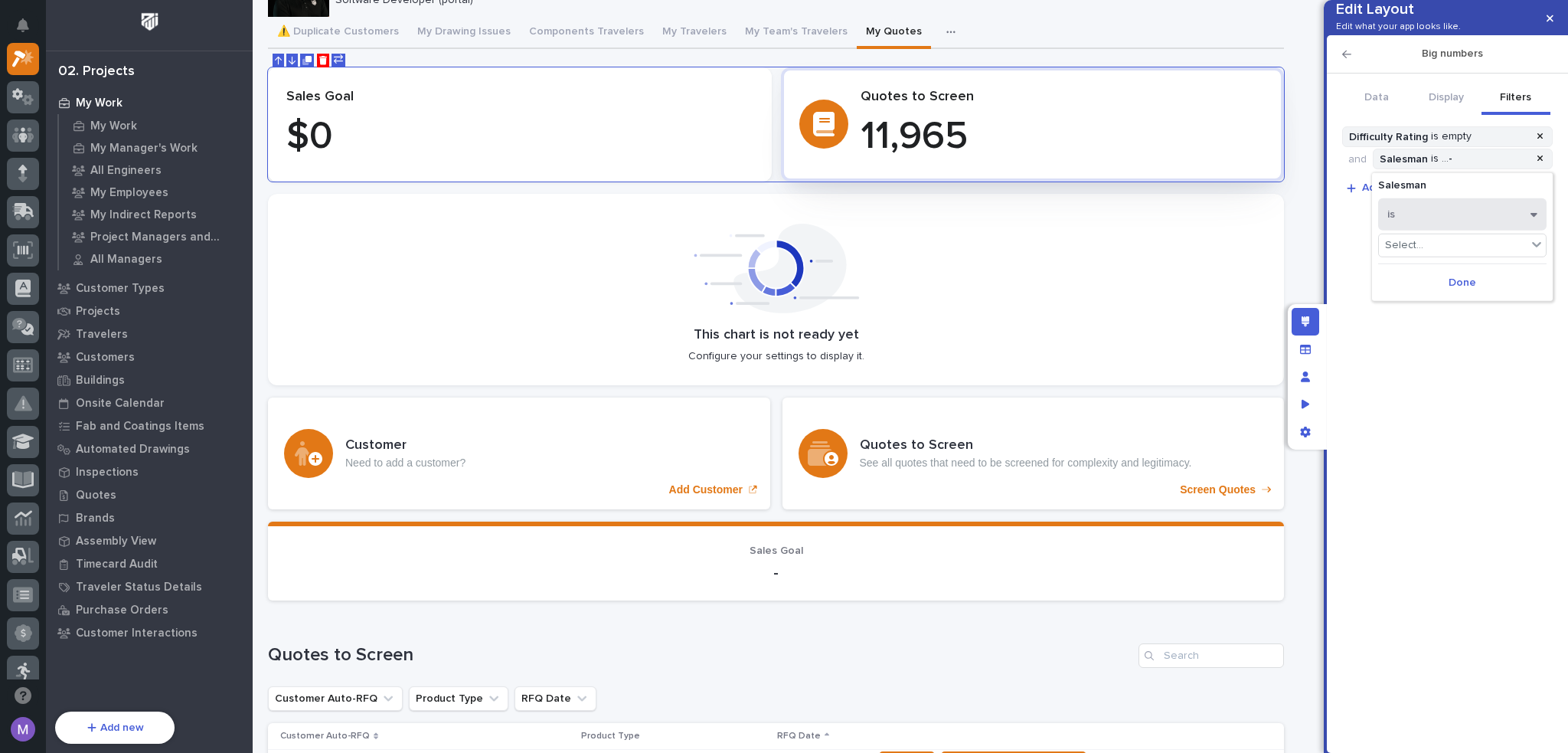
click at [1417, 221] on button "is" at bounding box center [1463, 214] width 169 height 33
click at [1434, 296] on div "is empty" at bounding box center [1462, 293] width 167 height 27
click at [1451, 257] on span "Done" at bounding box center [1463, 259] width 28 height 14
click at [1397, 194] on span "Add Filter" at bounding box center [1386, 187] width 48 height 14
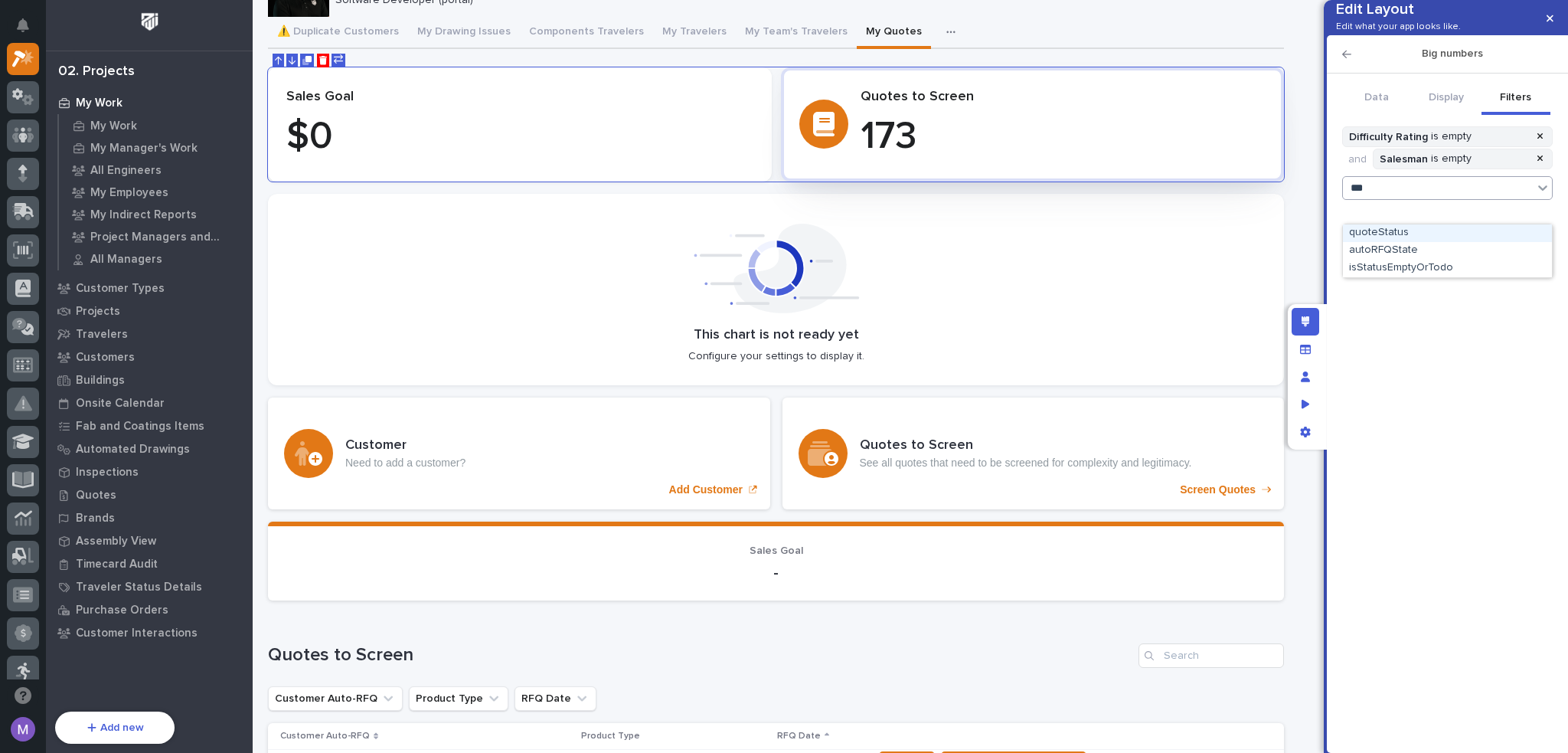
type input "****"
click at [1401, 233] on div "quoteStatus" at bounding box center [1448, 234] width 209 height 18
click at [1412, 245] on button "is" at bounding box center [1463, 236] width 169 height 33
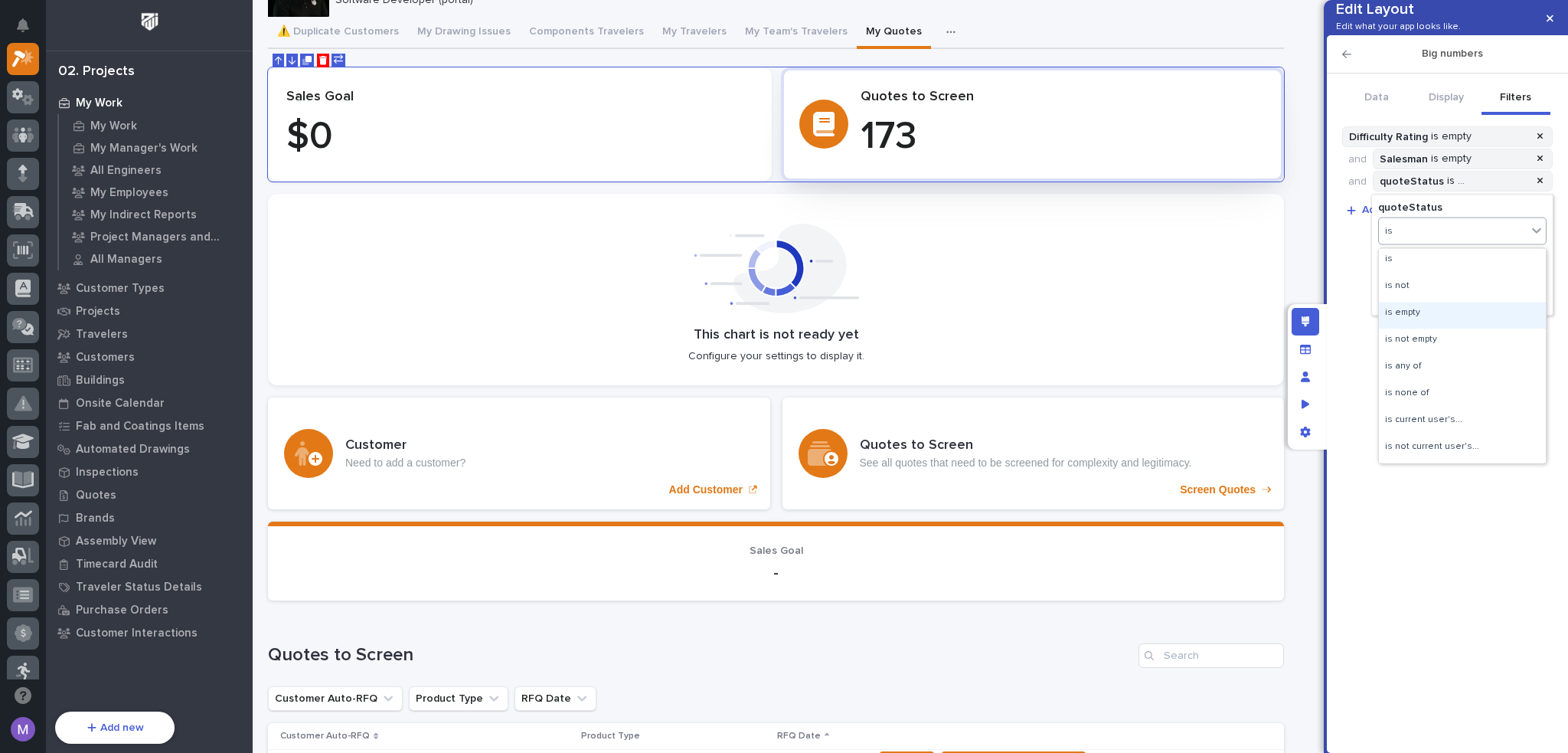
click at [1418, 309] on div "is empty" at bounding box center [1462, 314] width 167 height 27
click at [1465, 280] on span "Done" at bounding box center [1463, 280] width 28 height 14
click at [1415, 288] on div "Data Display Filters Data source RFQs include all records include only related …" at bounding box center [1448, 413] width 229 height 679
click at [1407, 318] on div "Data Display Filters Data source RFQs include all records include only related …" at bounding box center [1448, 413] width 229 height 679
click at [896, 324] on section "Configure your settings to display this chart. This chart is not ready yet Conf…" at bounding box center [776, 290] width 1016 height 191
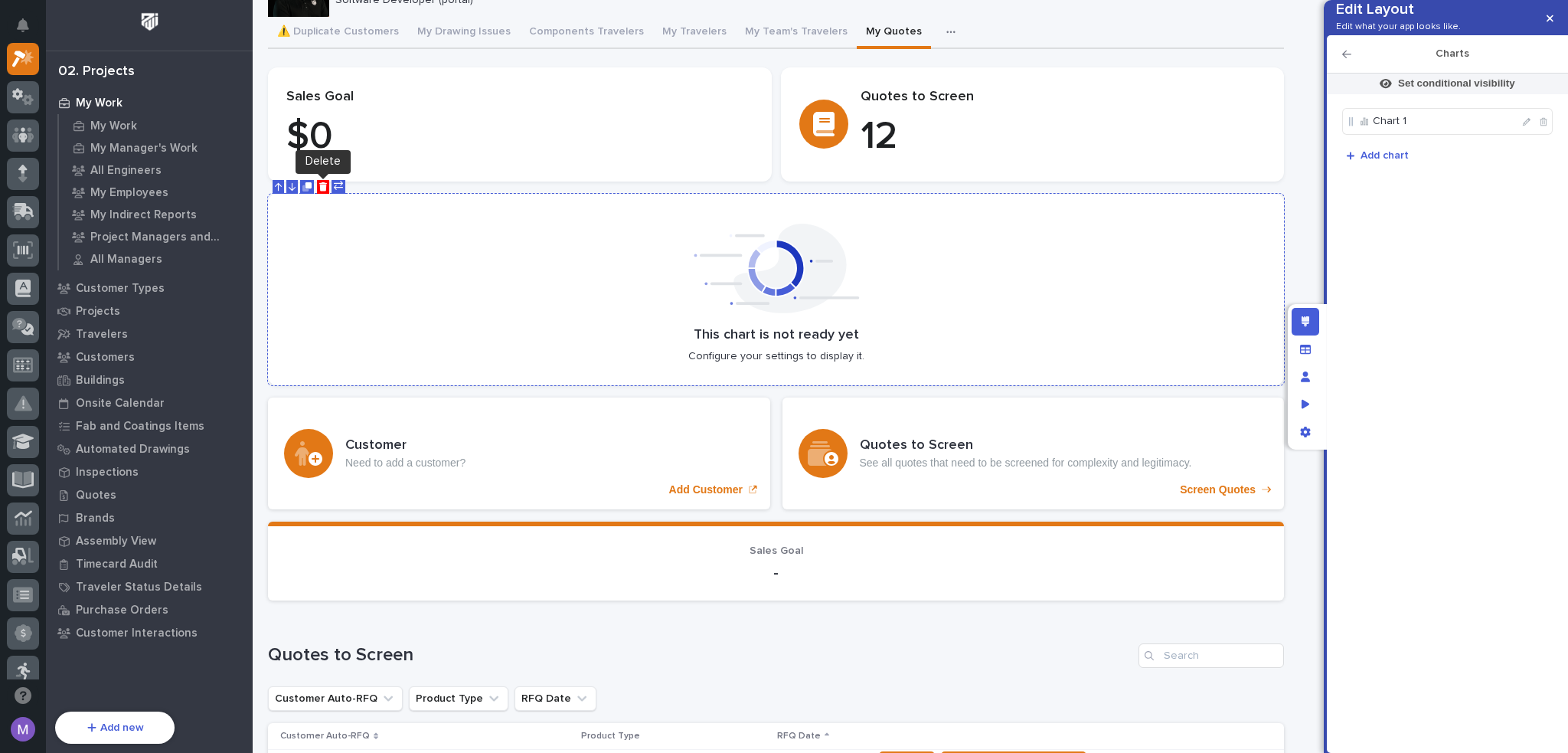
click at [324, 184] on icon "Delete" at bounding box center [323, 186] width 9 height 9
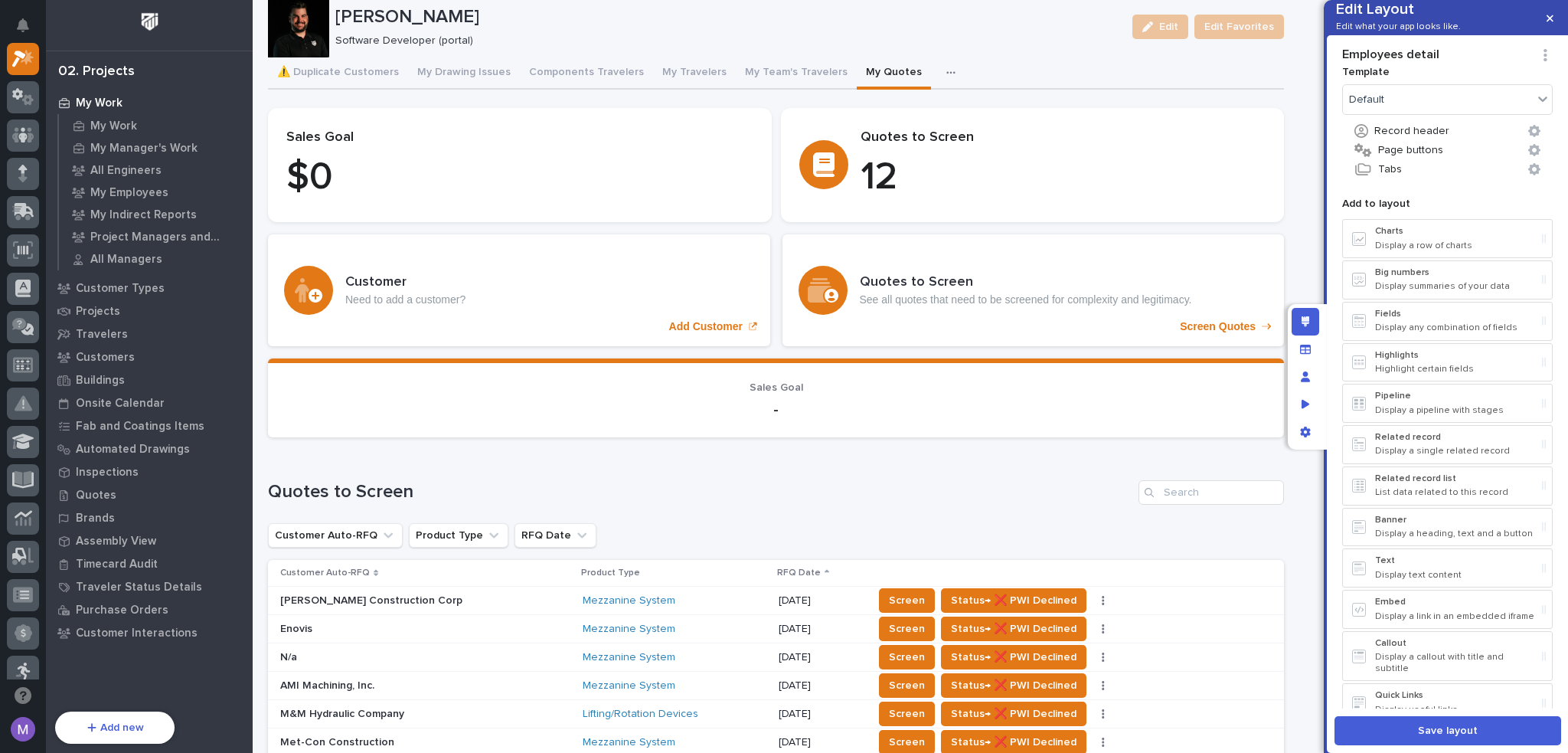
scroll to position [0, 0]
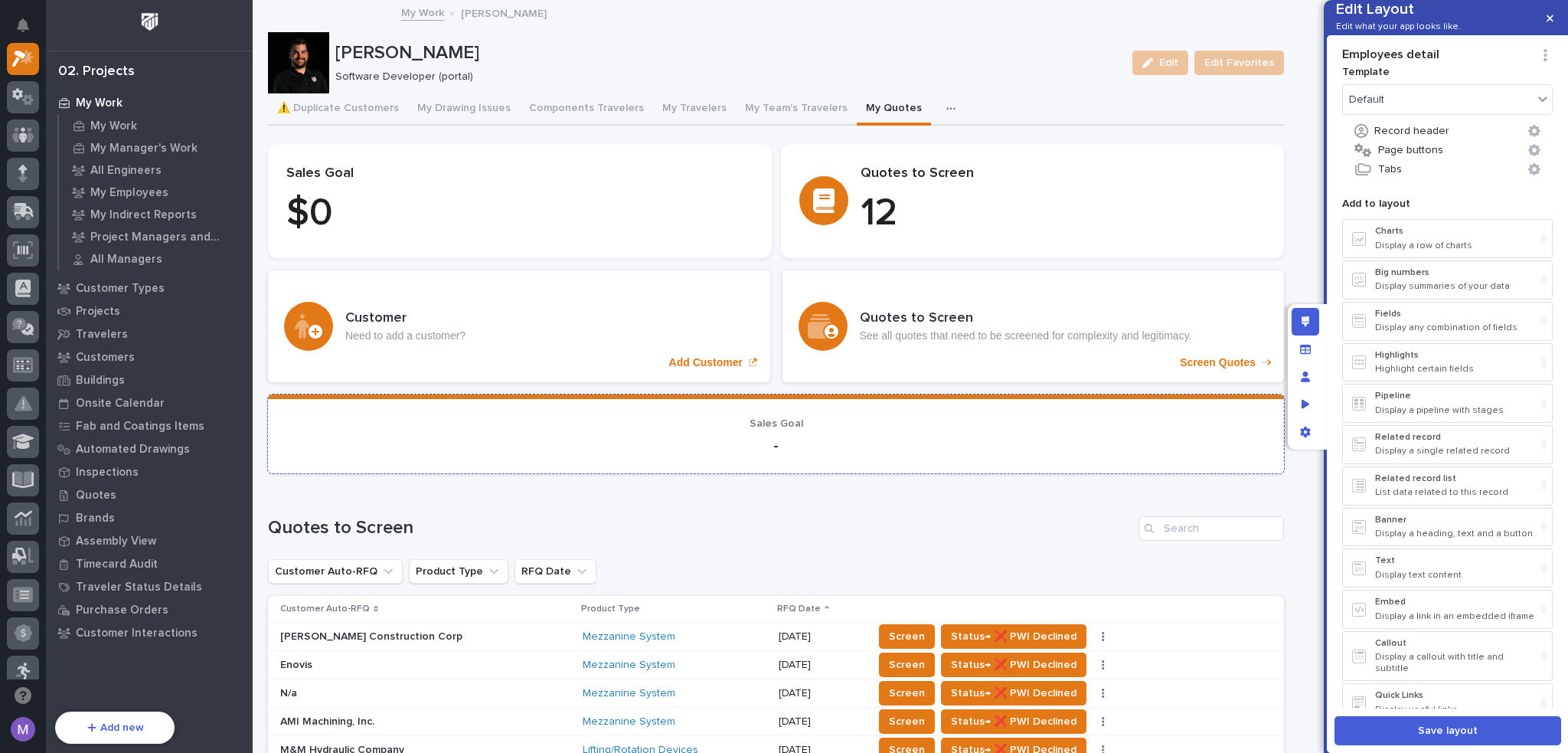
click at [900, 425] on p "Sales Goal" at bounding box center [777, 423] width 980 height 13
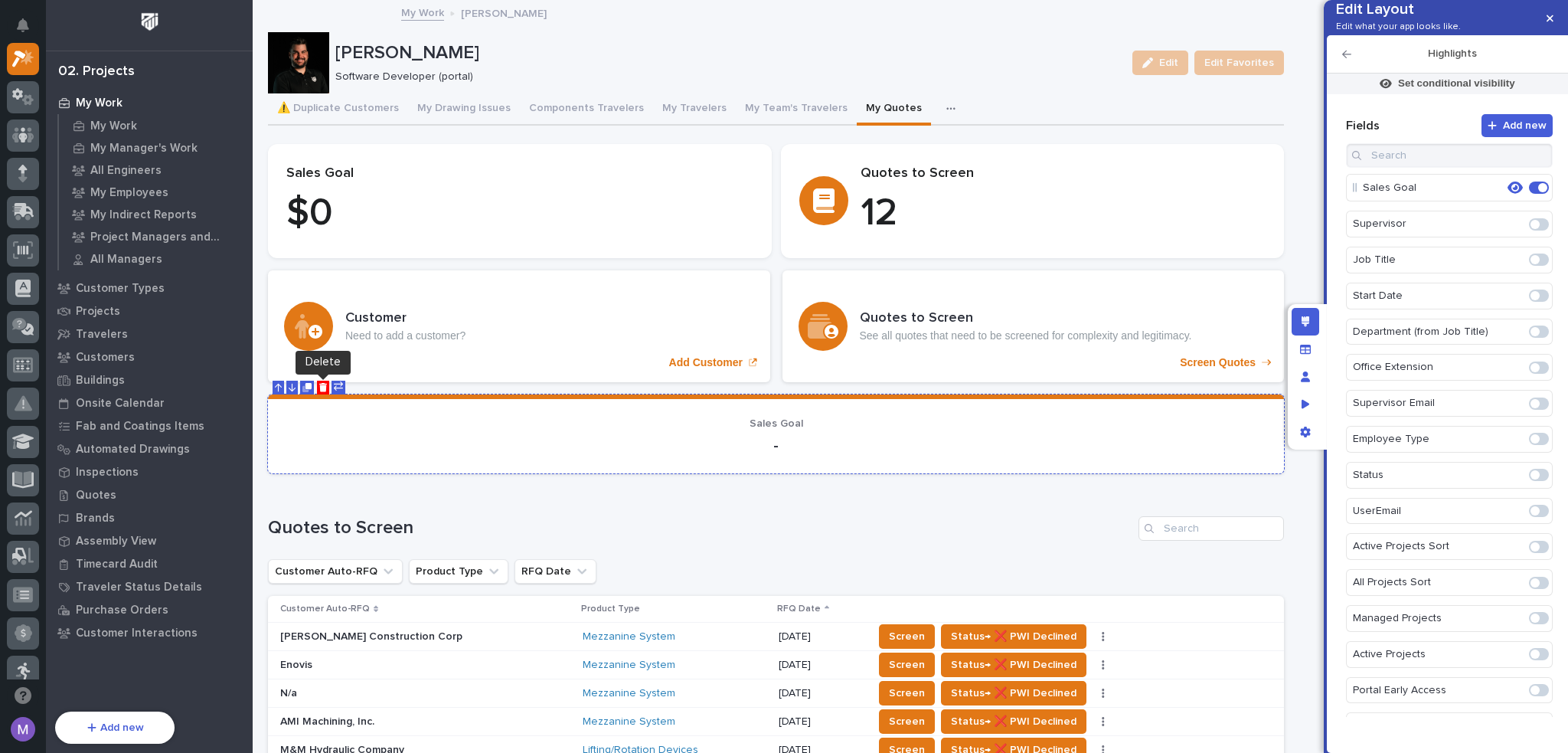
click at [324, 385] on icon "Delete" at bounding box center [323, 387] width 9 height 9
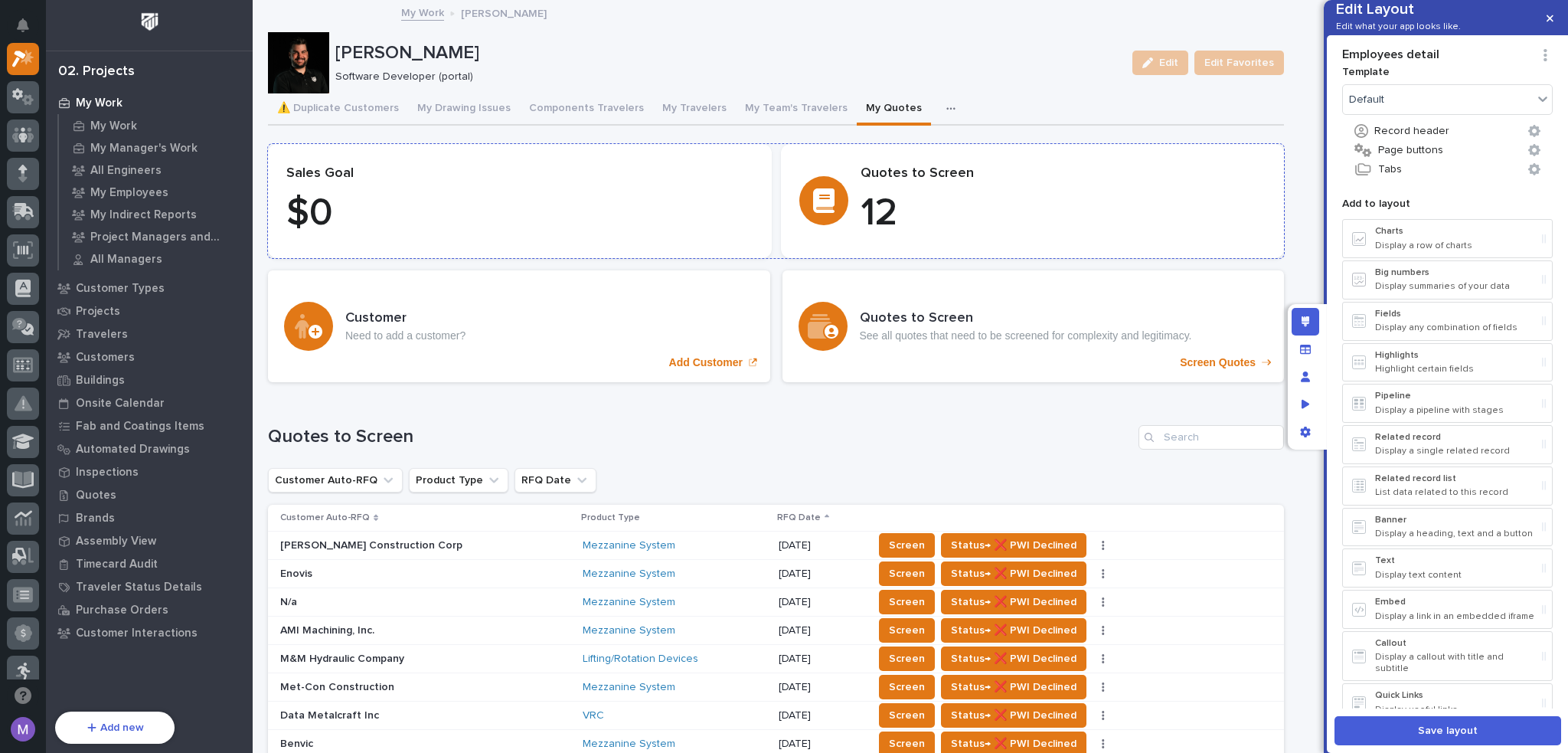
click at [640, 223] on p "$ 0" at bounding box center [520, 213] width 467 height 46
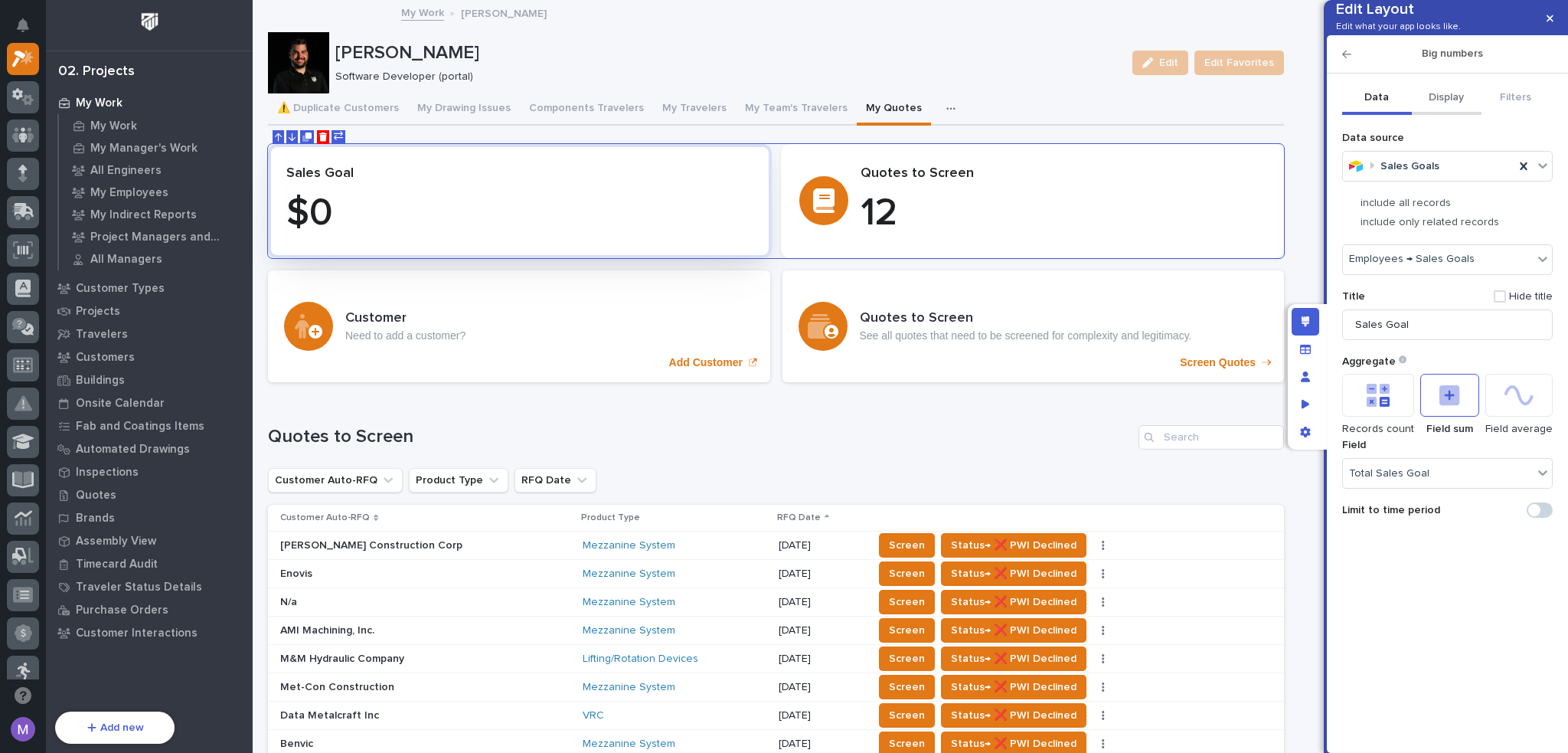
click at [1458, 115] on button "Display" at bounding box center [1447, 99] width 70 height 33
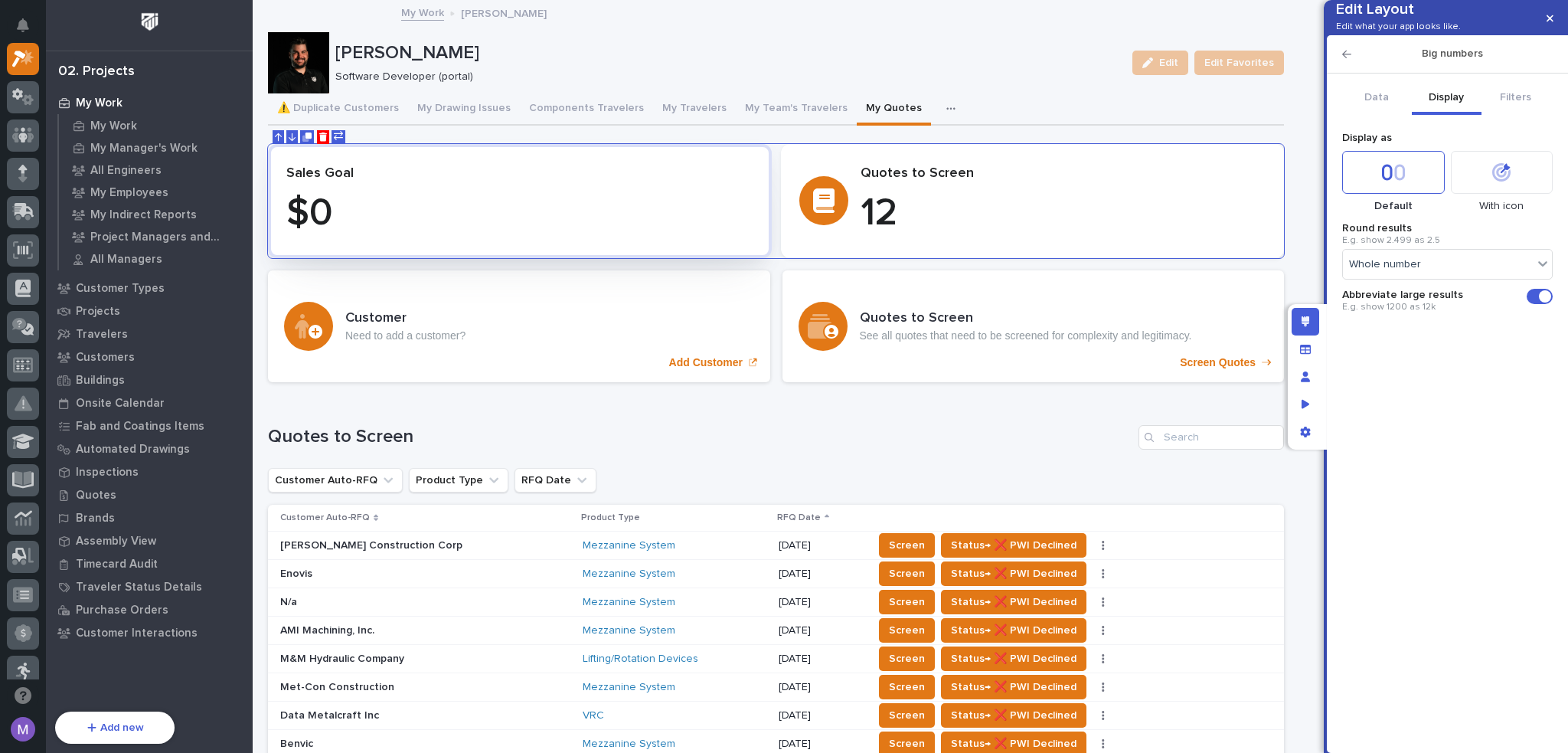
click at [1500, 181] on icon at bounding box center [1501, 172] width 19 height 19
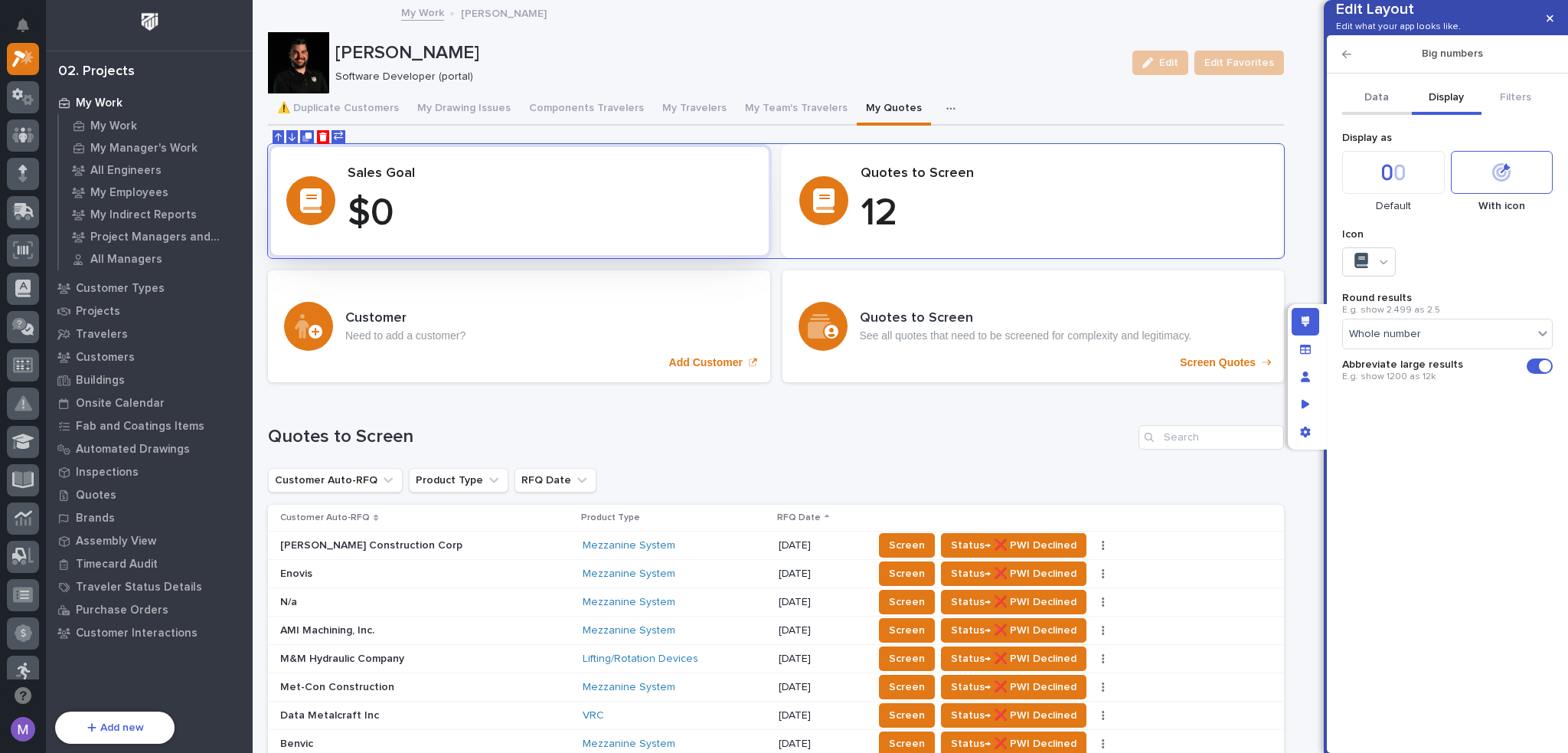
click at [1386, 115] on button "Data" at bounding box center [1377, 99] width 70 height 33
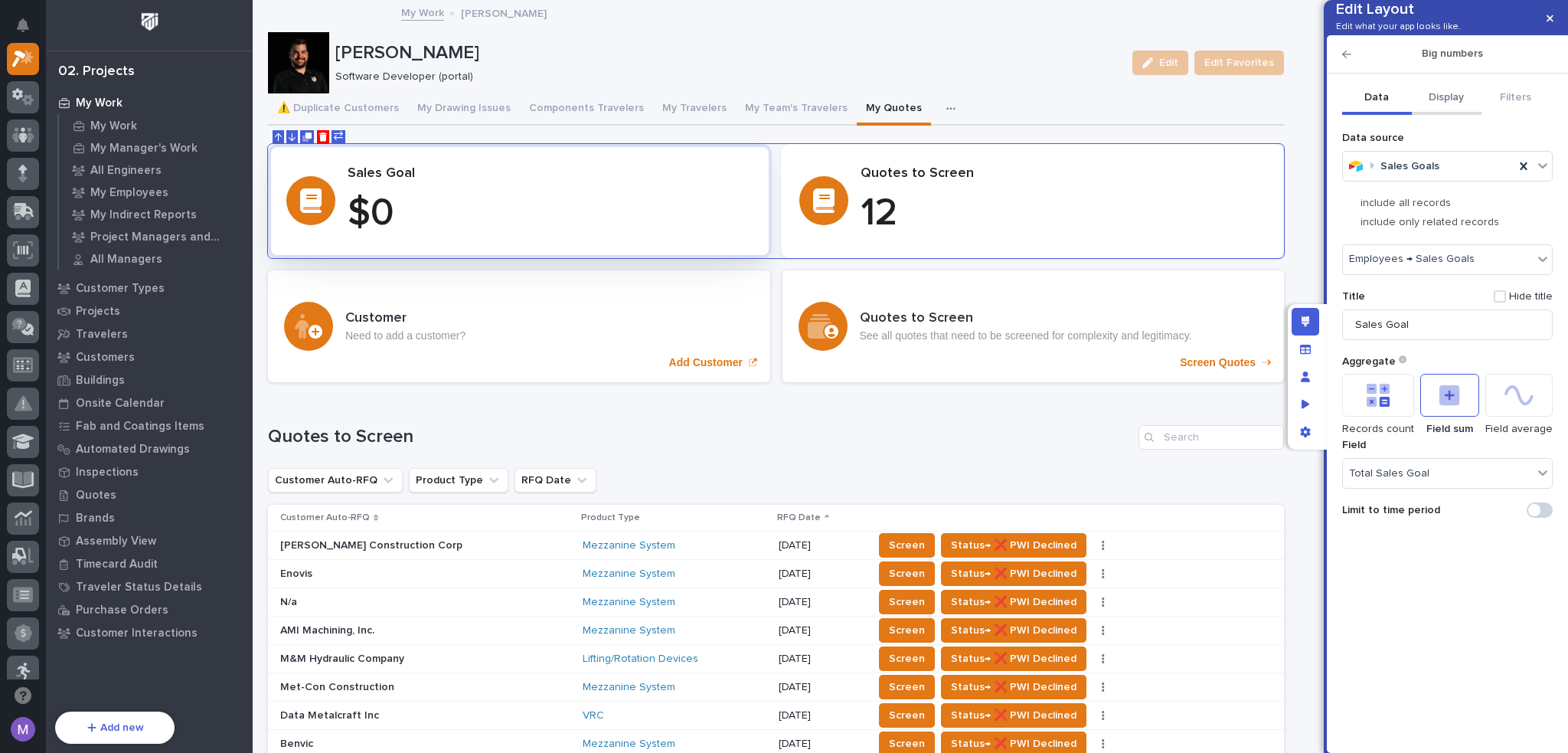
click at [1453, 115] on button "Display" at bounding box center [1447, 99] width 70 height 33
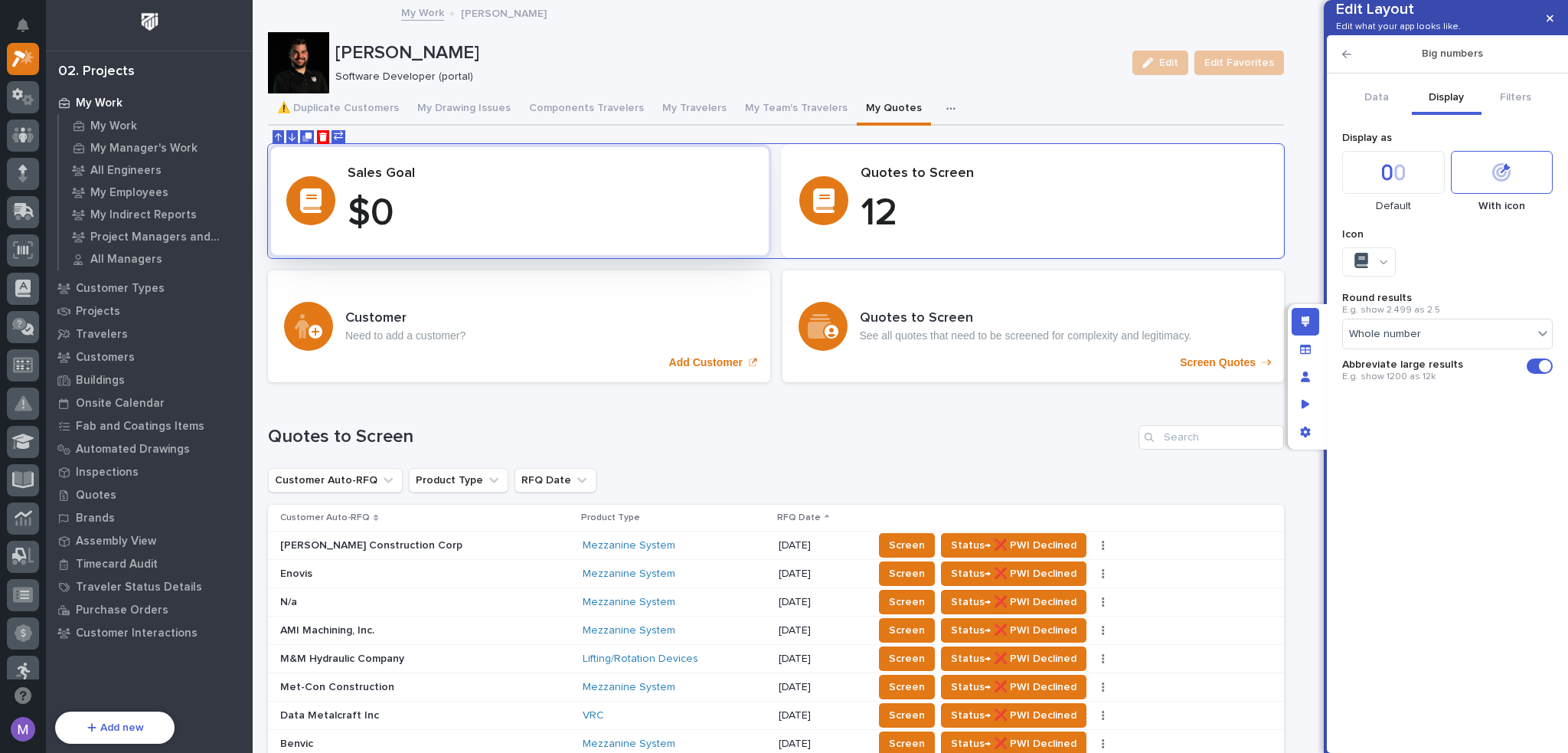
click at [1388, 267] on icon at bounding box center [1384, 261] width 9 height 11
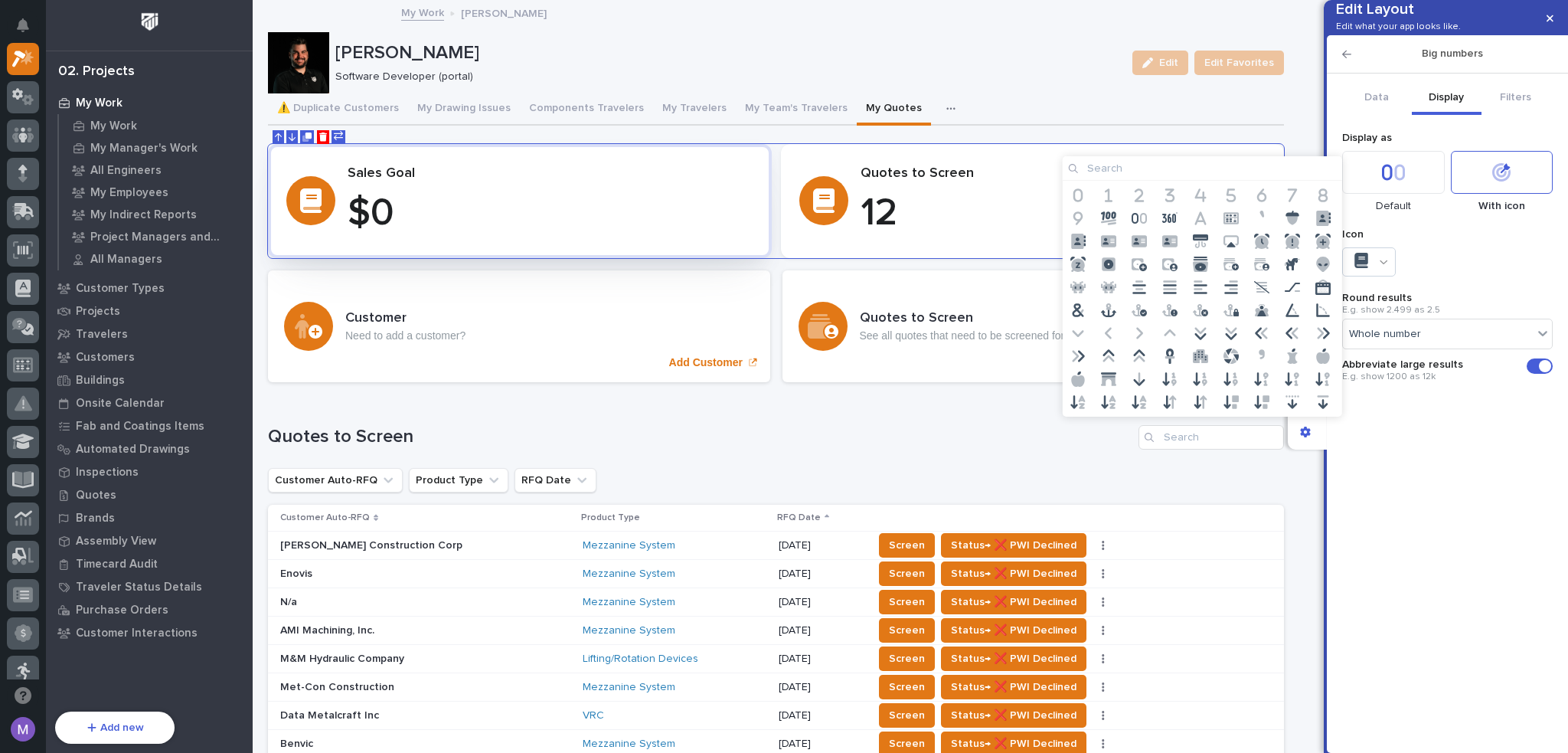
click at [1162, 173] on input at bounding box center [1203, 169] width 280 height 25
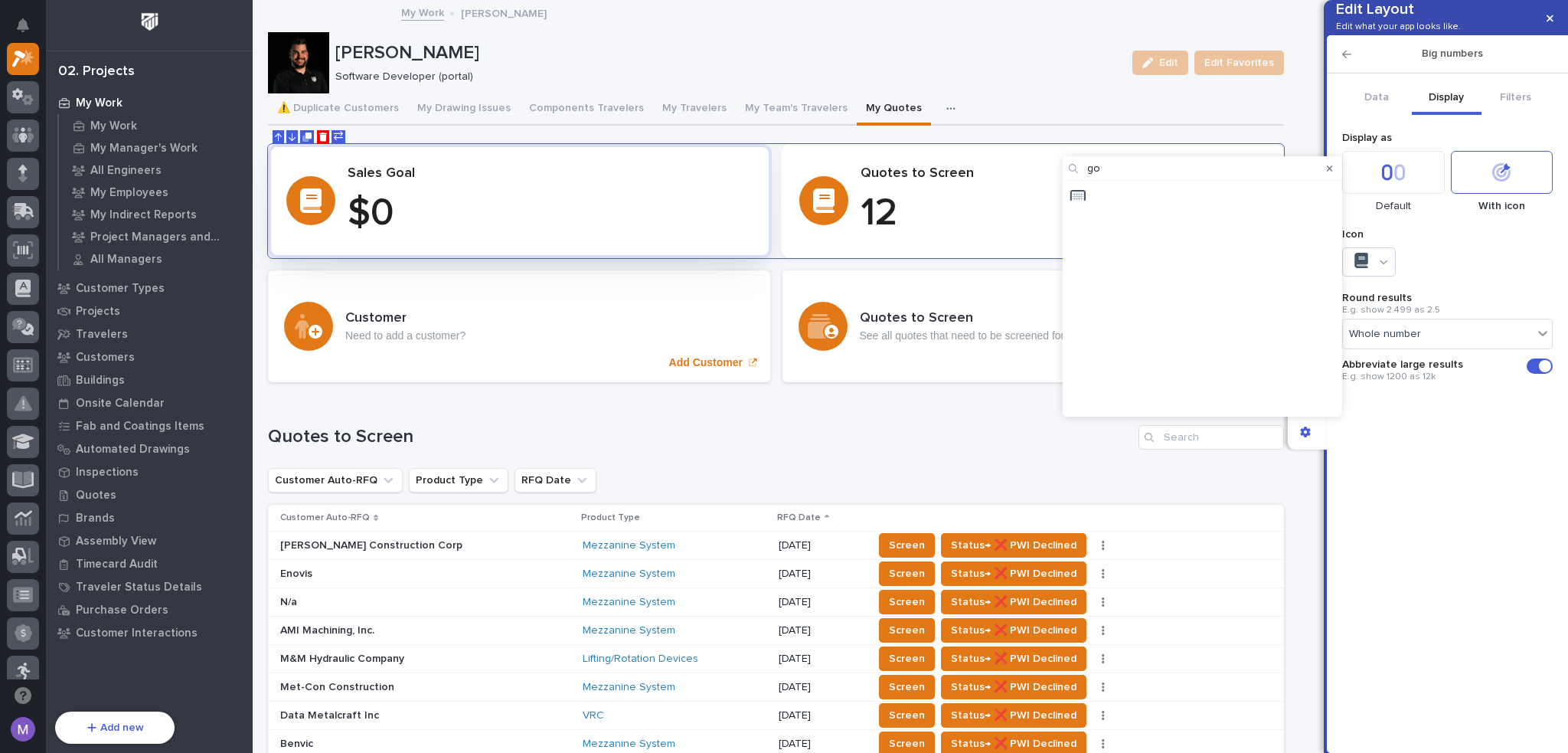
type input "g"
type input "t"
type input "bullseye"
click at [1111, 195] on icon at bounding box center [1109, 195] width 16 height 16
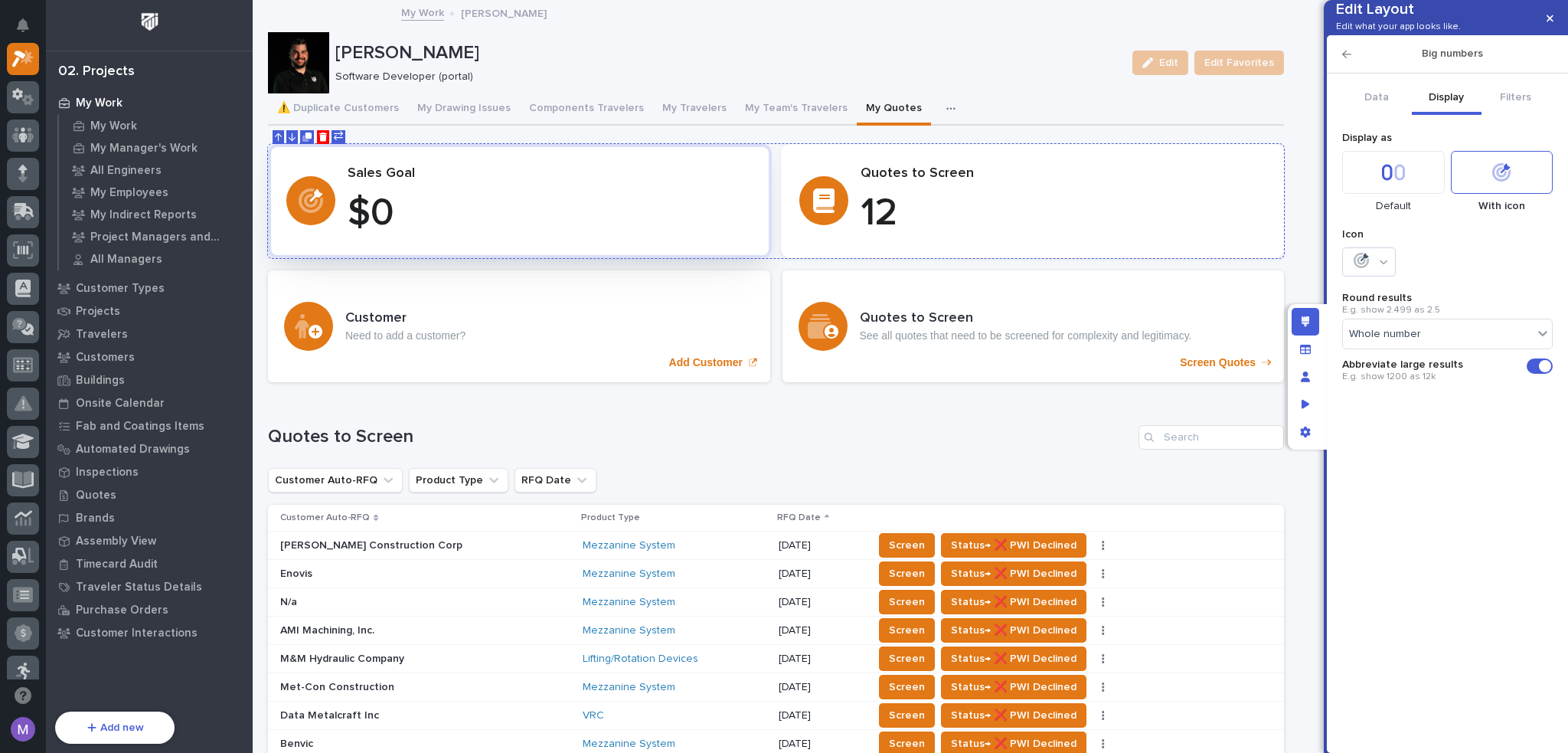
click at [1165, 206] on p "12" at bounding box center [1063, 213] width 406 height 46
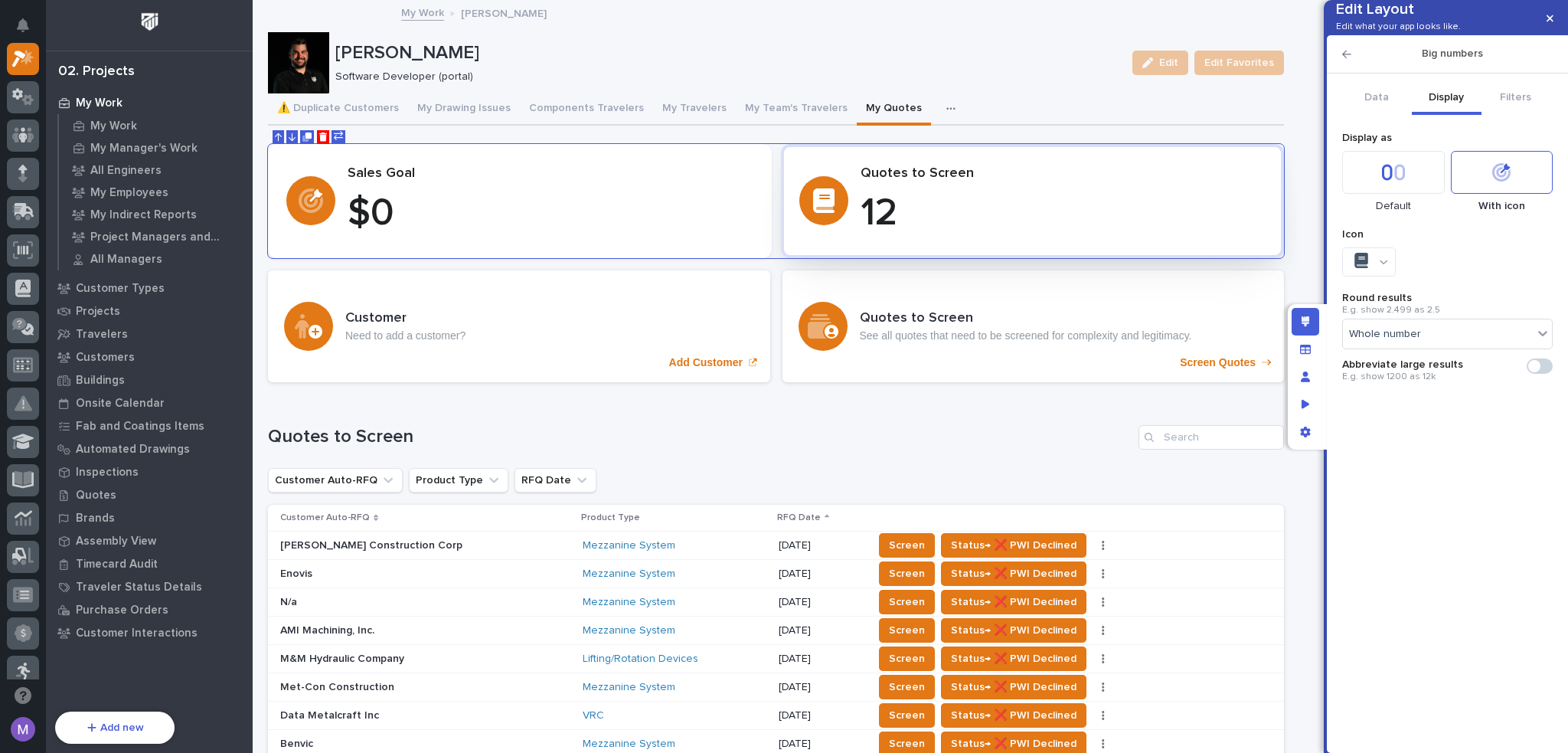
click at [1365, 268] on icon at bounding box center [1362, 260] width 14 height 16
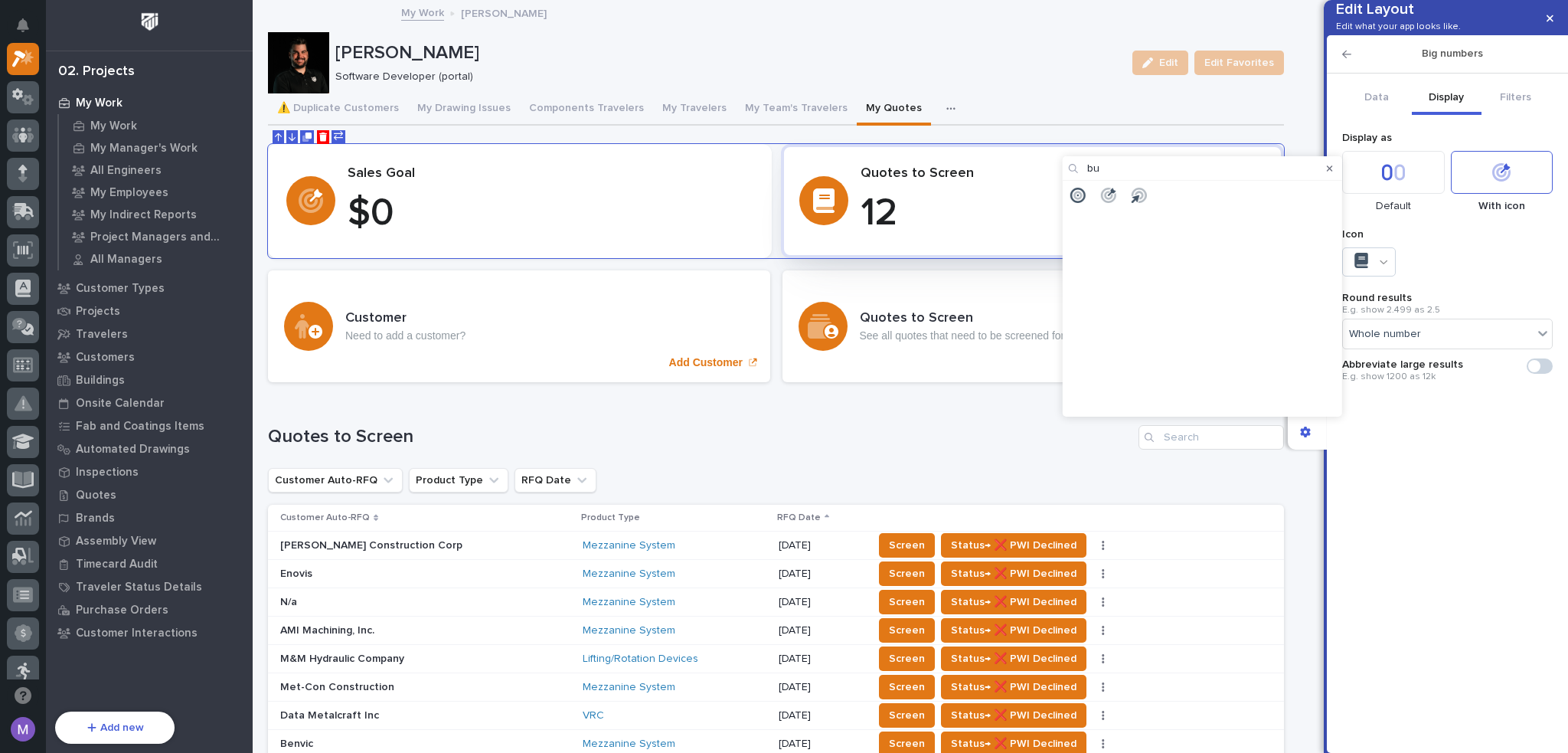
type input "b"
type input "s"
type input "m"
click at [1278, 168] on input "magnify" at bounding box center [1203, 169] width 280 height 25
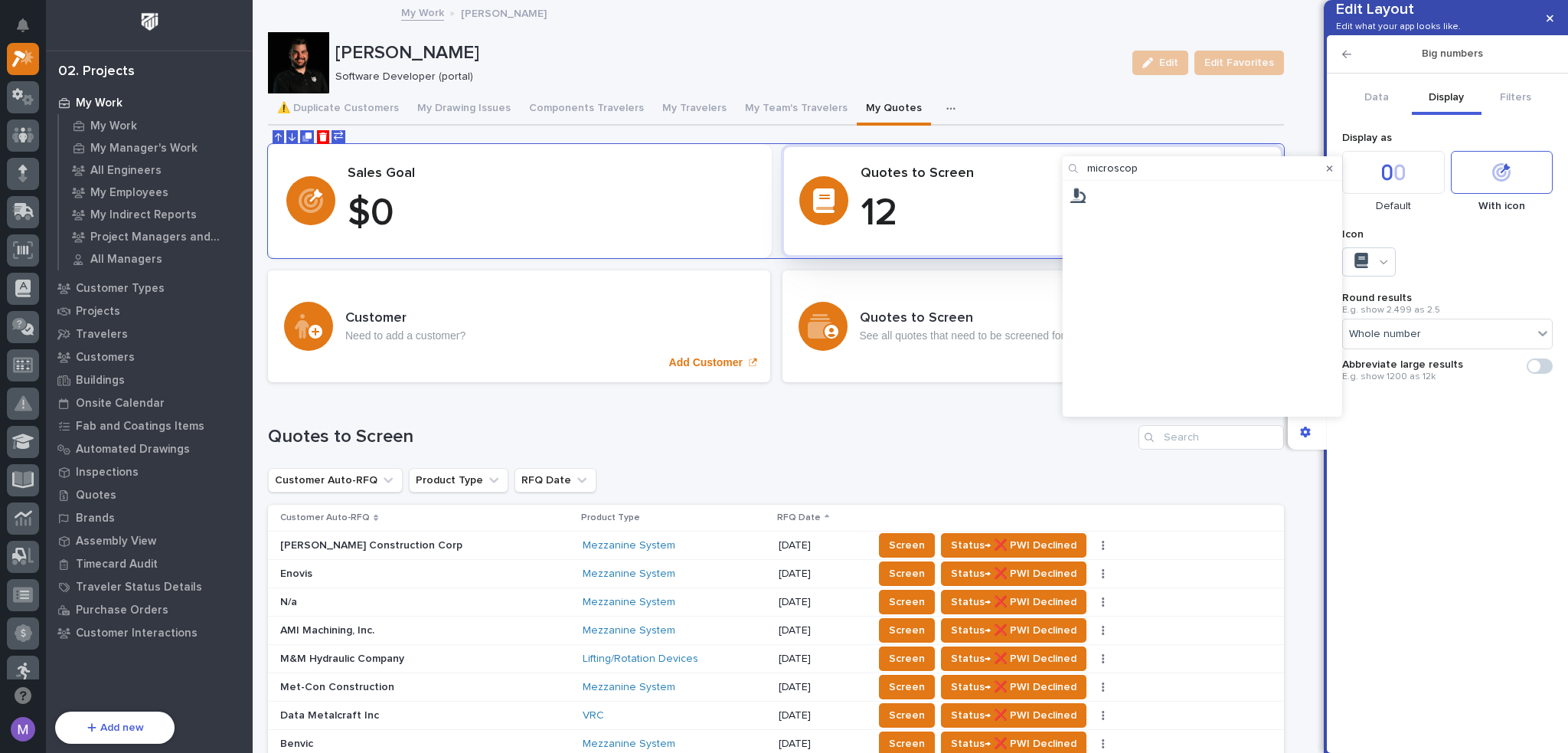
type input "microscop"
click at [1082, 195] on icon at bounding box center [1078, 195] width 16 height 16
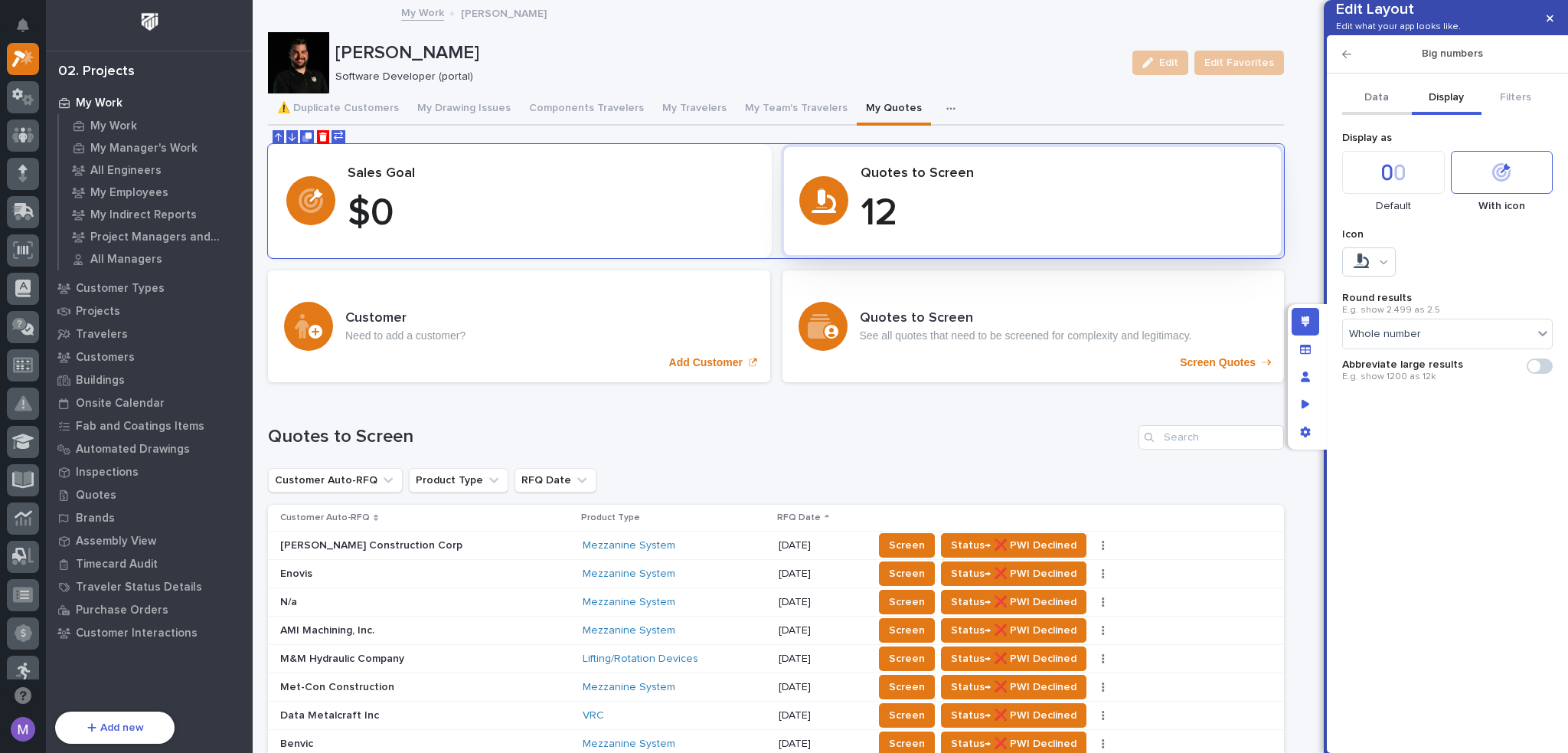
click at [1392, 115] on button "Data" at bounding box center [1377, 99] width 70 height 33
click at [1441, 115] on button "Display" at bounding box center [1447, 99] width 70 height 33
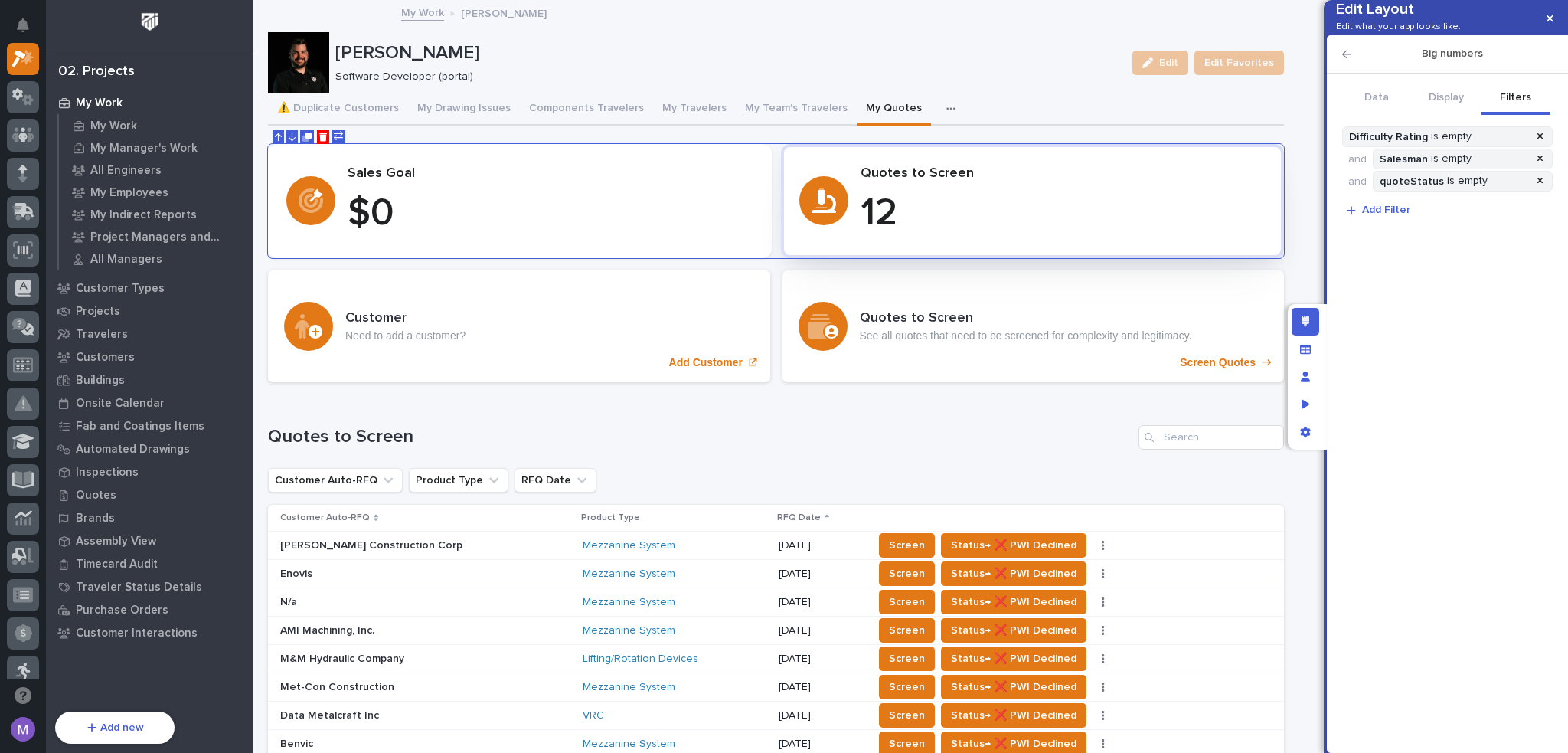
click at [1532, 115] on button "Filters" at bounding box center [1517, 99] width 70 height 33
click at [1348, 60] on icon "button" at bounding box center [1346, 54] width 9 height 11
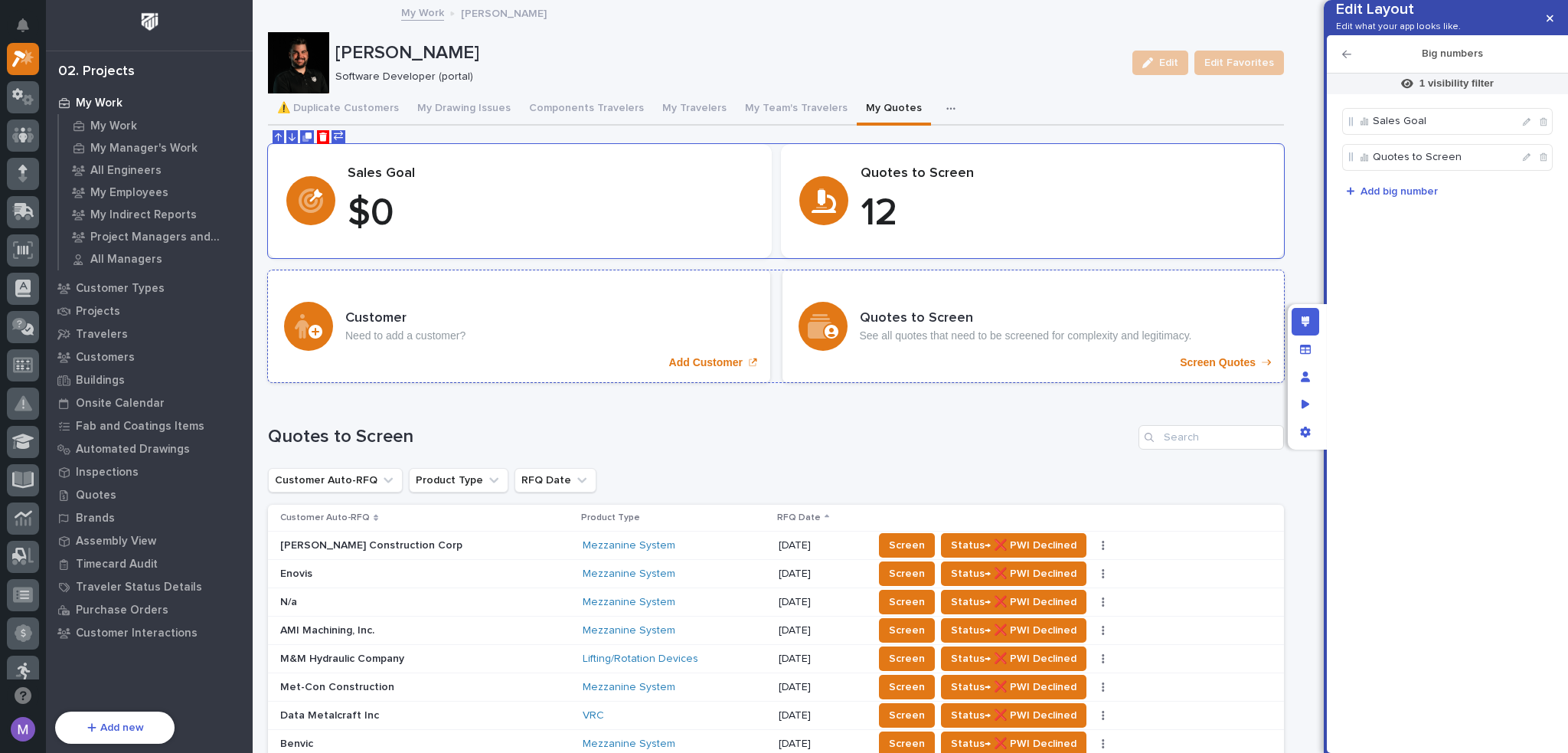
click at [990, 285] on div "Quotes to Screen See all quotes that need to be screened for complexity and leg…" at bounding box center [1034, 325] width 503 height 111
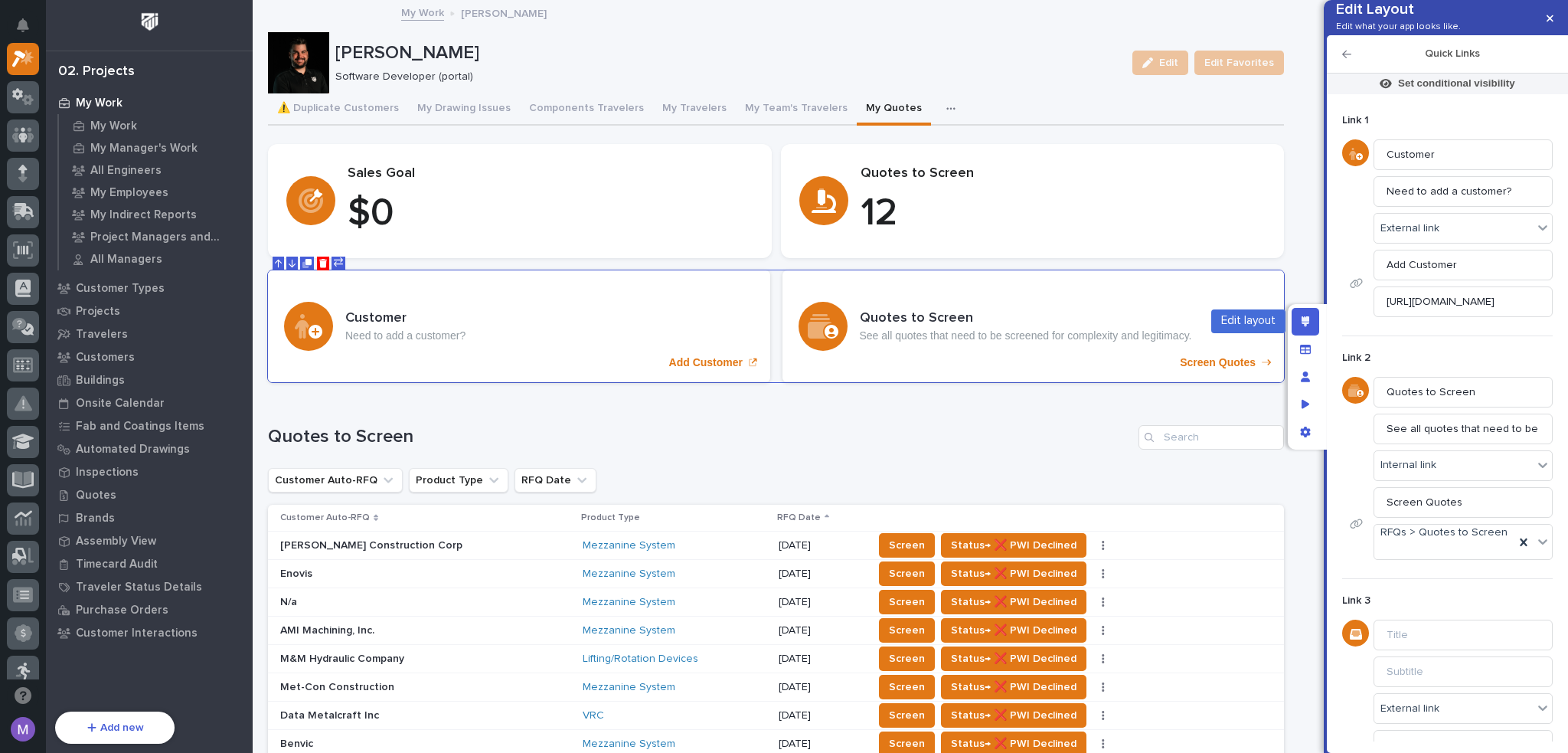
click at [1313, 325] on div "Edit layout" at bounding box center [1306, 321] width 28 height 28
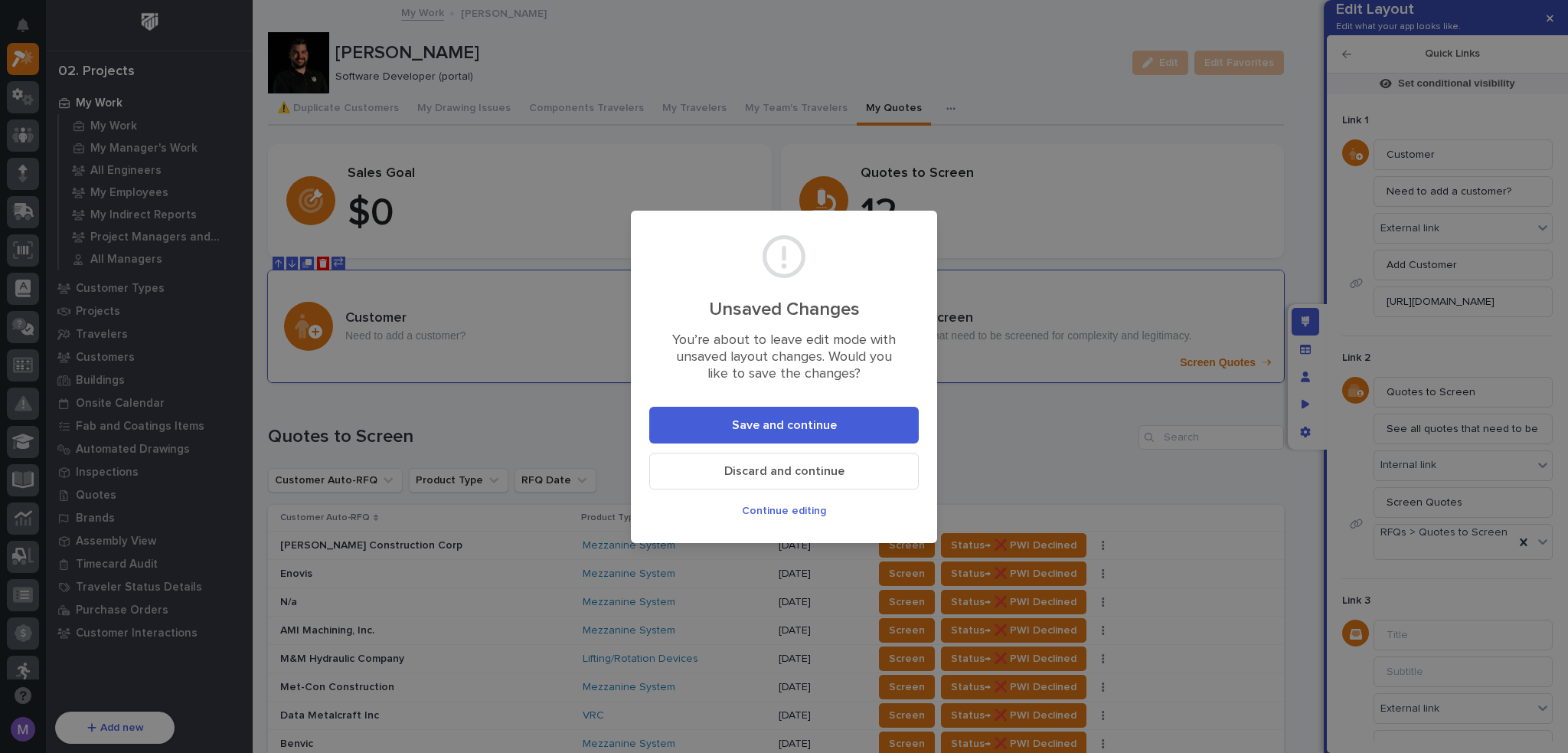
click at [672, 417] on button "Save and continue" at bounding box center [784, 425] width 270 height 36
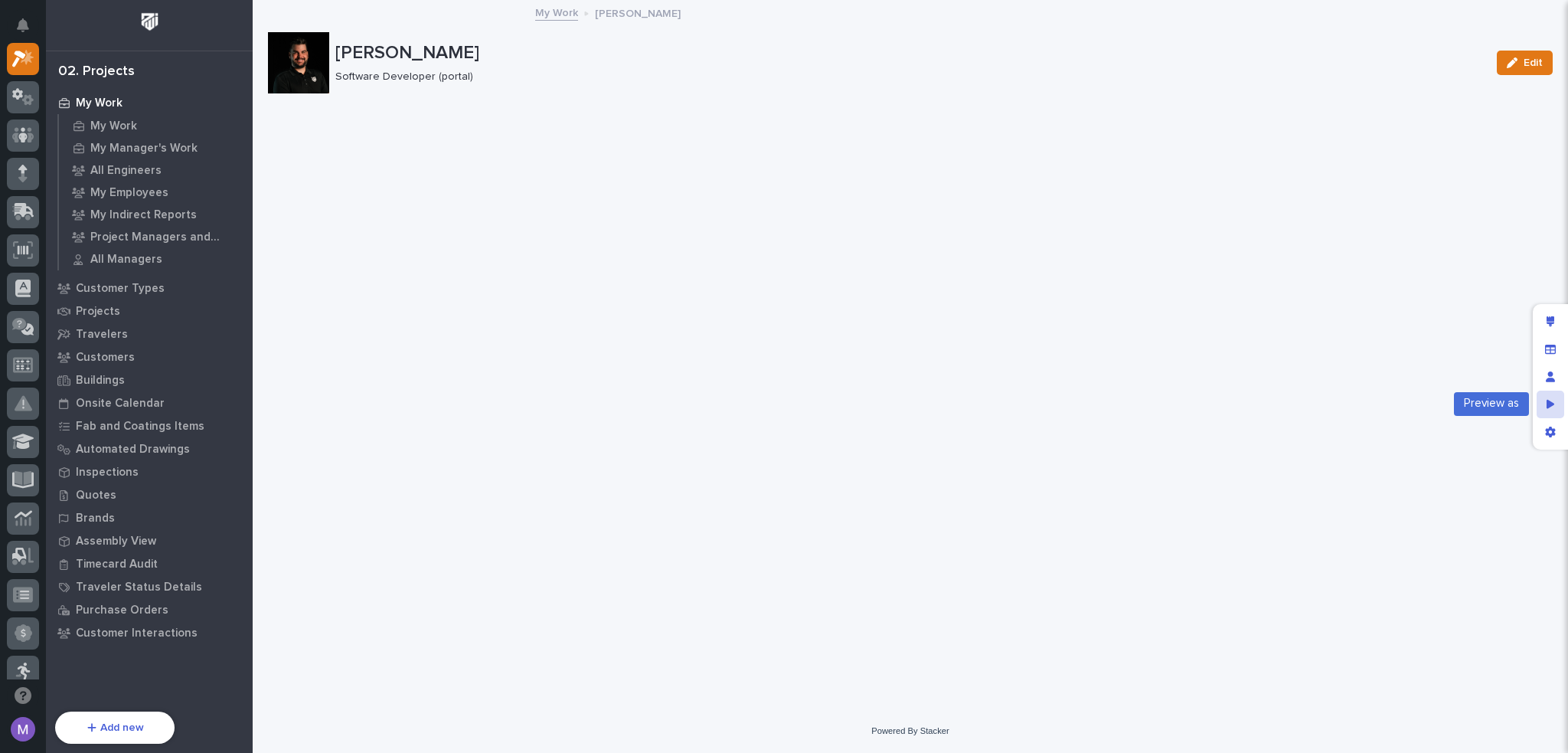
click at [1557, 403] on div "Preview as" at bounding box center [1550, 404] width 28 height 28
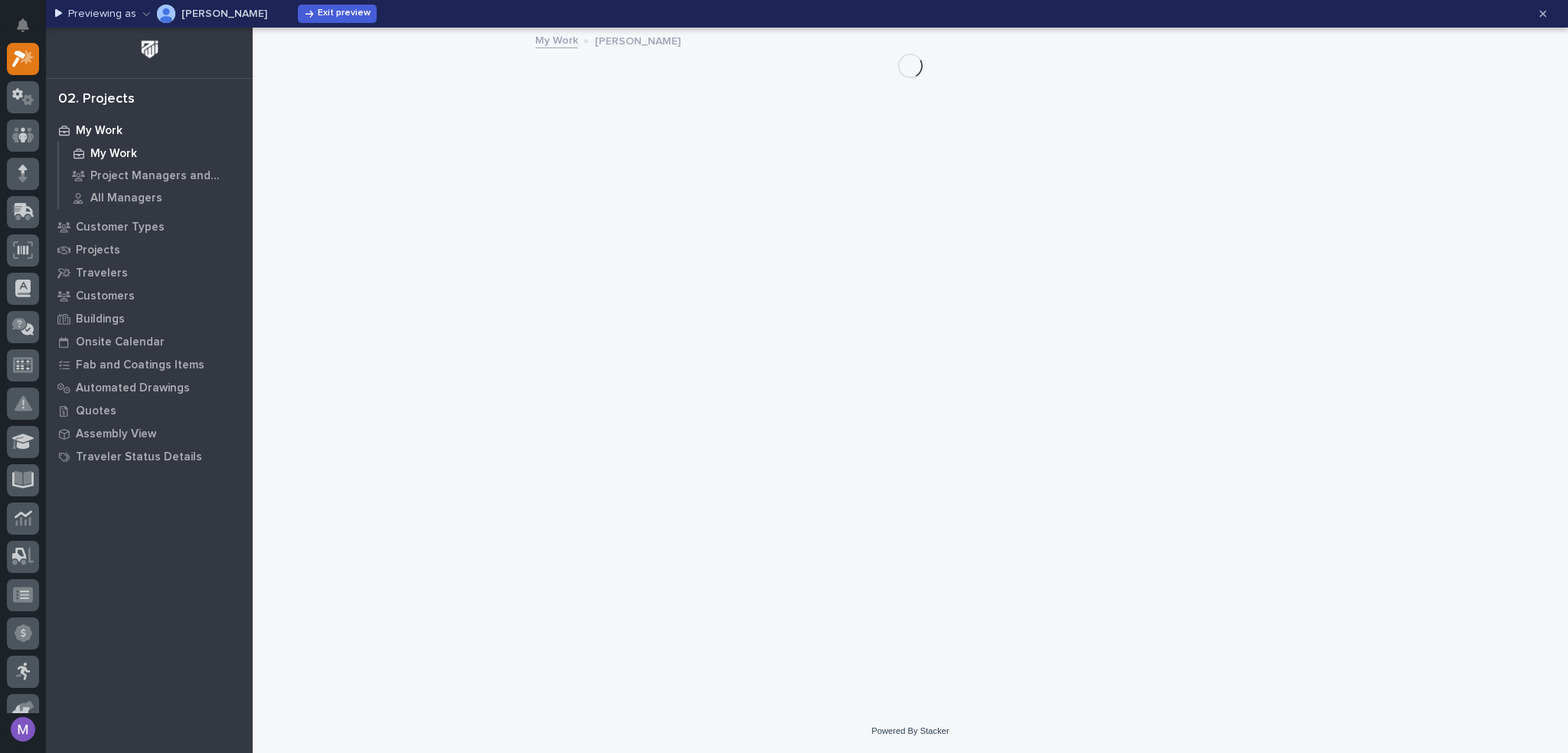
click at [125, 149] on p "My Work" at bounding box center [113, 154] width 46 height 14
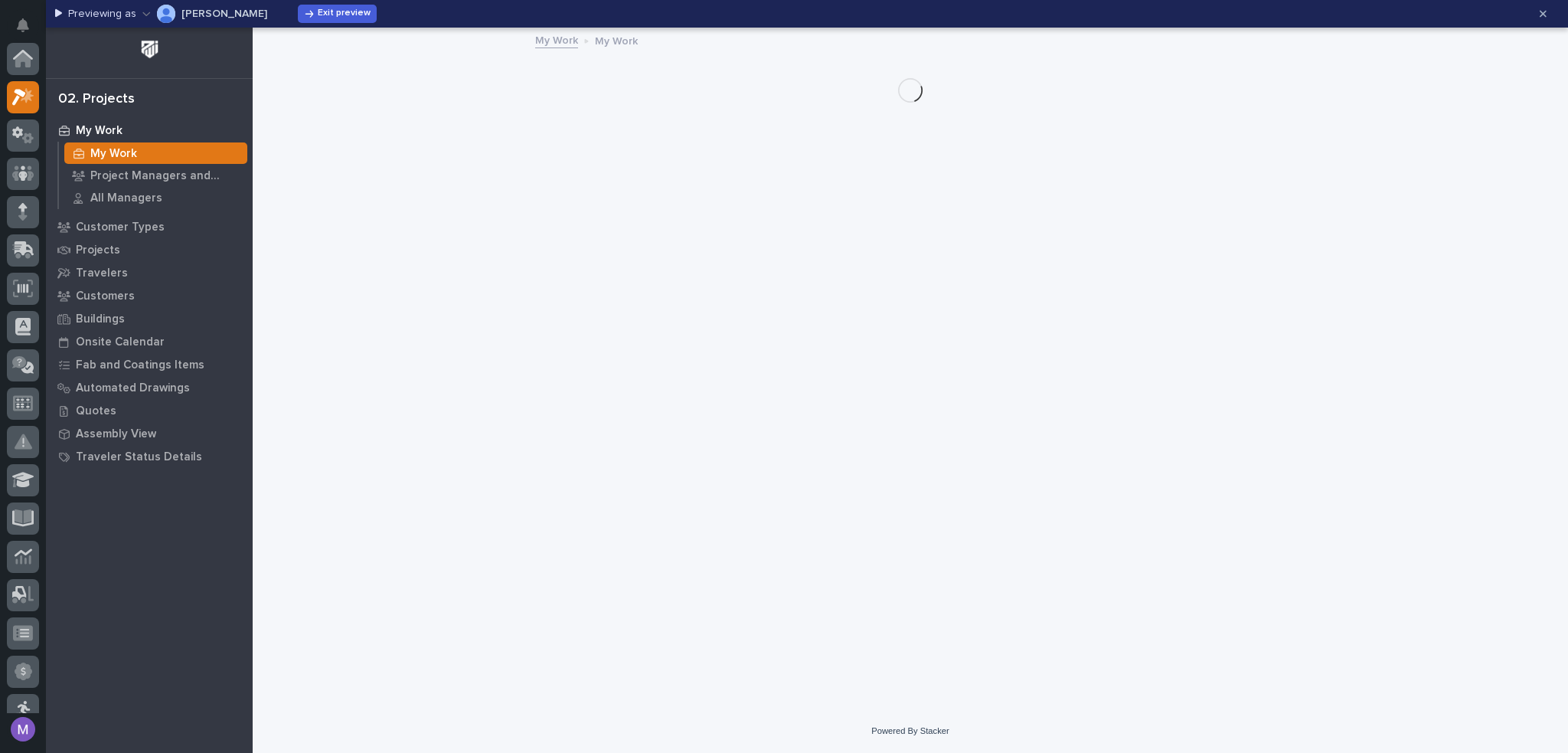
scroll to position [38, 0]
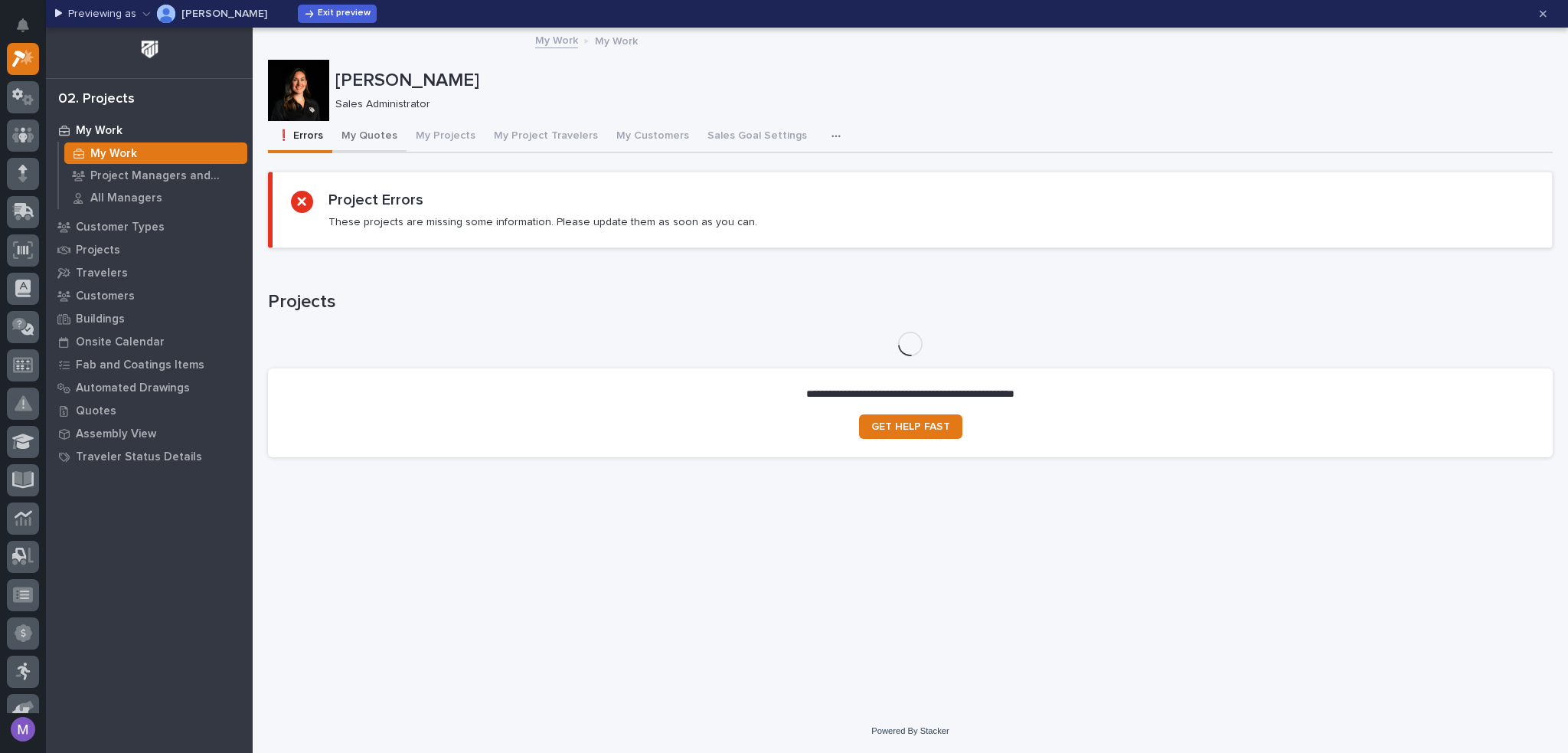
click at [386, 136] on button "My Quotes" at bounding box center [369, 137] width 74 height 33
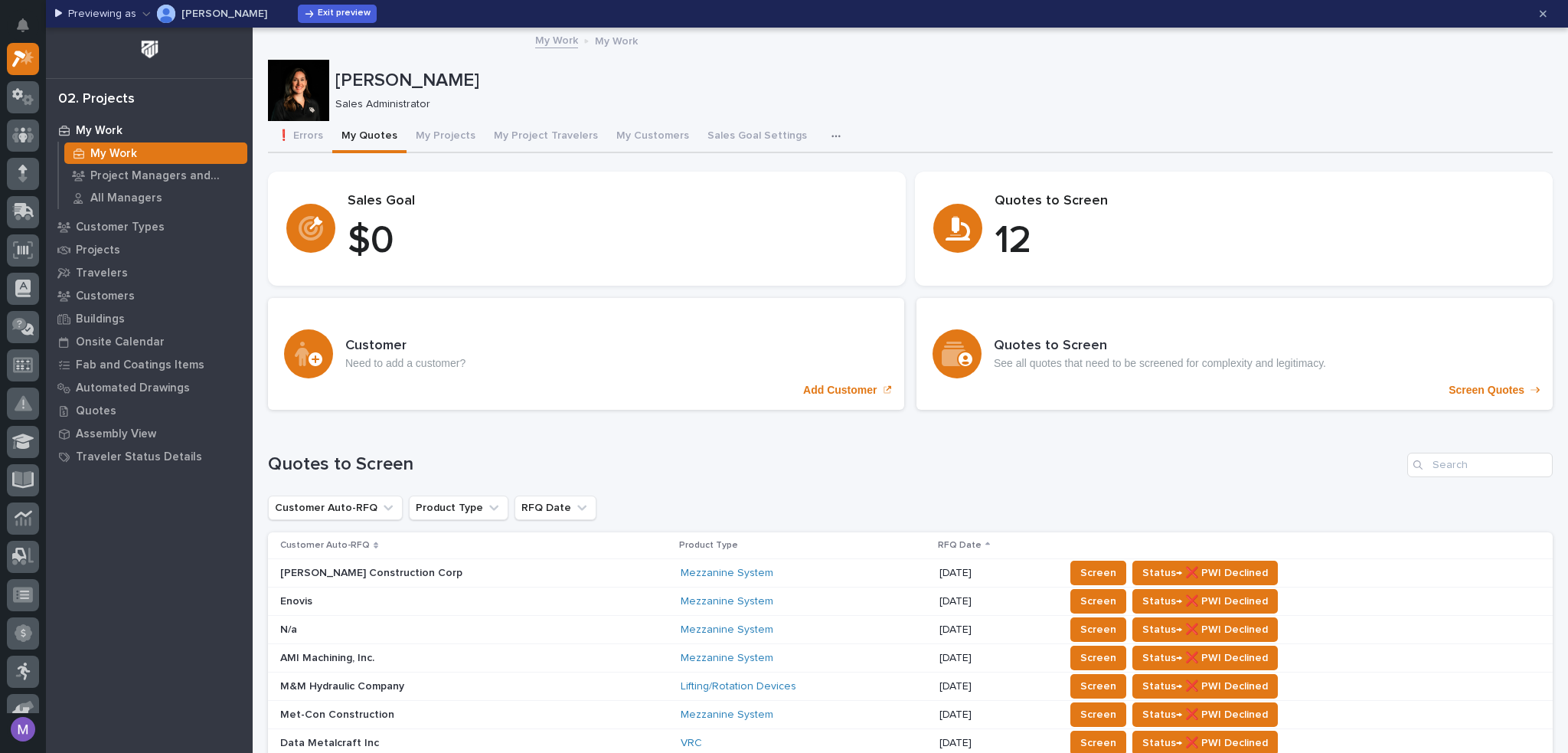
click at [209, 7] on button "Michelle Moore" at bounding box center [205, 14] width 125 height 25
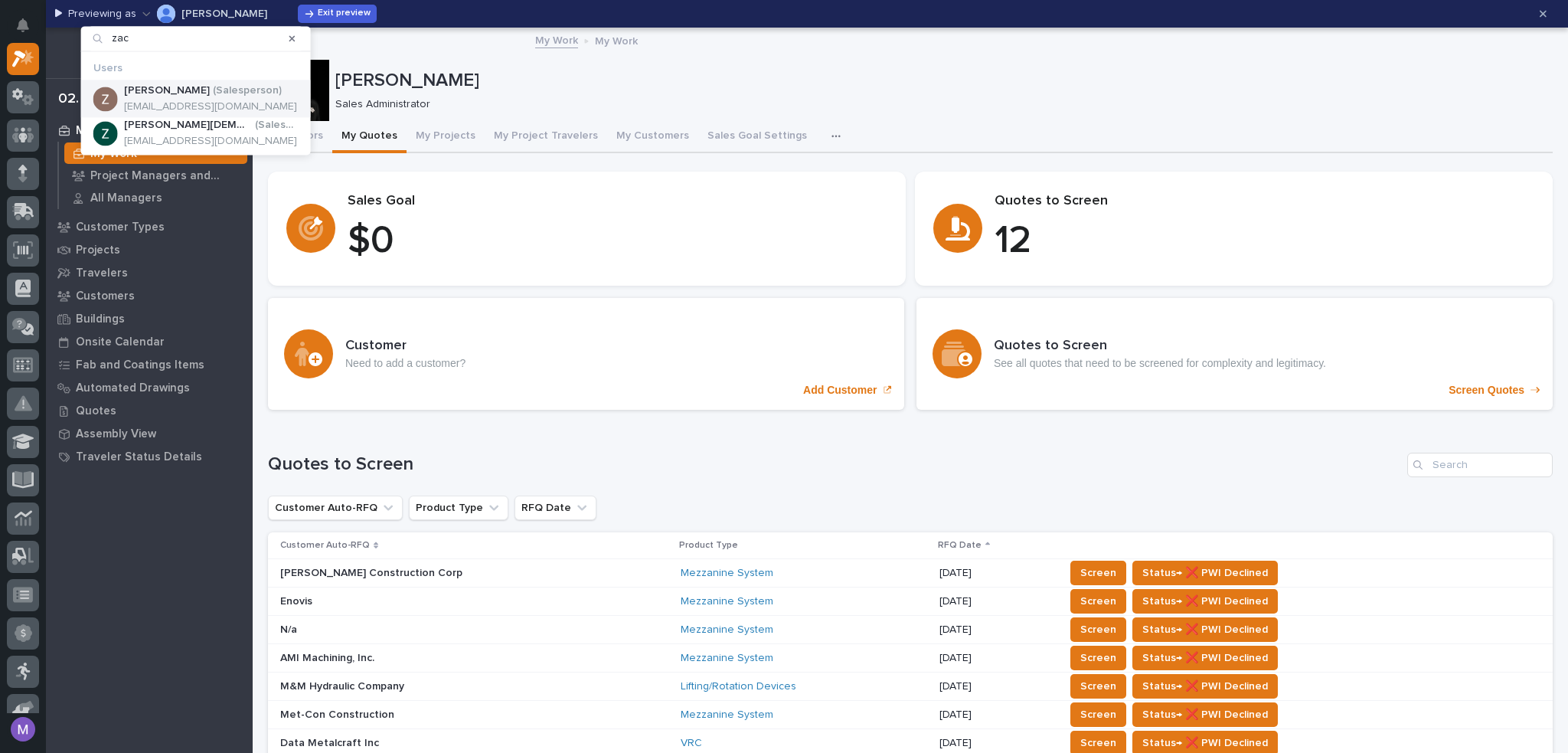
type input "zac"
click at [218, 108] on p "zlechlitner@pwiworks.com" at bounding box center [211, 106] width 173 height 13
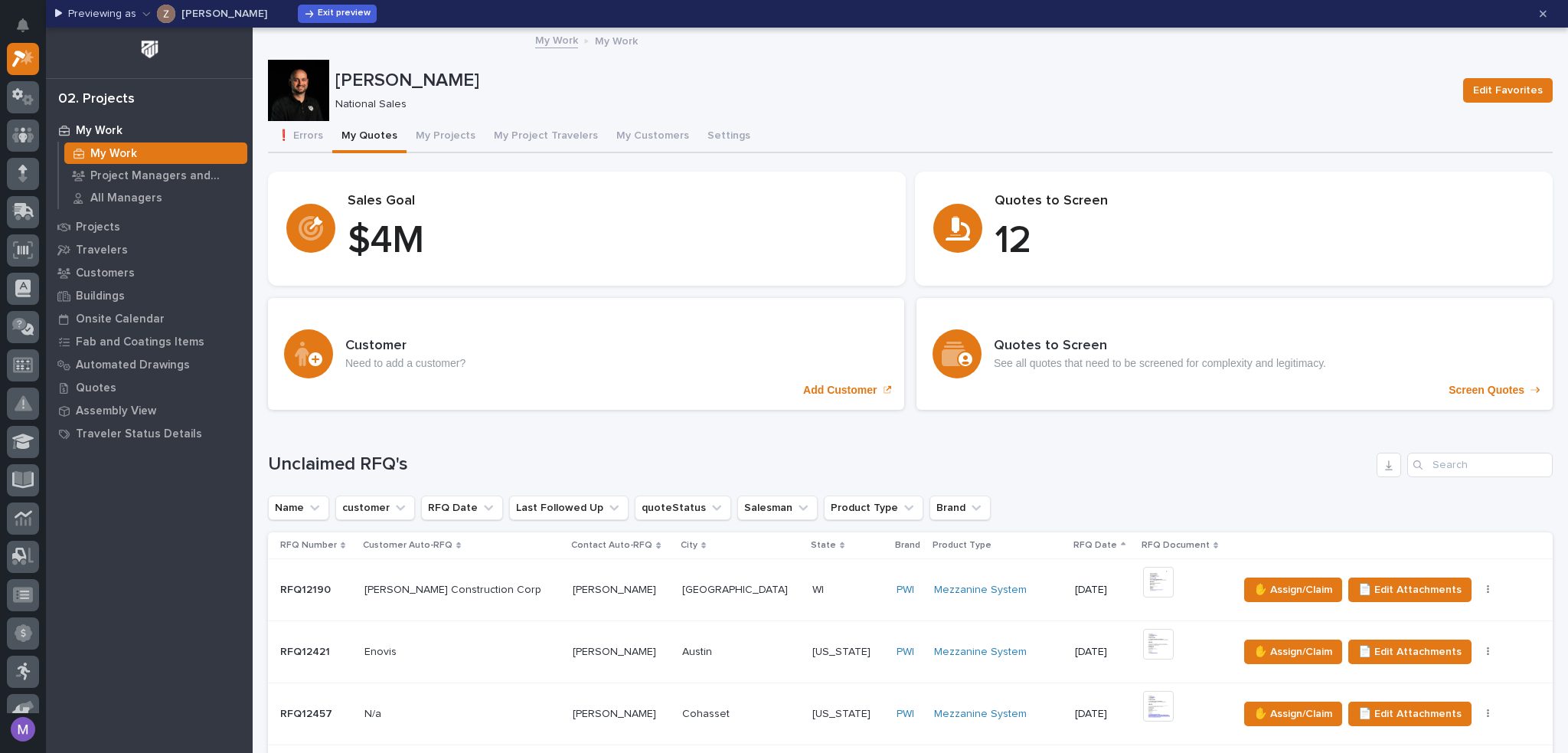
click at [233, 14] on p "Zac Lechlitner" at bounding box center [224, 14] width 86 height 11
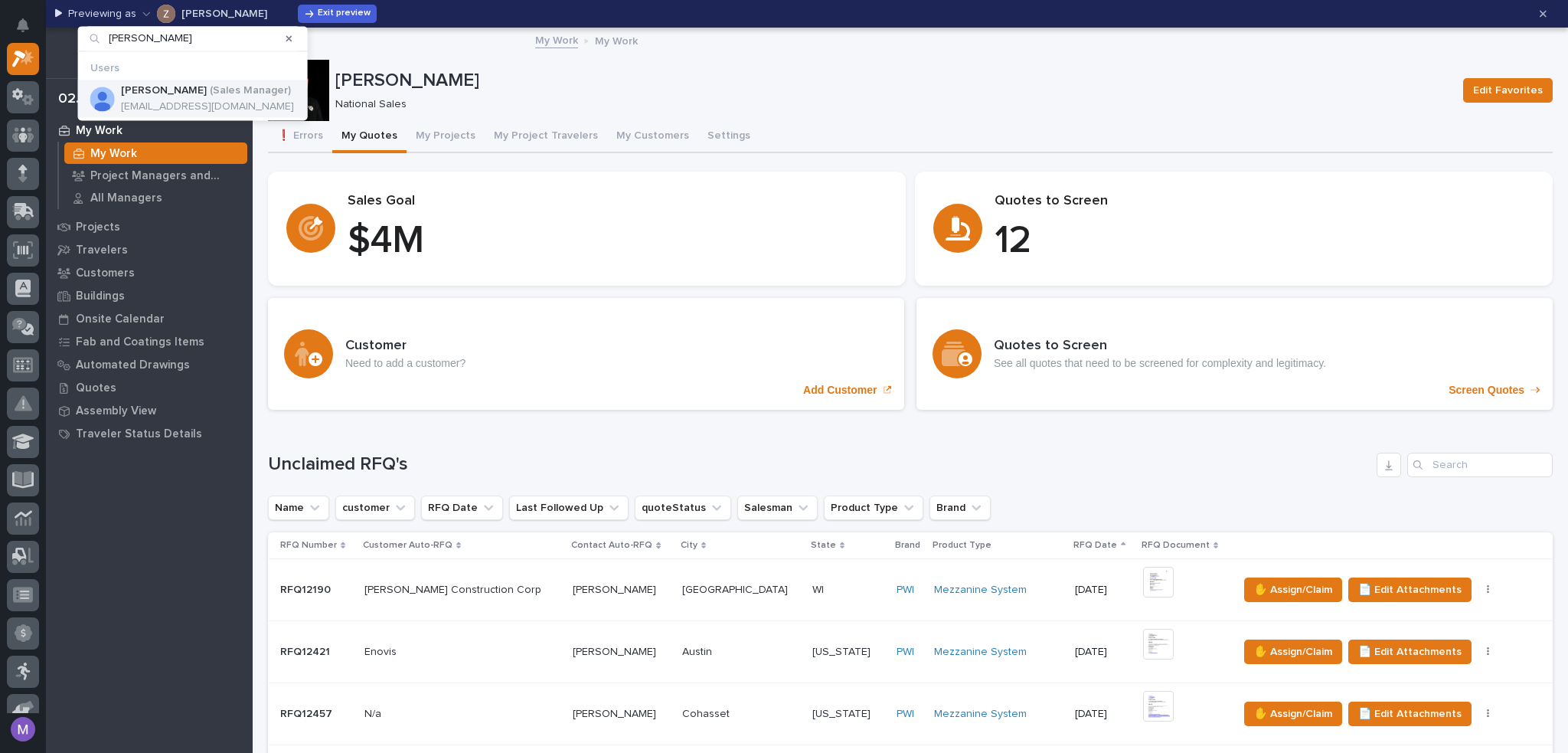
type input "tyler"
click at [236, 99] on div "Tyler Hartsough ( Sales Manager ) tylerh@pwiworks.com" at bounding box center [208, 99] width 173 height 30
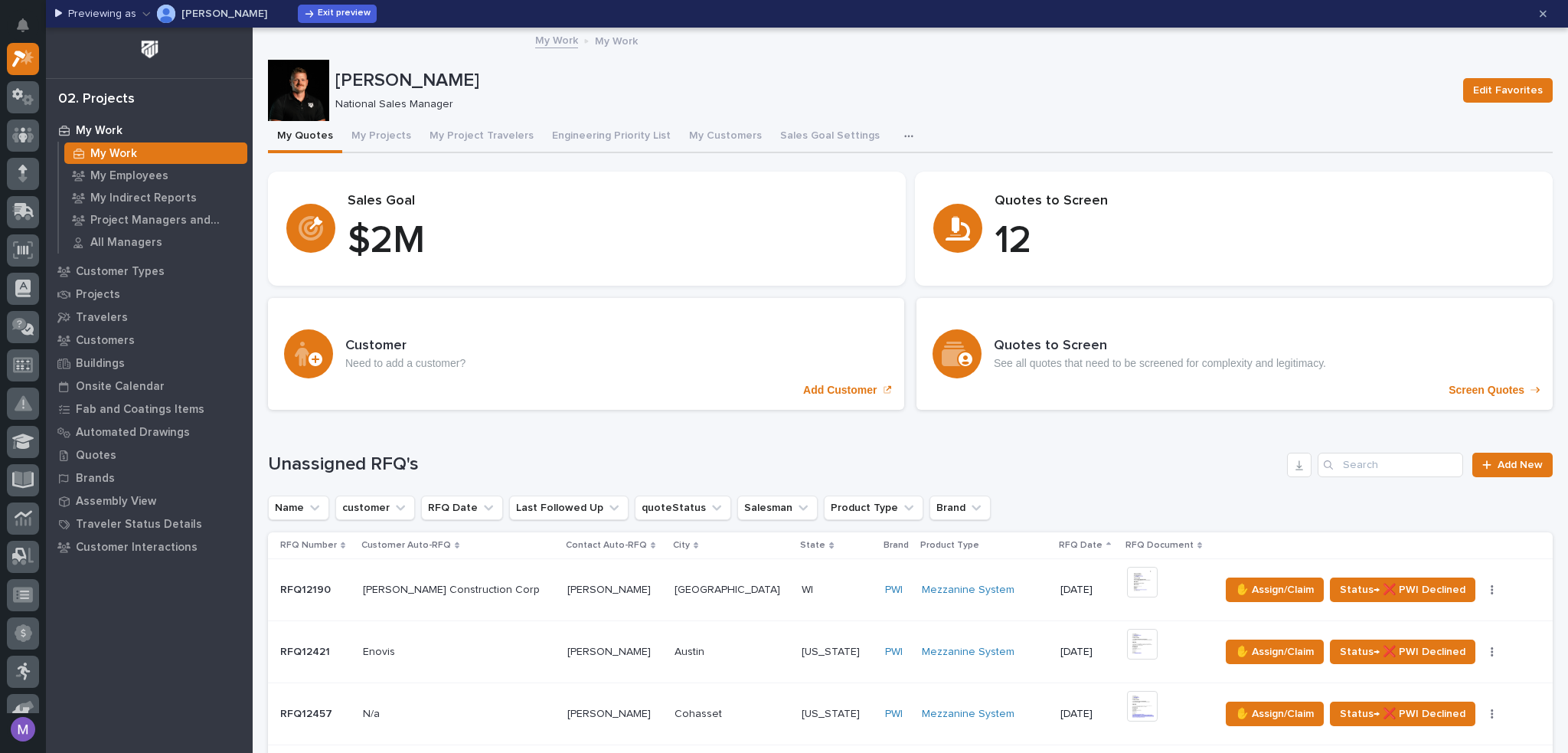
click at [1235, 222] on p "12" at bounding box center [1264, 240] width 540 height 46
click at [186, 21] on button "Tyler Hartsough" at bounding box center [205, 14] width 125 height 25
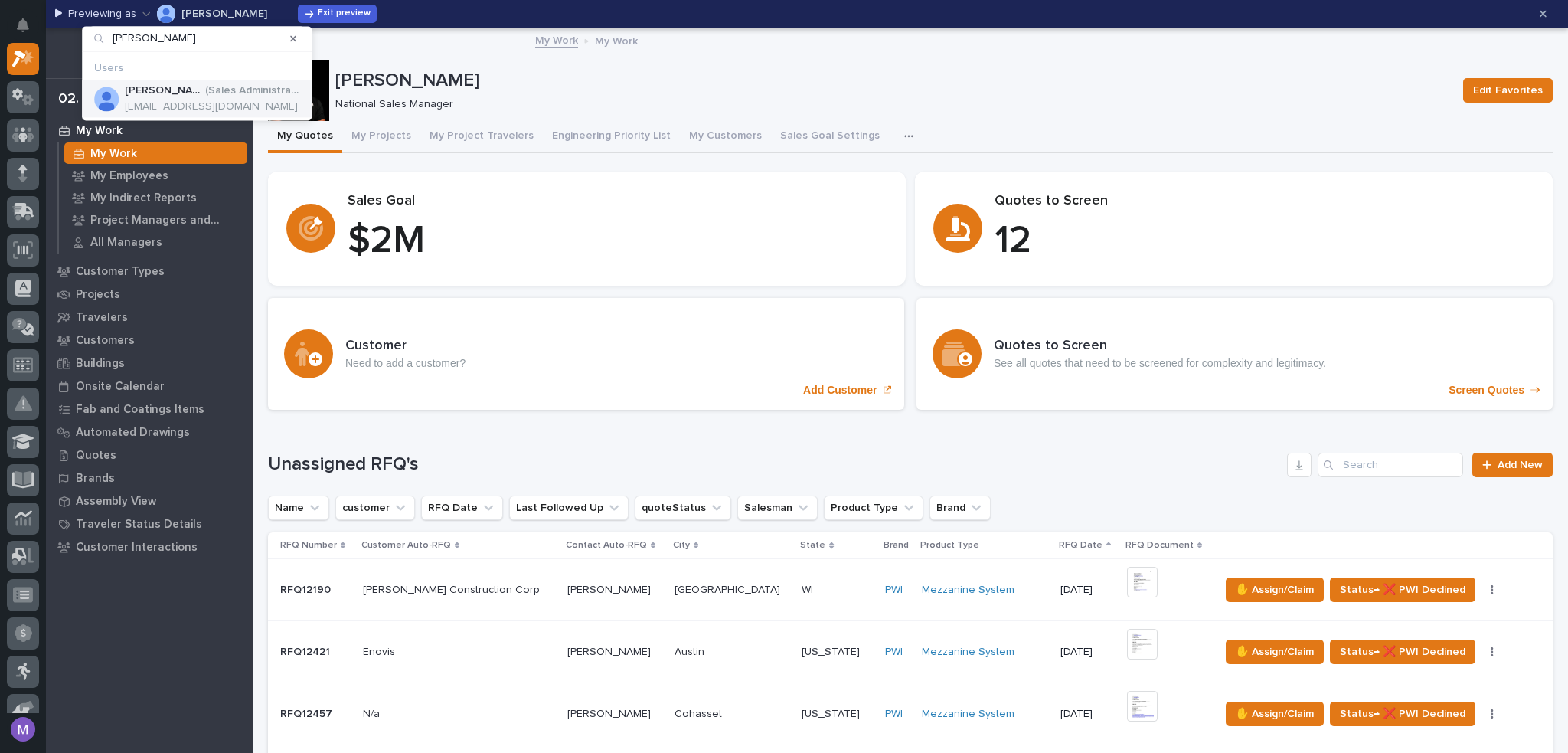
type input "michelle"
click at [190, 101] on p "mmoore@pwiworks.com" at bounding box center [212, 106] width 174 height 13
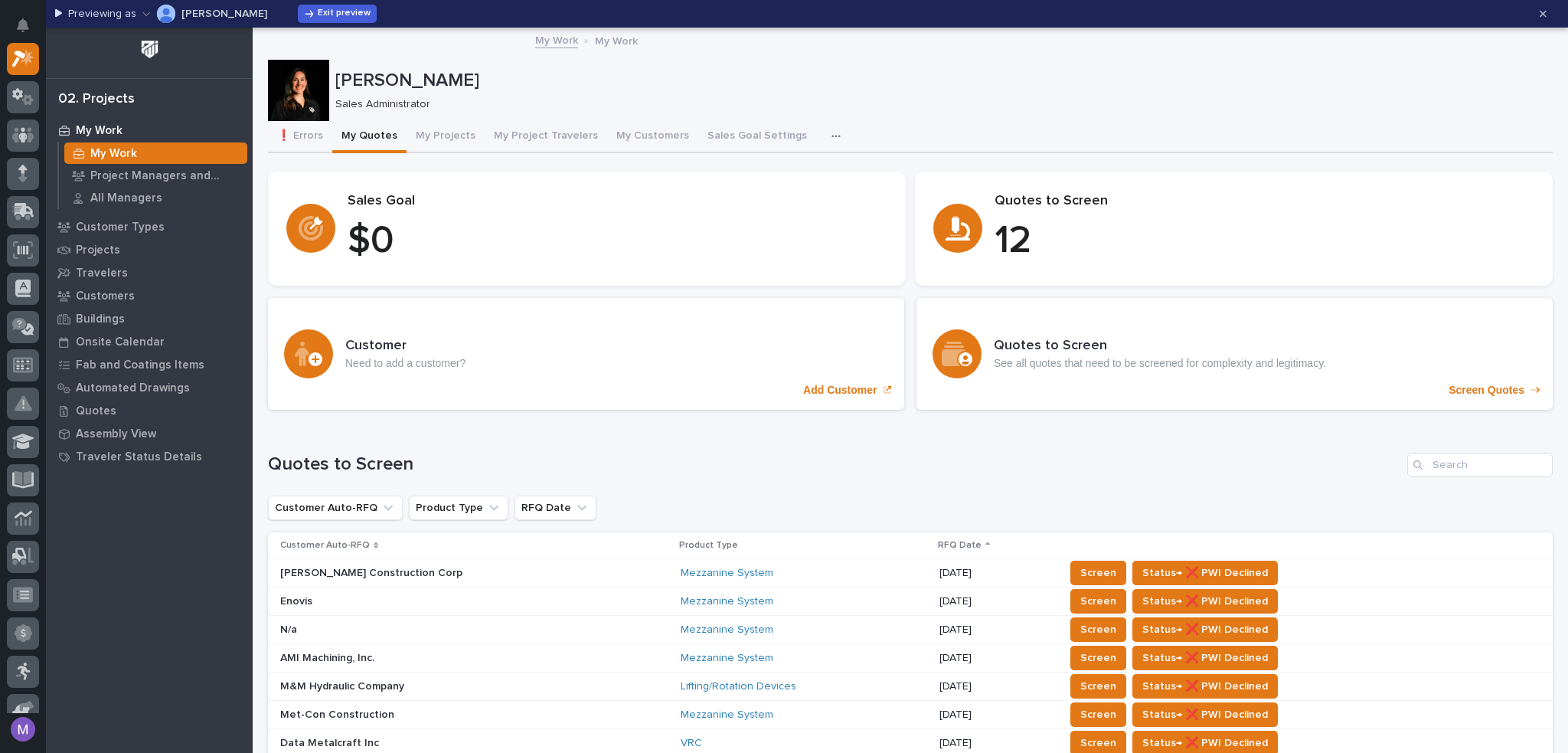
click at [1176, 243] on p "12" at bounding box center [1264, 240] width 540 height 46
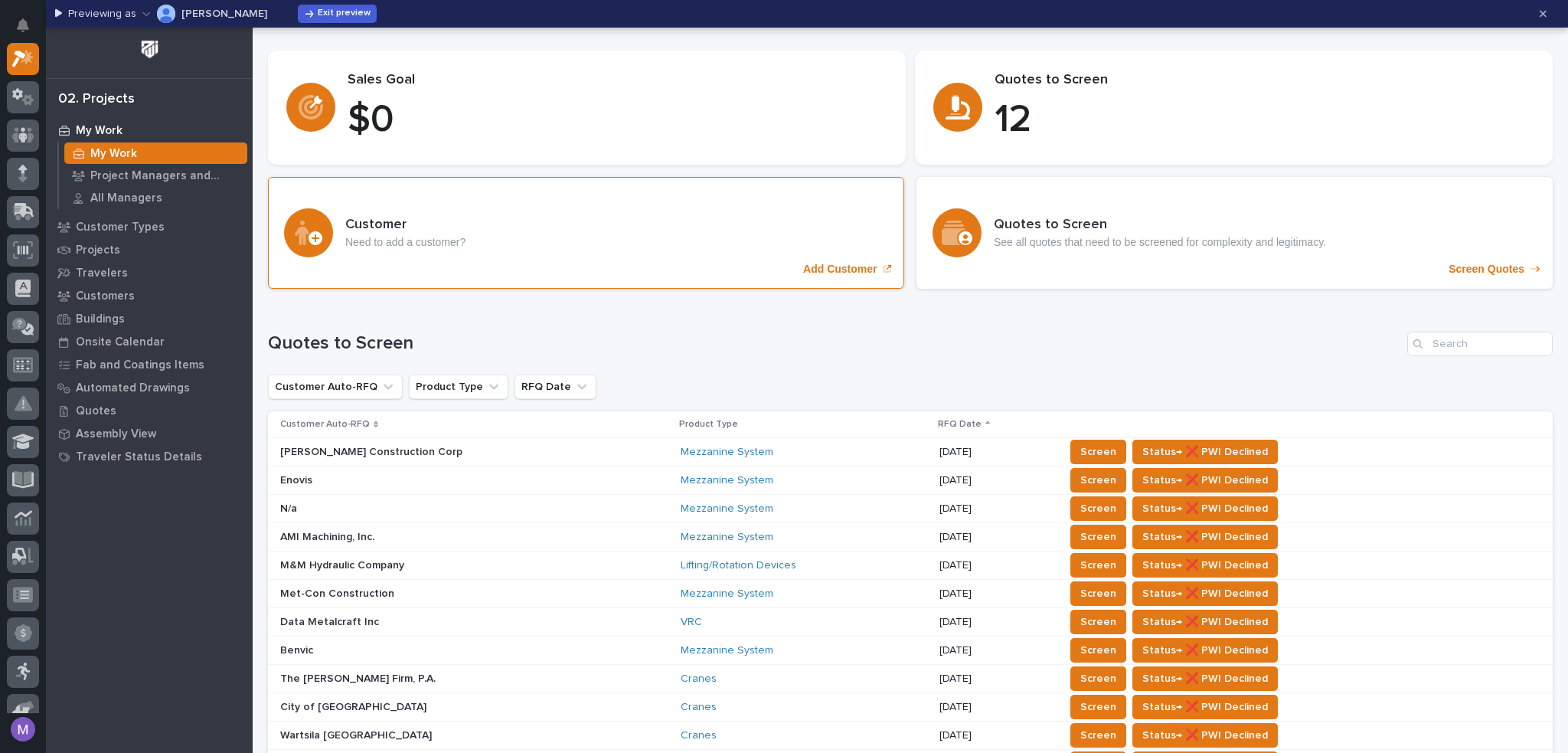
scroll to position [77, 0]
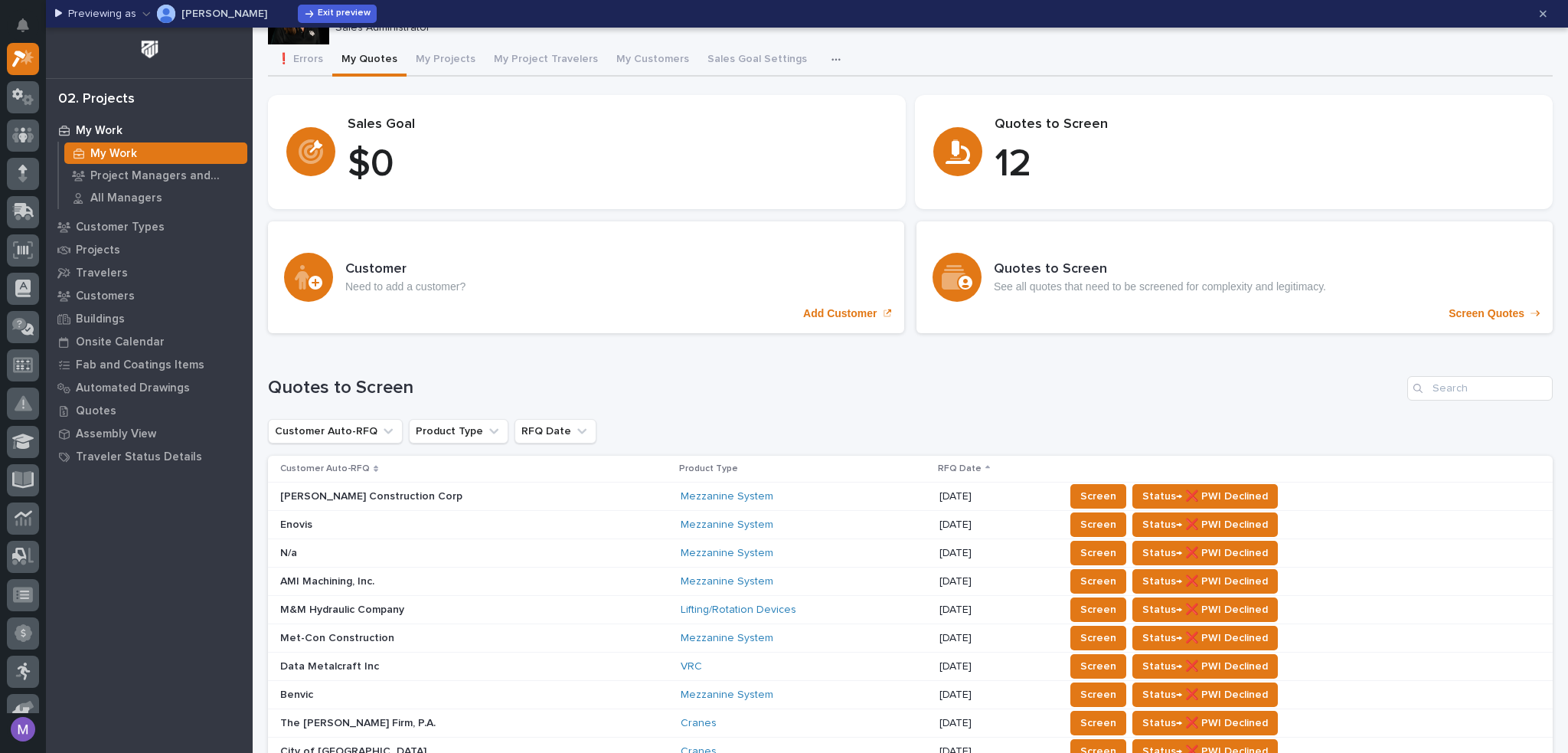
click at [334, 3] on div "Previewing as Michelle Moore Exit preview" at bounding box center [791, 14] width 1472 height 25
click at [336, 8] on span "Exit preview" at bounding box center [344, 14] width 53 height 12
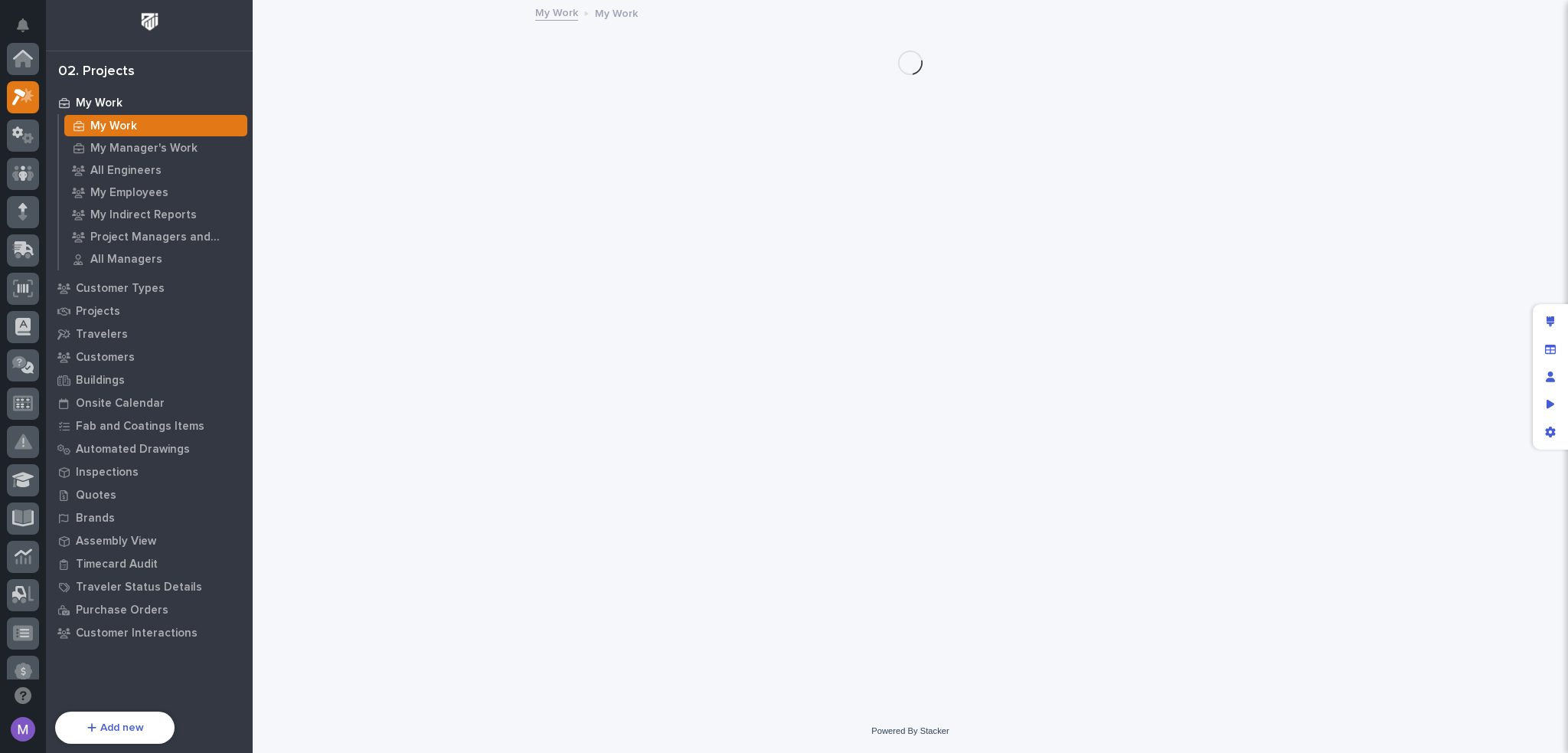
scroll to position [38, 0]
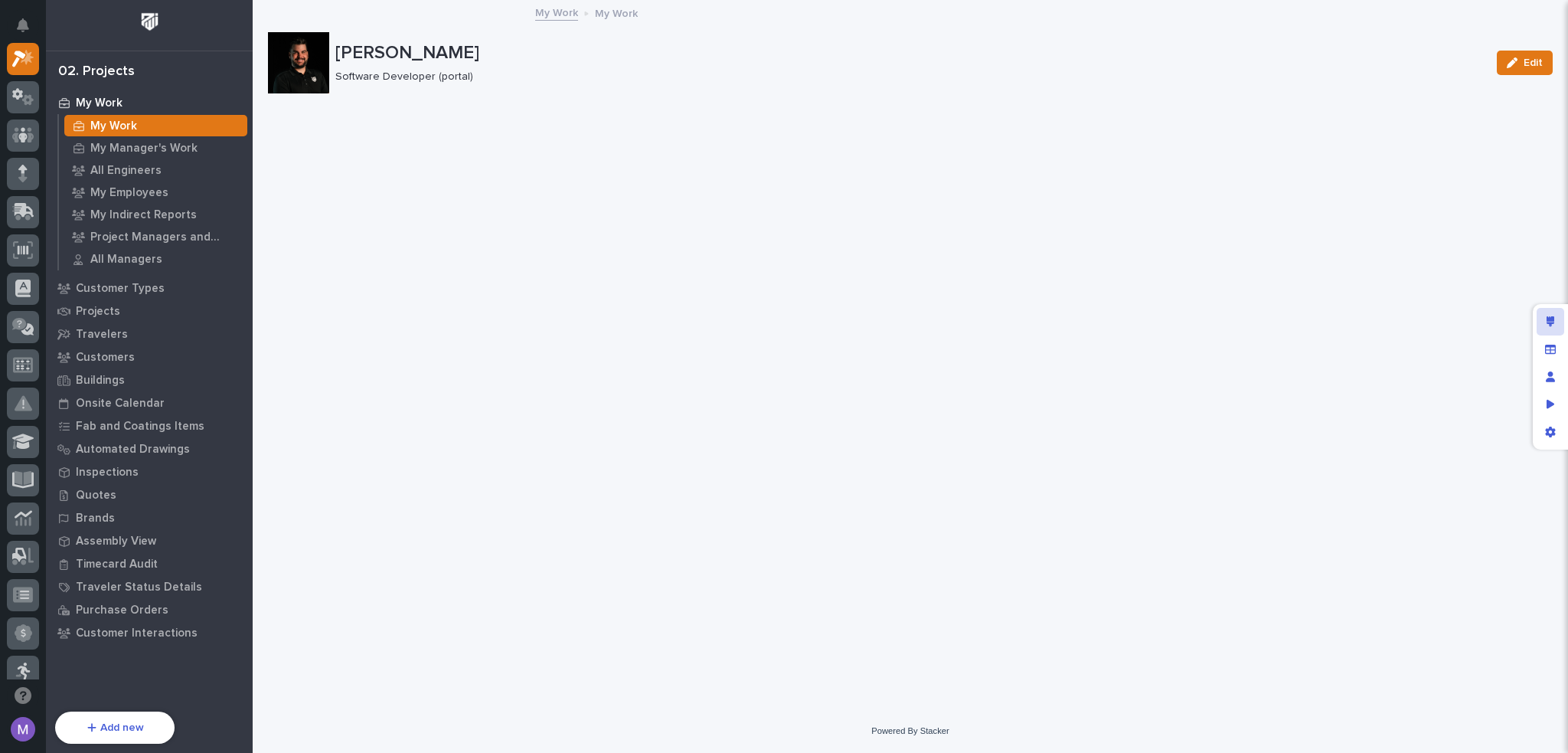
click at [1546, 314] on div "Edit layout" at bounding box center [1550, 321] width 28 height 28
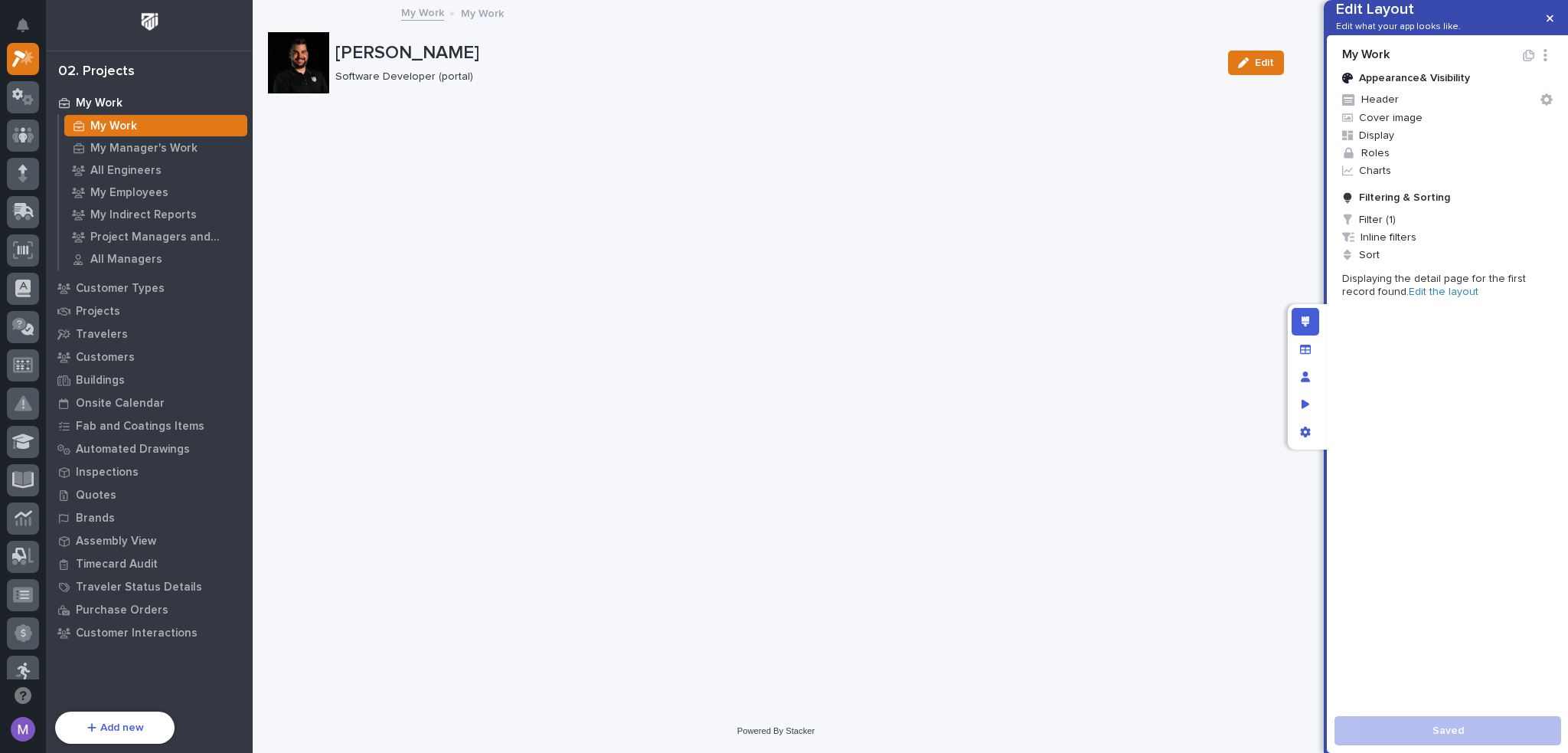
click at [1409, 297] on link "Edit the layout" at bounding box center [1444, 292] width 70 height 11
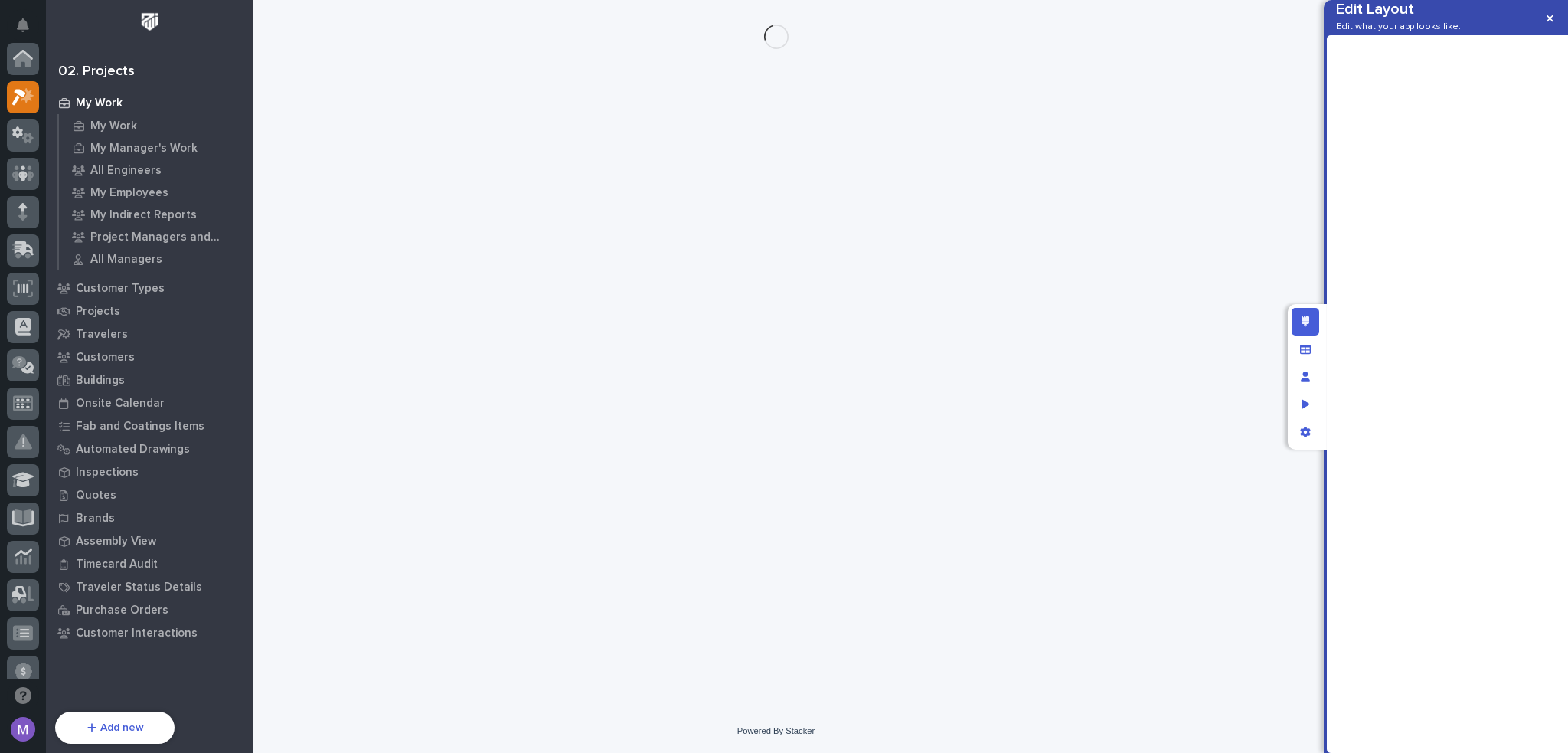
scroll to position [38, 0]
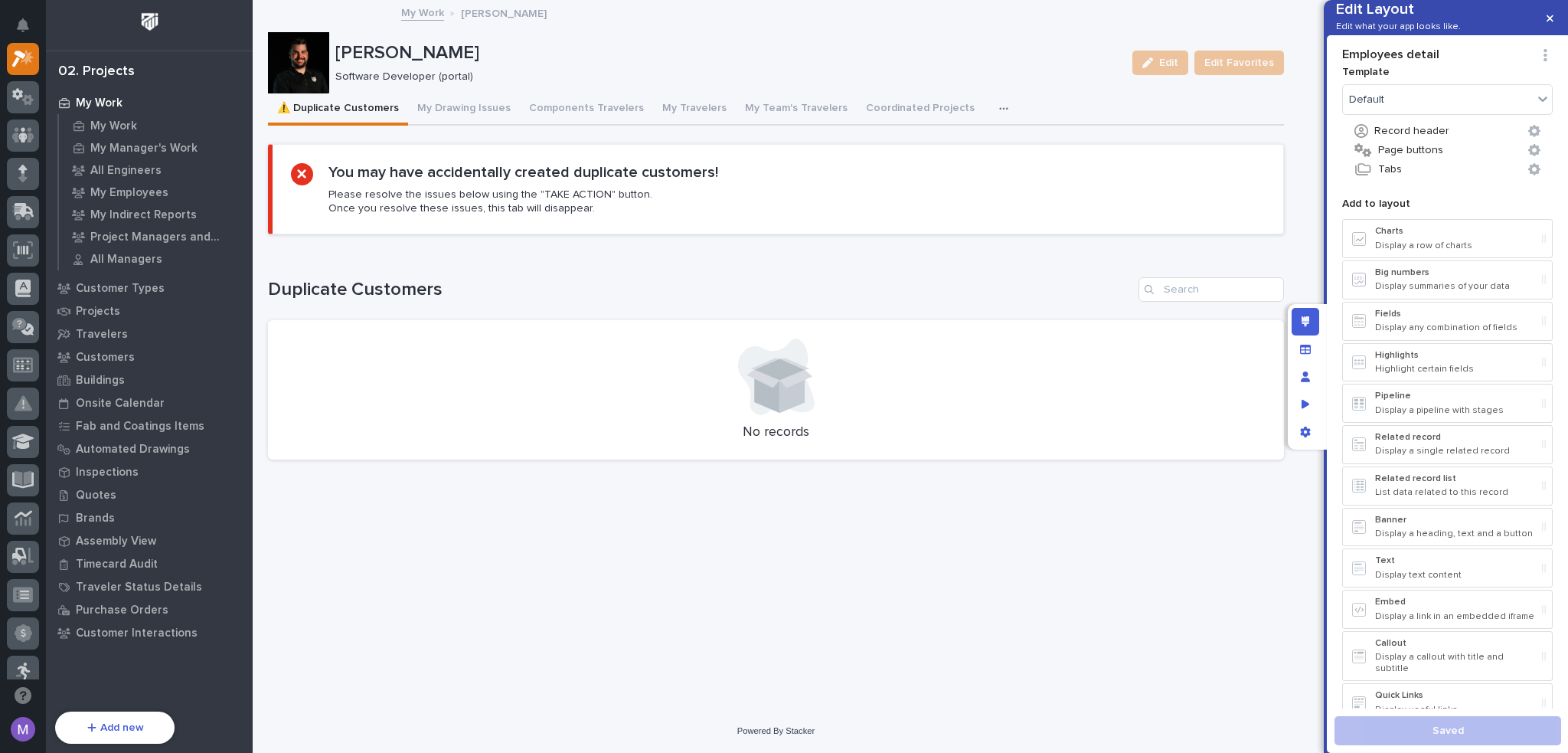
click at [999, 104] on icon "button" at bounding box center [1003, 108] width 9 height 11
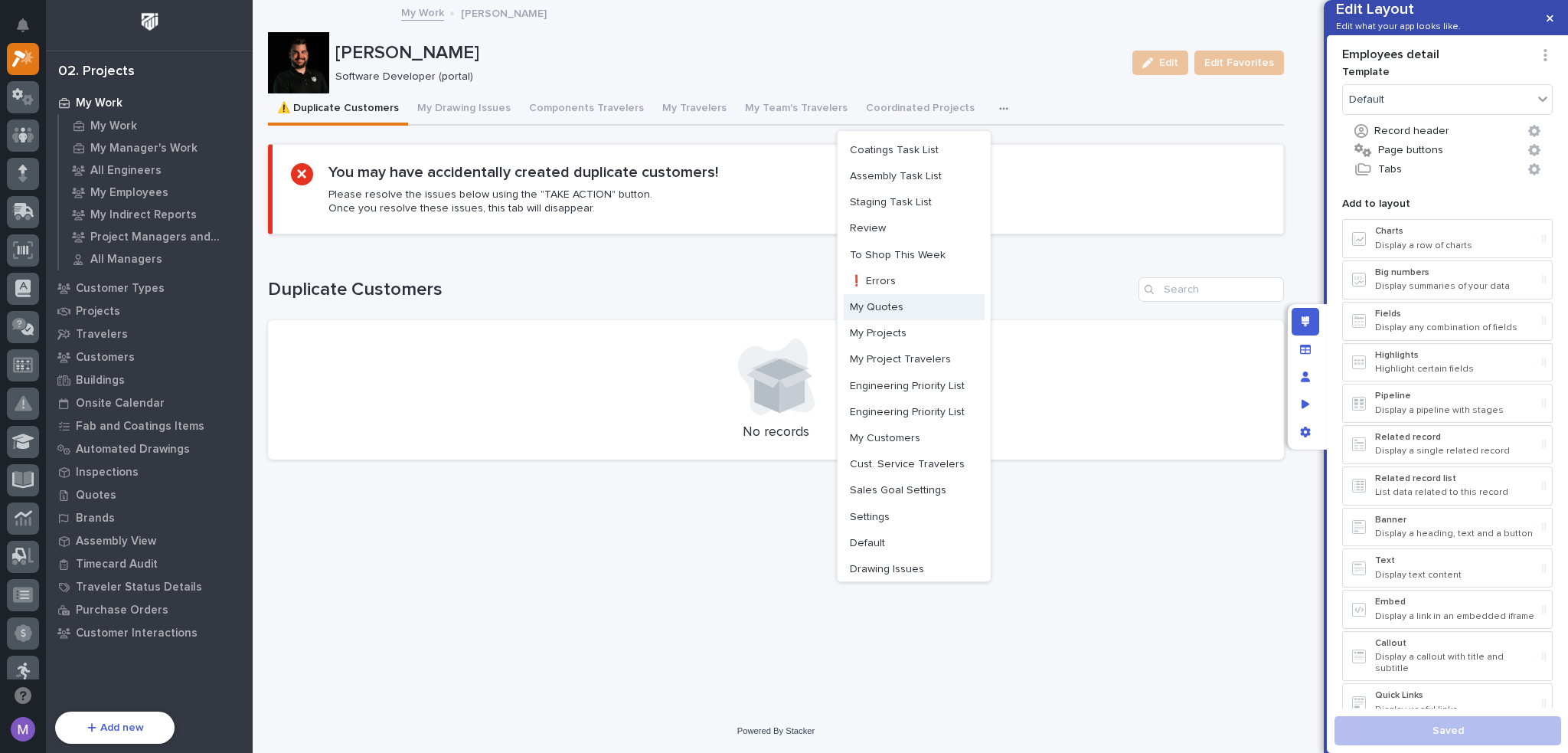
click at [891, 308] on span "My Quotes" at bounding box center [876, 308] width 53 height 14
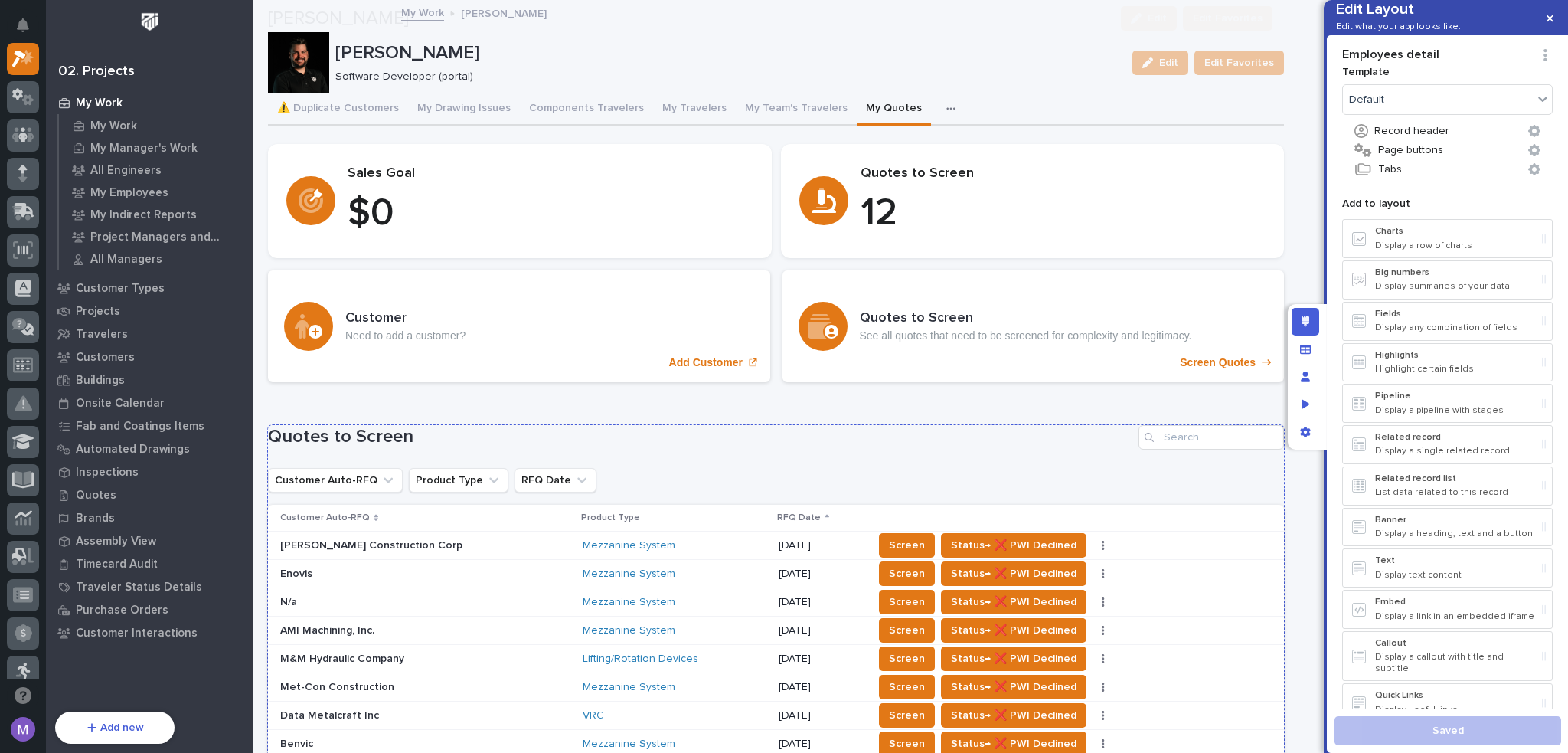
click at [939, 426] on h1 "Quotes to Screen" at bounding box center [700, 437] width 864 height 23
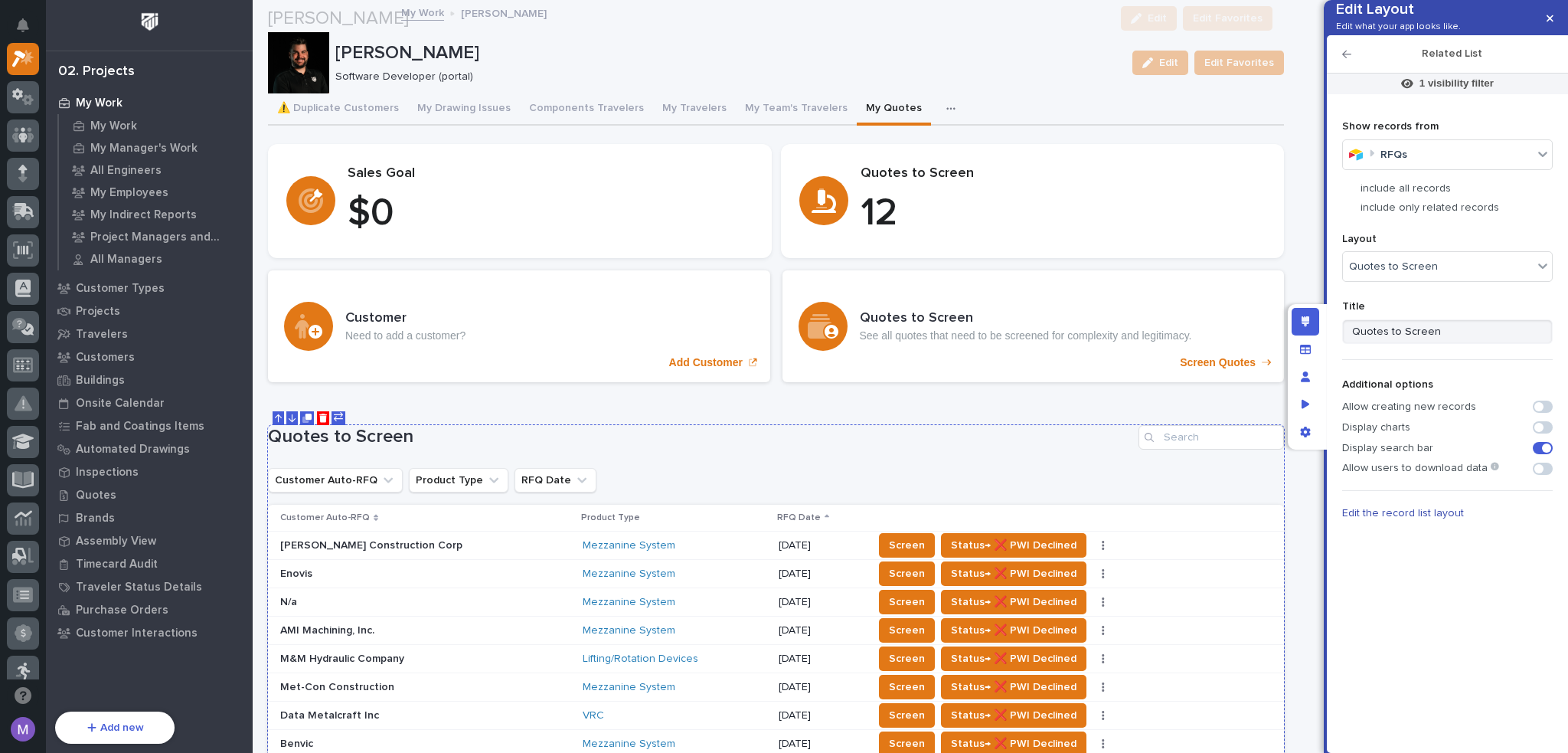
scroll to position [230, 0]
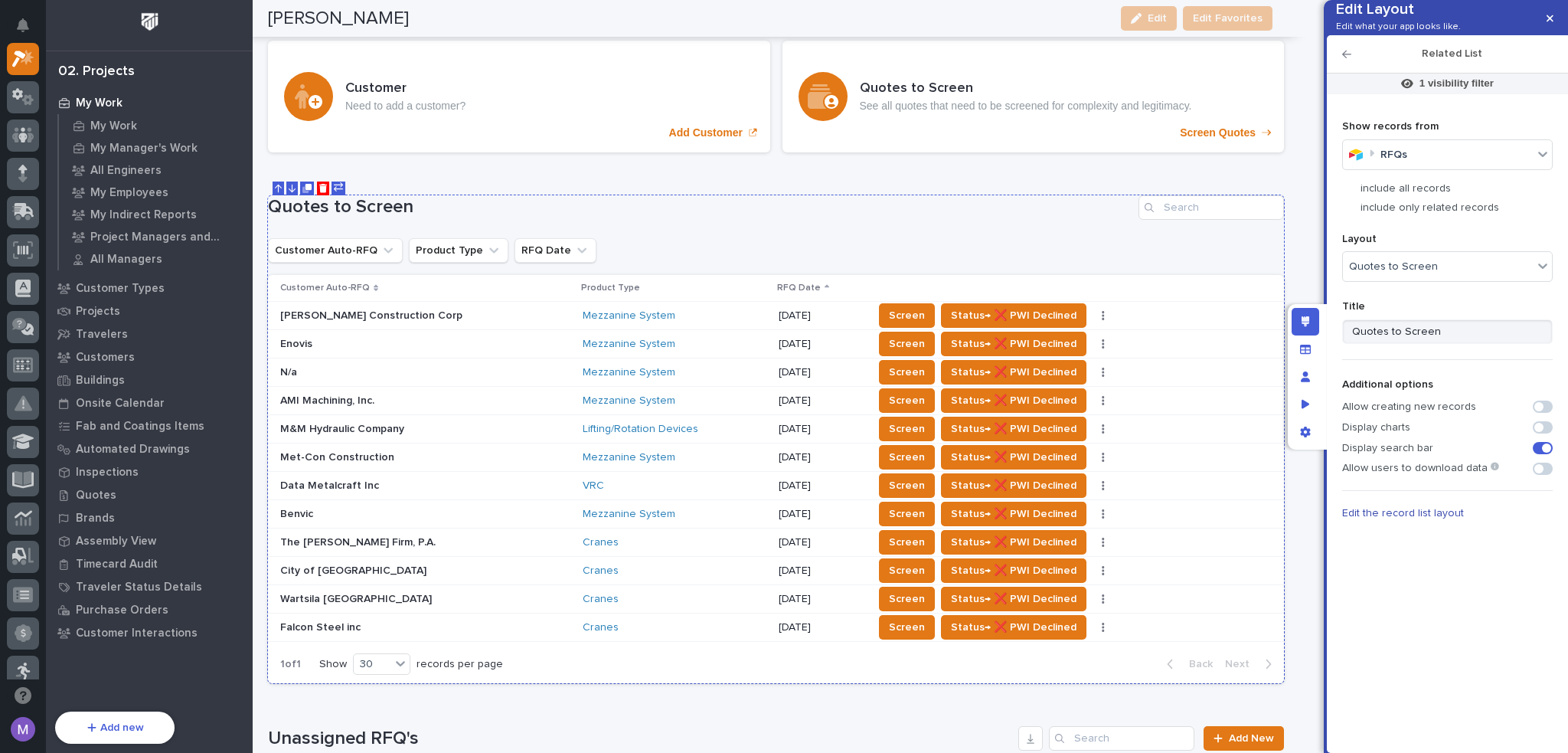
click at [327, 186] on button at bounding box center [323, 188] width 13 height 14
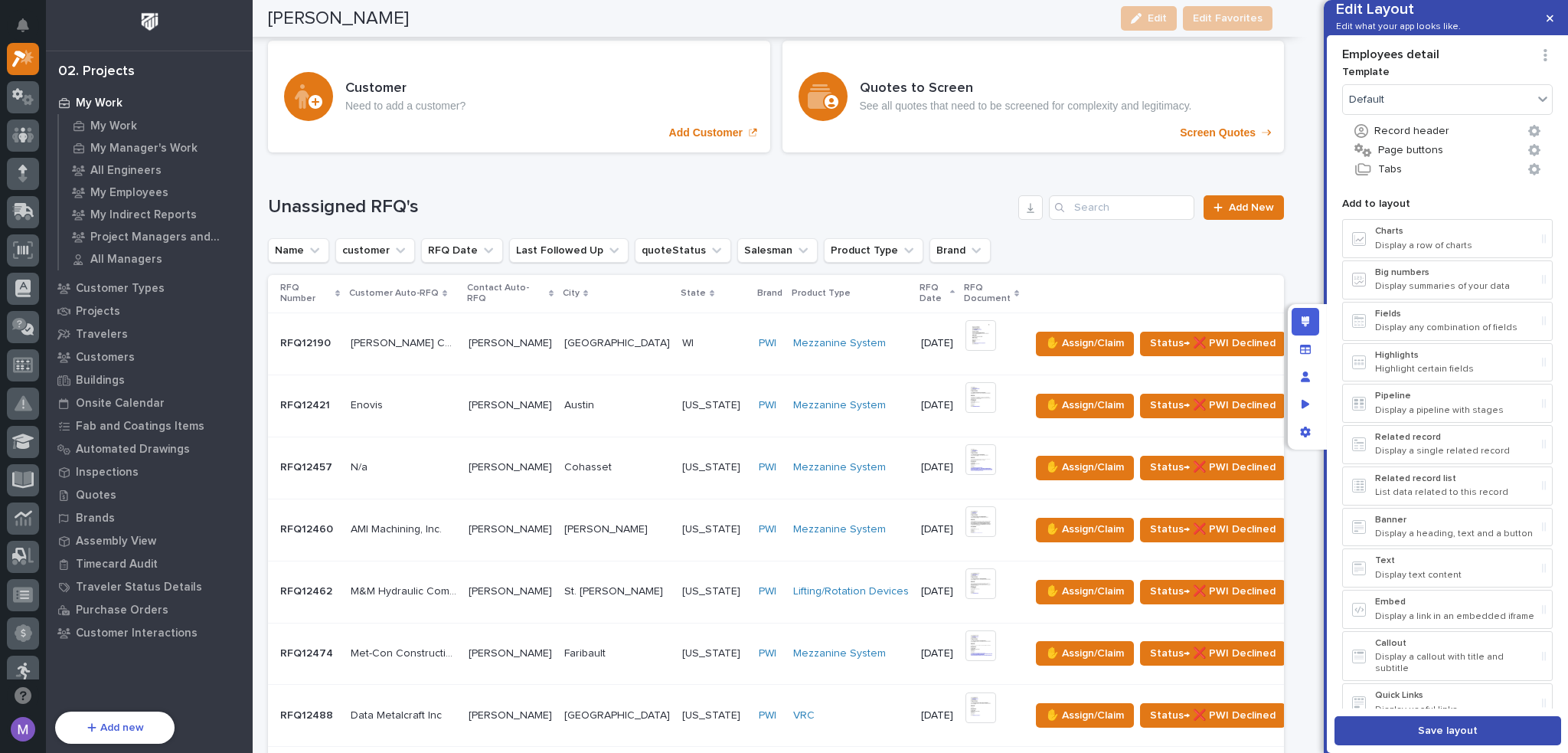
click at [1456, 731] on span "Save layout" at bounding box center [1448, 730] width 60 height 14
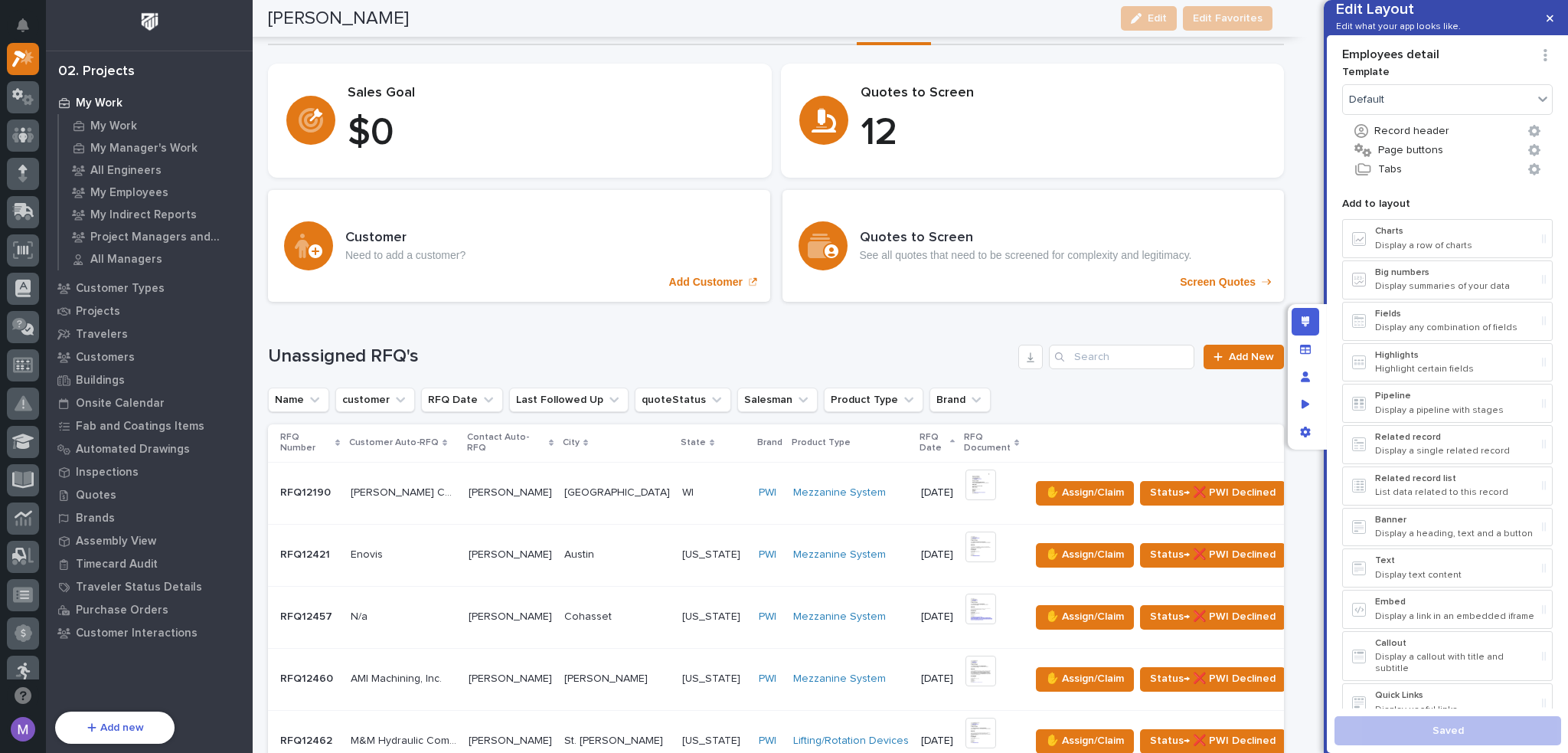
scroll to position [0, 0]
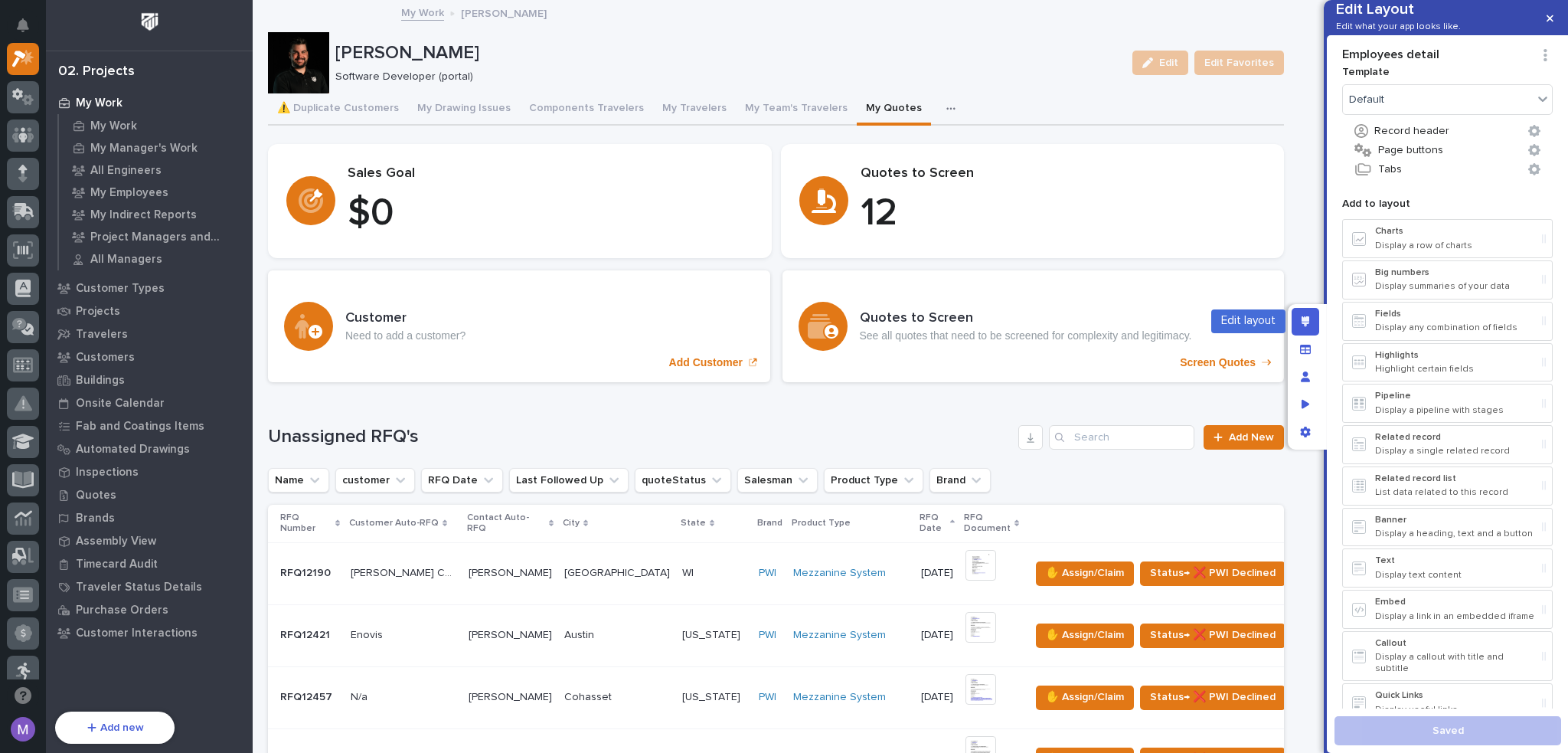
click at [1304, 321] on icon "Edit layout" at bounding box center [1306, 321] width 9 height 11
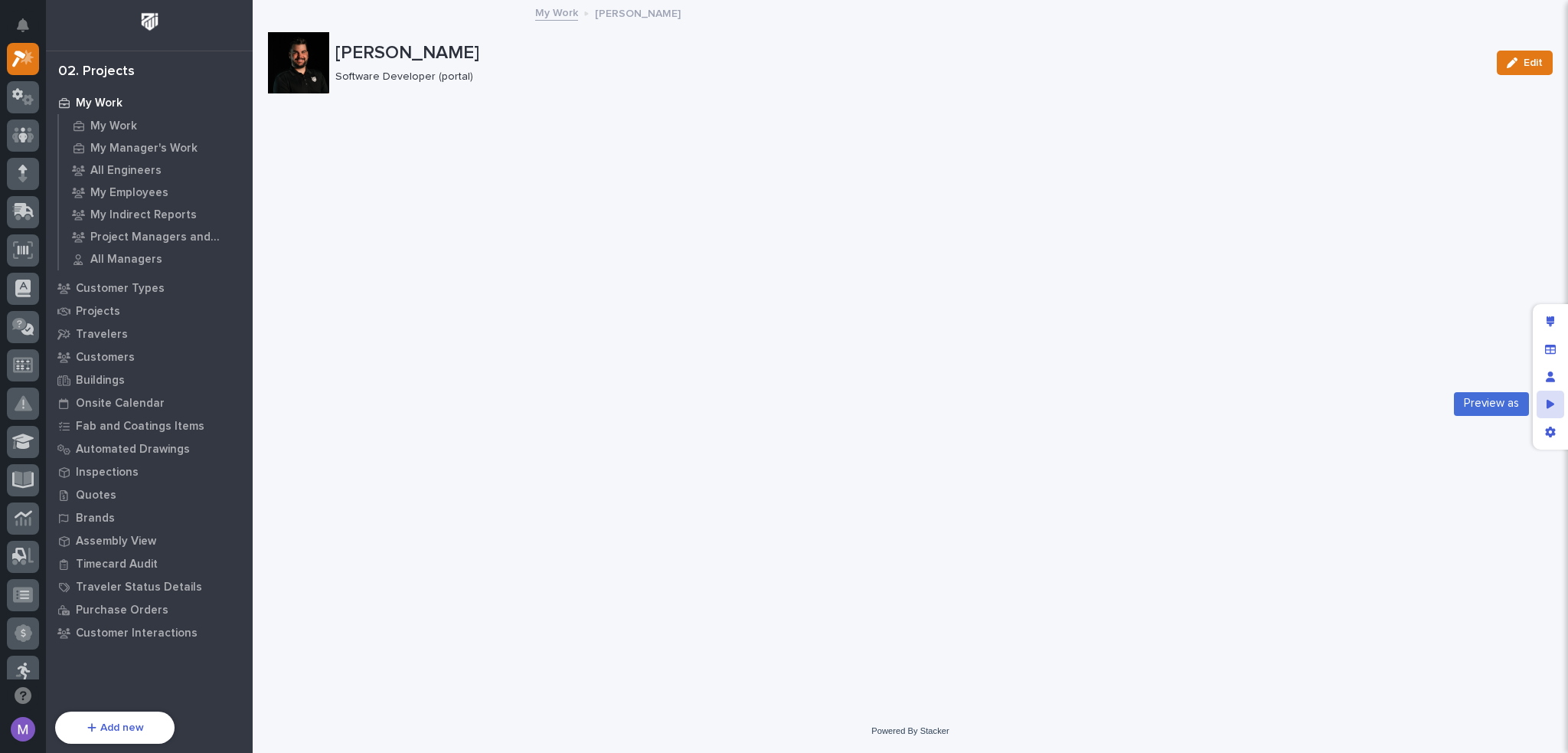
click at [1543, 400] on div "Preview as" at bounding box center [1550, 404] width 28 height 28
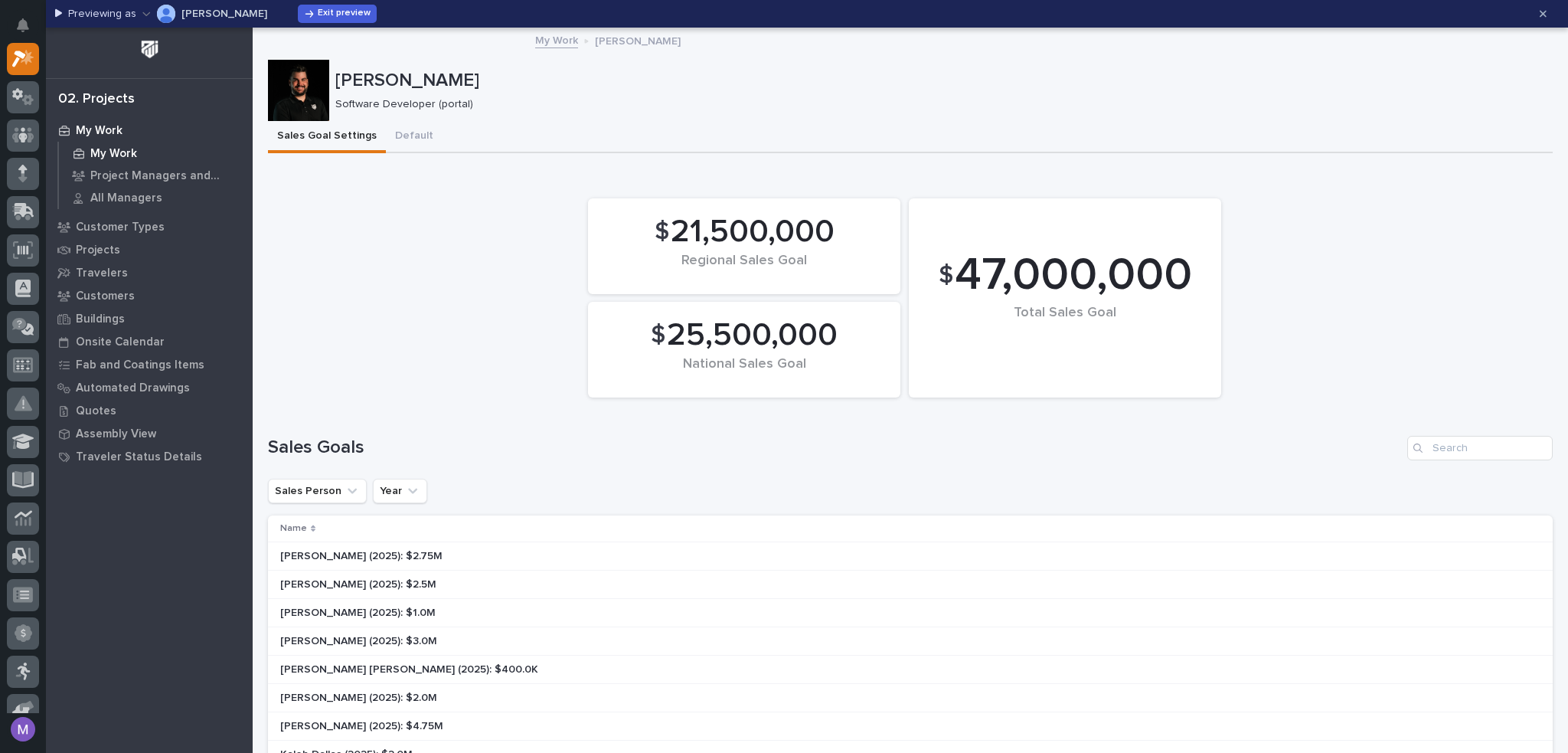
click at [119, 157] on p "My Work" at bounding box center [113, 154] width 46 height 14
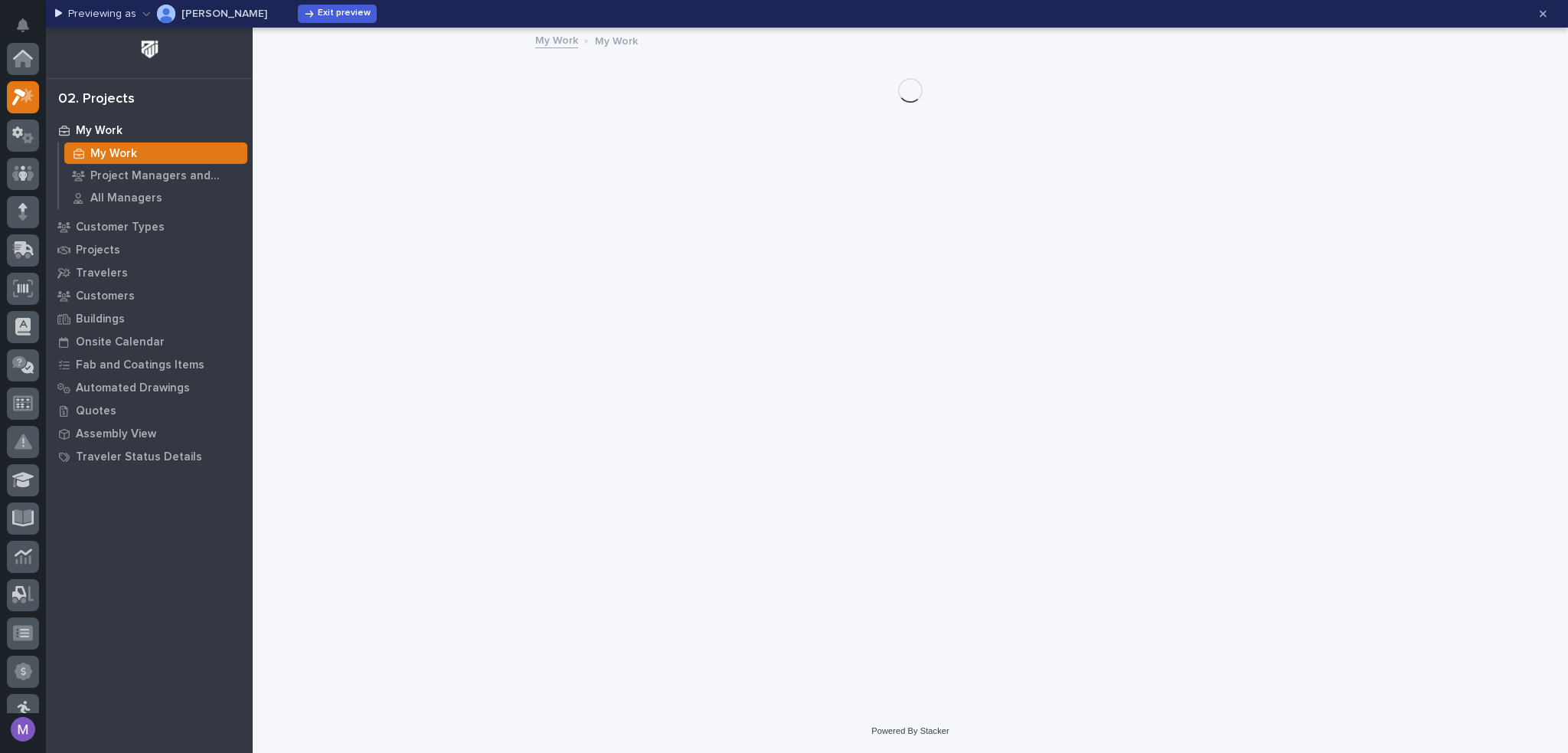
scroll to position [38, 0]
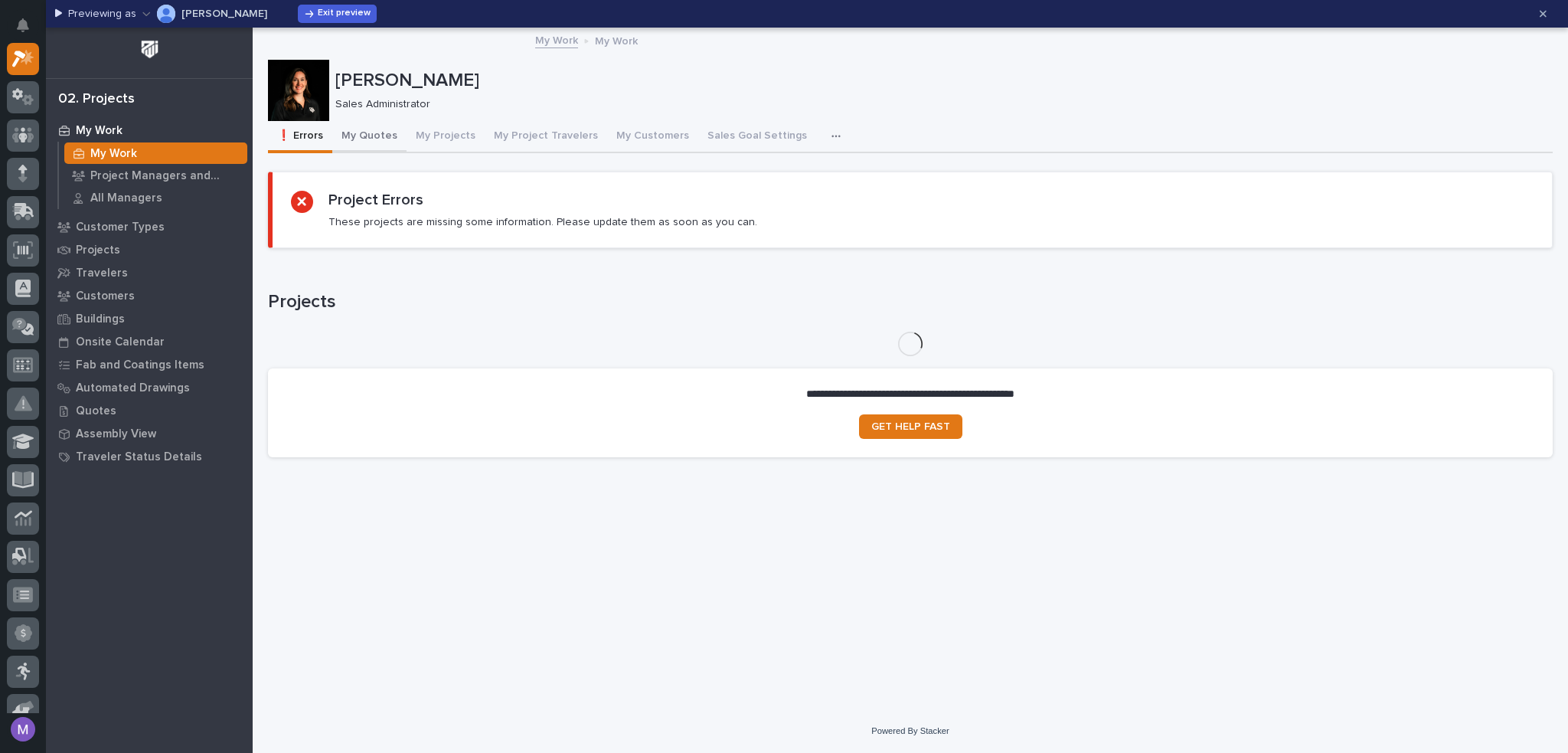
click at [374, 140] on button "My Quotes" at bounding box center [369, 137] width 74 height 33
